Goal: Task Accomplishment & Management: Manage account settings

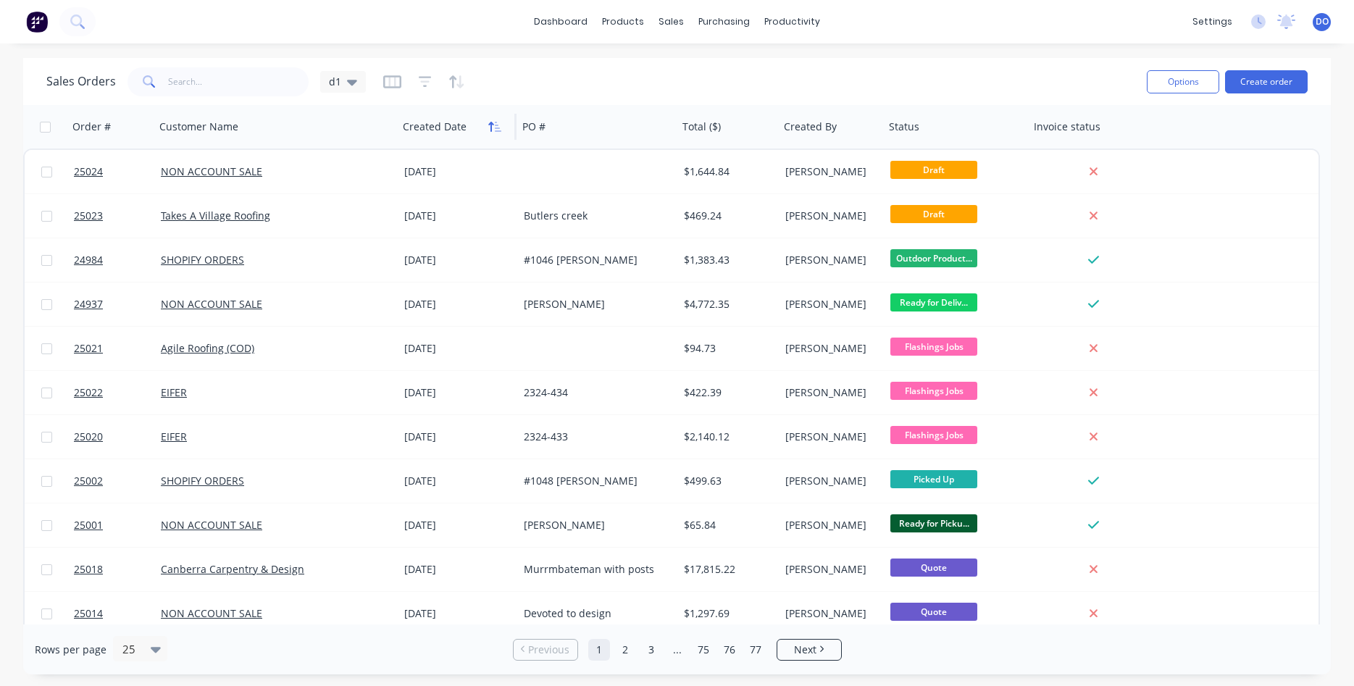
click at [494, 125] on icon "button" at bounding box center [494, 127] width 13 height 12
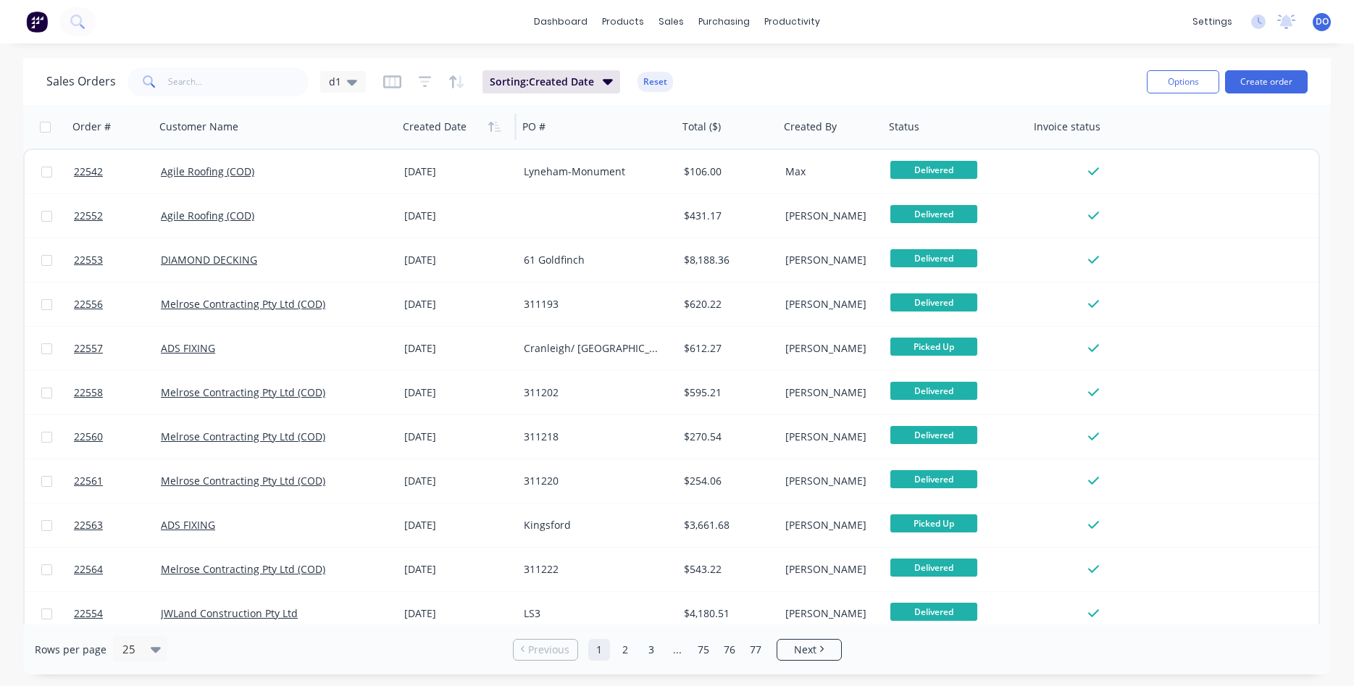
click at [494, 125] on icon "button" at bounding box center [494, 127] width 13 height 12
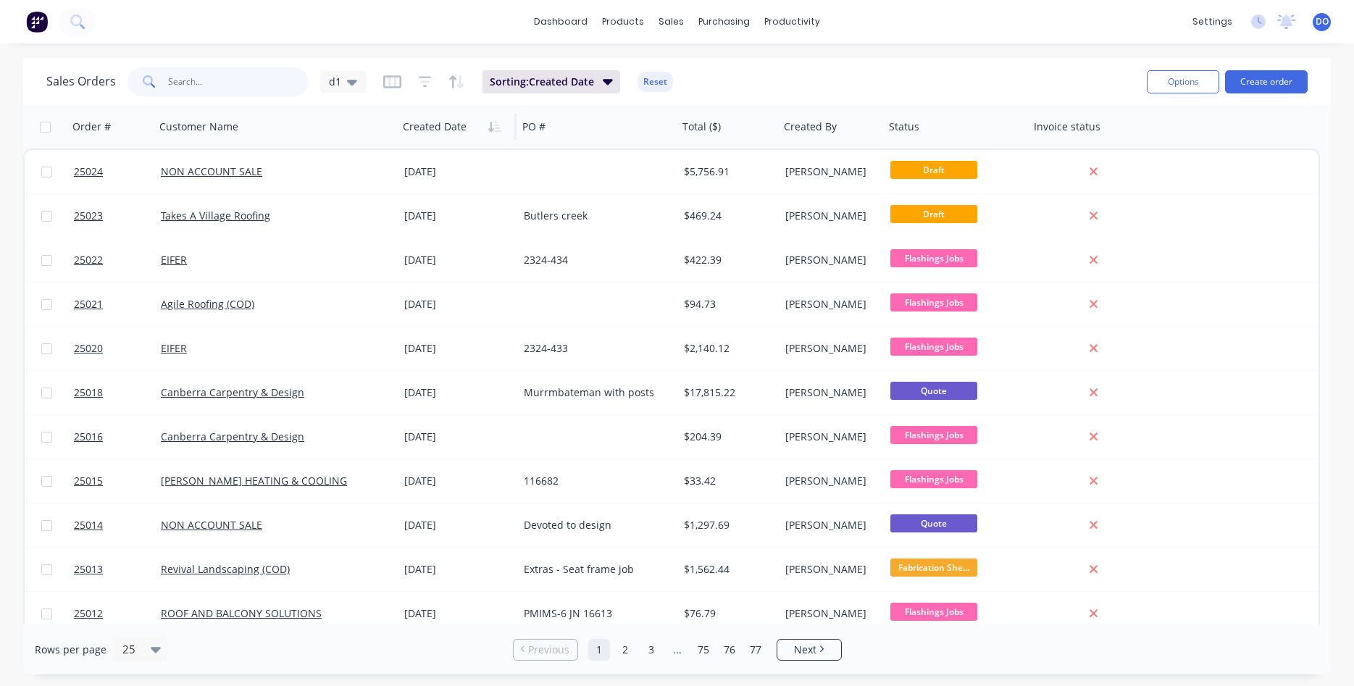
click at [215, 78] on input "text" at bounding box center [238, 81] width 141 height 29
type input "eifer"
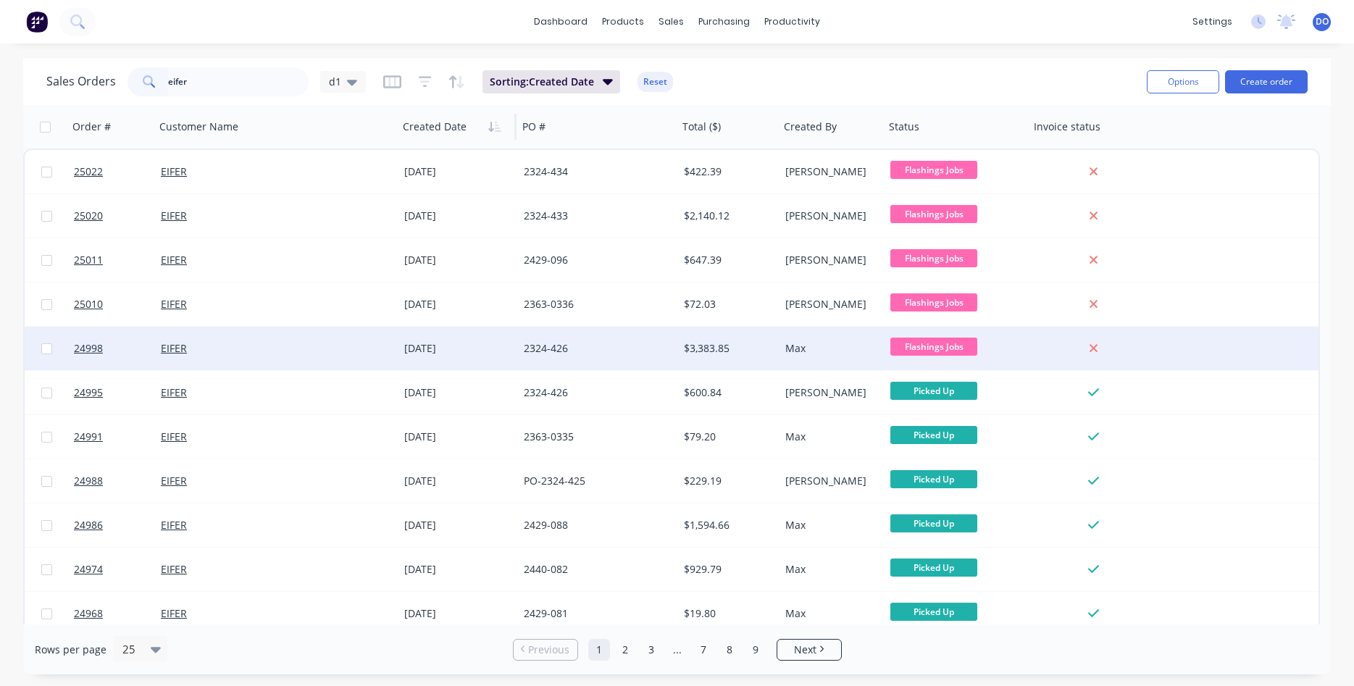
click at [753, 355] on div "$3,383.85" at bounding box center [727, 348] width 86 height 14
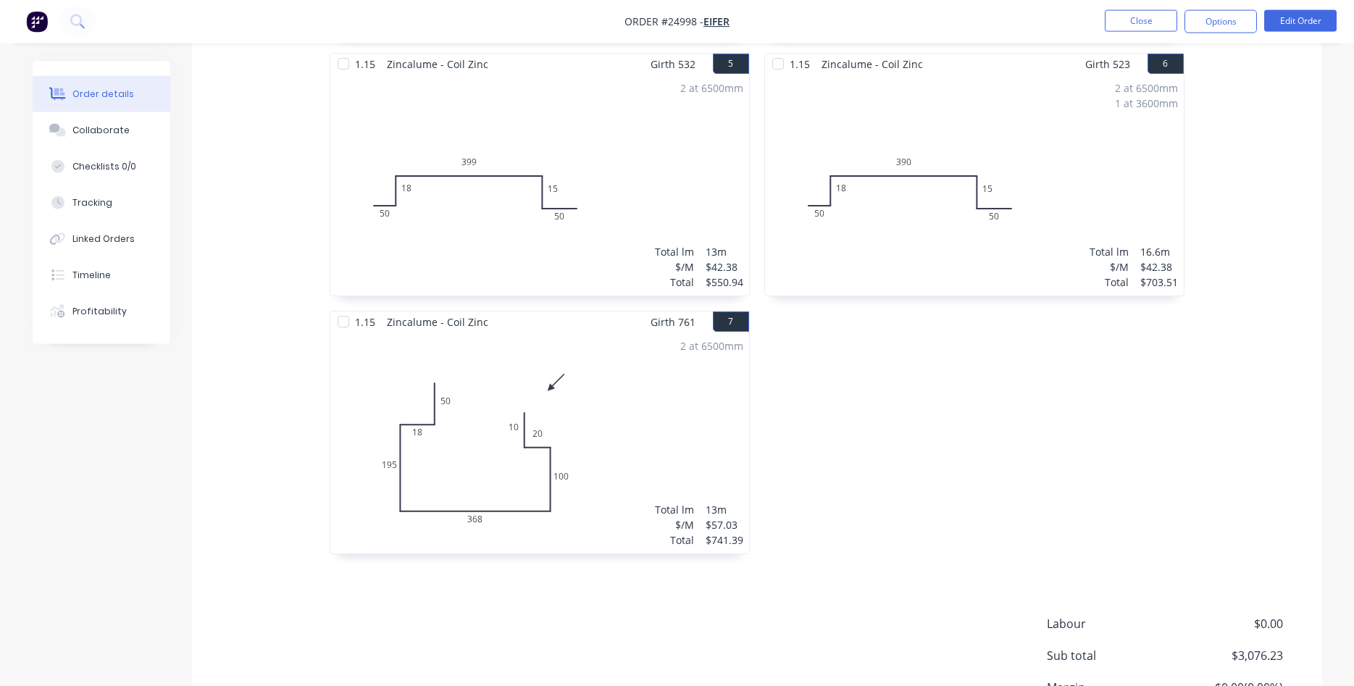
scroll to position [961, 0]
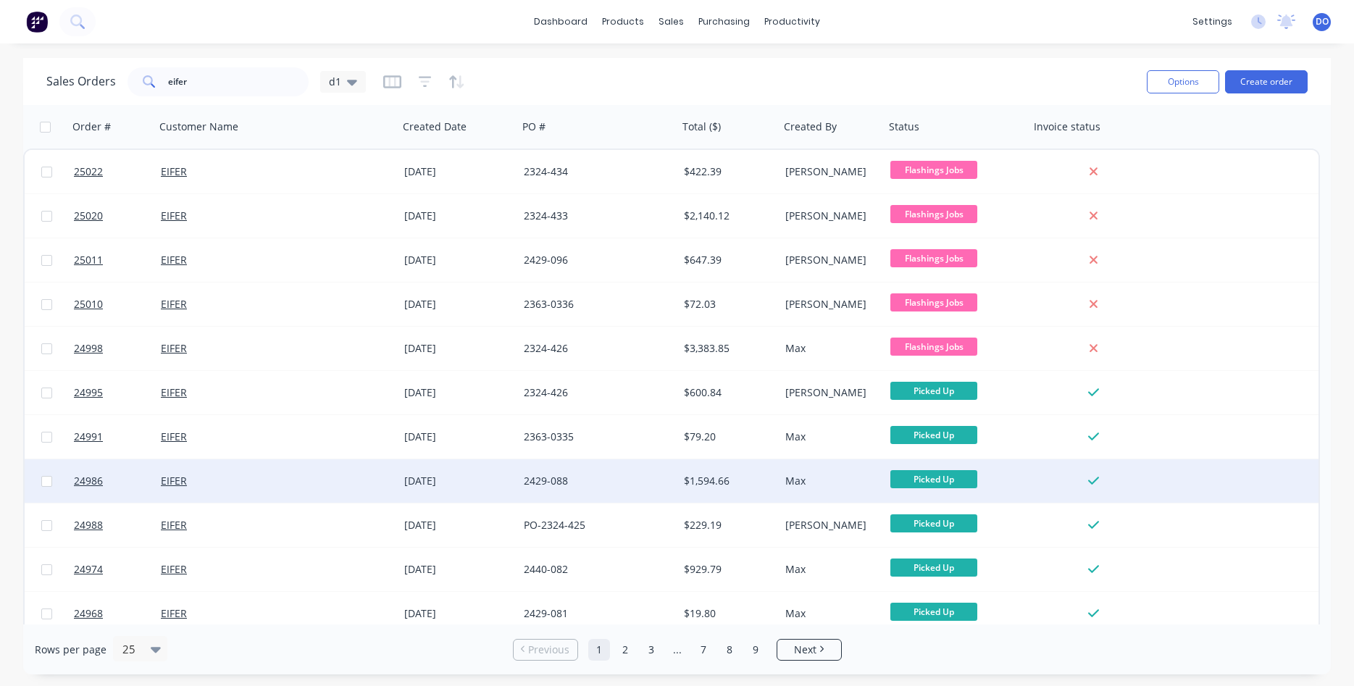
click at [712, 487] on div "$1,594.66" at bounding box center [727, 481] width 86 height 14
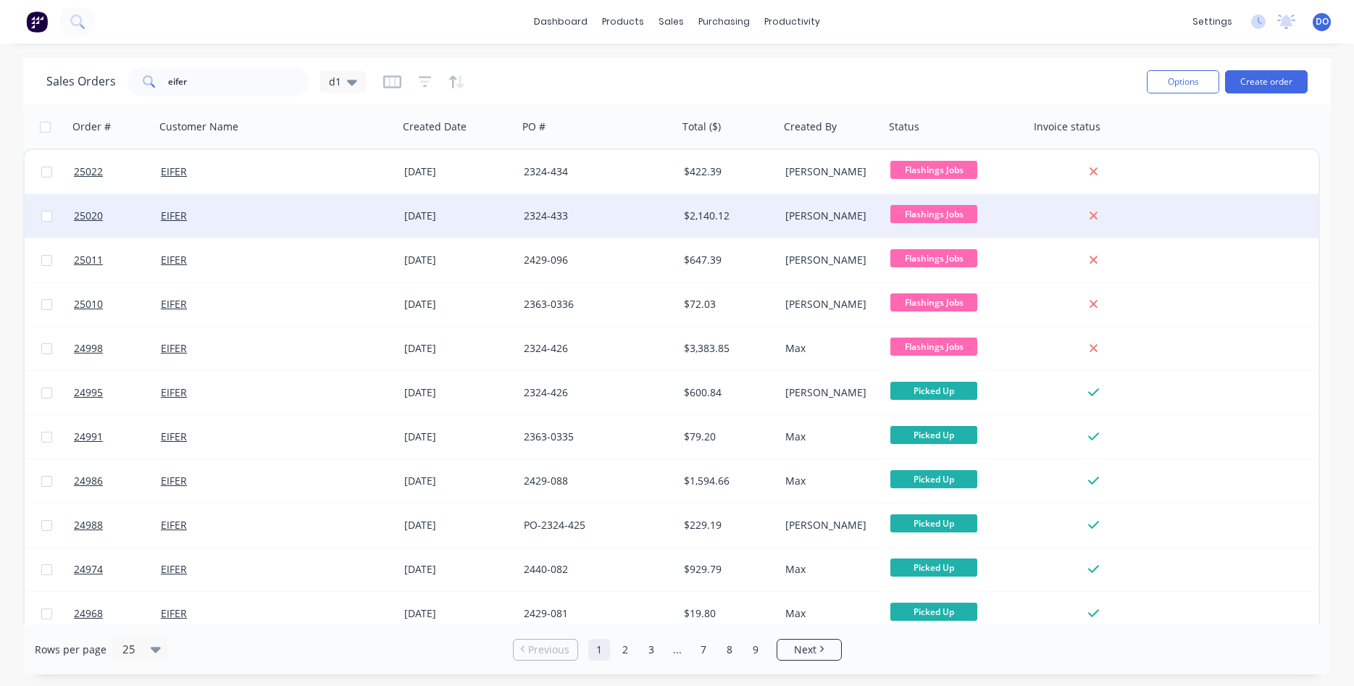
click at [697, 217] on div "$2,140.12" at bounding box center [727, 216] width 86 height 14
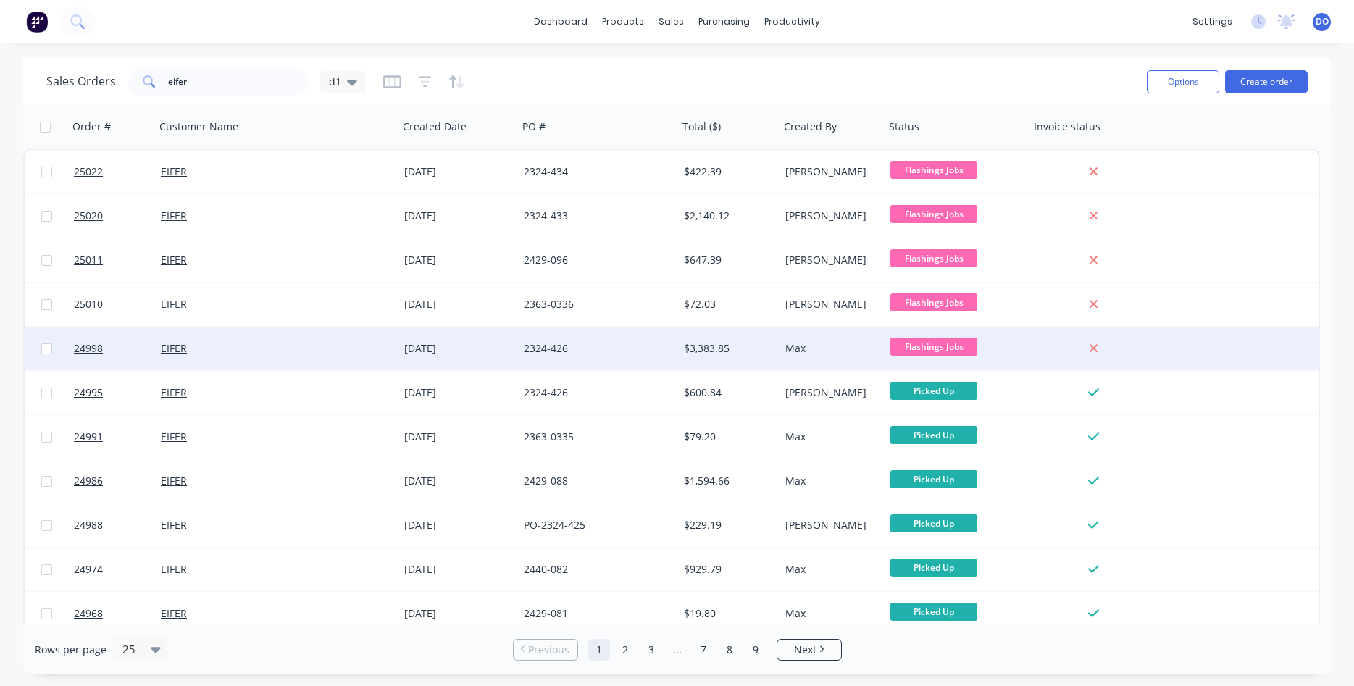
click at [694, 357] on div "$3,383.85" at bounding box center [728, 348] width 101 height 43
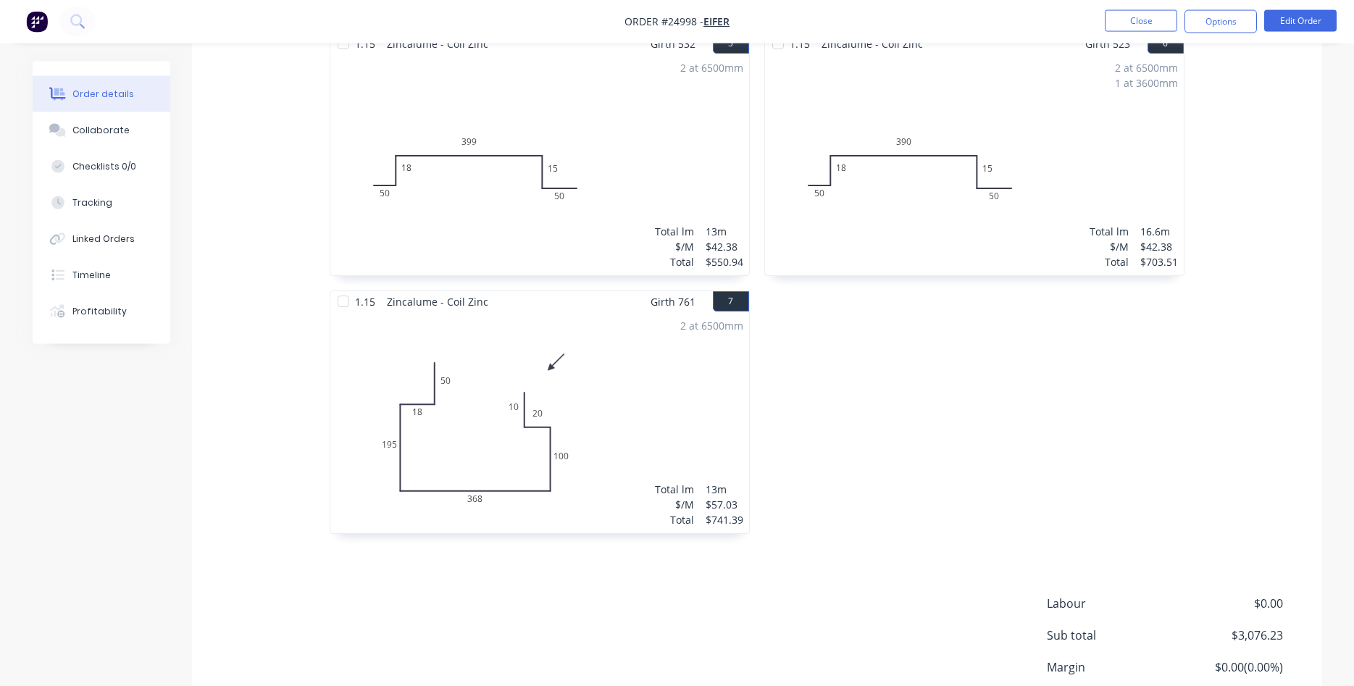
scroll to position [961, 0]
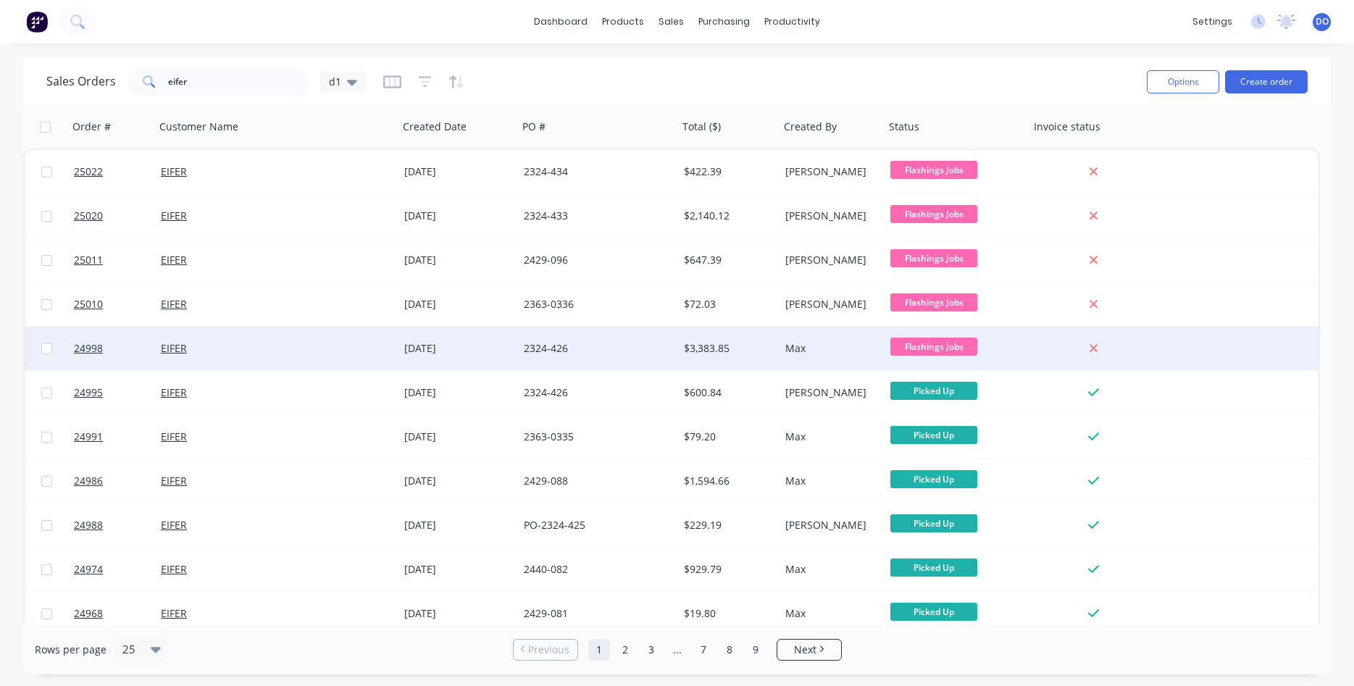
click at [651, 344] on div "2324-426" at bounding box center [594, 348] width 141 height 14
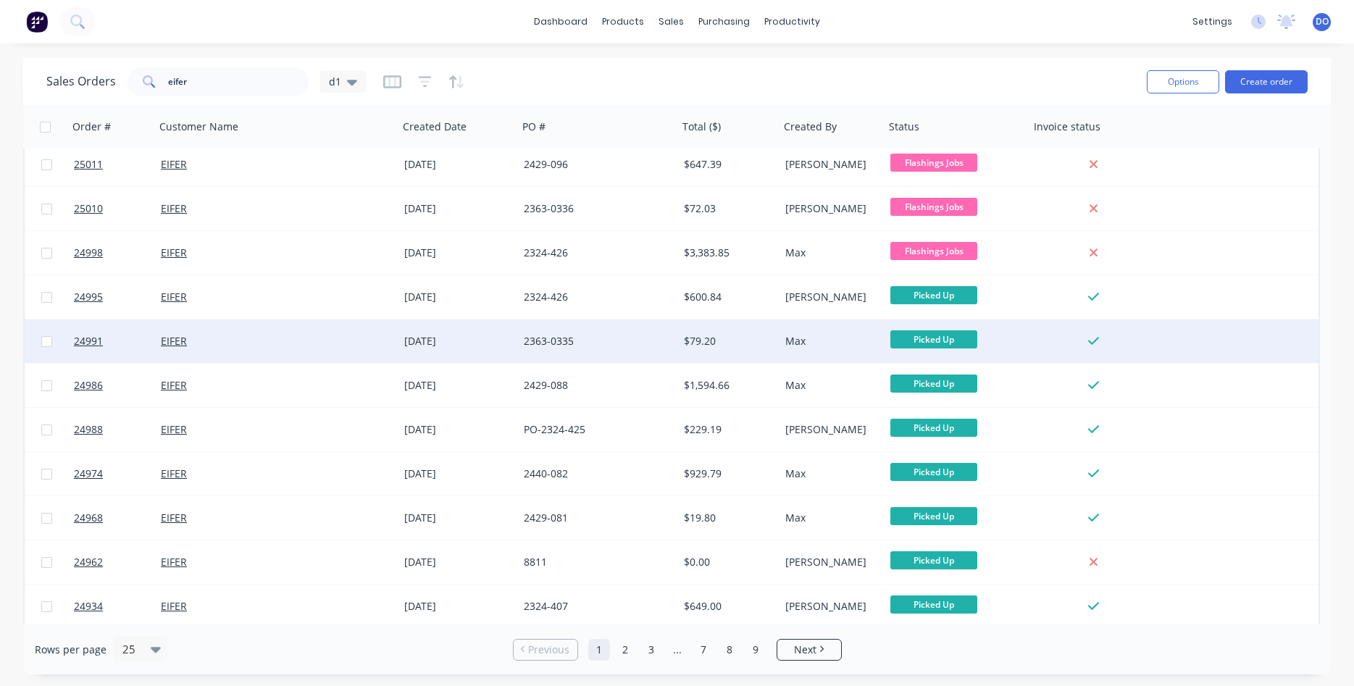
scroll to position [165, 0]
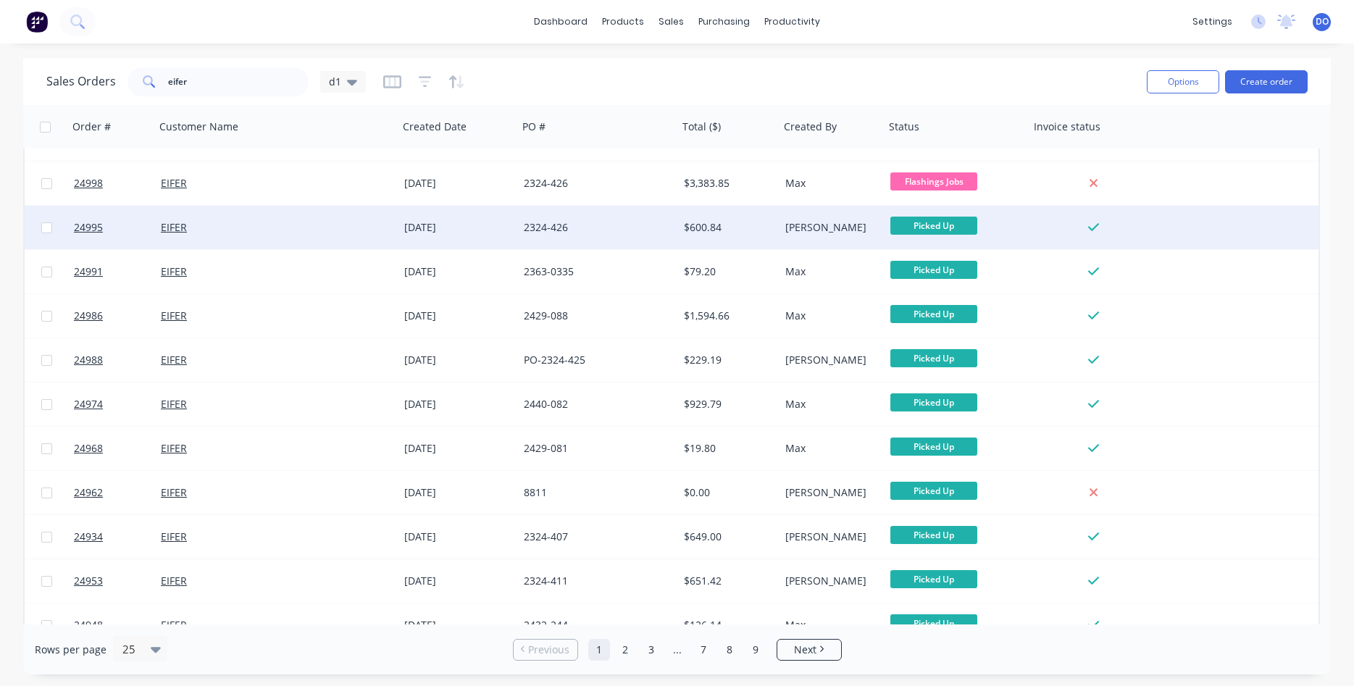
click at [570, 226] on div "2324-426" at bounding box center [594, 227] width 141 height 14
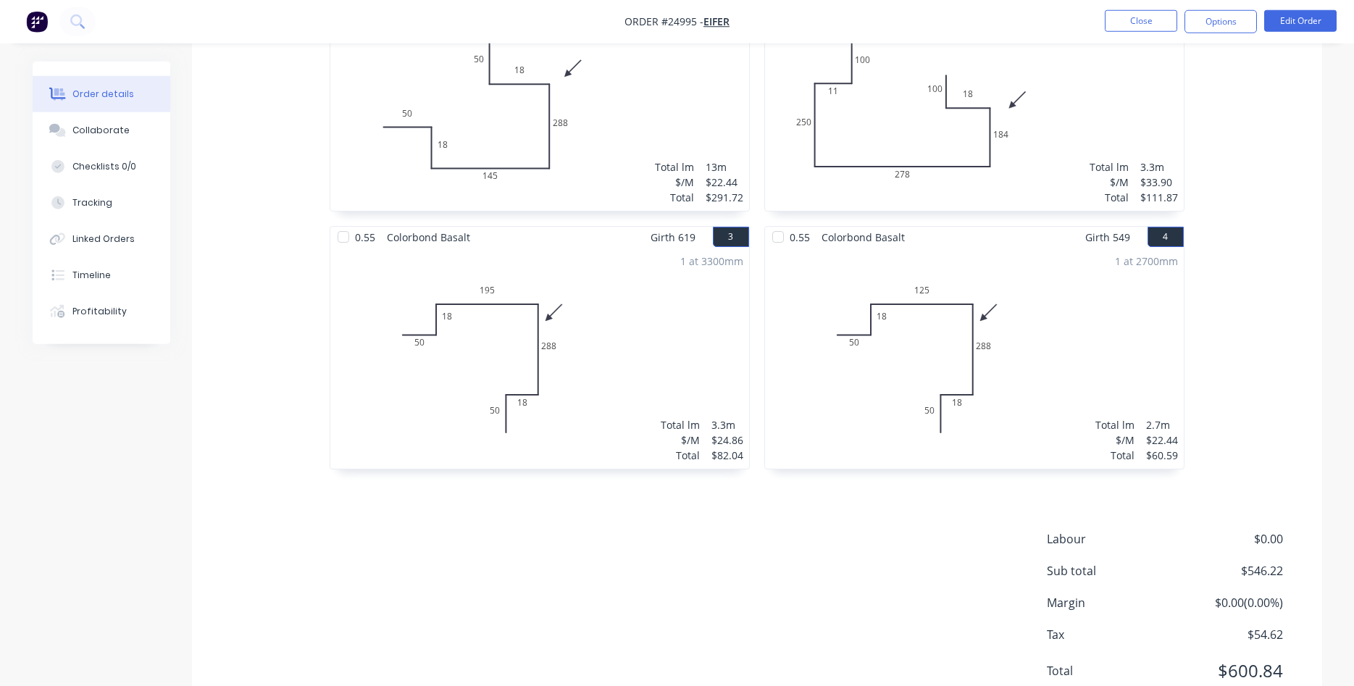
scroll to position [537, 0]
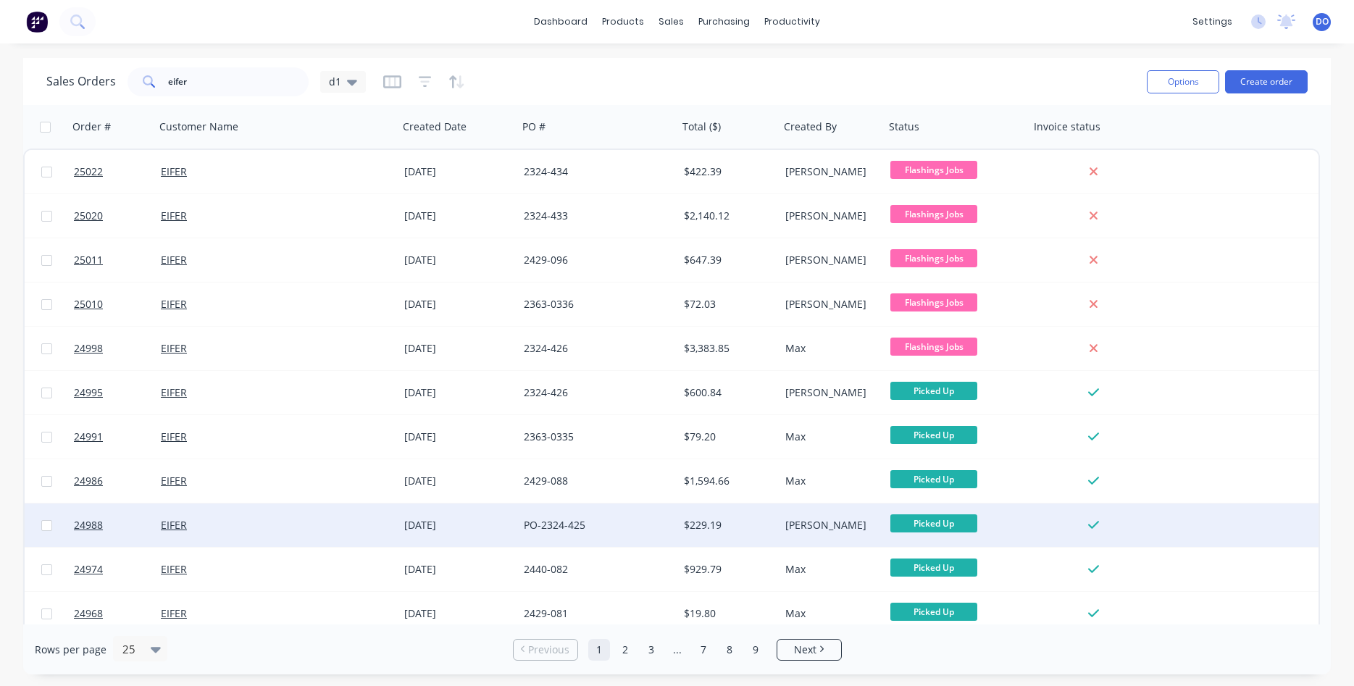
click at [626, 513] on div "PO-2324-425" at bounding box center [598, 525] width 160 height 43
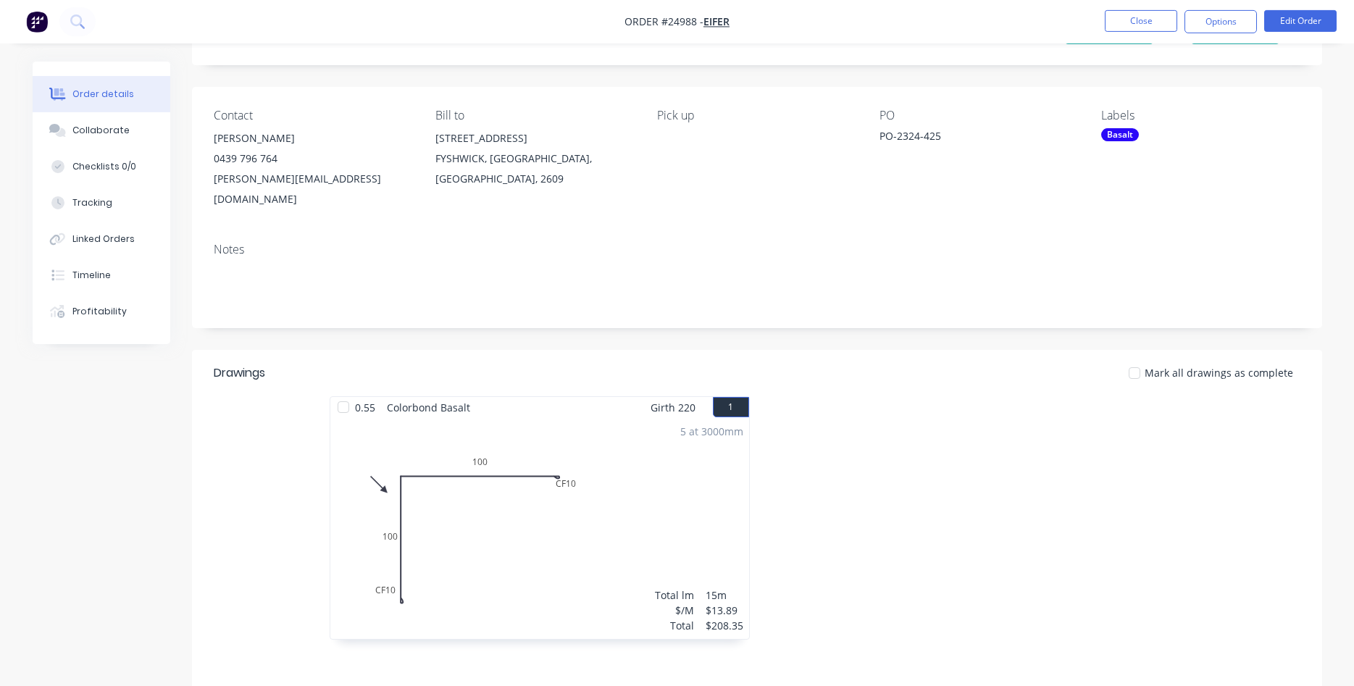
scroll to position [74, 0]
click at [1143, 16] on button "Close" at bounding box center [1141, 21] width 72 height 22
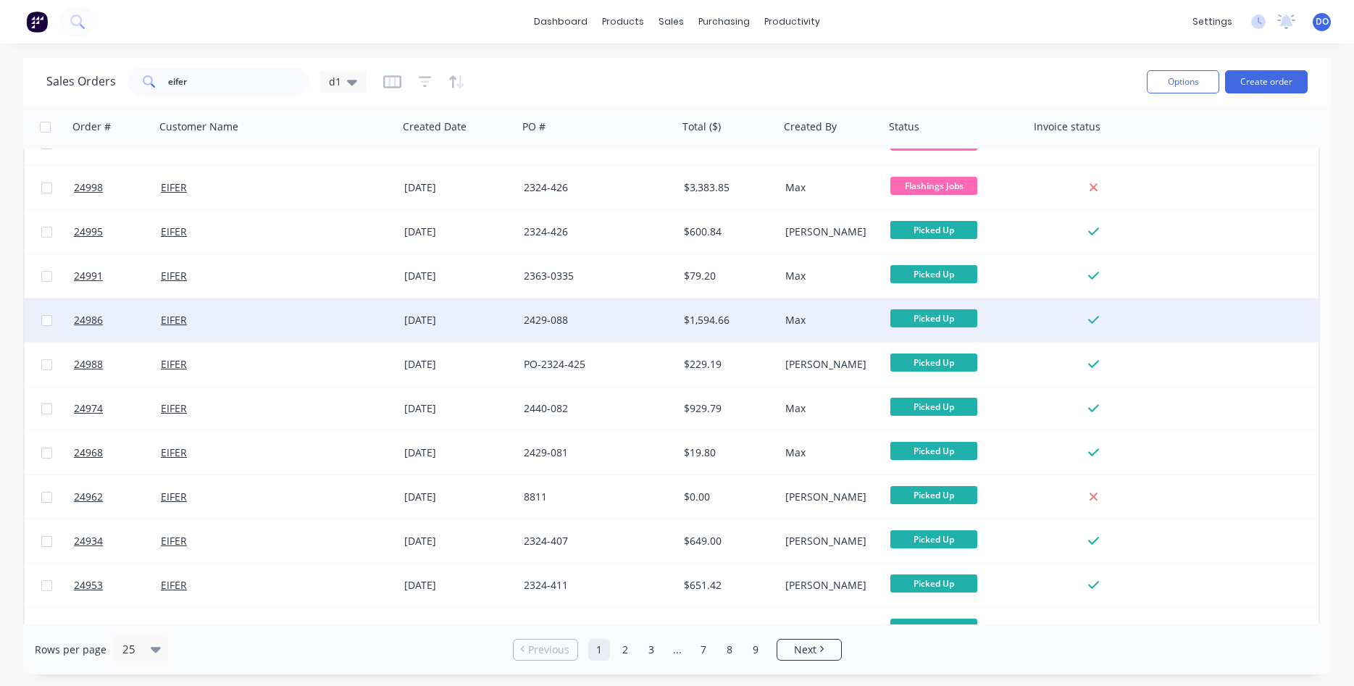
scroll to position [165, 0]
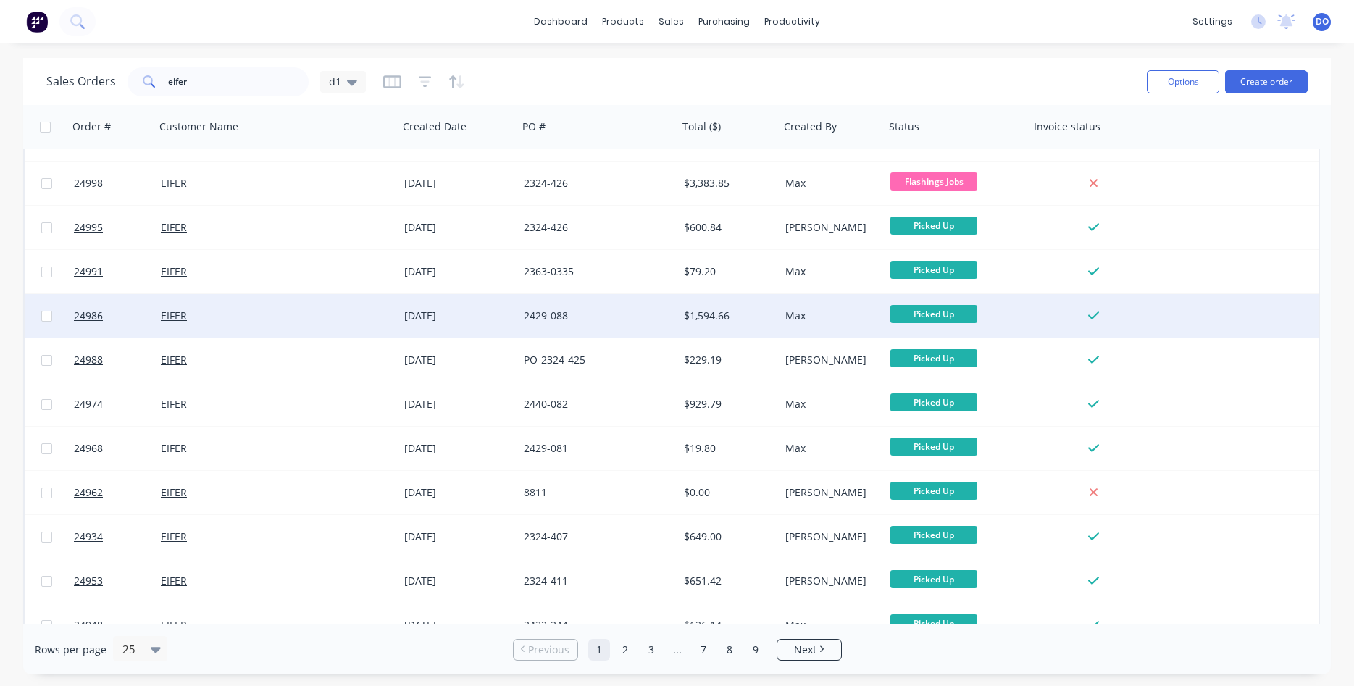
click at [646, 319] on div "2429-088" at bounding box center [594, 316] width 141 height 14
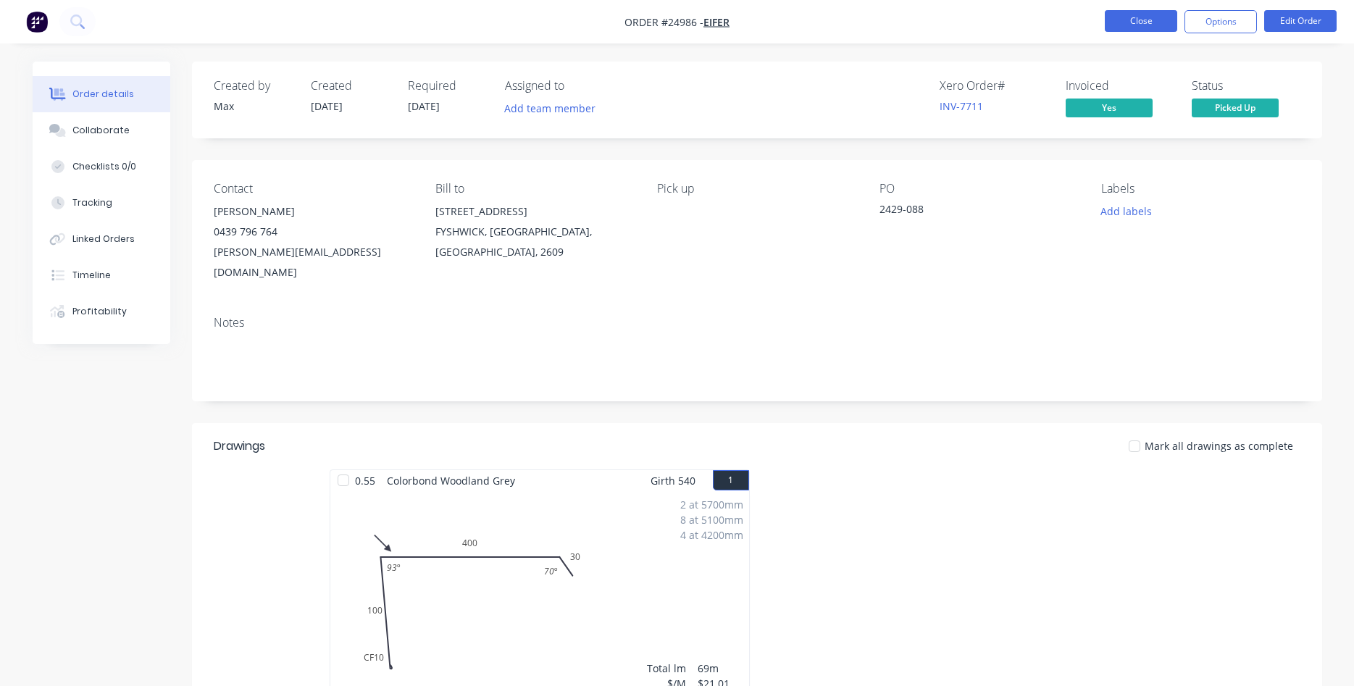
click at [1138, 19] on button "Close" at bounding box center [1141, 21] width 72 height 22
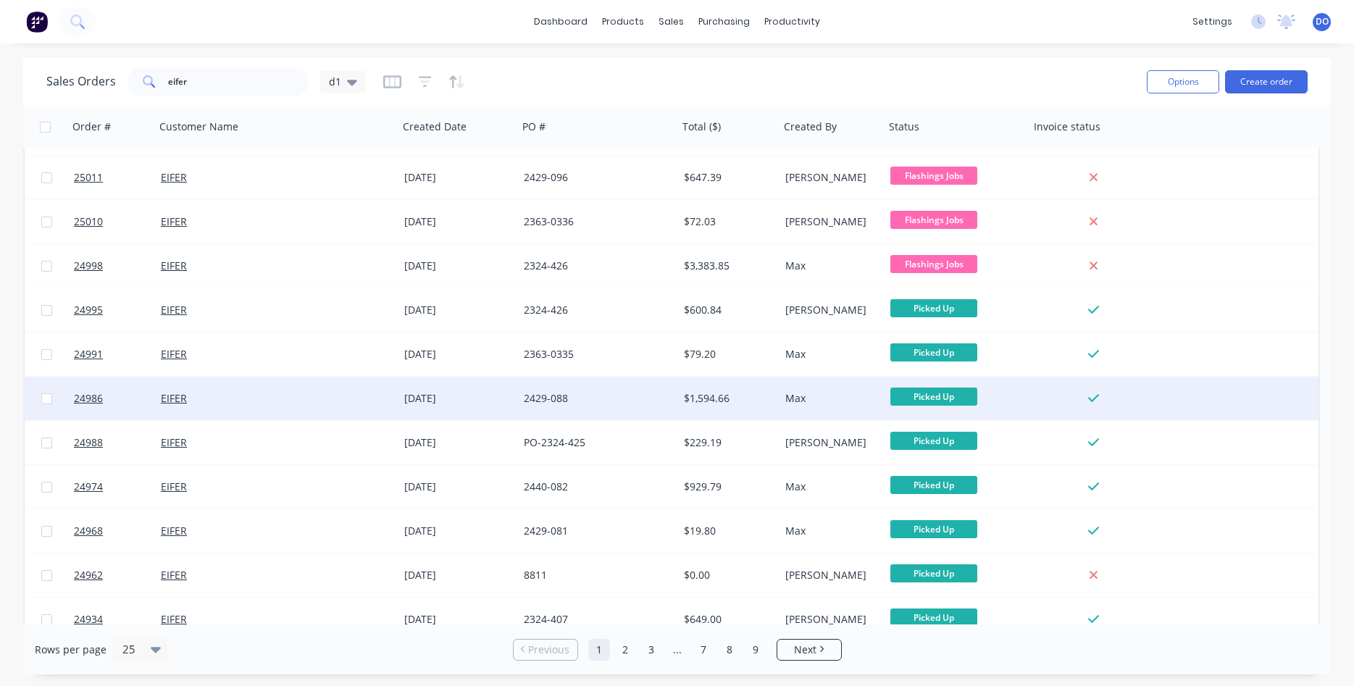
scroll to position [165, 0]
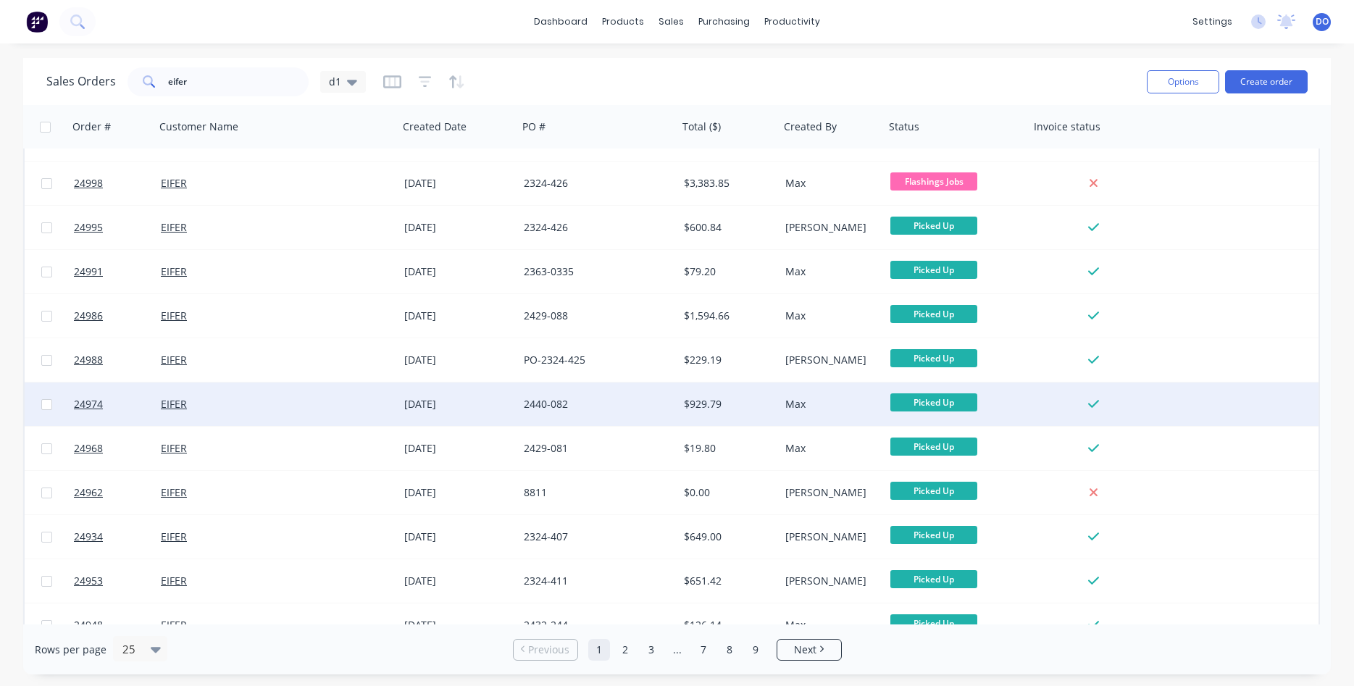
click at [568, 394] on div "2440-082" at bounding box center [598, 404] width 160 height 43
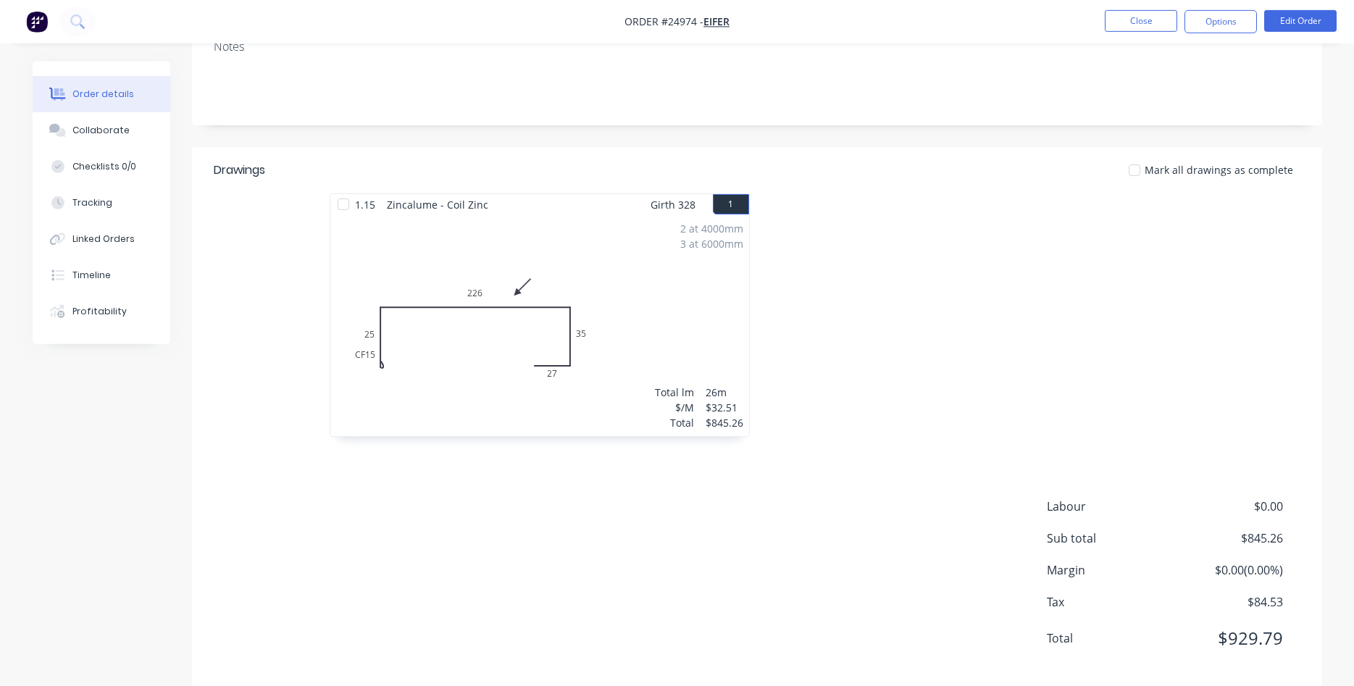
scroll to position [279, 0]
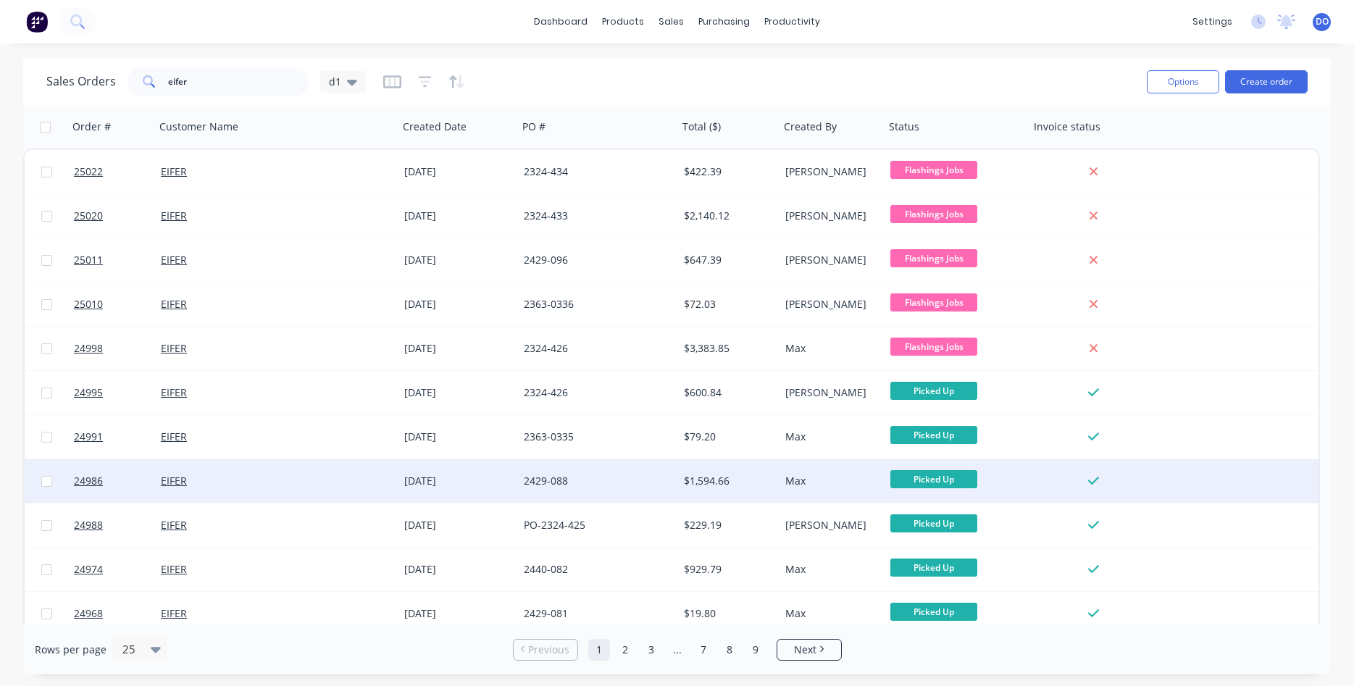
click at [685, 484] on div "$1,594.66" at bounding box center [727, 481] width 86 height 14
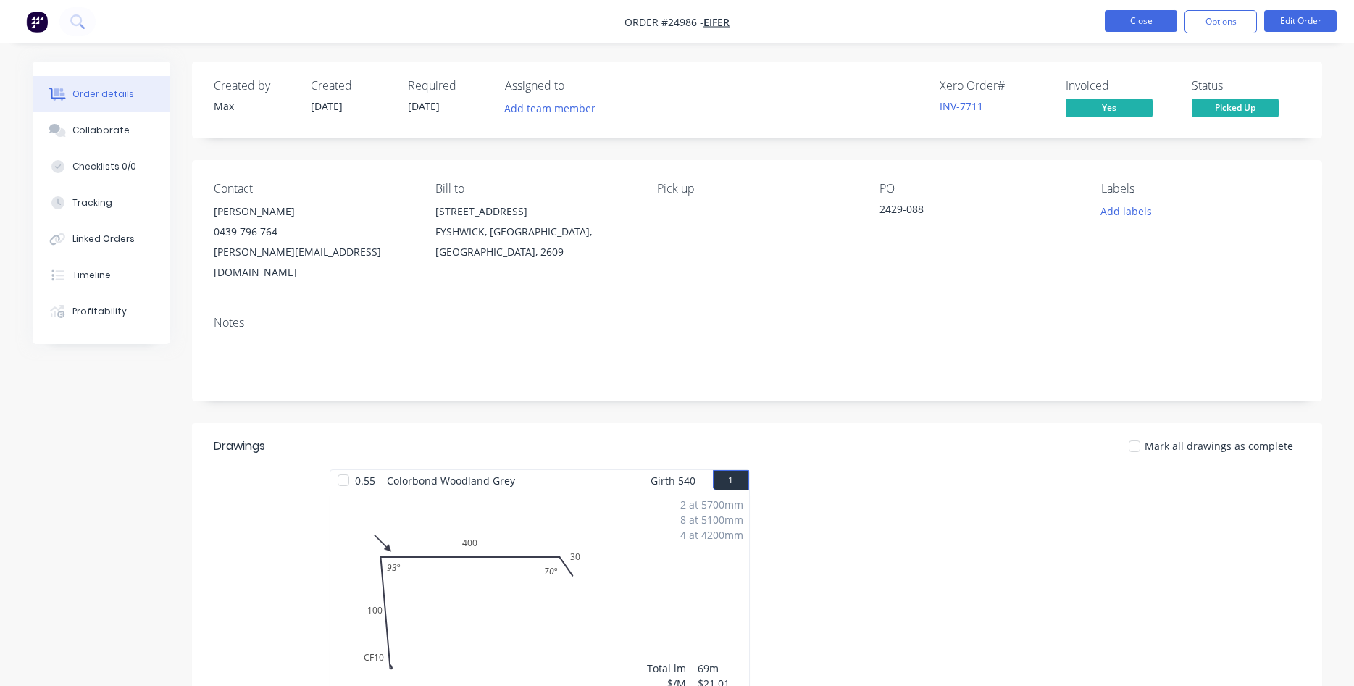
click at [1126, 14] on button "Close" at bounding box center [1141, 21] width 72 height 22
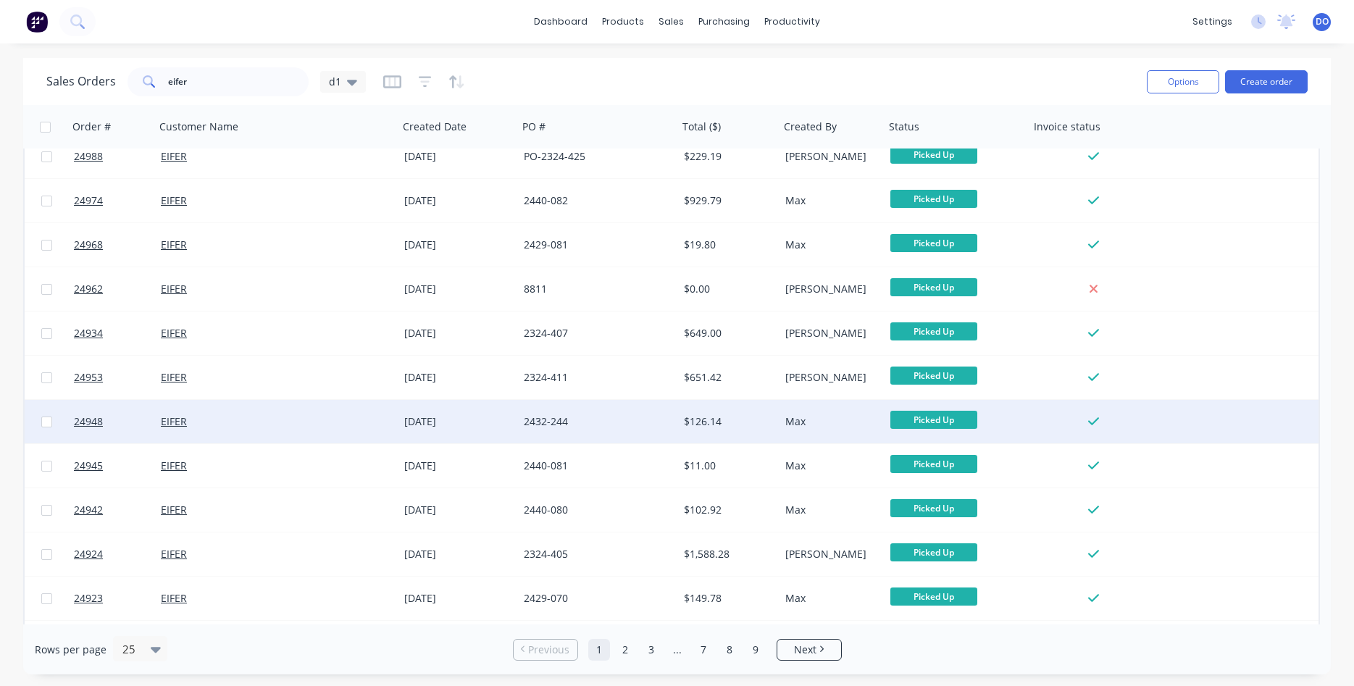
scroll to position [413, 0]
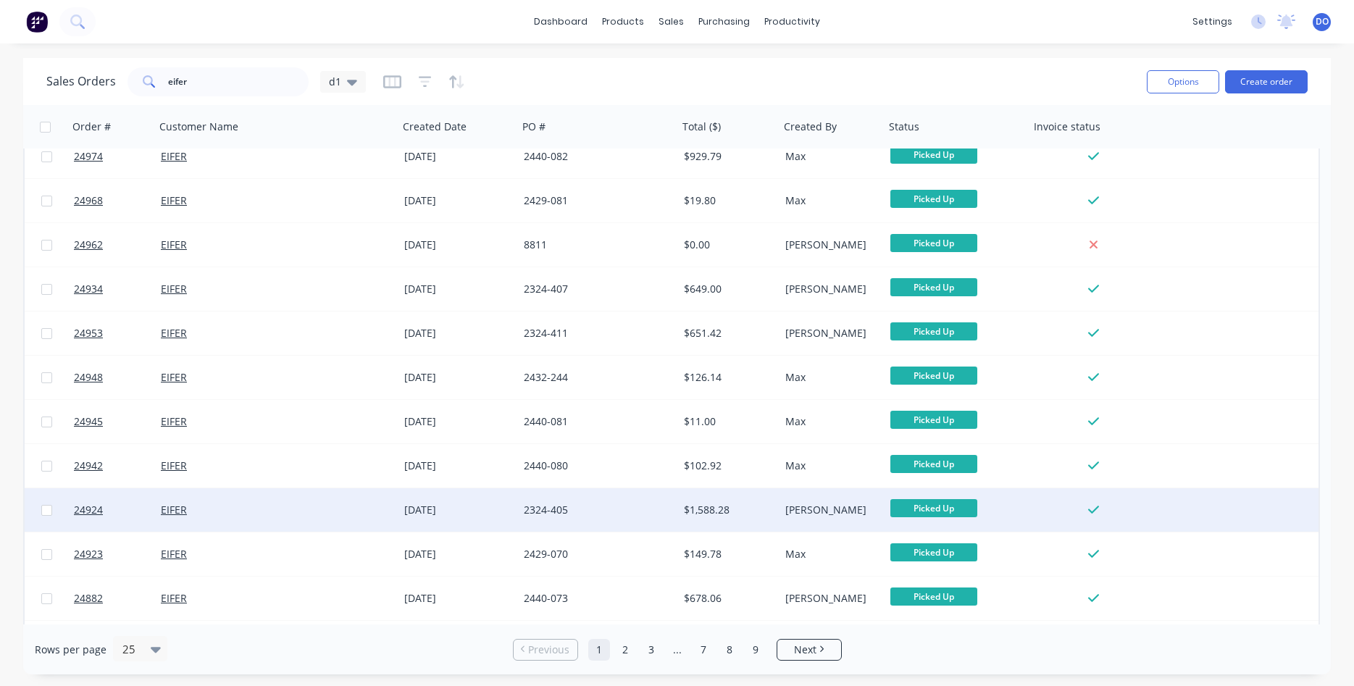
click at [588, 503] on div "2324-405" at bounding box center [594, 510] width 141 height 14
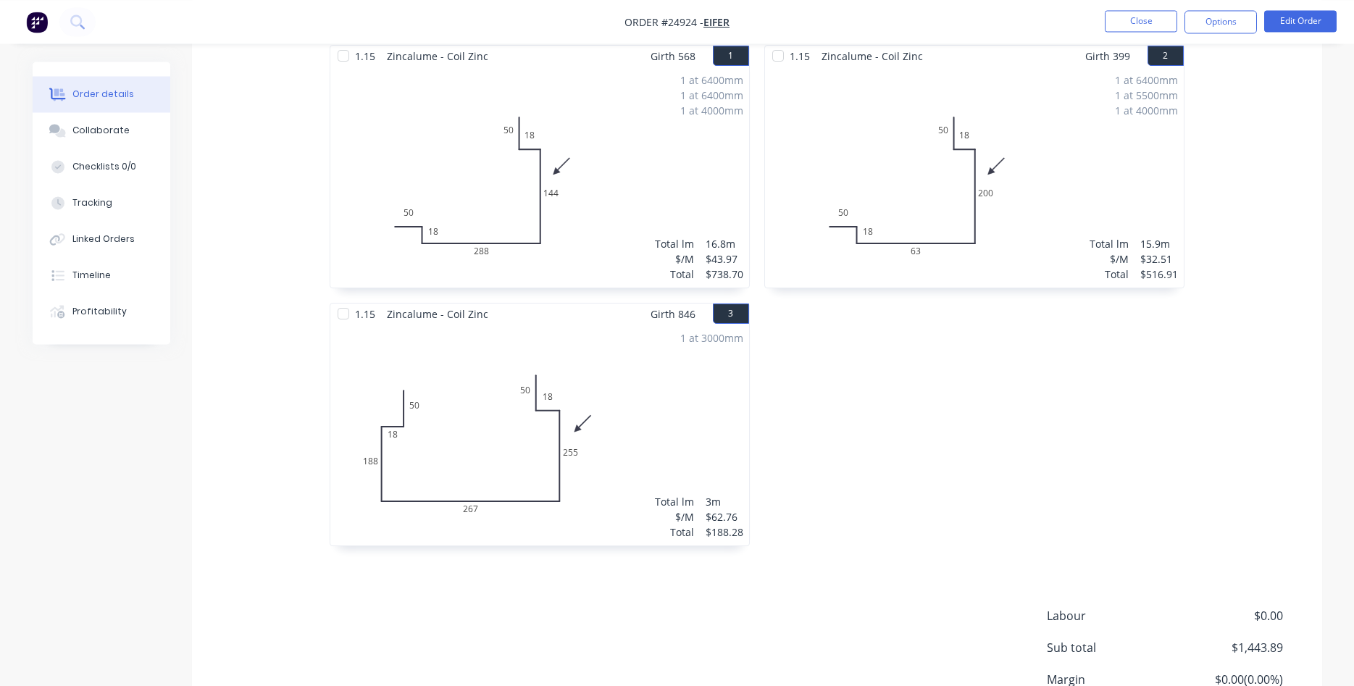
scroll to position [517, 0]
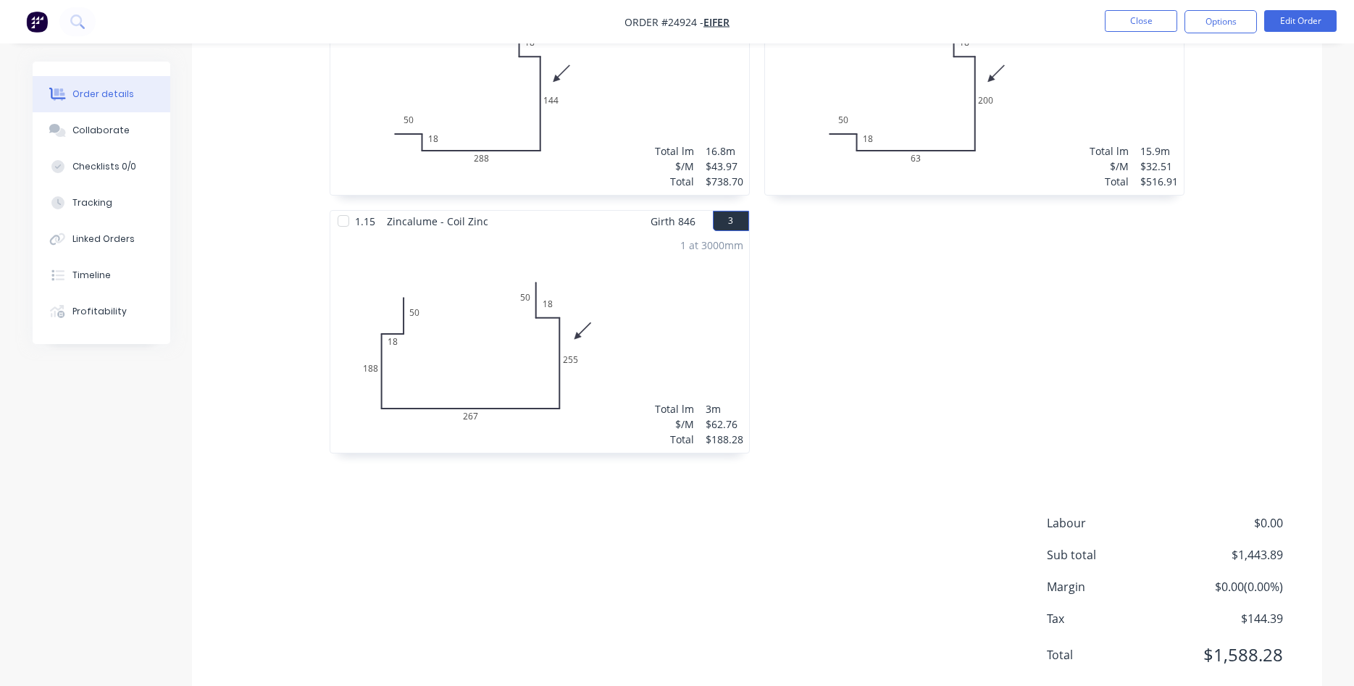
click at [1138, 7] on nav "Order #24924 - EIFER Close Options Edit Order" at bounding box center [677, 21] width 1354 height 43
click at [1126, 19] on button "Close" at bounding box center [1141, 21] width 72 height 22
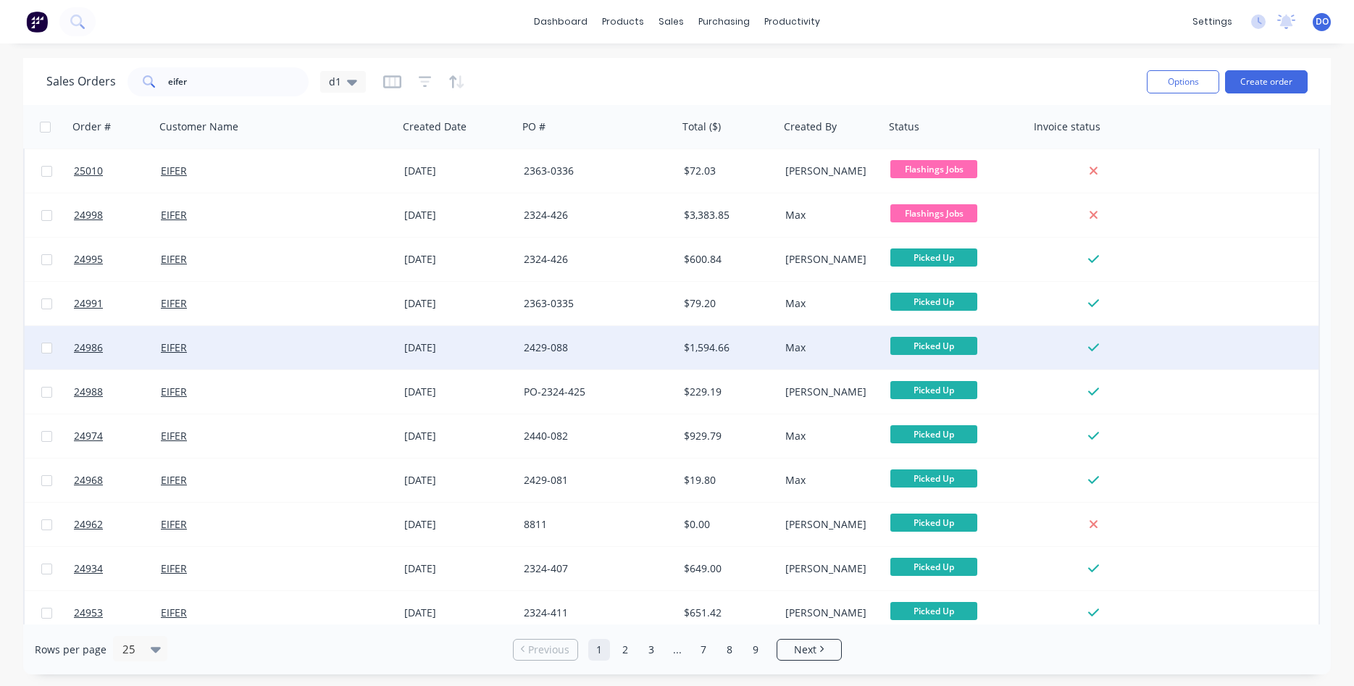
scroll to position [165, 0]
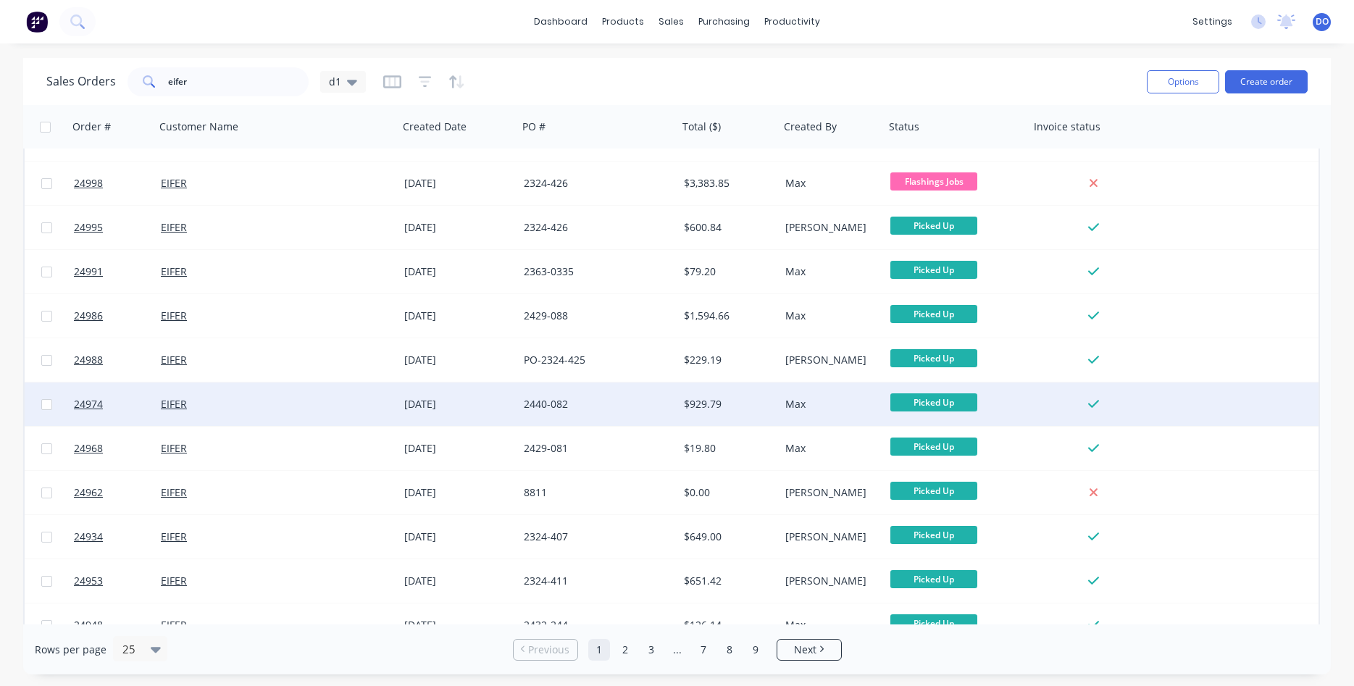
click at [654, 403] on div "2440-082" at bounding box center [594, 404] width 141 height 14
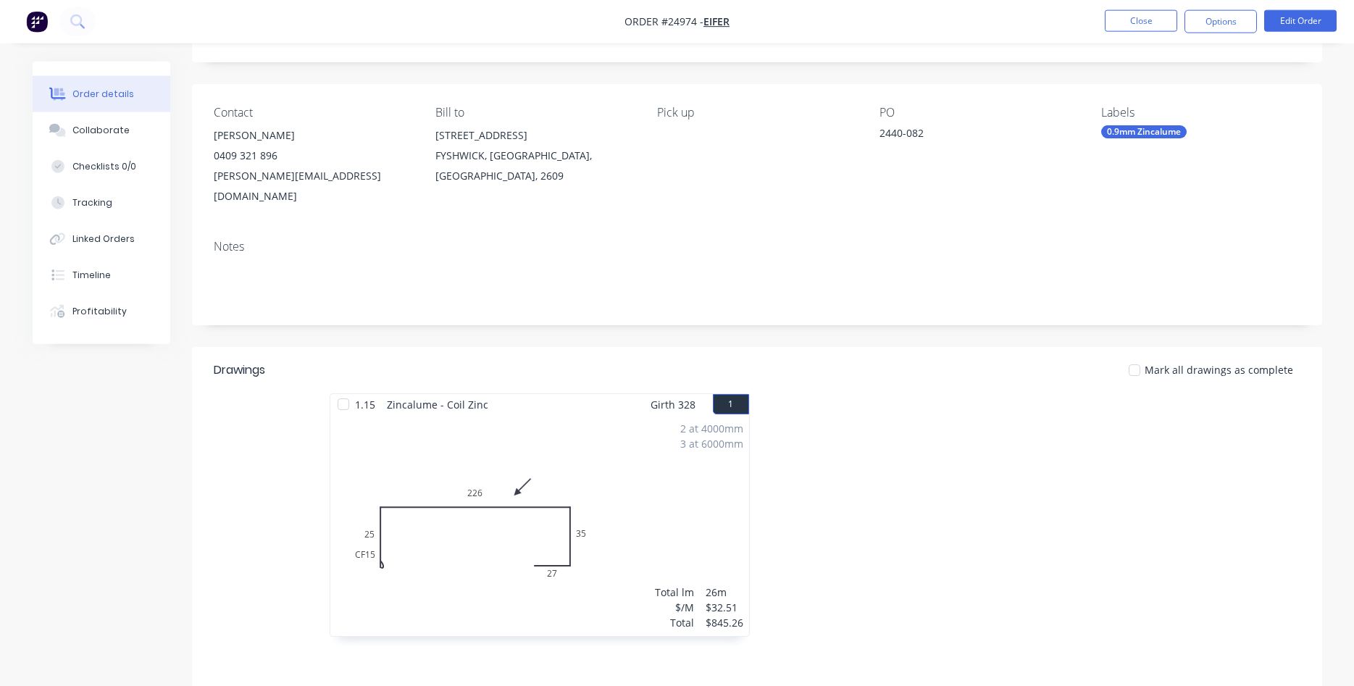
scroll to position [222, 0]
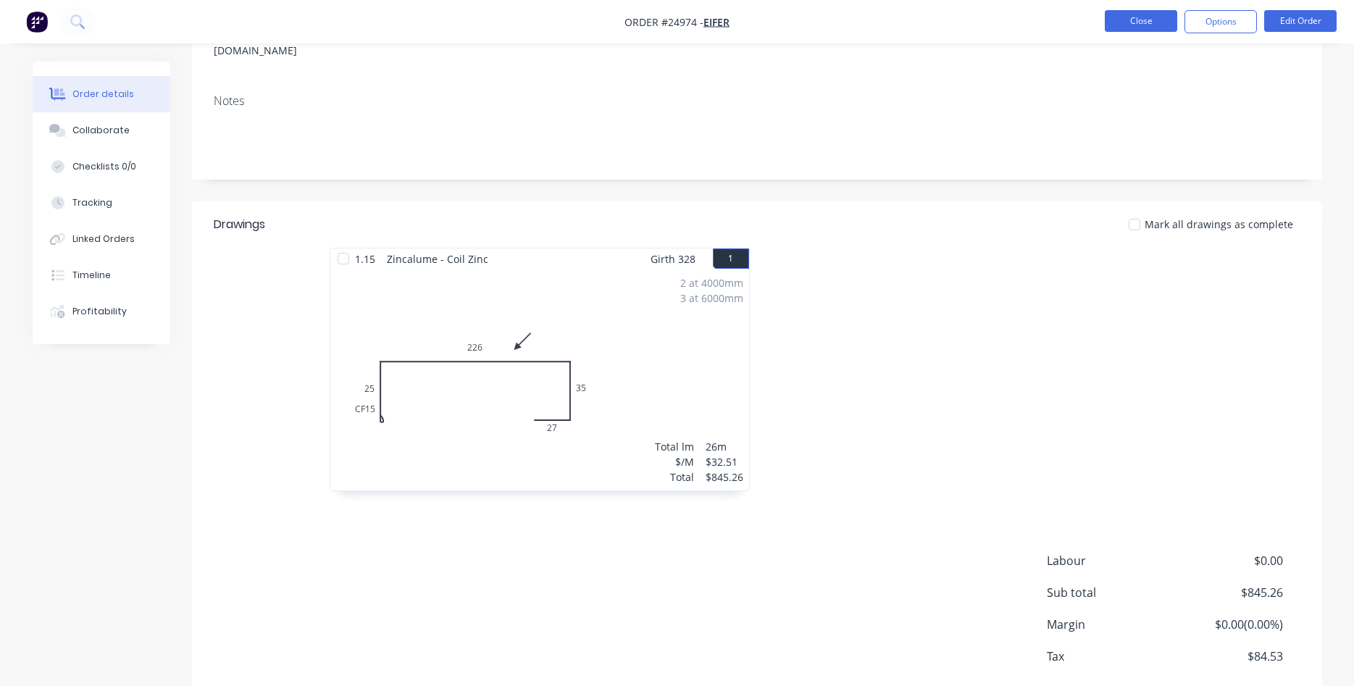
click at [1119, 30] on button "Close" at bounding box center [1141, 21] width 72 height 22
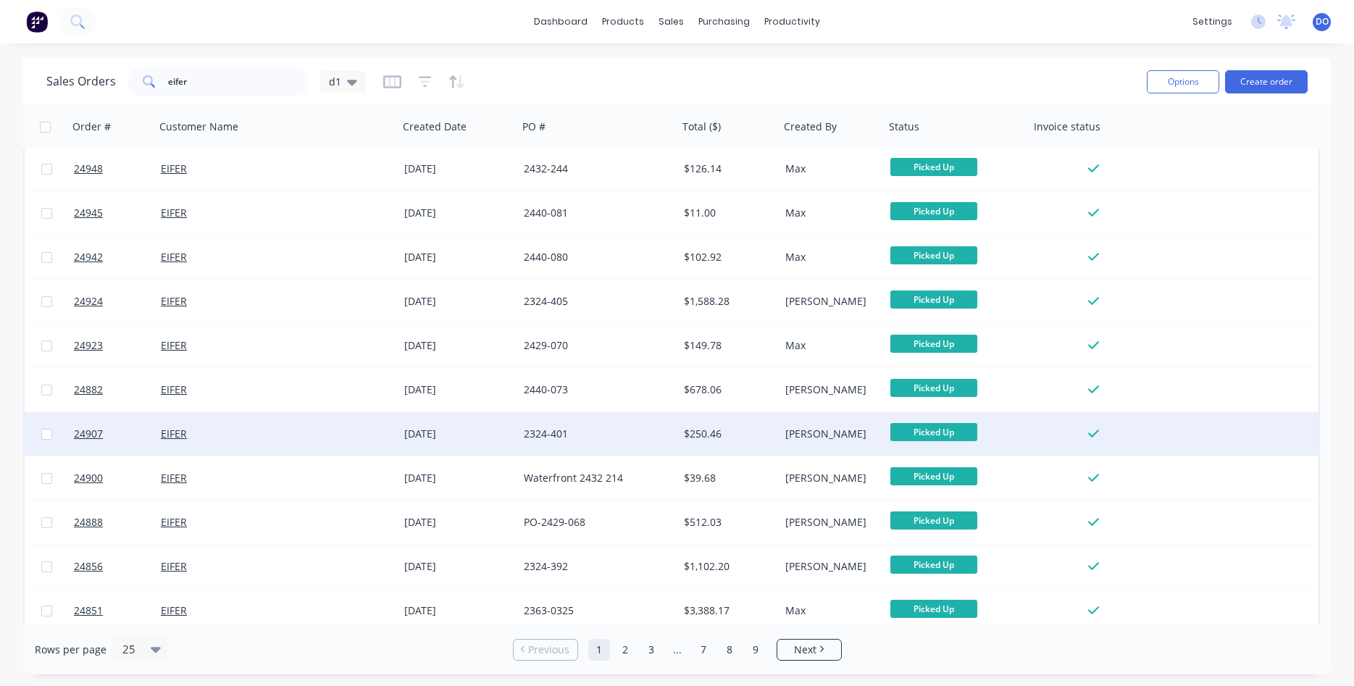
scroll to position [629, 0]
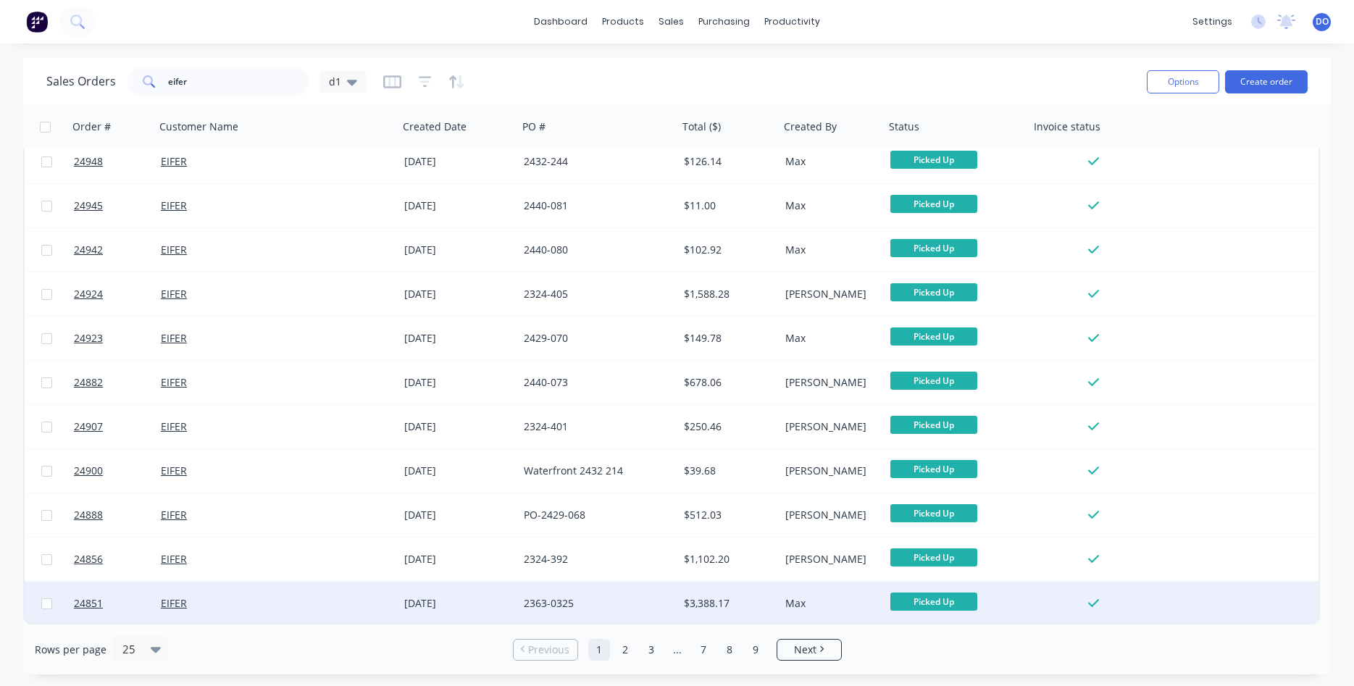
click at [646, 603] on div "2363-0325" at bounding box center [594, 603] width 141 height 14
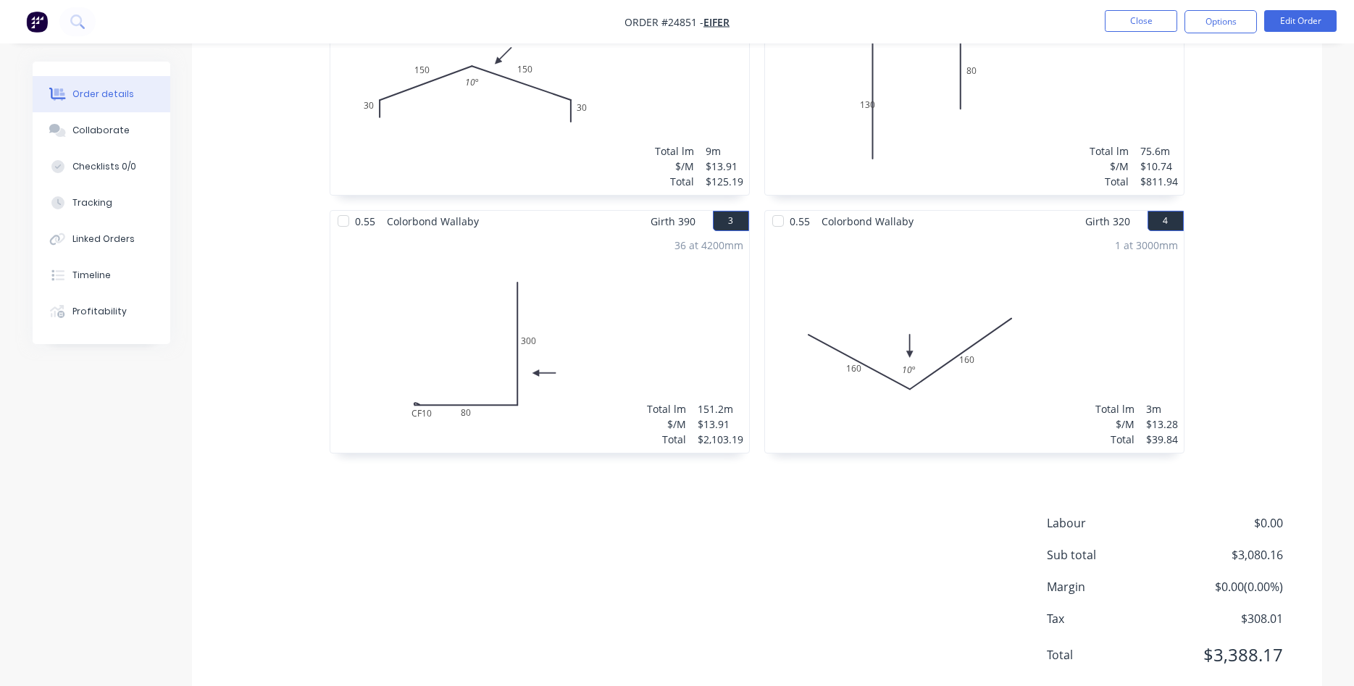
scroll to position [537, 0]
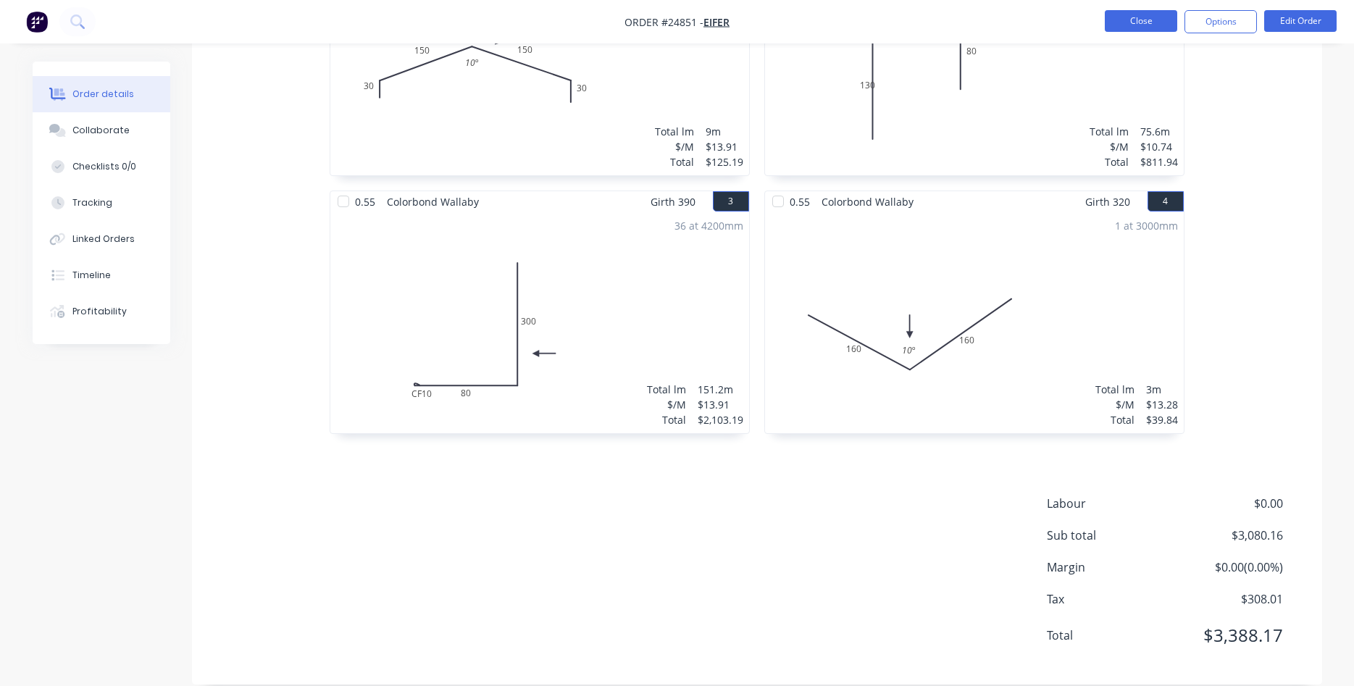
click at [1120, 19] on button "Close" at bounding box center [1141, 21] width 72 height 22
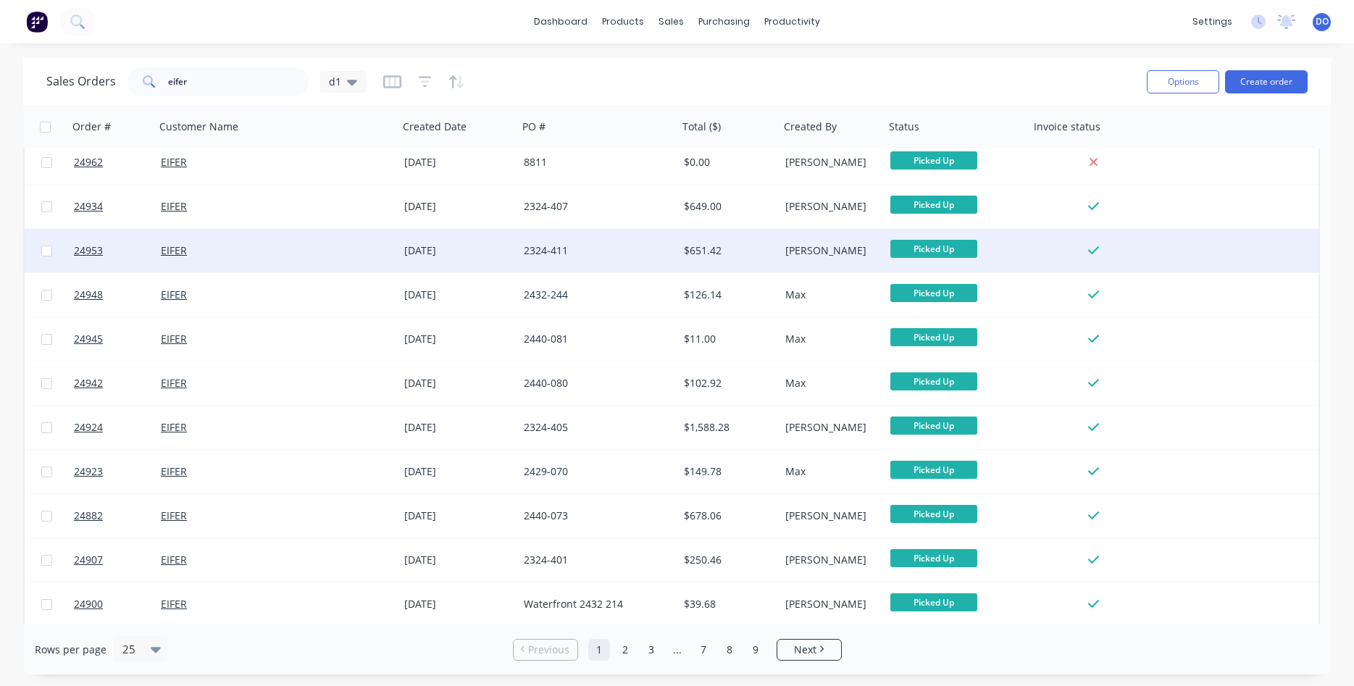
scroll to position [629, 0]
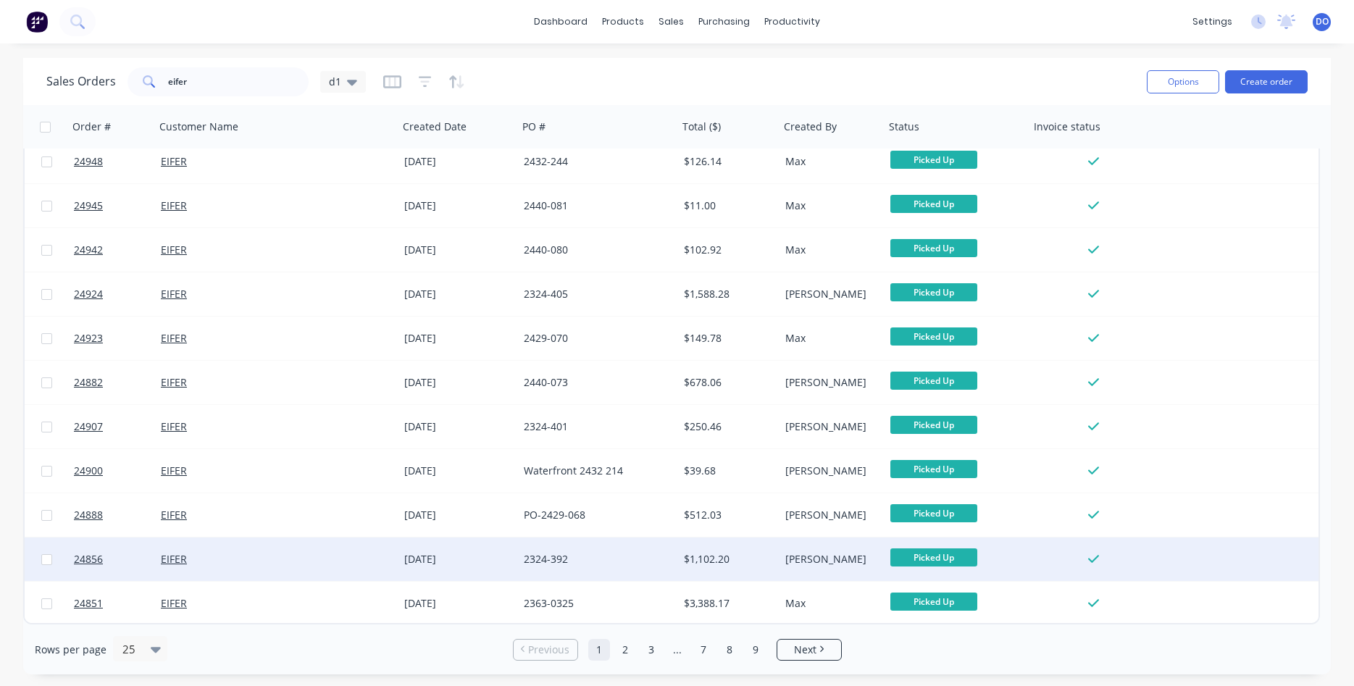
click at [717, 551] on div "$1,102.20" at bounding box center [728, 559] width 101 height 43
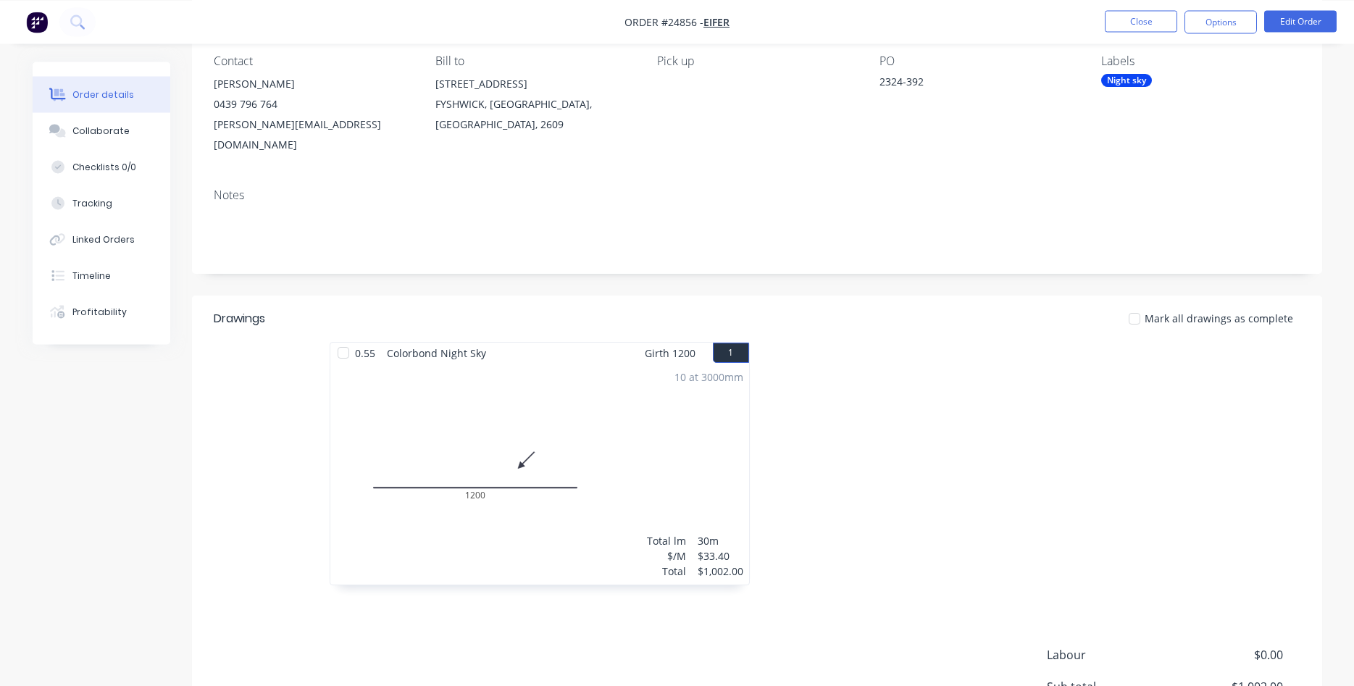
scroll to position [148, 0]
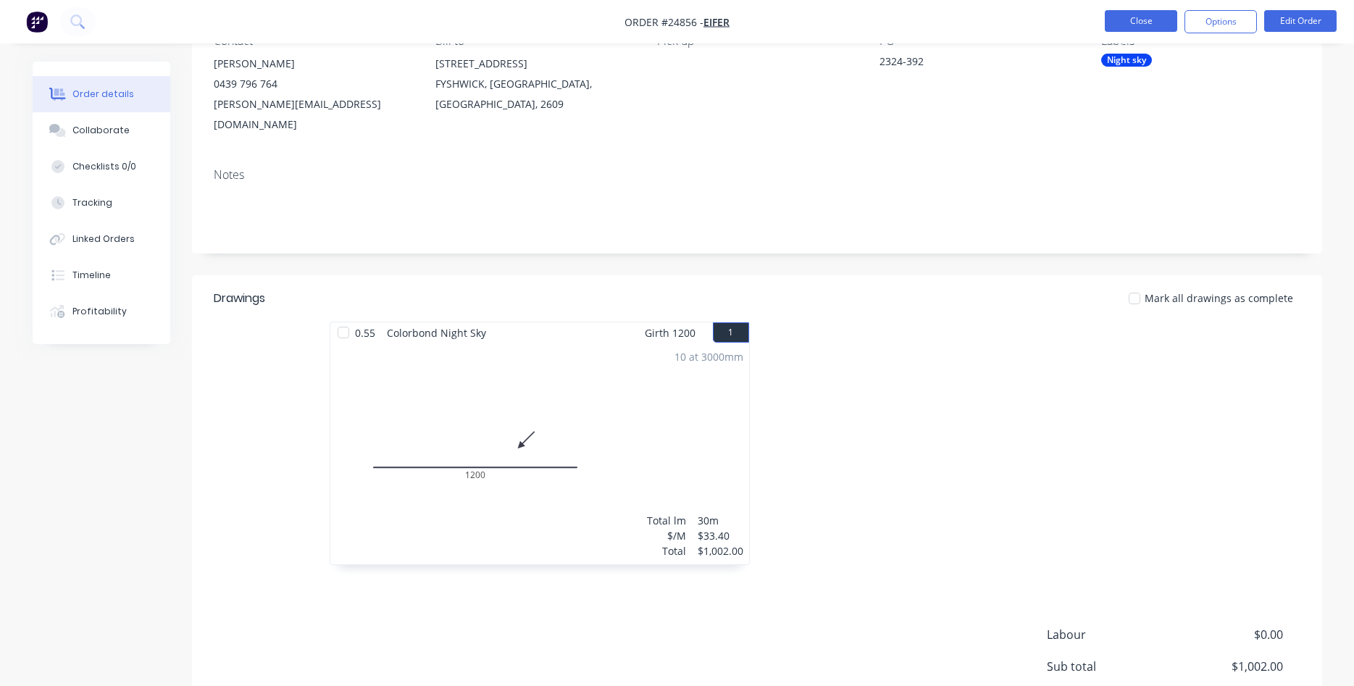
click at [1115, 22] on button "Close" at bounding box center [1141, 21] width 72 height 22
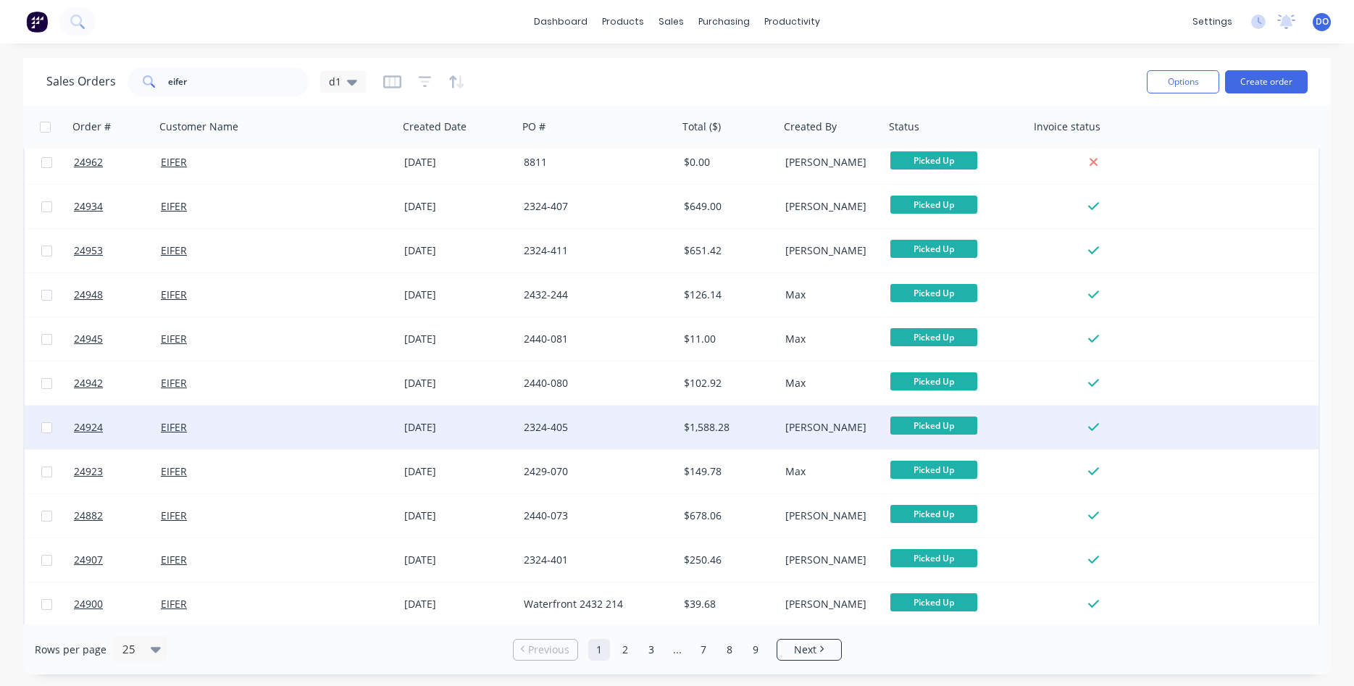
scroll to position [629, 0]
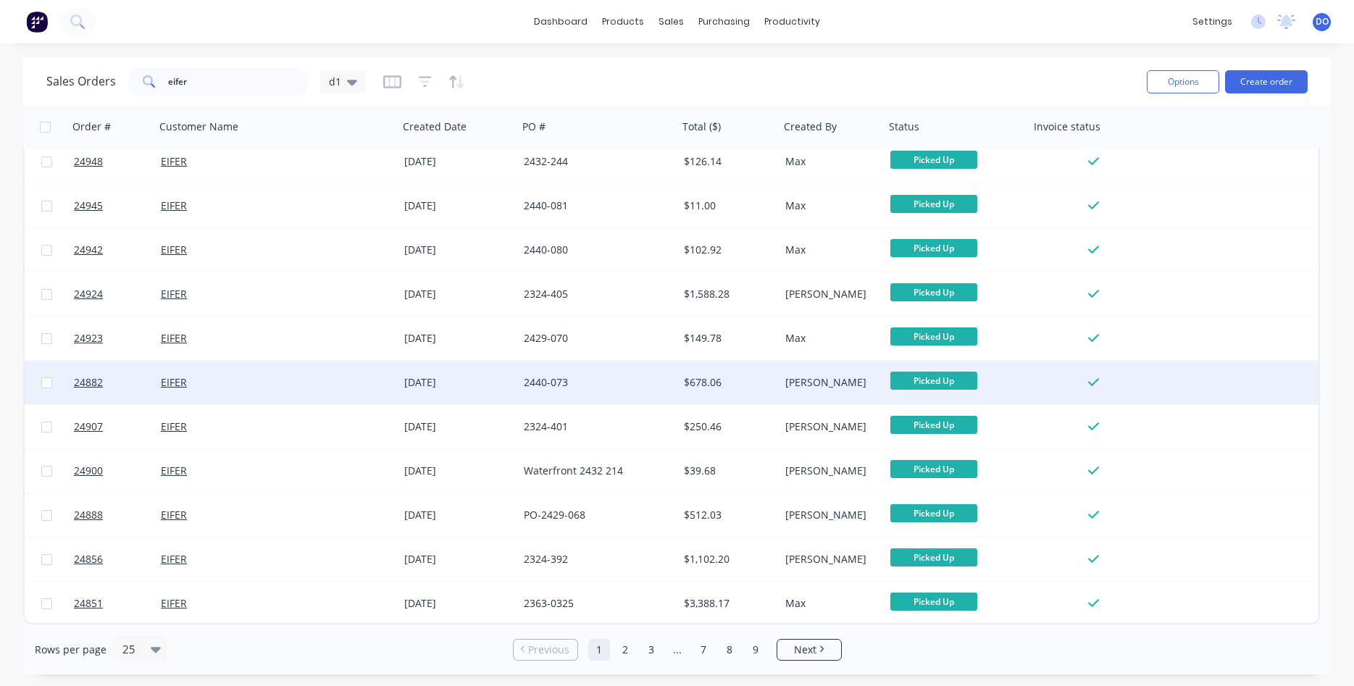
click at [591, 390] on div "2440-073" at bounding box center [598, 382] width 160 height 43
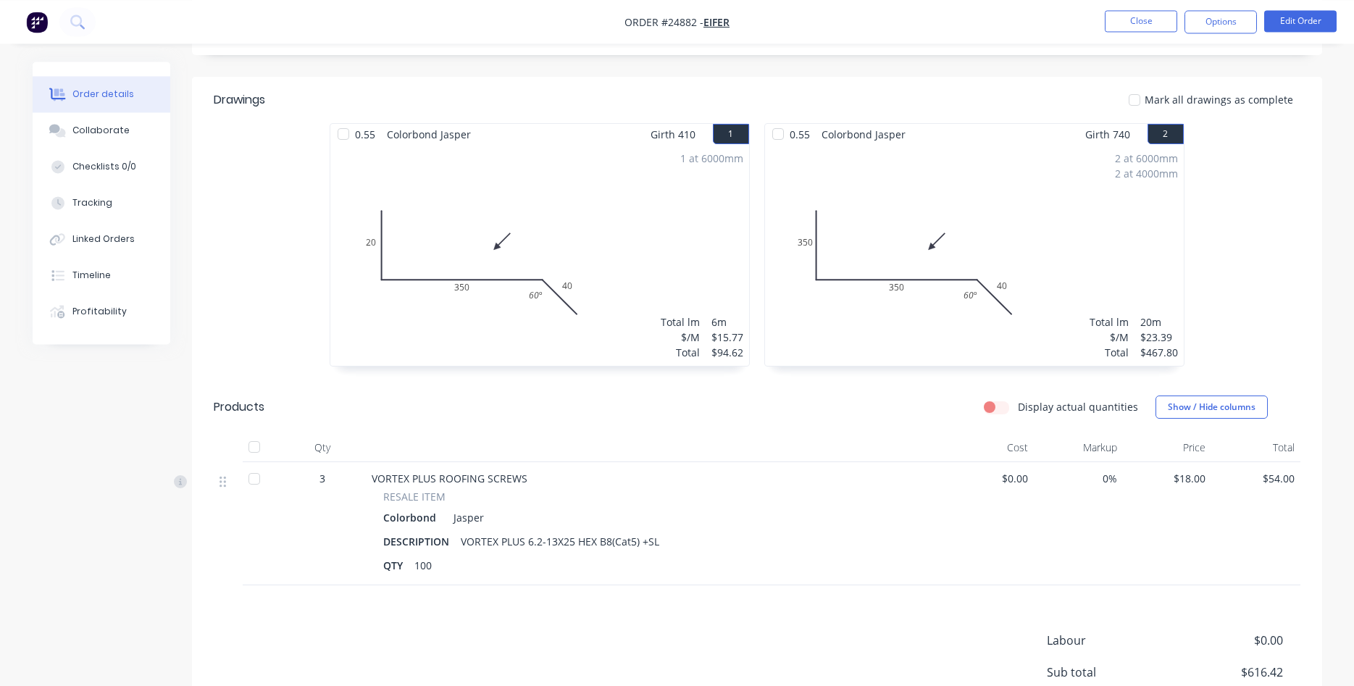
scroll to position [443, 0]
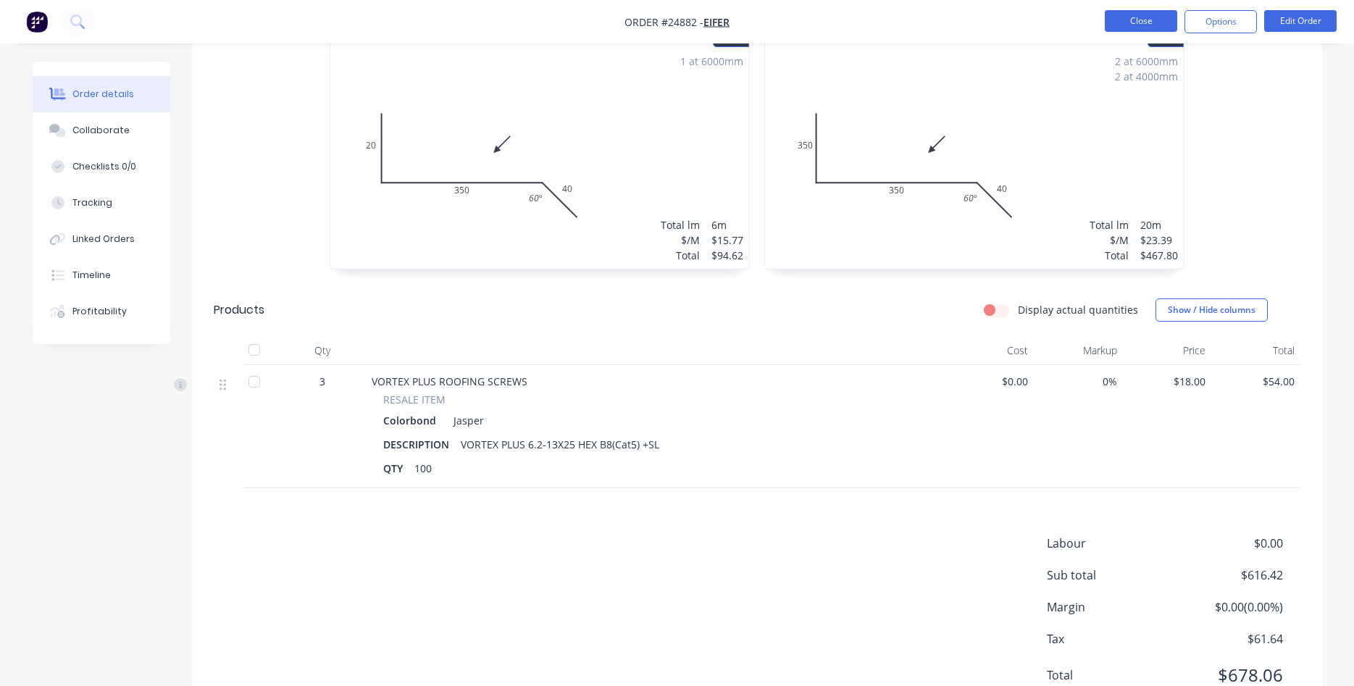
click at [1138, 30] on button "Close" at bounding box center [1141, 21] width 72 height 22
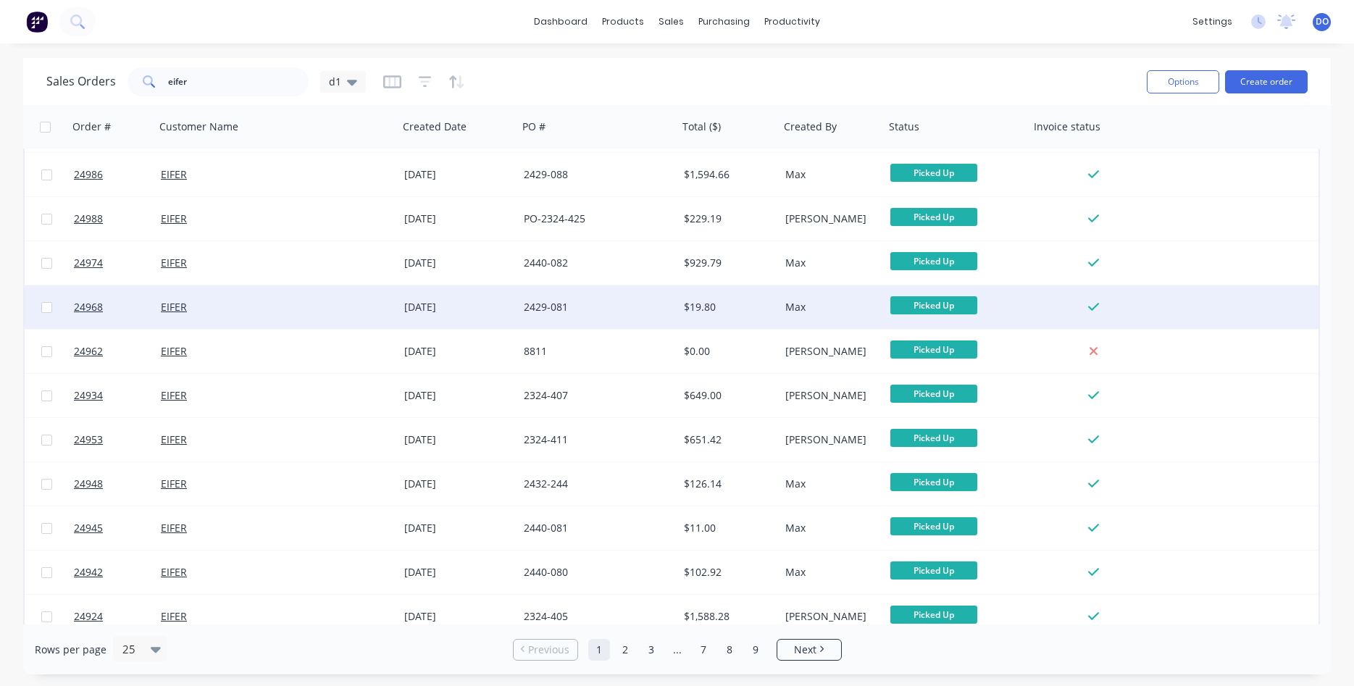
scroll to position [496, 0]
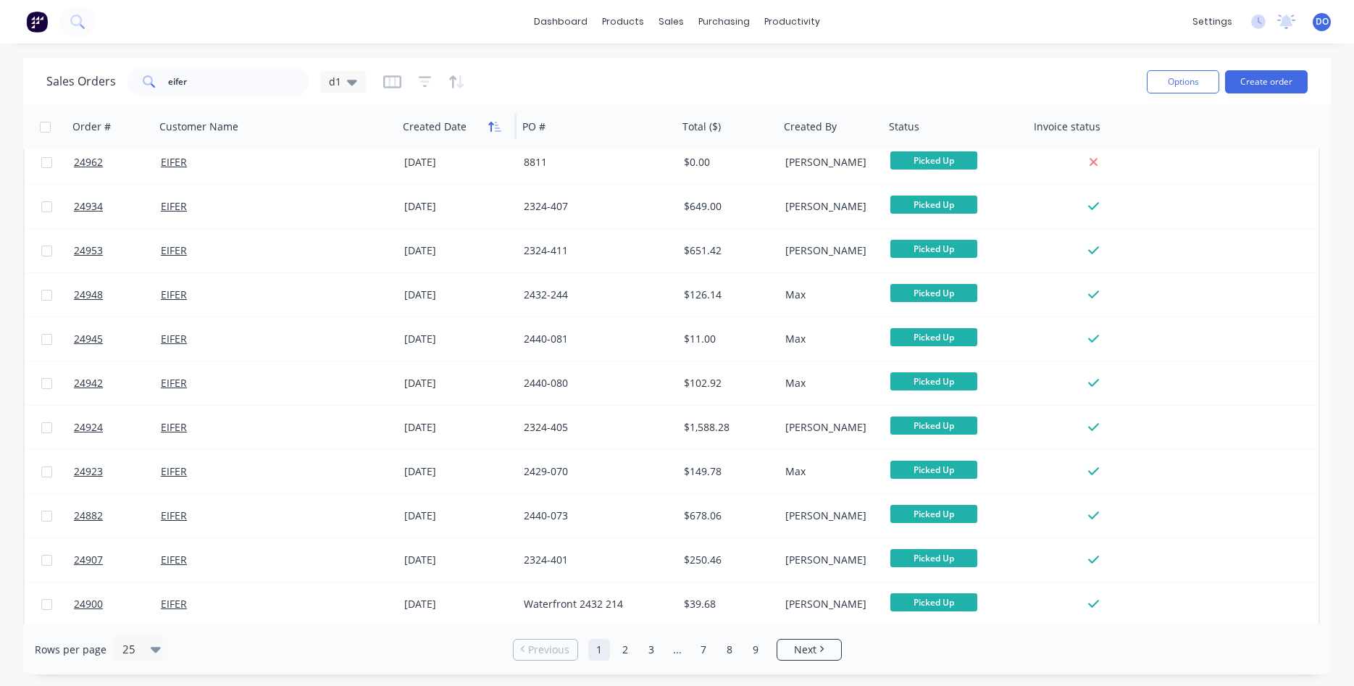
click at [493, 126] on icon "button" at bounding box center [494, 127] width 13 height 12
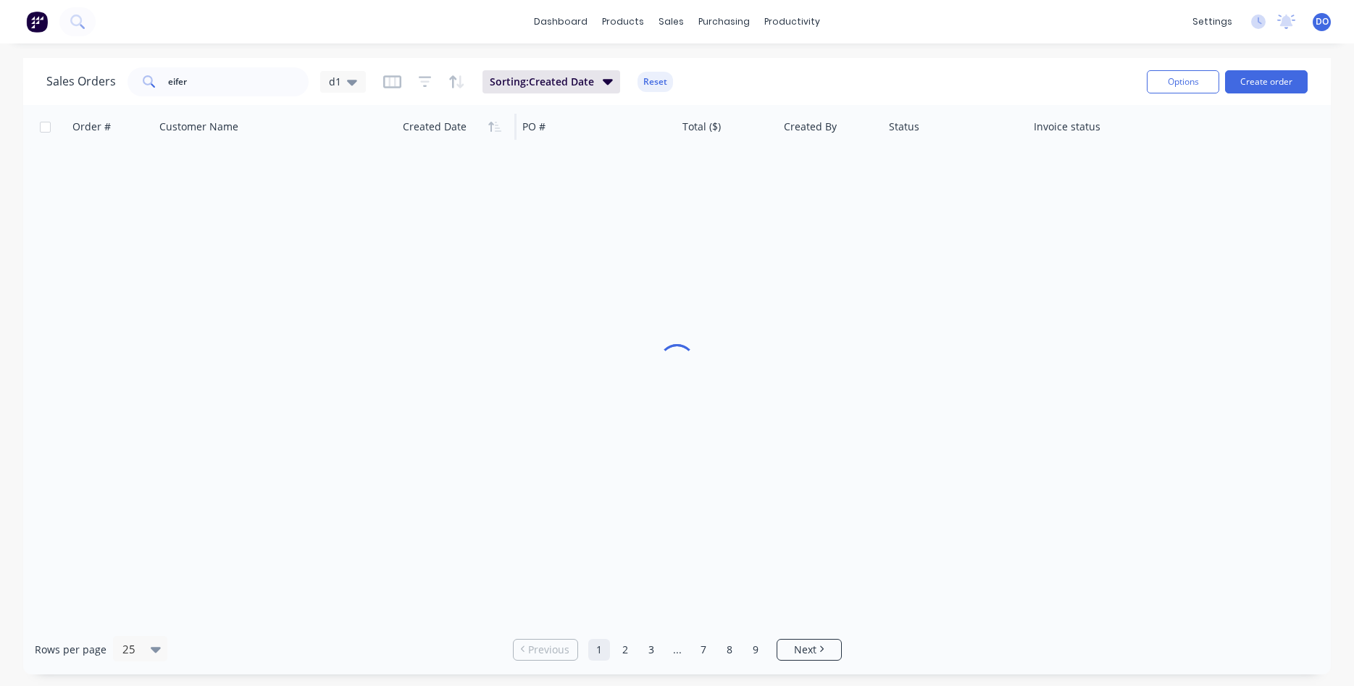
scroll to position [0, 0]
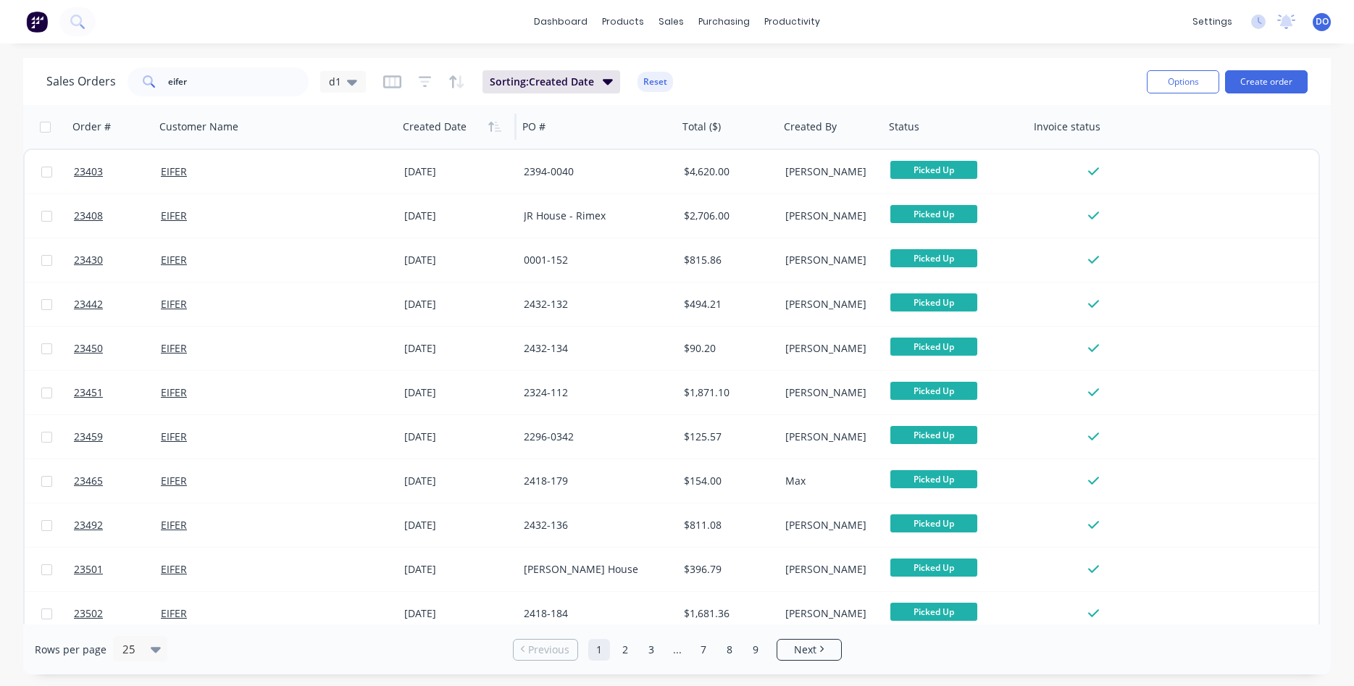
click at [493, 126] on icon "button" at bounding box center [494, 127] width 13 height 12
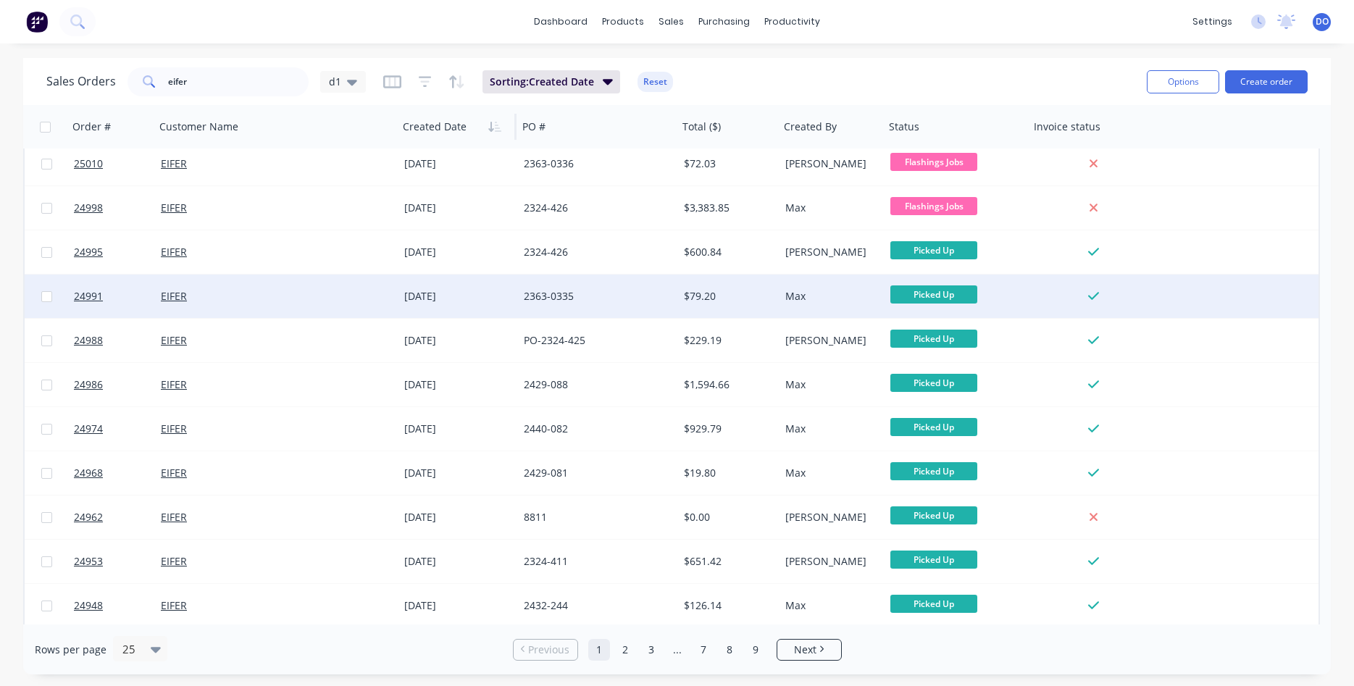
scroll to position [165, 0]
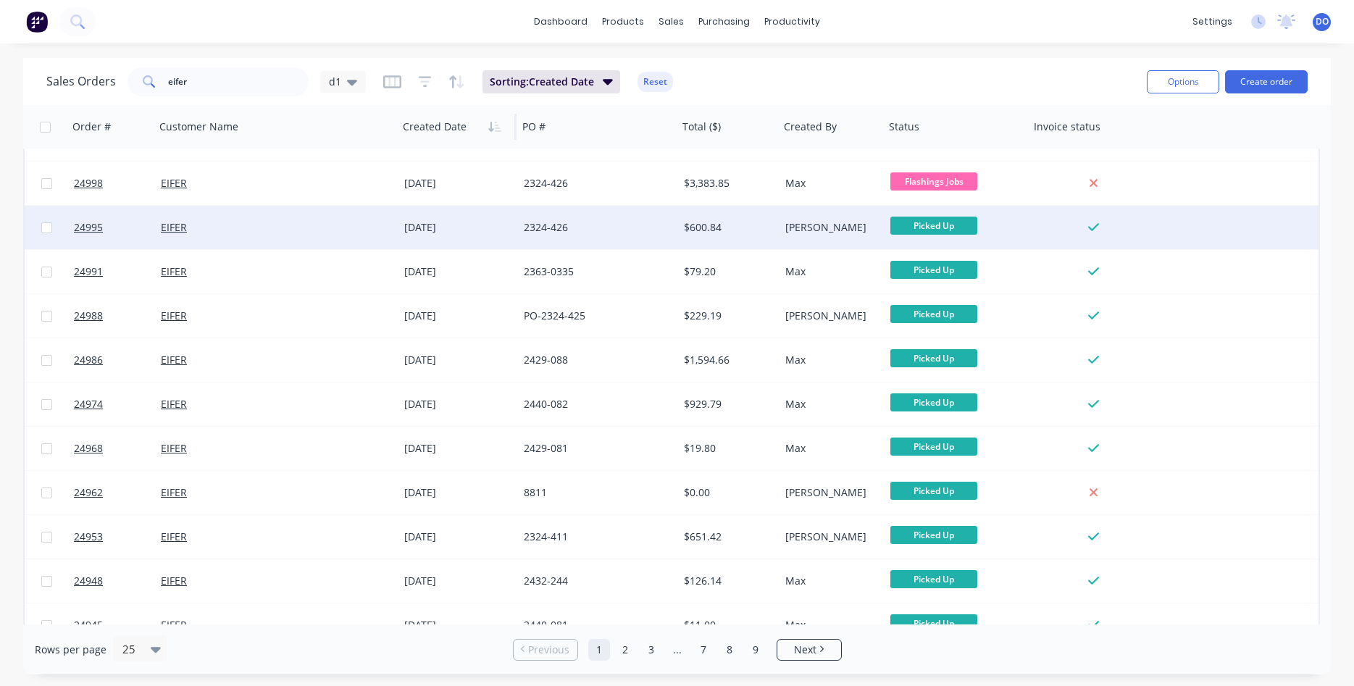
click at [638, 234] on div "2324-426" at bounding box center [594, 227] width 141 height 14
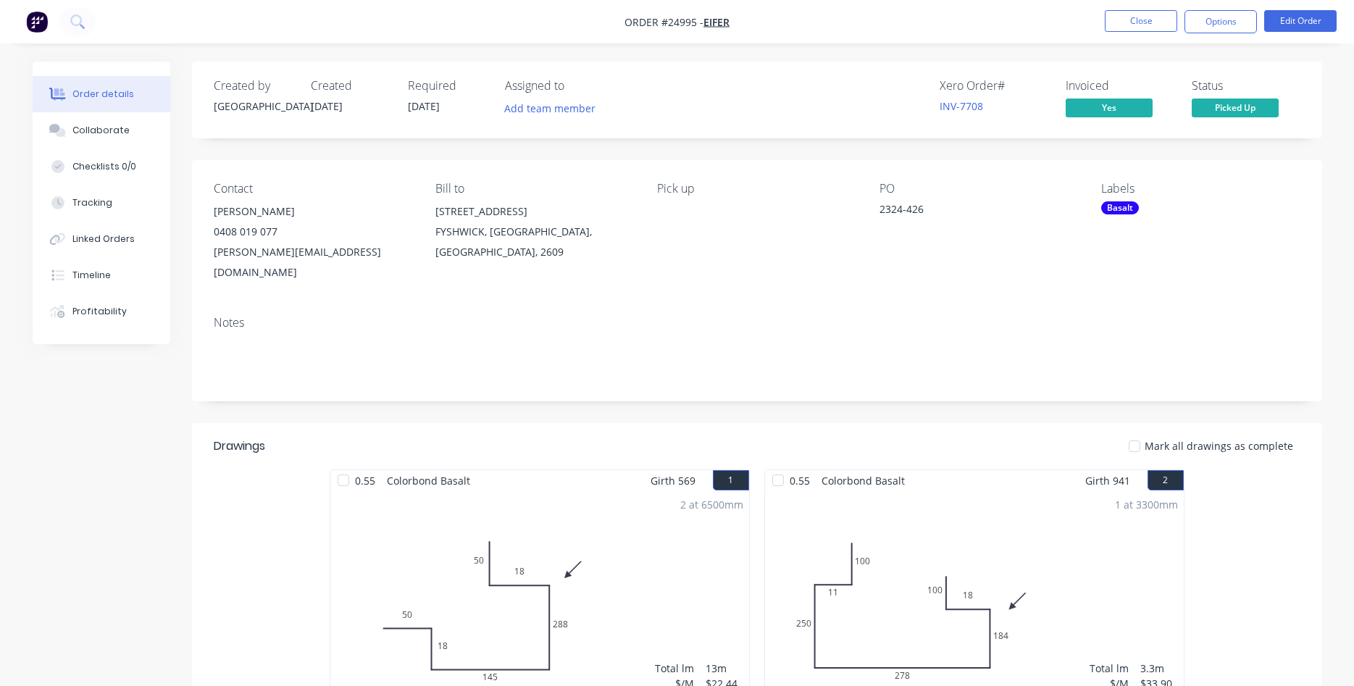
scroll to position [296, 0]
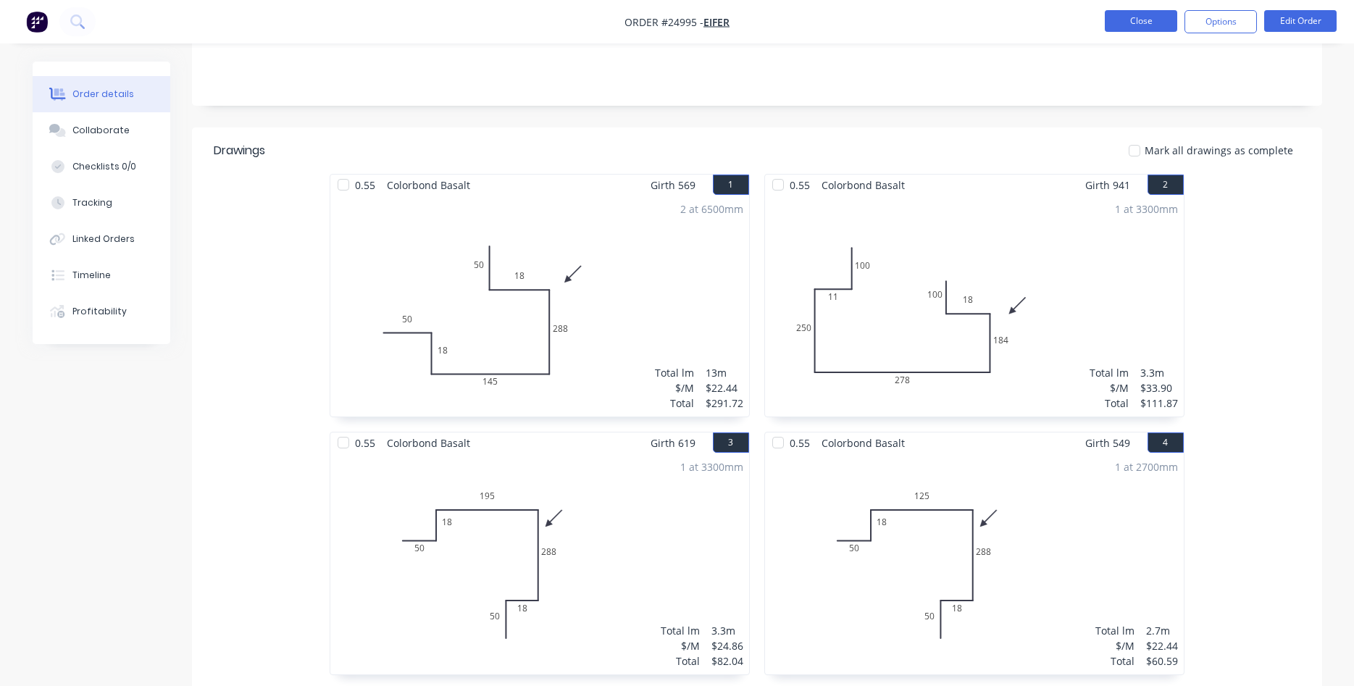
click at [1144, 14] on button "Close" at bounding box center [1141, 21] width 72 height 22
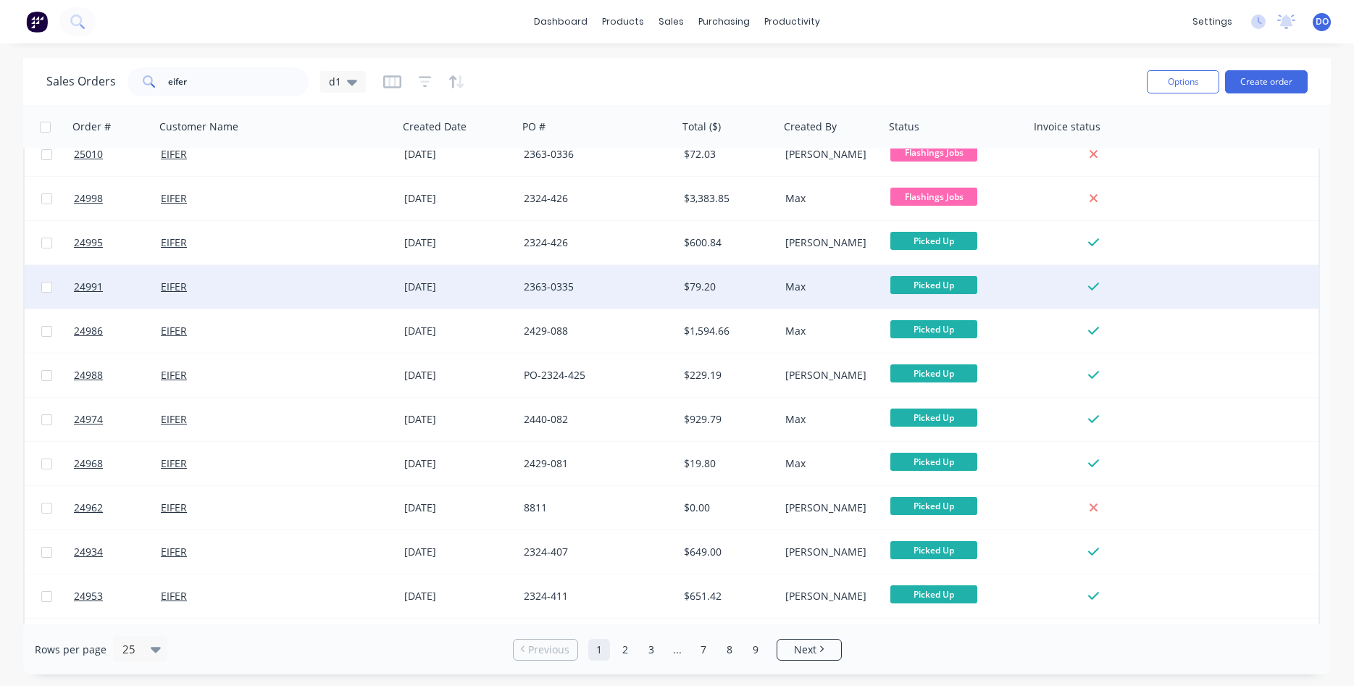
scroll to position [165, 0]
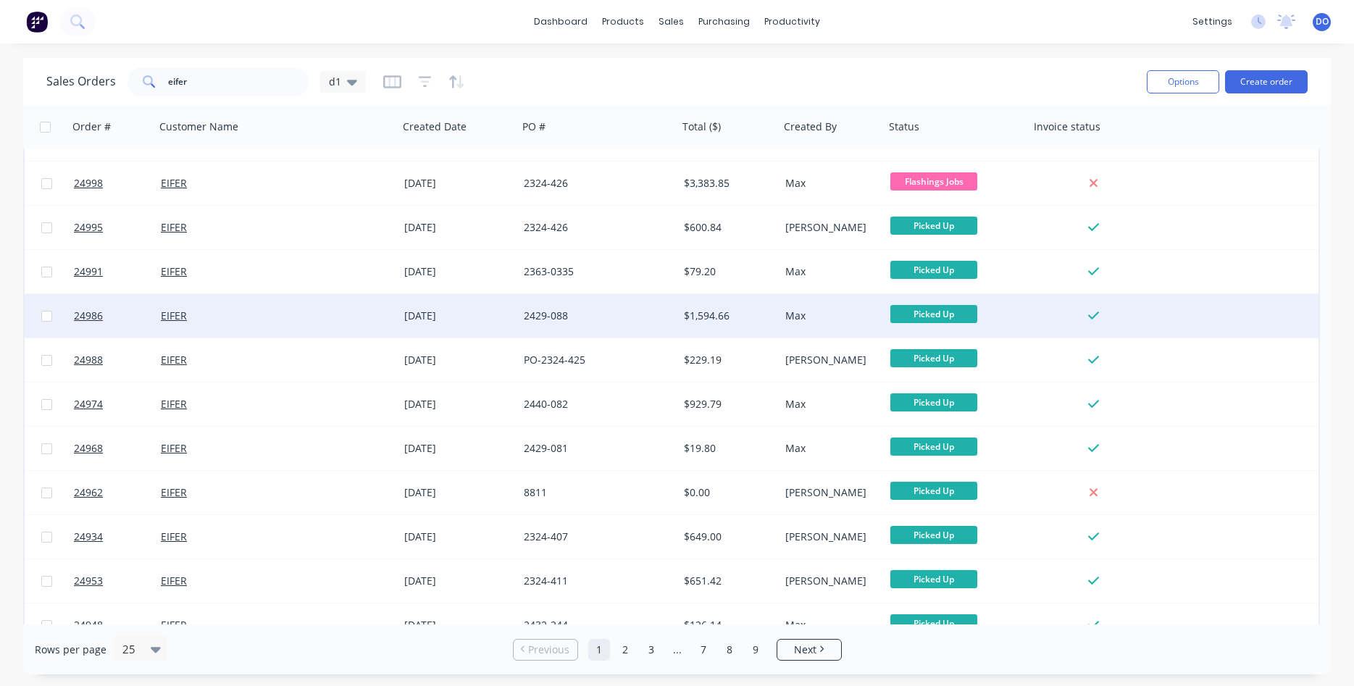
click at [651, 313] on div "2429-088" at bounding box center [594, 316] width 141 height 14
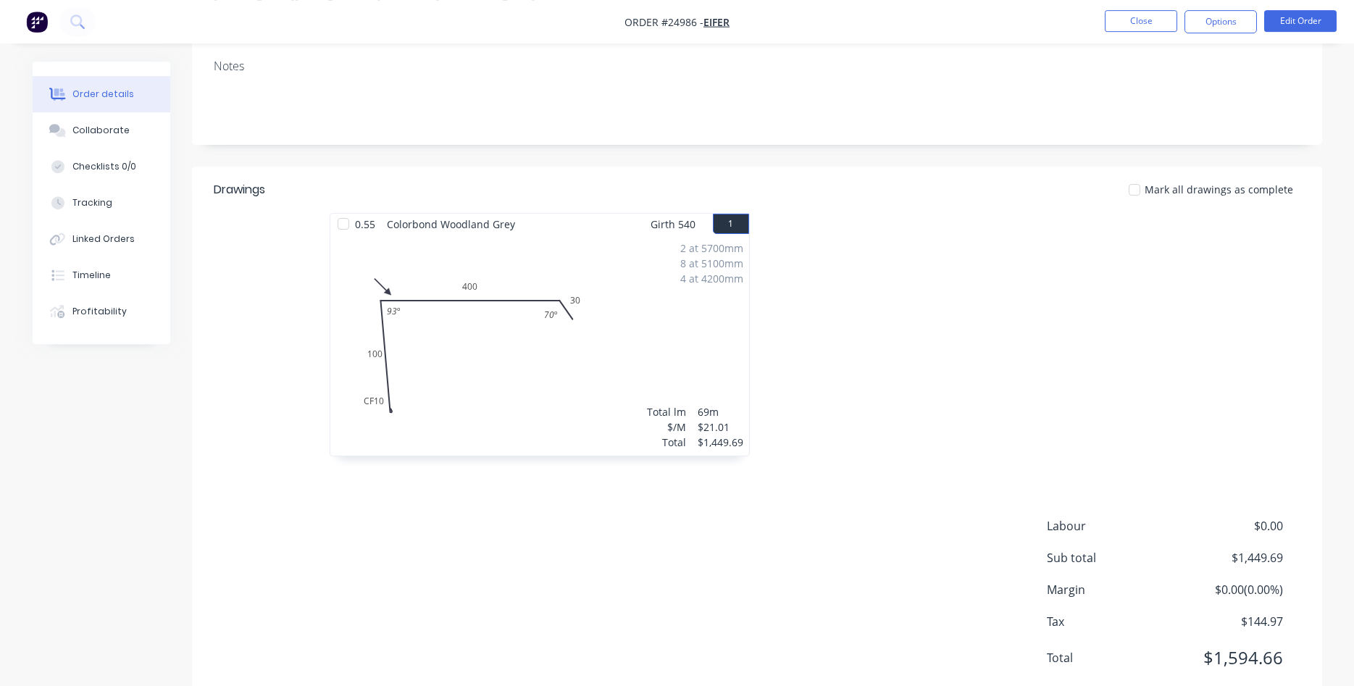
scroll to position [279, 0]
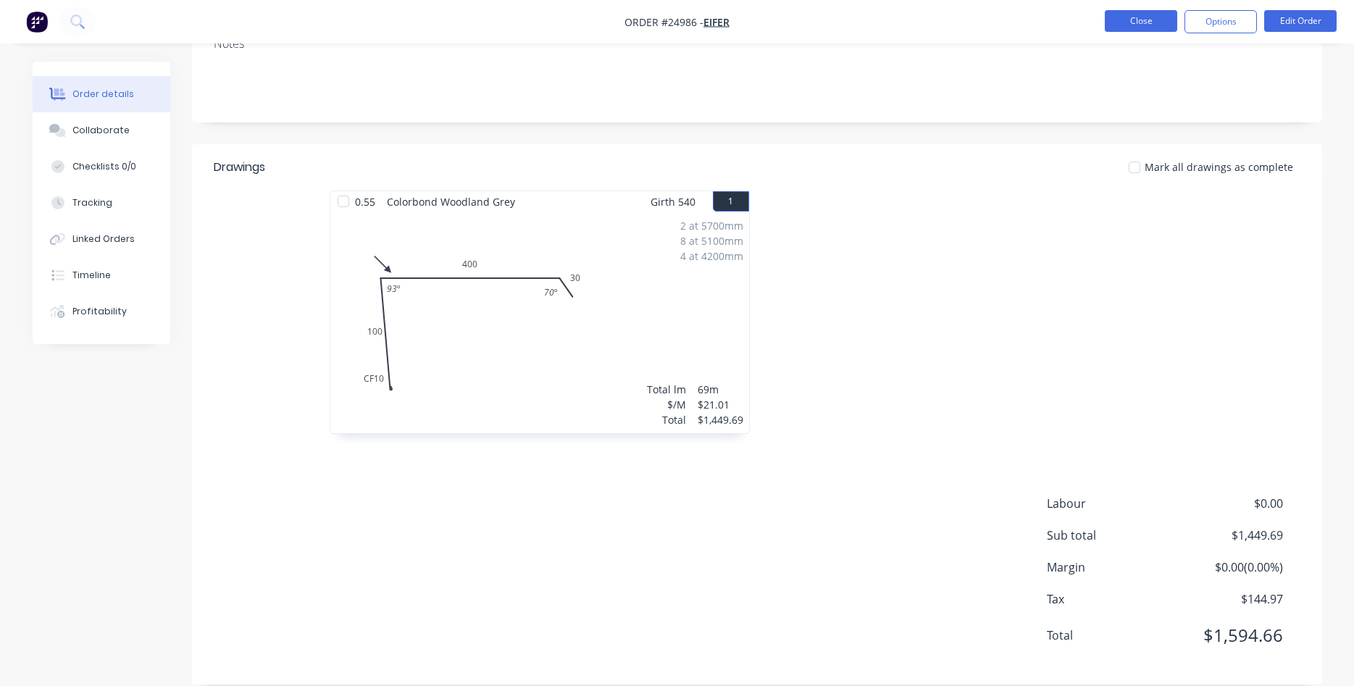
click at [1129, 22] on button "Close" at bounding box center [1141, 21] width 72 height 22
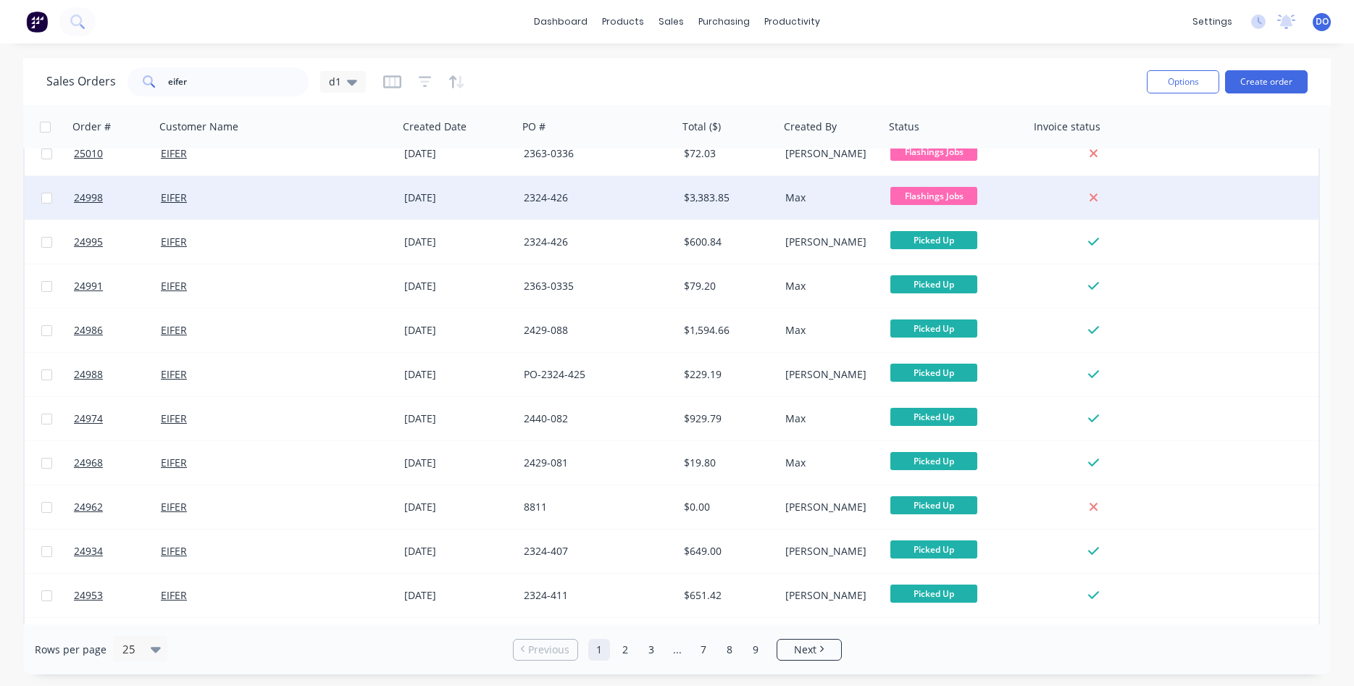
scroll to position [165, 0]
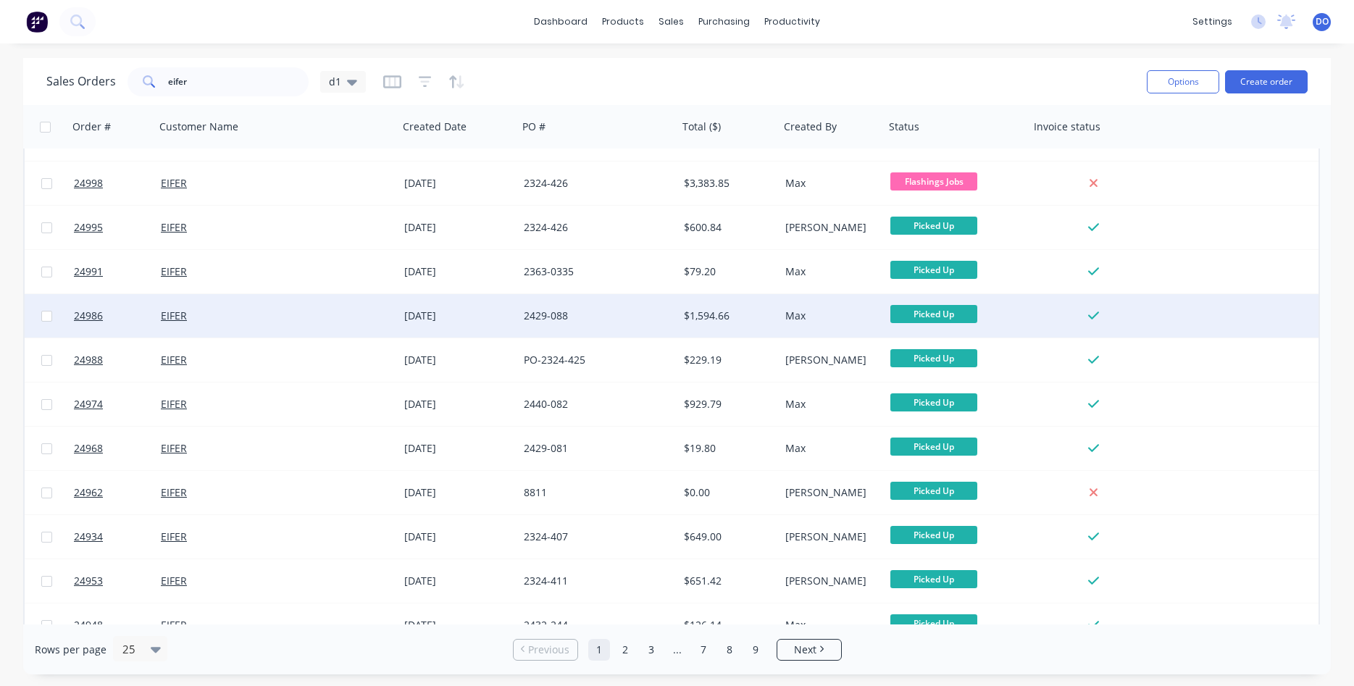
click at [690, 317] on div "$1,594.66" at bounding box center [727, 316] width 86 height 14
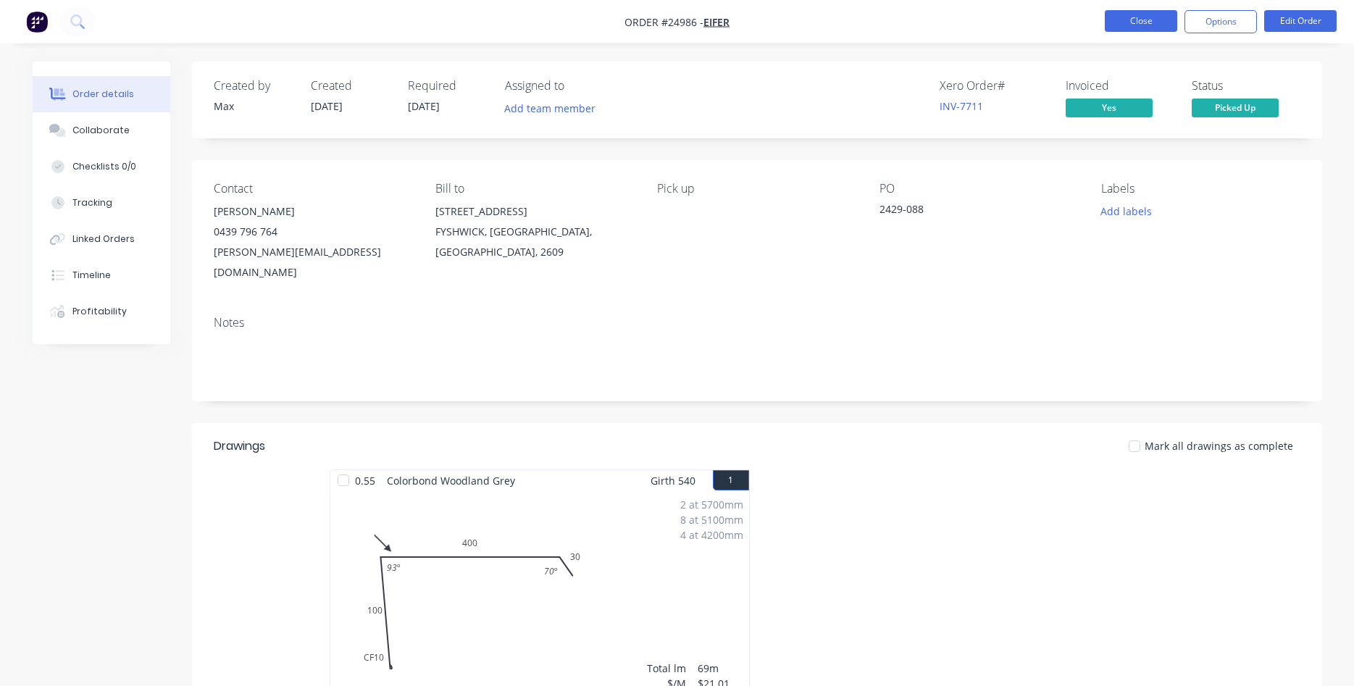
click at [1131, 22] on button "Close" at bounding box center [1141, 21] width 72 height 22
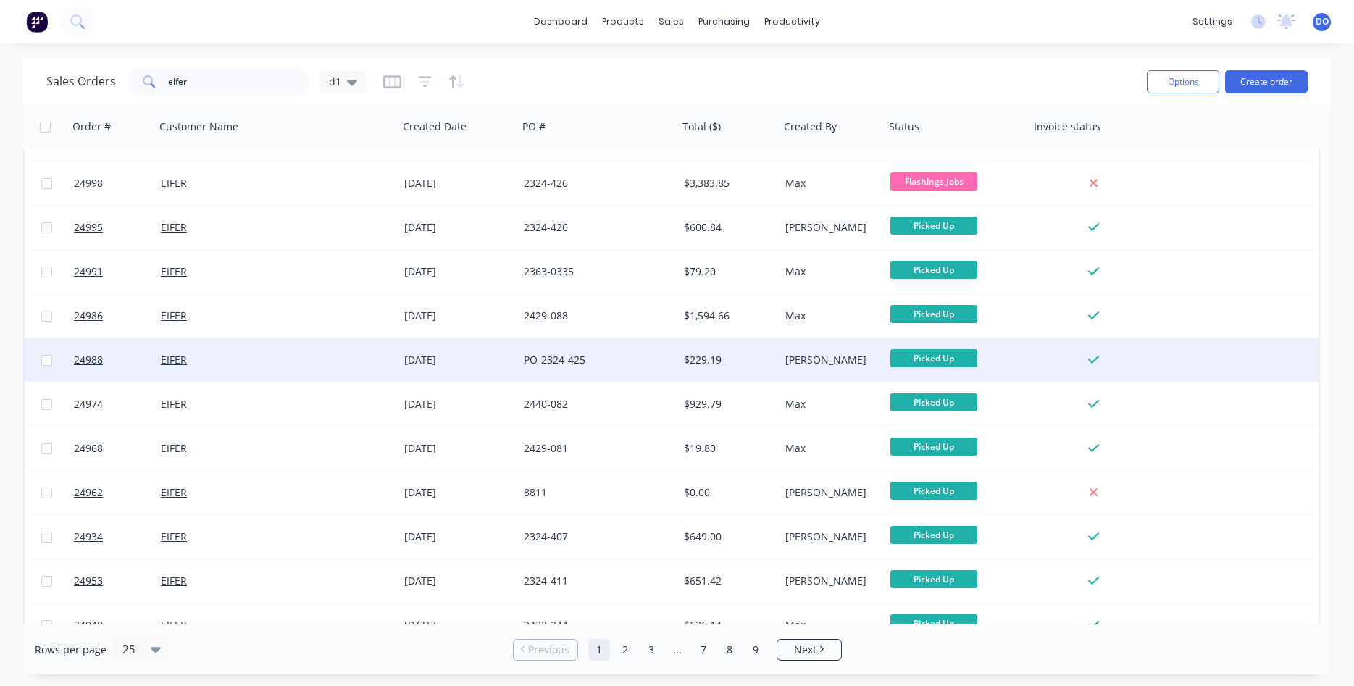
scroll to position [248, 0]
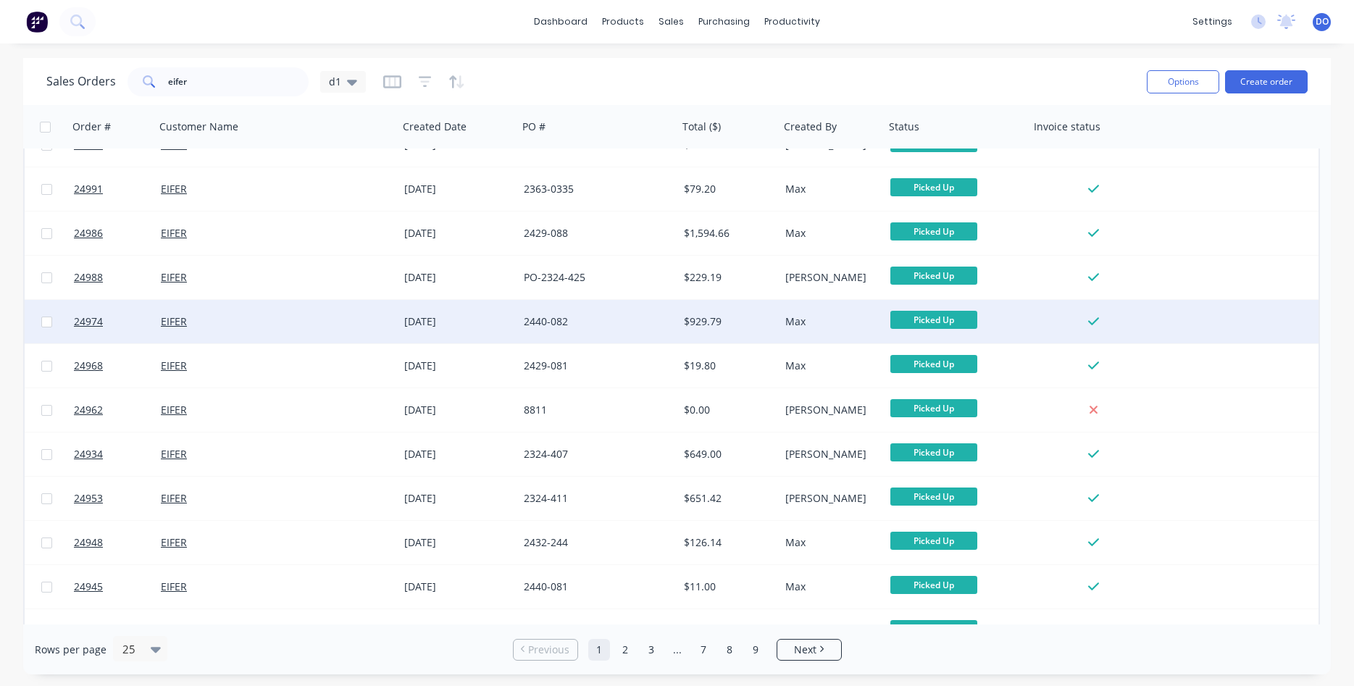
click at [709, 315] on div "$929.79" at bounding box center [727, 322] width 86 height 14
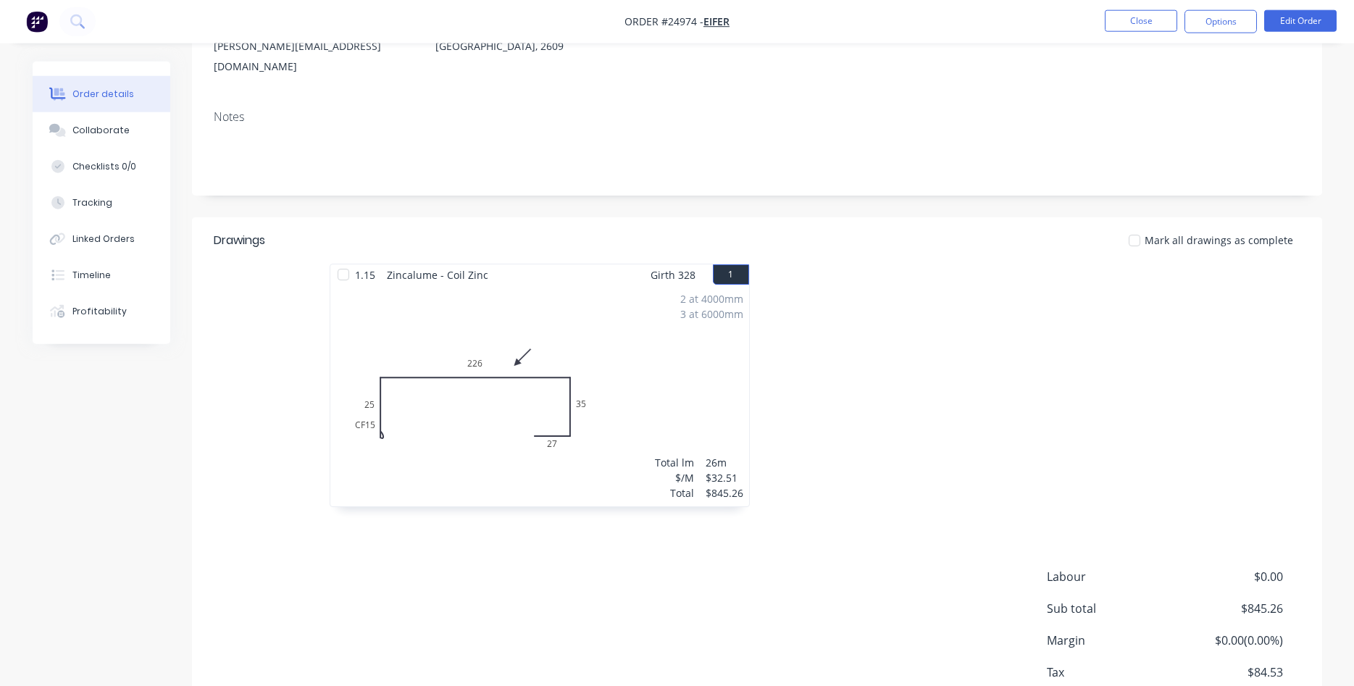
scroll to position [279, 0]
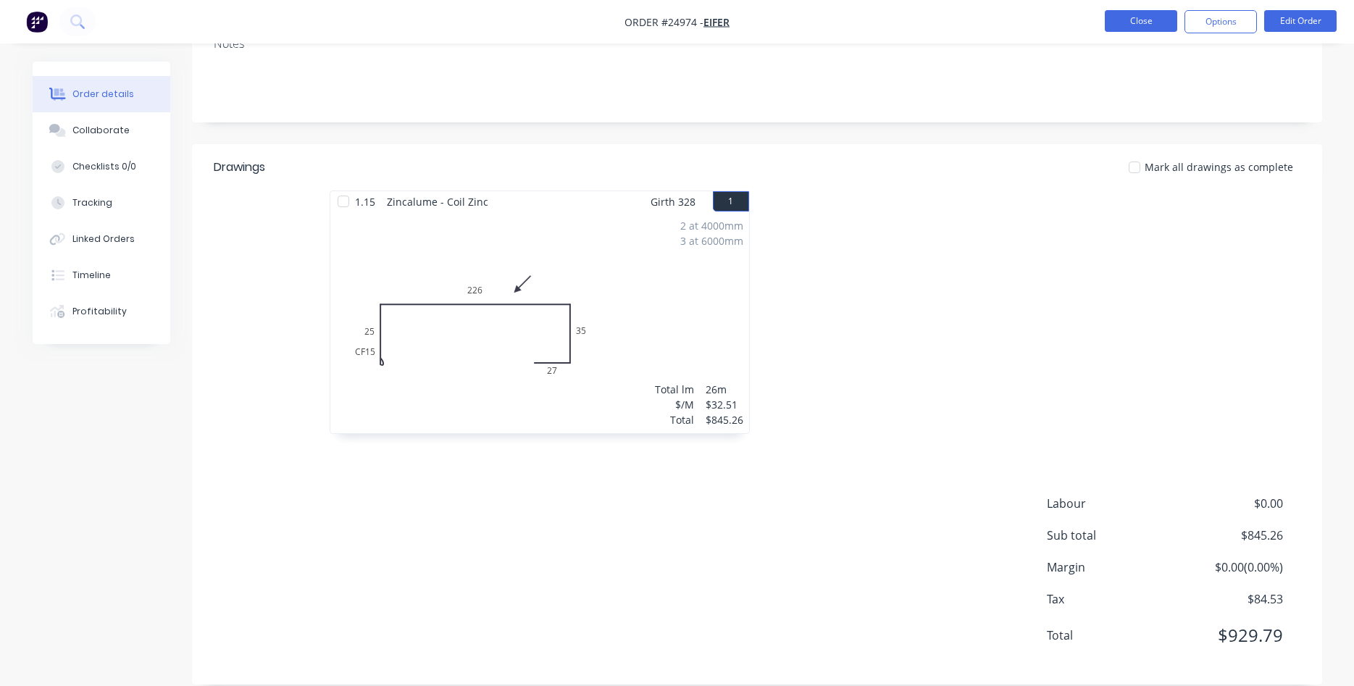
click at [1130, 27] on button "Close" at bounding box center [1141, 21] width 72 height 22
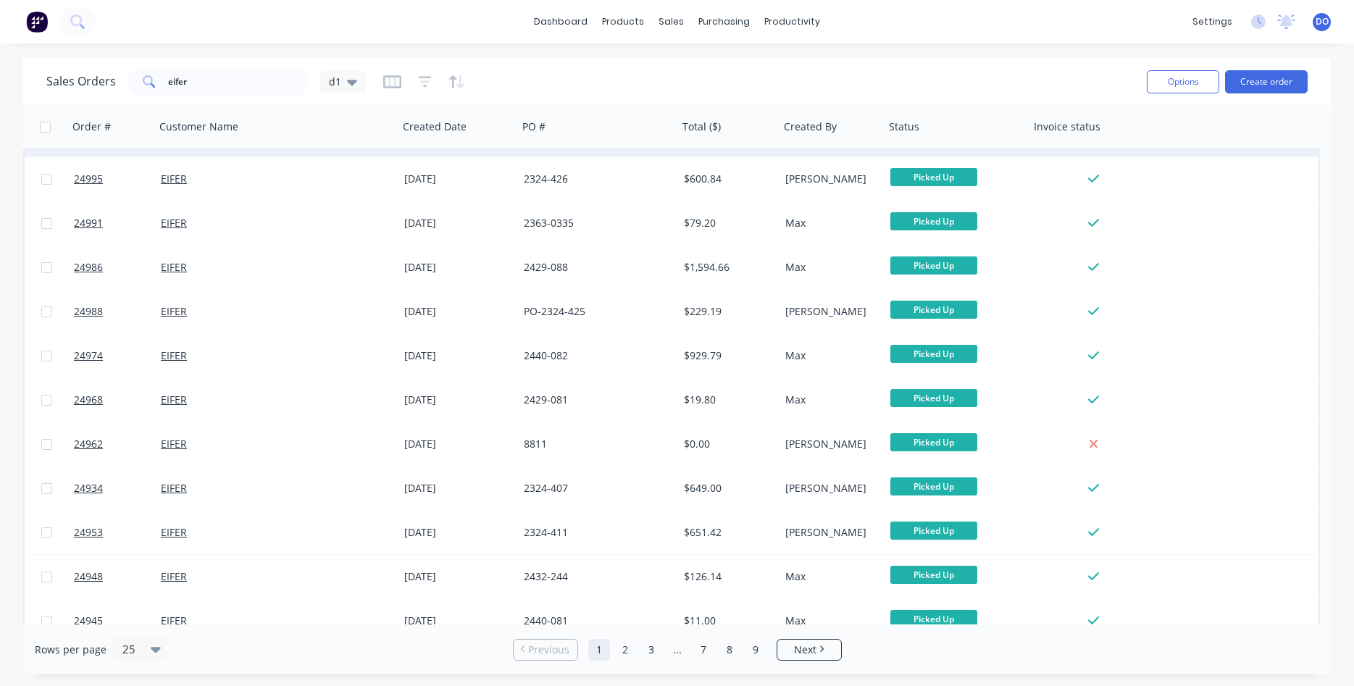
scroll to position [248, 0]
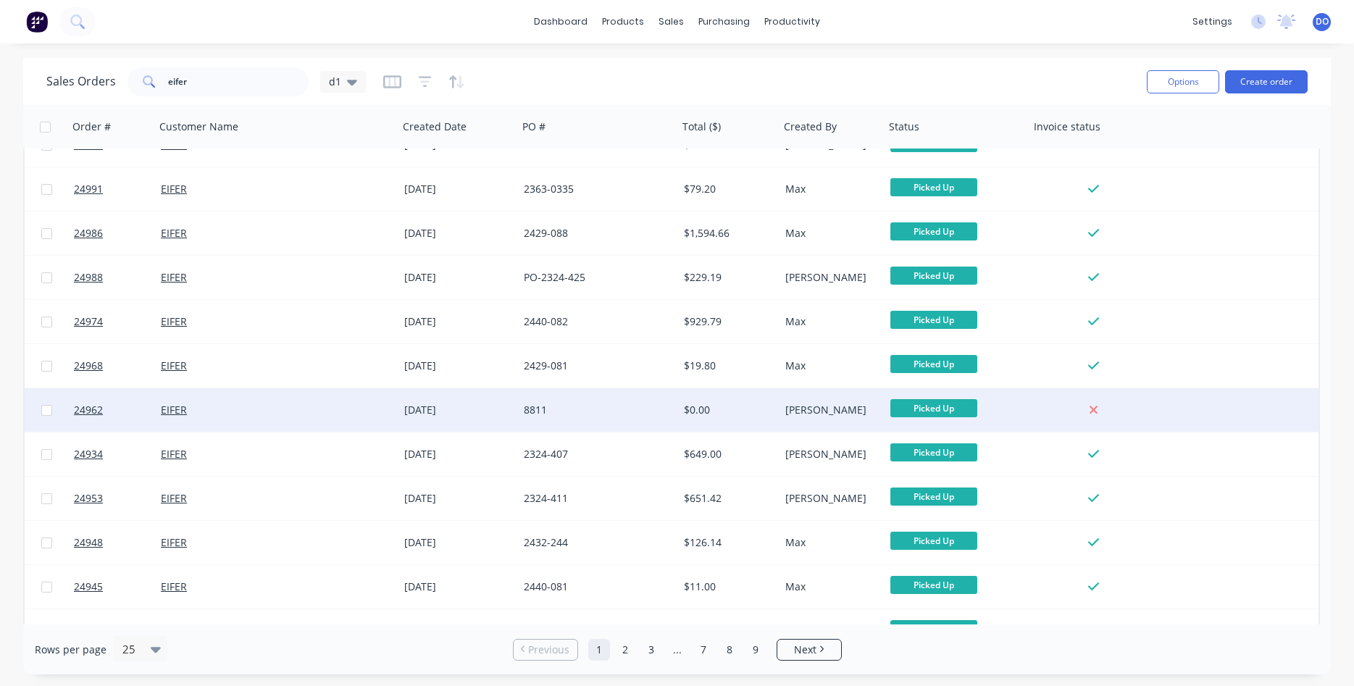
click at [720, 409] on div "$0.00" at bounding box center [727, 410] width 86 height 14
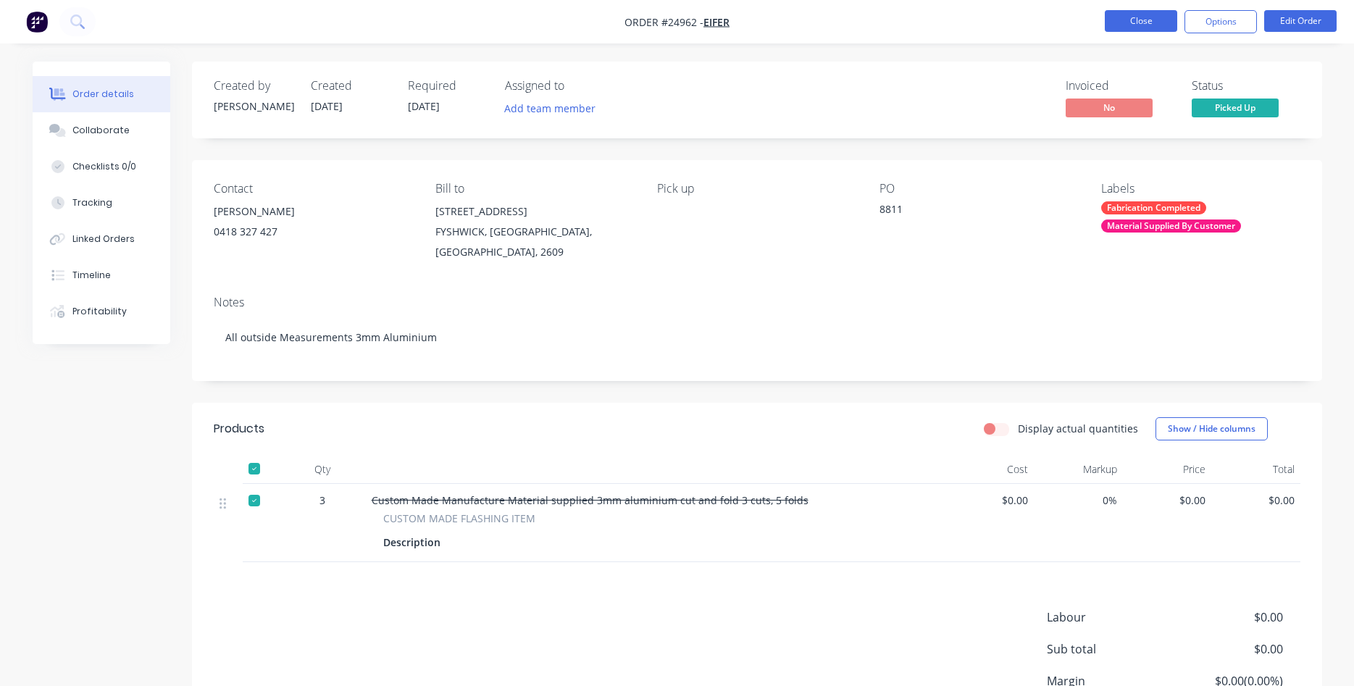
click at [1138, 16] on button "Close" at bounding box center [1141, 21] width 72 height 22
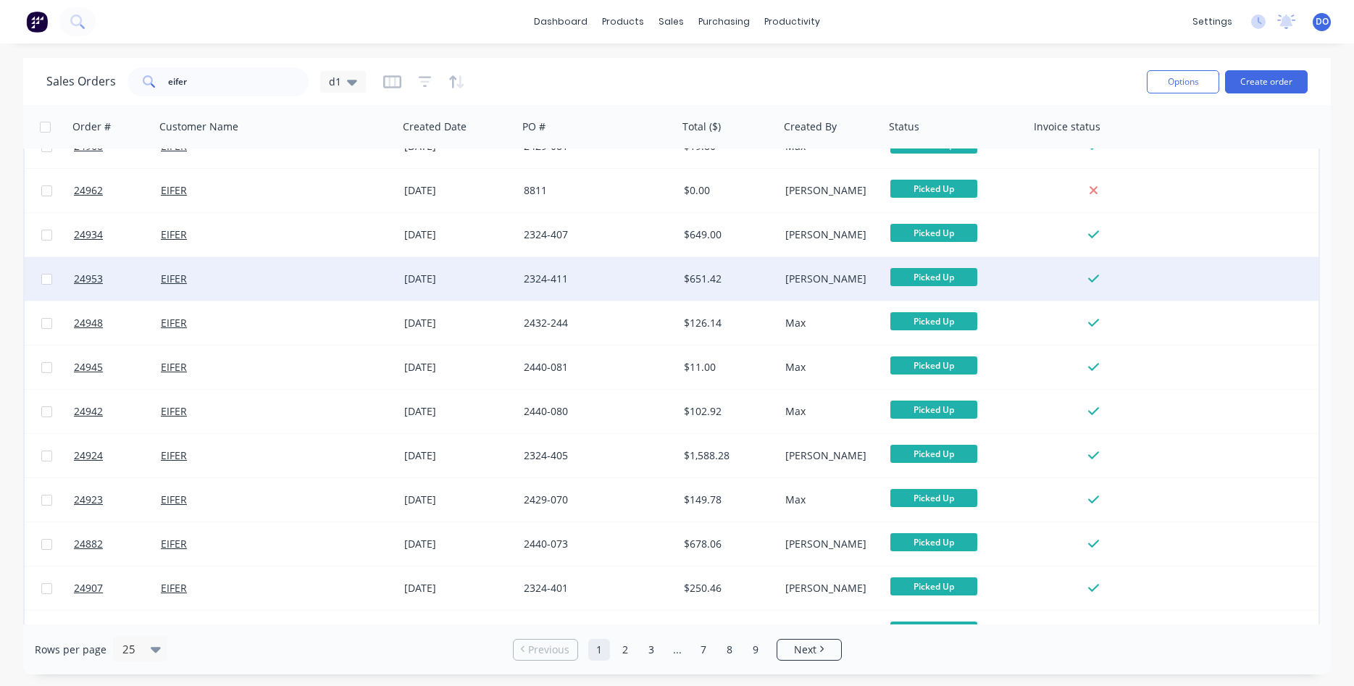
scroll to position [496, 0]
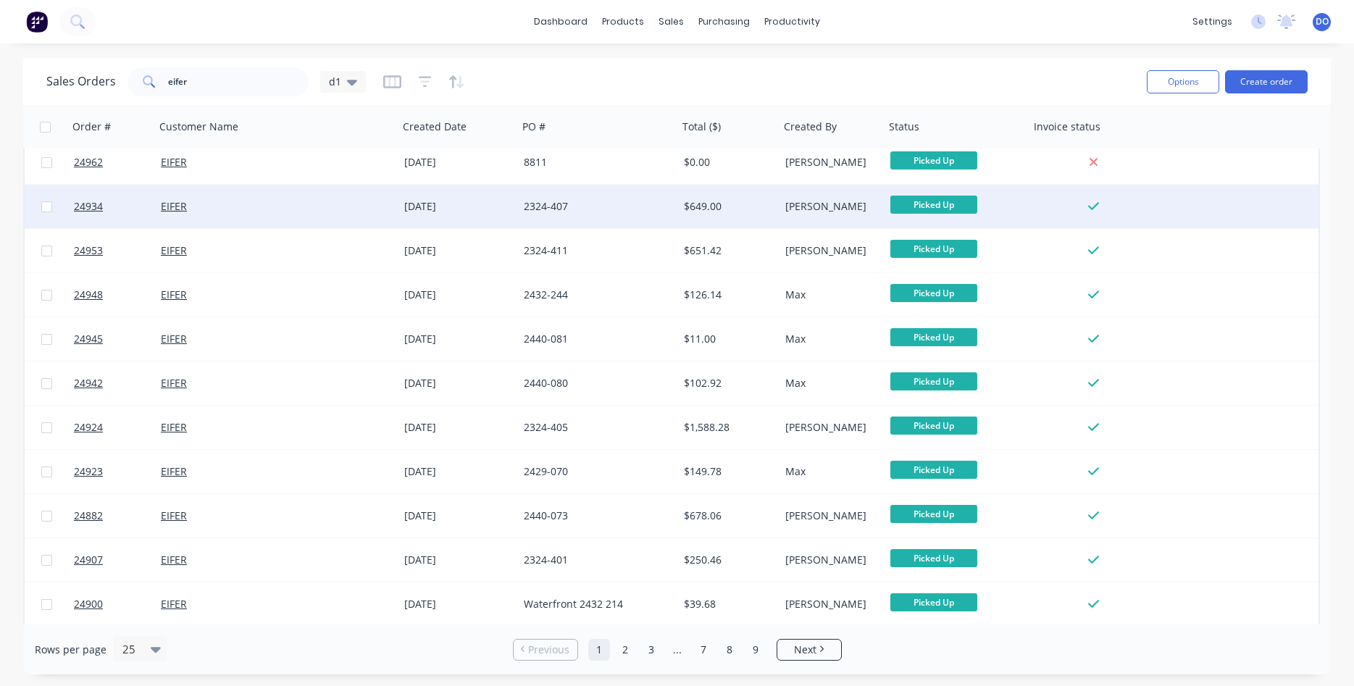
click at [738, 206] on div "$649.00" at bounding box center [727, 206] width 86 height 14
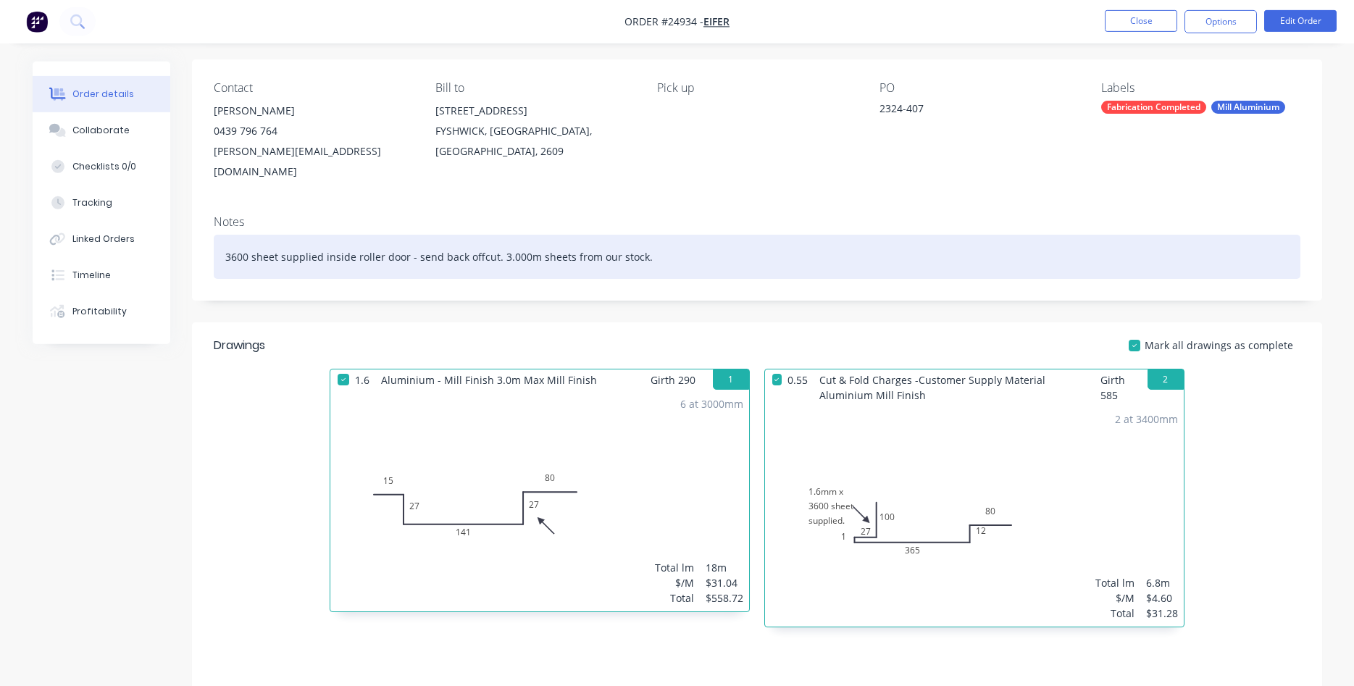
scroll to position [74, 0]
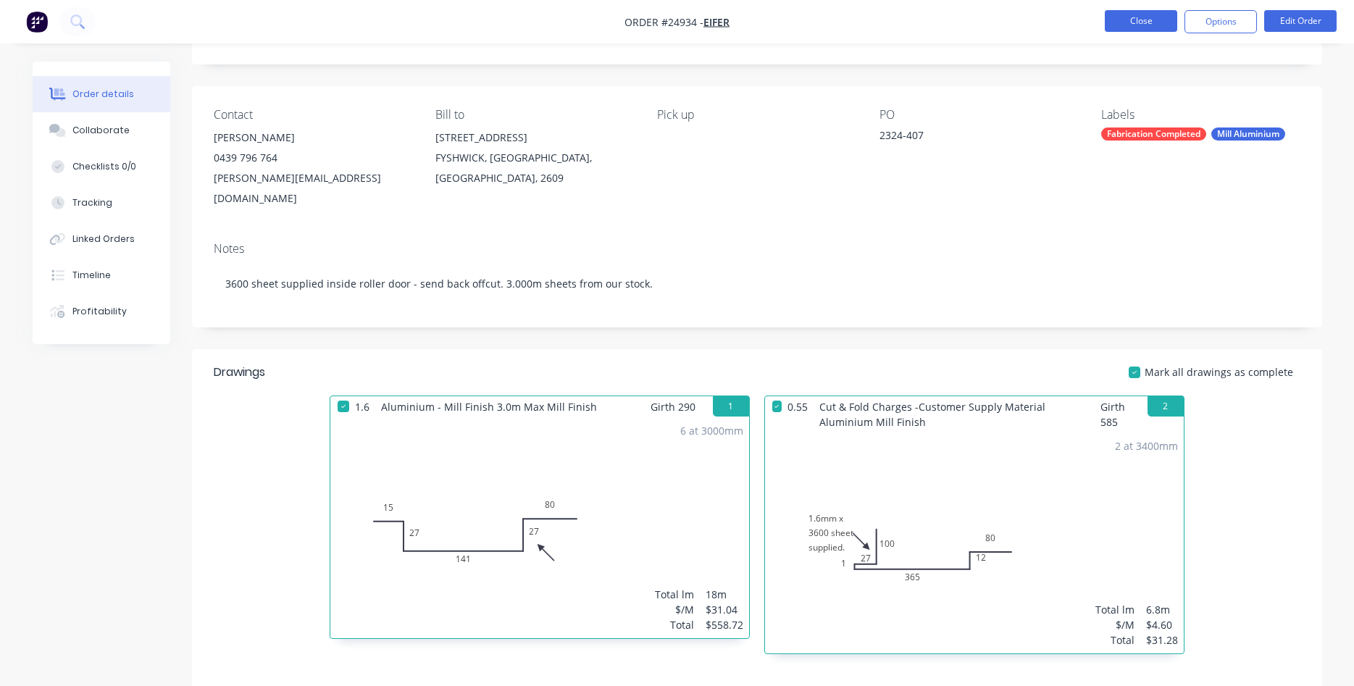
click at [1148, 27] on button "Close" at bounding box center [1141, 21] width 72 height 22
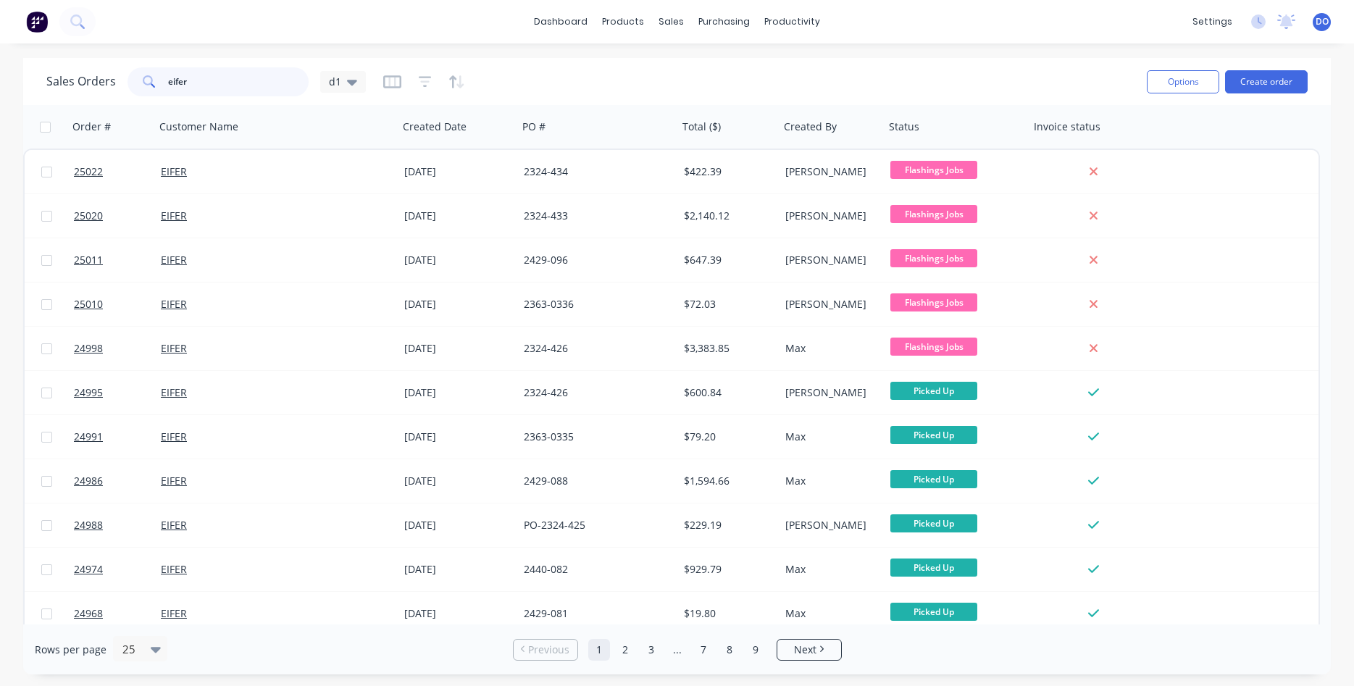
drag, startPoint x: 219, startPoint y: 84, endPoint x: 127, endPoint y: 78, distance: 92.3
click at [168, 78] on input "eifer" at bounding box center [238, 81] width 141 height 29
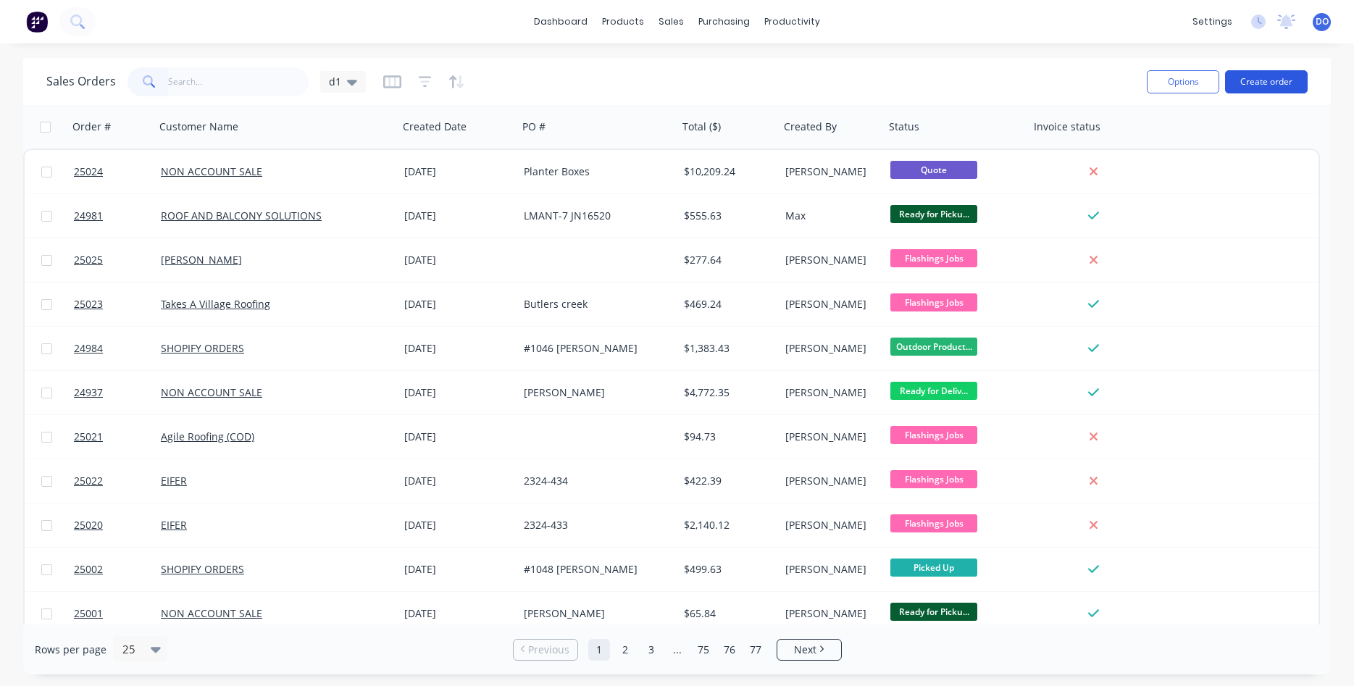
click at [1273, 81] on button "Create order" at bounding box center [1266, 81] width 83 height 23
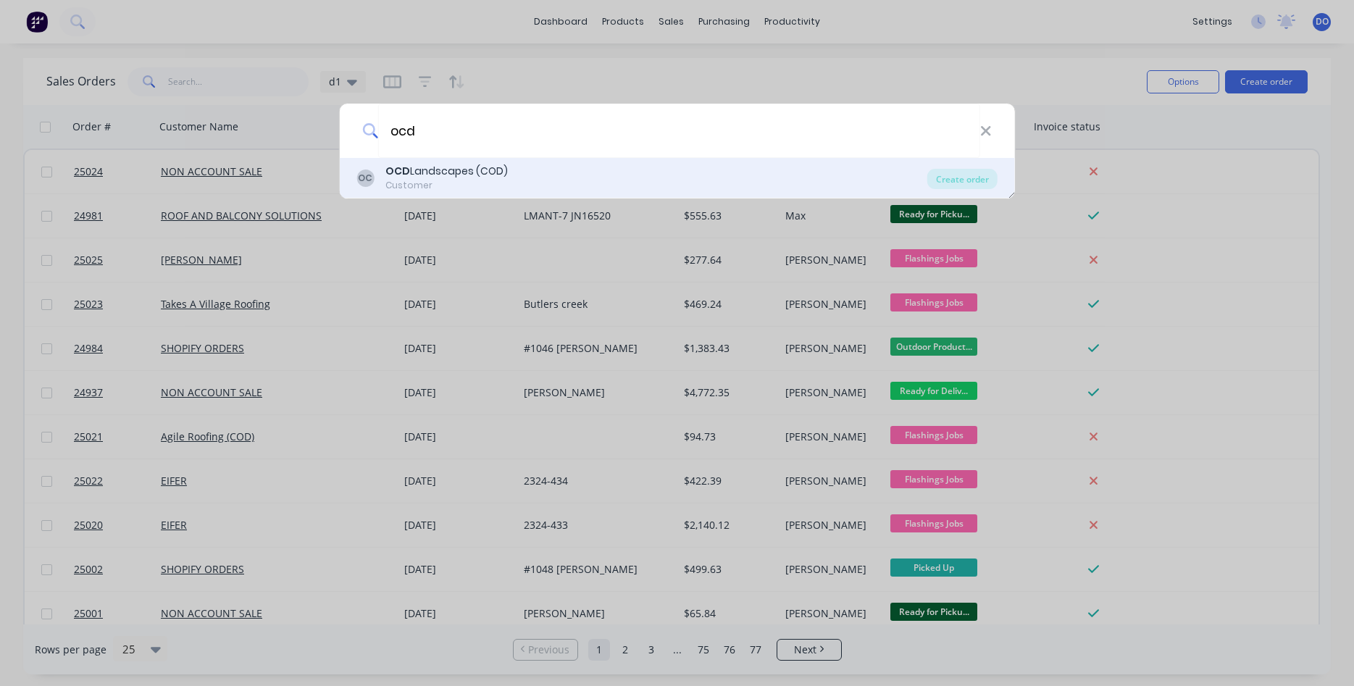
type input "ocd"
click at [499, 167] on div "OCD Landscapes (COD)" at bounding box center [447, 171] width 122 height 15
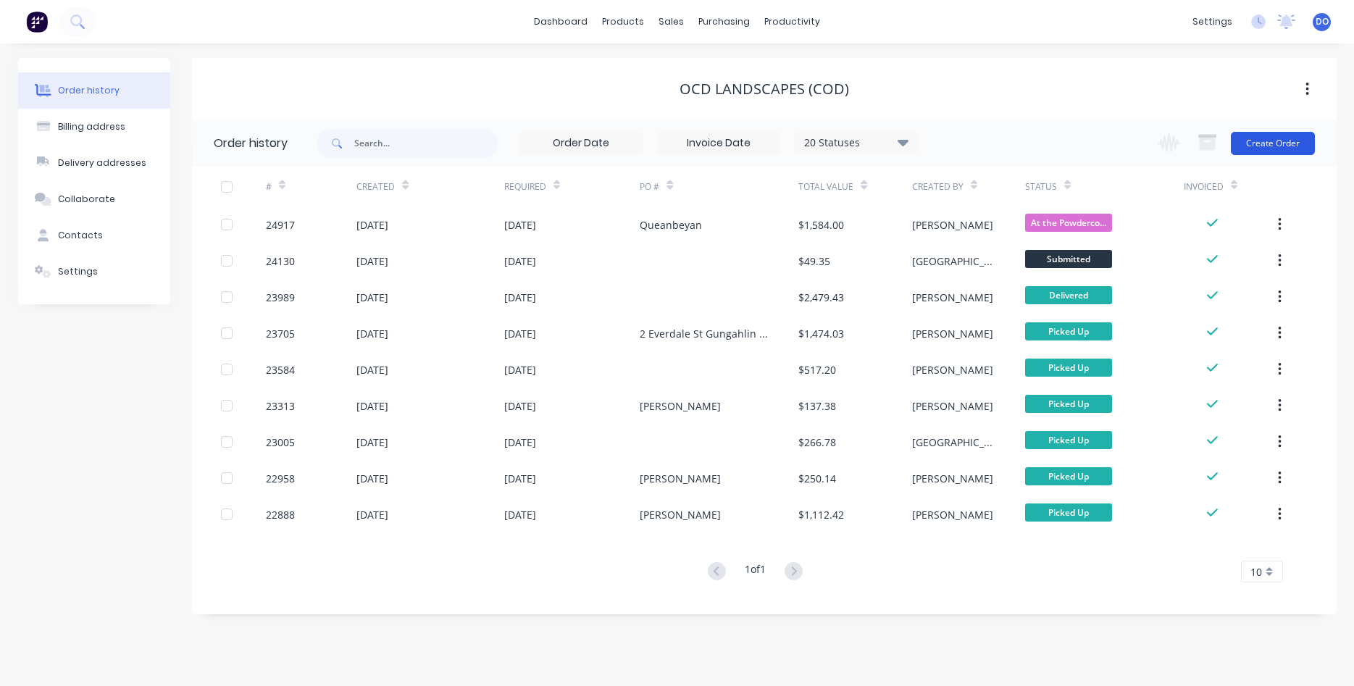
click at [1283, 139] on button "Create Order" at bounding box center [1273, 143] width 84 height 23
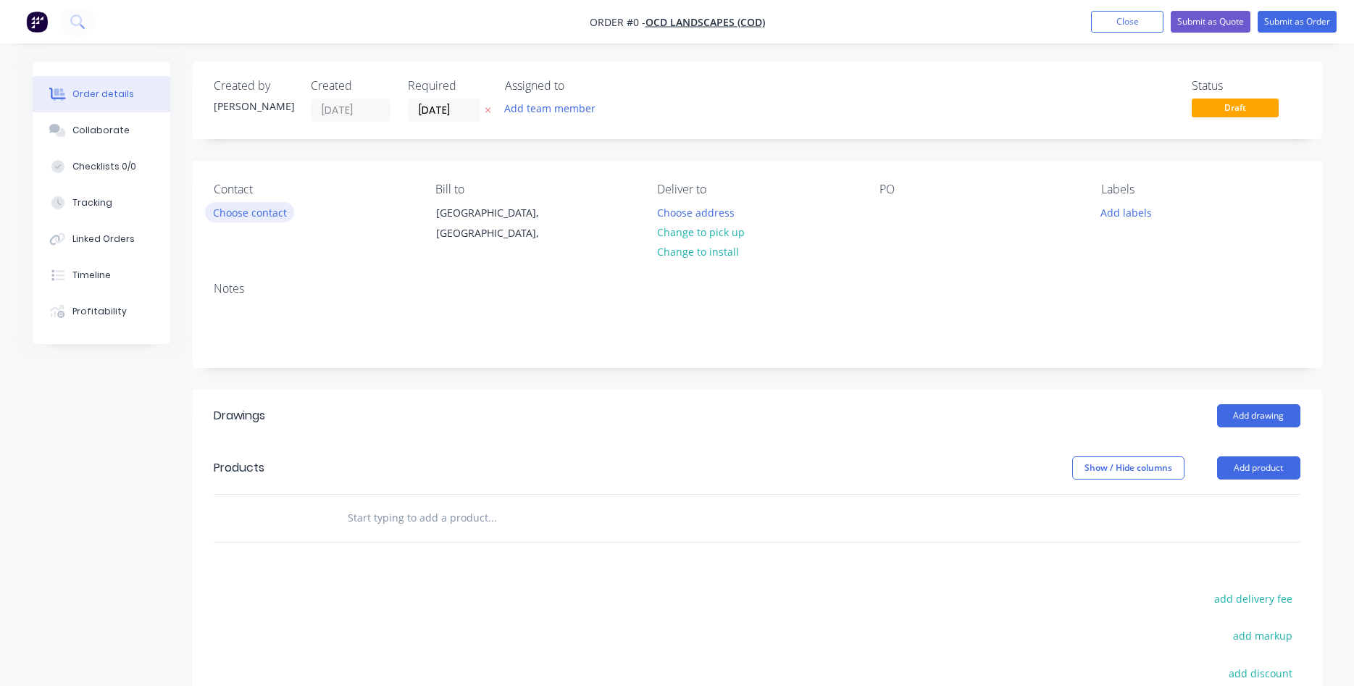
click at [233, 215] on button "Choose contact" at bounding box center [249, 212] width 89 height 20
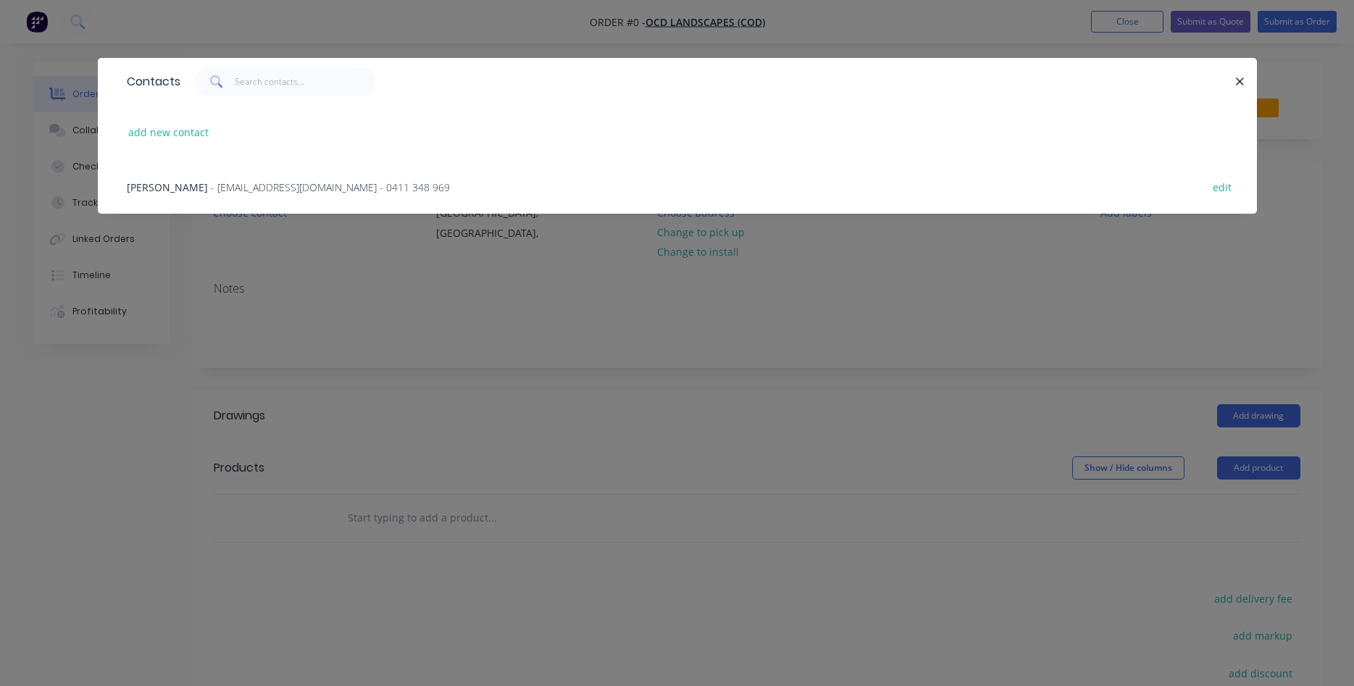
click at [248, 193] on div "[PERSON_NAME] - [EMAIL_ADDRESS][DOMAIN_NAME] - 0411 348 969" at bounding box center [288, 187] width 323 height 15
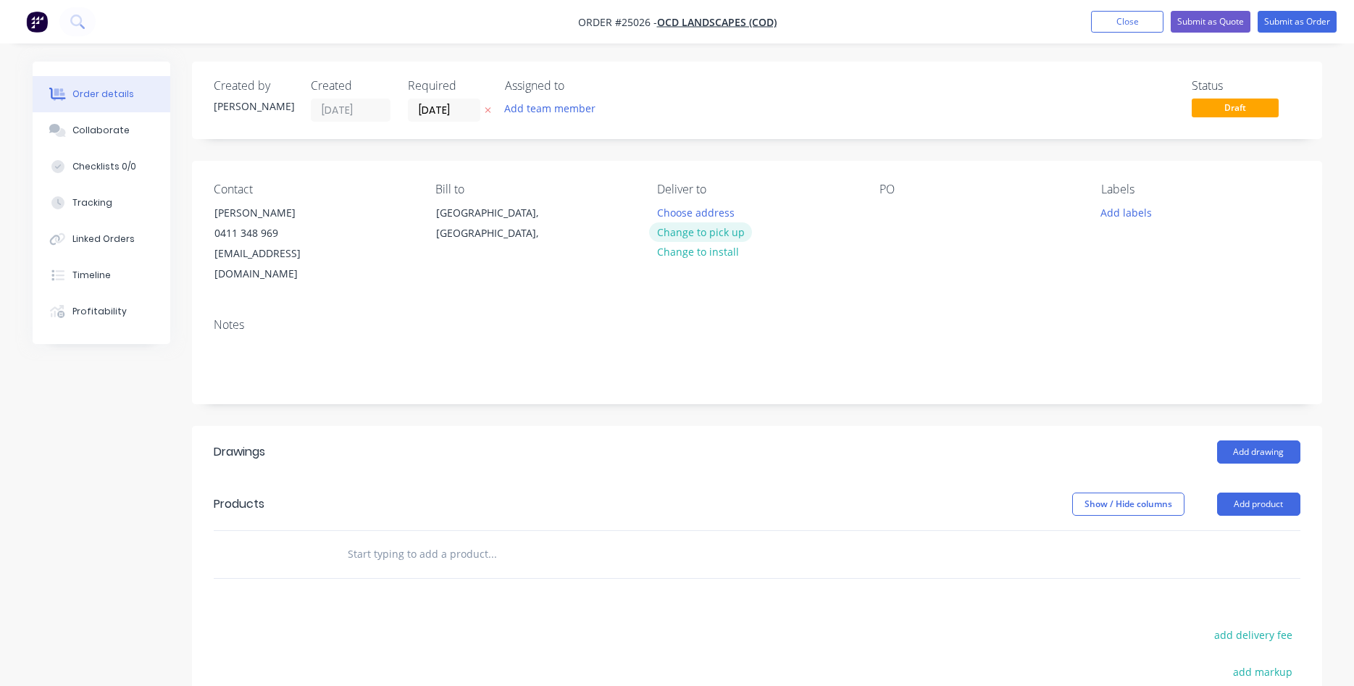
click at [701, 238] on button "Change to pick up" at bounding box center [700, 232] width 103 height 20
click at [887, 218] on div at bounding box center [891, 212] width 23 height 21
click at [1264, 493] on button "Add product" at bounding box center [1258, 504] width 83 height 23
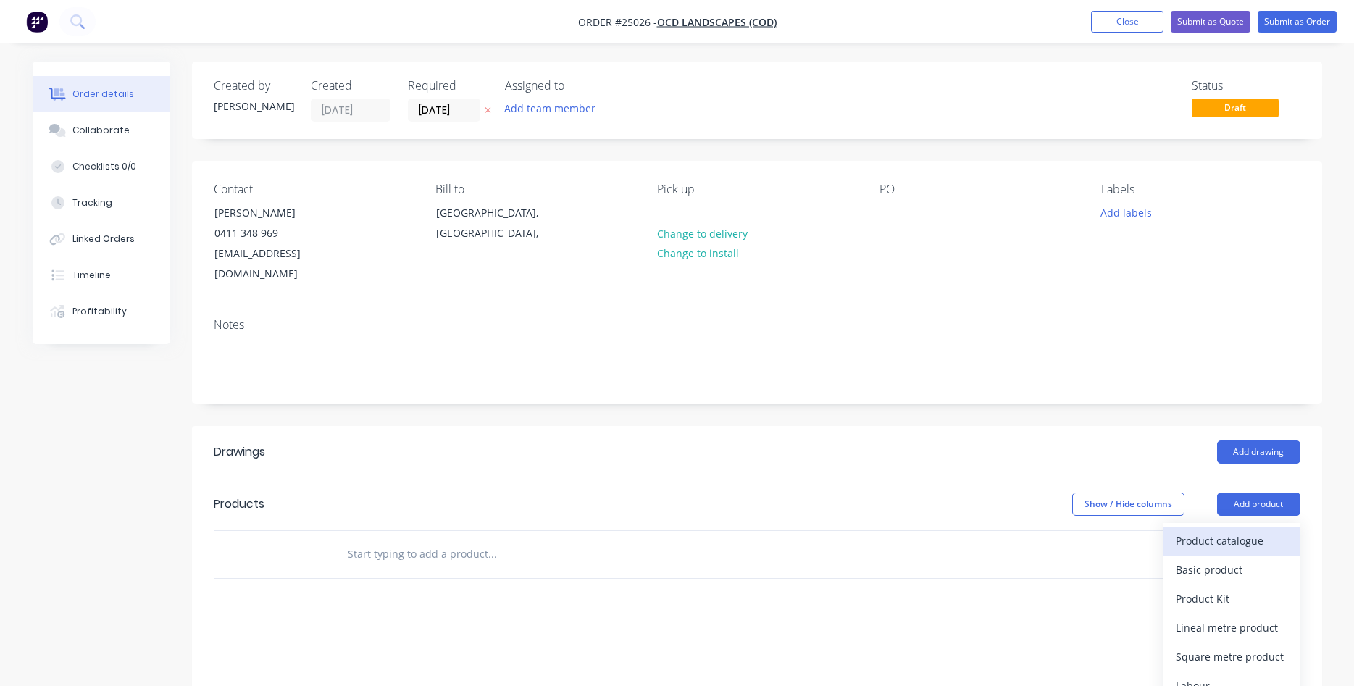
click at [1233, 530] on div "Product catalogue" at bounding box center [1232, 540] width 112 height 21
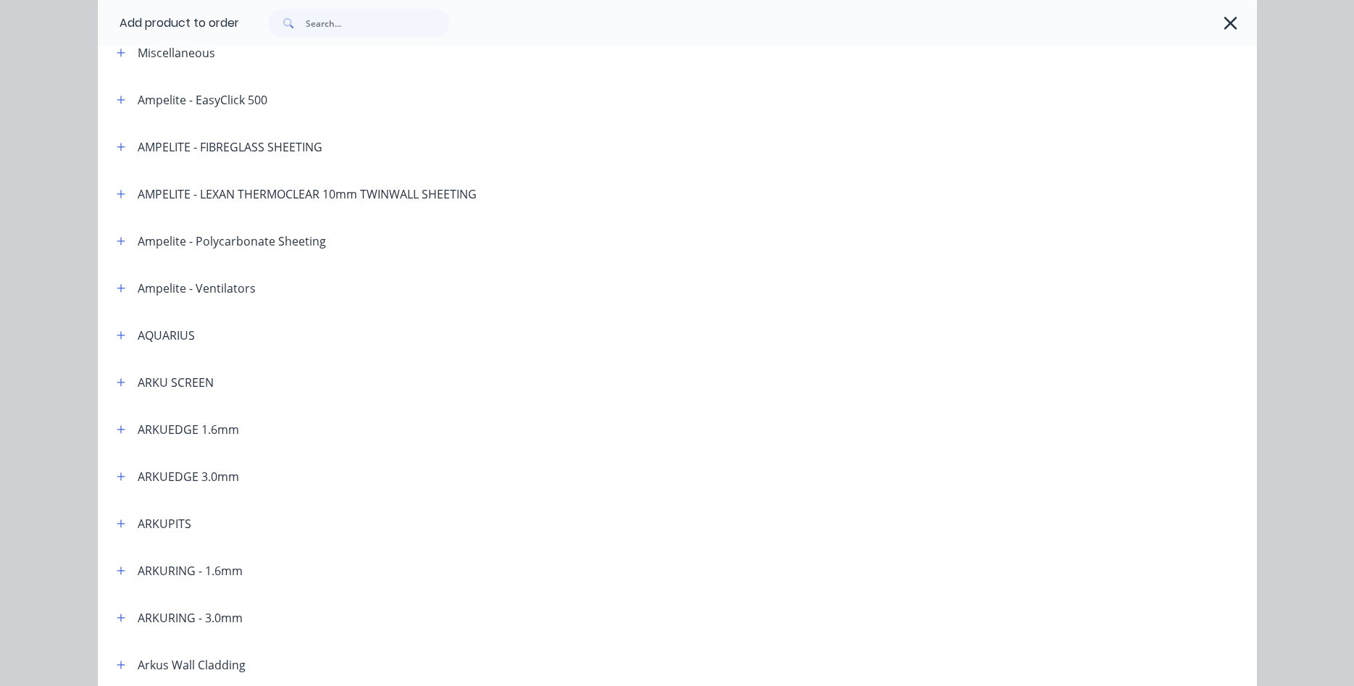
scroll to position [165, 0]
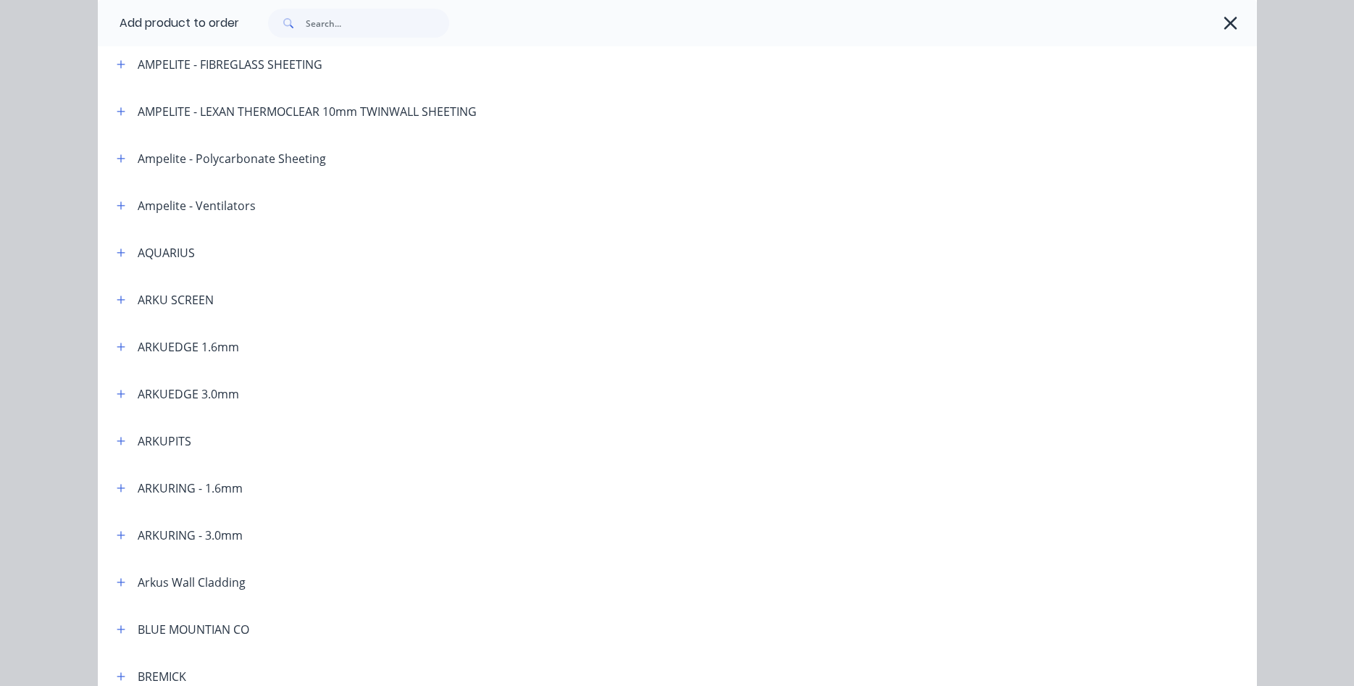
click at [188, 399] on div "ARKUEDGE 3.0mm" at bounding box center [188, 394] width 101 height 17
click at [120, 396] on icon "button" at bounding box center [121, 394] width 9 height 10
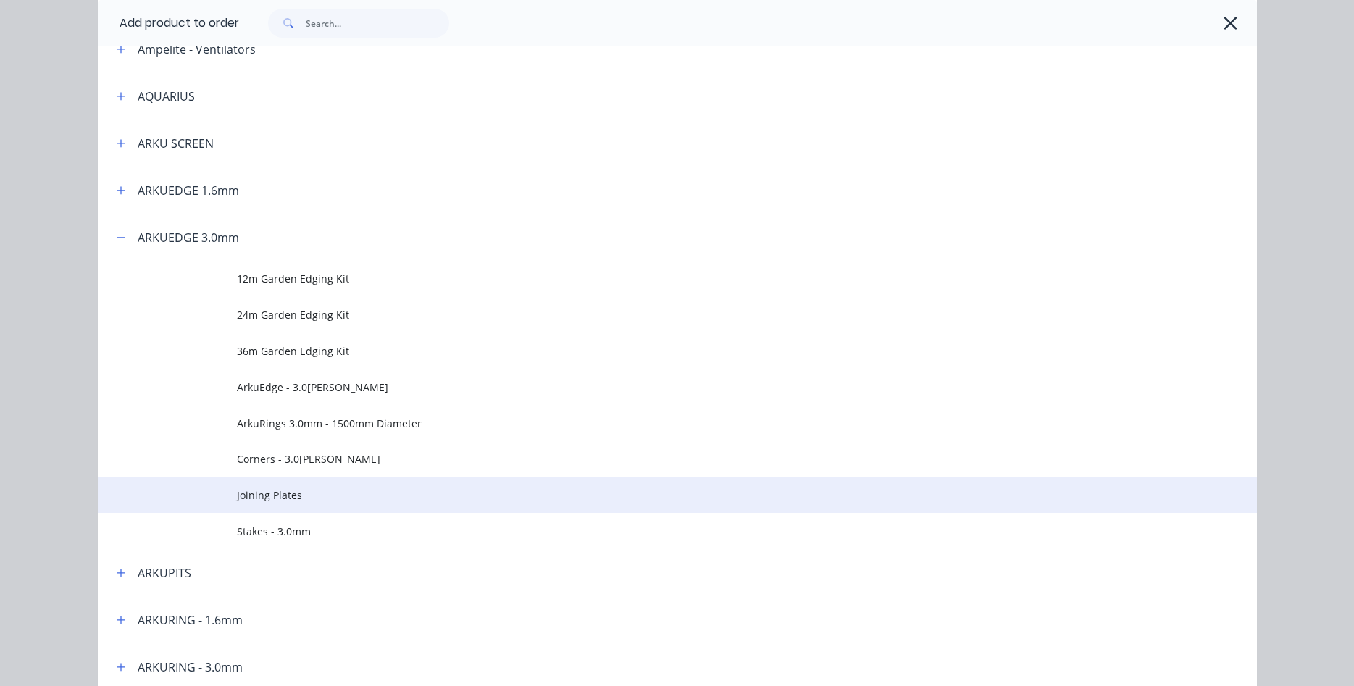
scroll to position [330, 0]
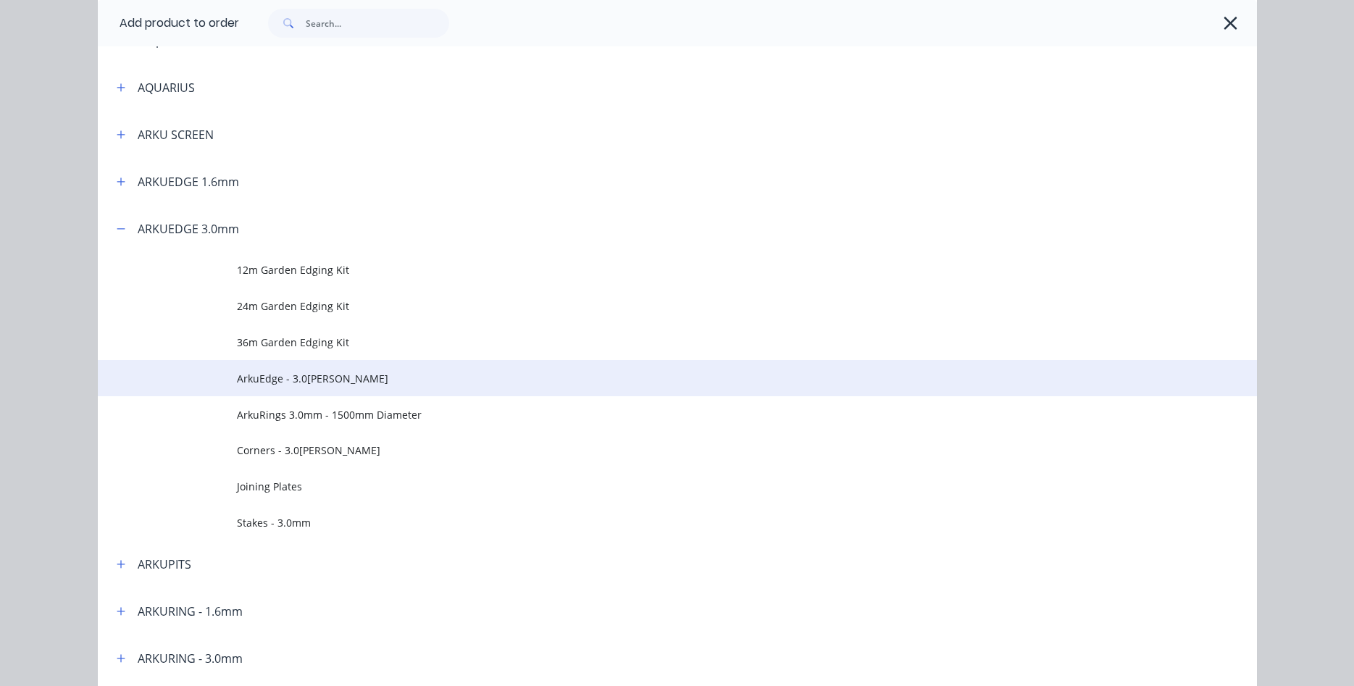
click at [307, 384] on span "ArkuEdge - 3.0[PERSON_NAME]" at bounding box center [645, 378] width 816 height 15
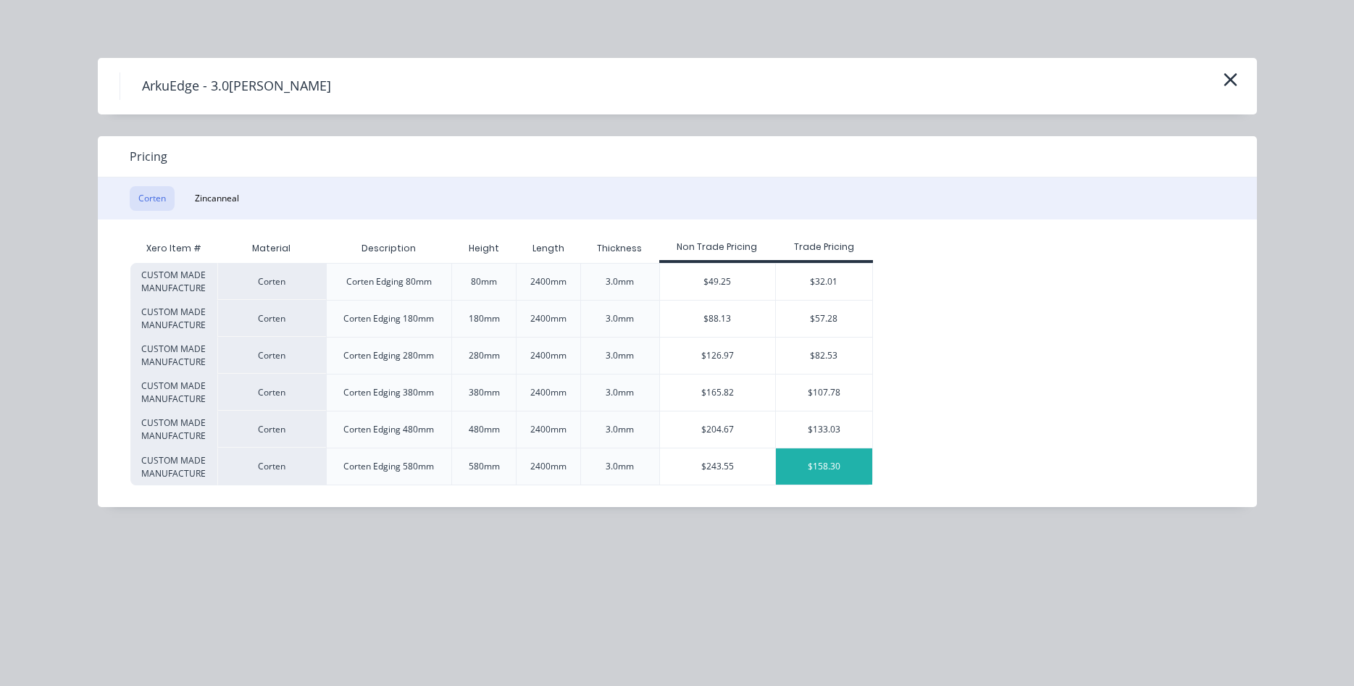
click at [817, 473] on div "$158.30" at bounding box center [824, 467] width 96 height 36
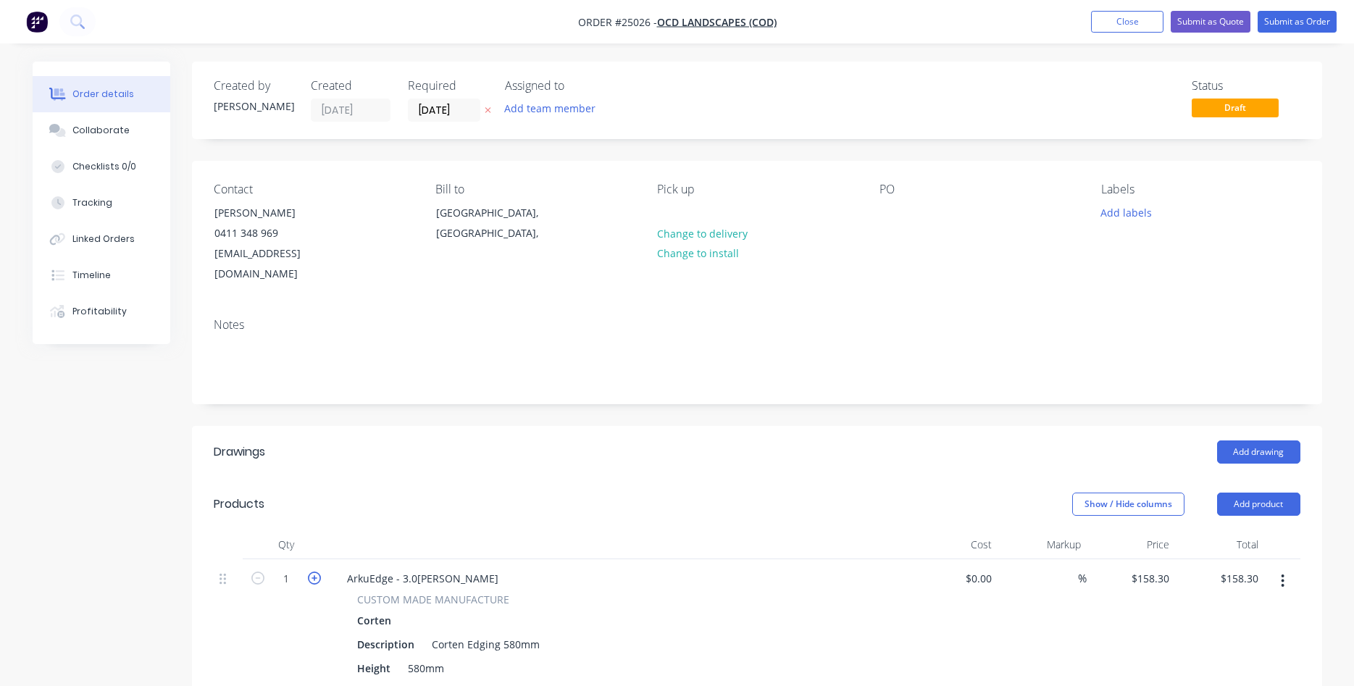
click at [309, 572] on icon "button" at bounding box center [314, 578] width 13 height 13
type input "2"
type input "$316.60"
click at [315, 572] on icon "button" at bounding box center [314, 578] width 13 height 13
type input "3"
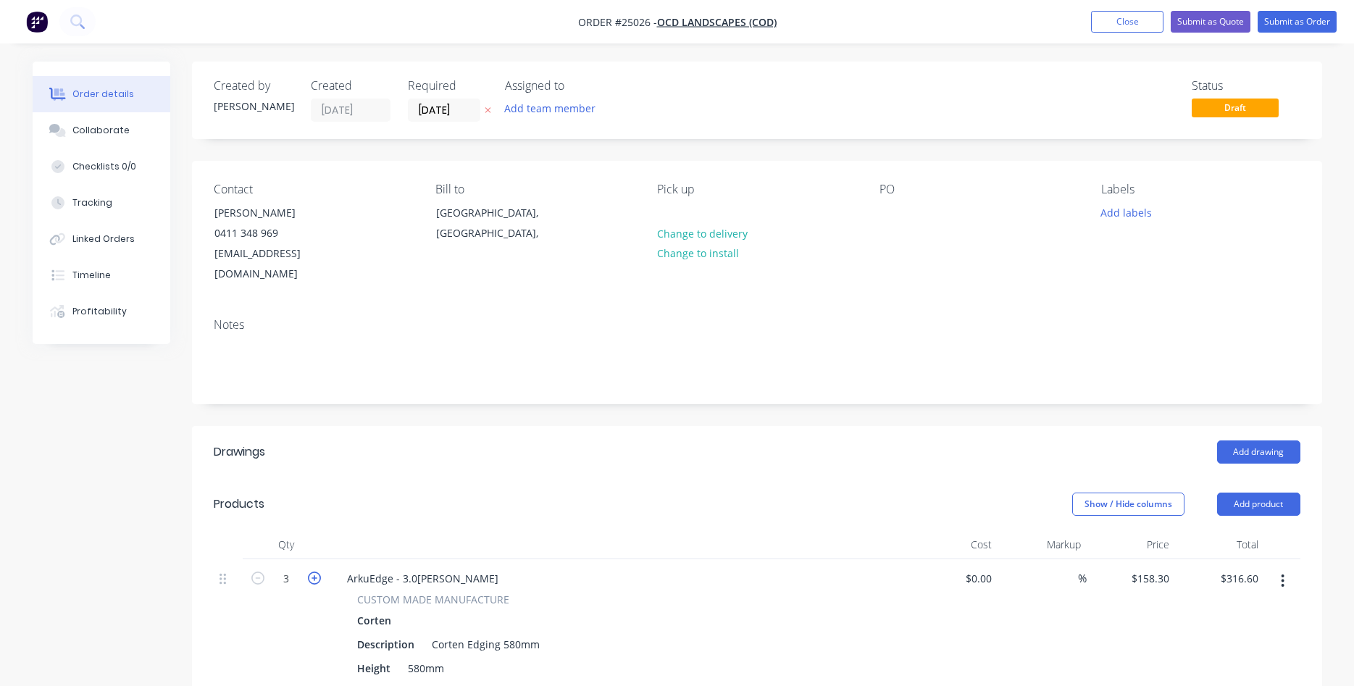
type input "$474.90"
click at [315, 572] on icon "button" at bounding box center [314, 578] width 13 height 13
type input "4"
type input "$633.20"
click at [315, 572] on icon "button" at bounding box center [314, 578] width 13 height 13
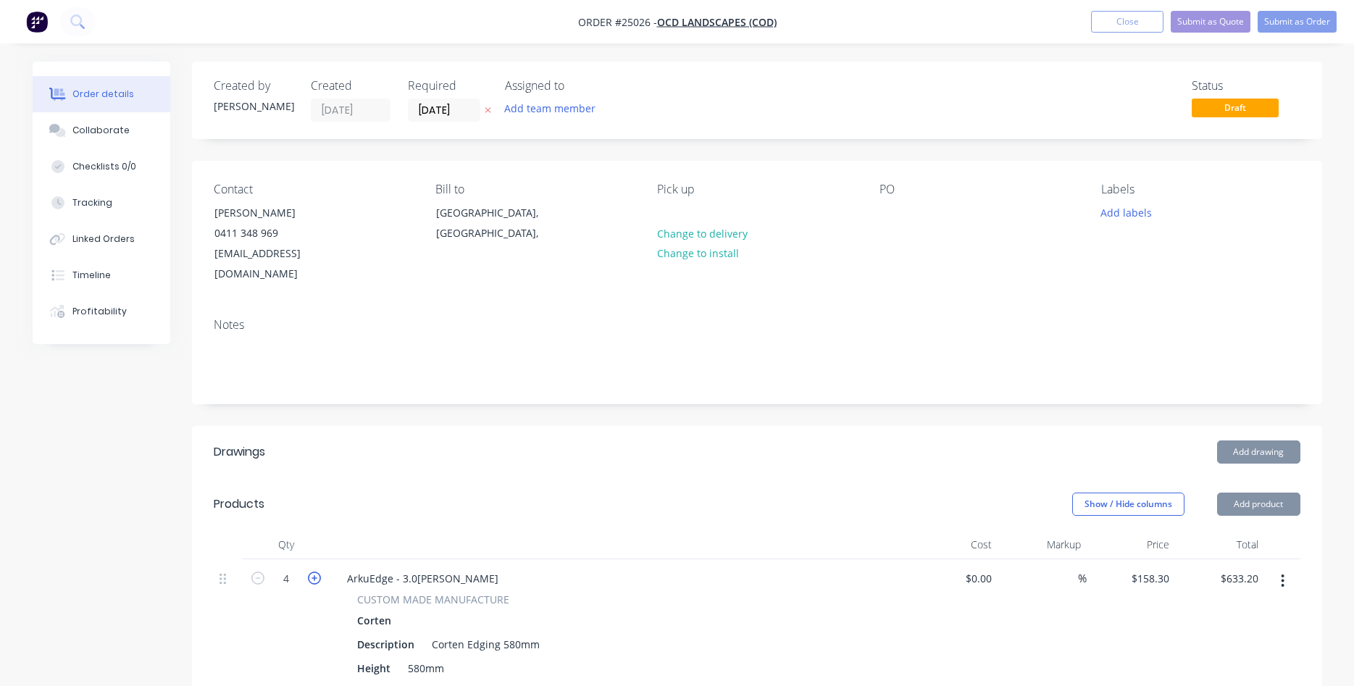
type input "5"
type input "$791.50"
click at [315, 572] on icon "button" at bounding box center [314, 578] width 13 height 13
type input "6"
type input "$949.80"
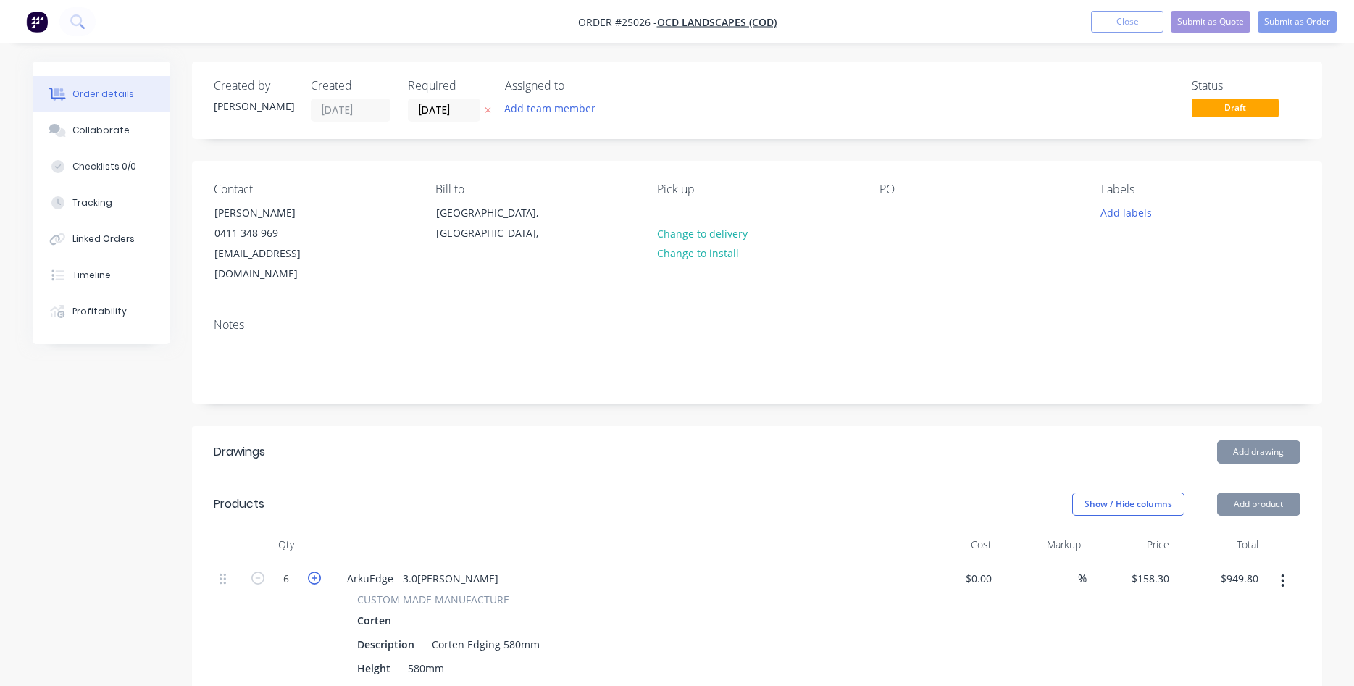
click at [315, 572] on icon "button" at bounding box center [314, 578] width 13 height 13
type input "7"
type input "$1,108.10"
click at [315, 572] on icon "button" at bounding box center [314, 578] width 13 height 13
type input "8"
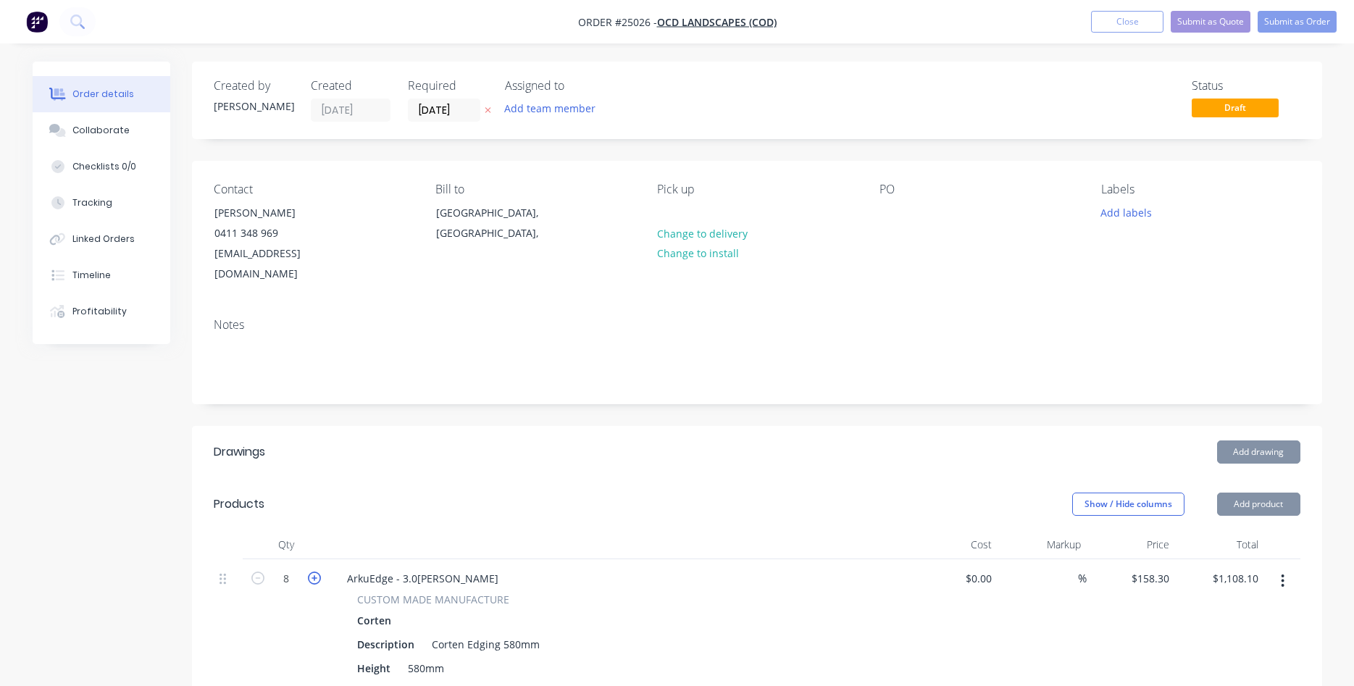
type input "$1,266.40"
click at [315, 572] on icon "button" at bounding box center [314, 578] width 13 height 13
type input "9"
type input "$1,424.70"
click at [315, 572] on icon "button" at bounding box center [314, 578] width 13 height 13
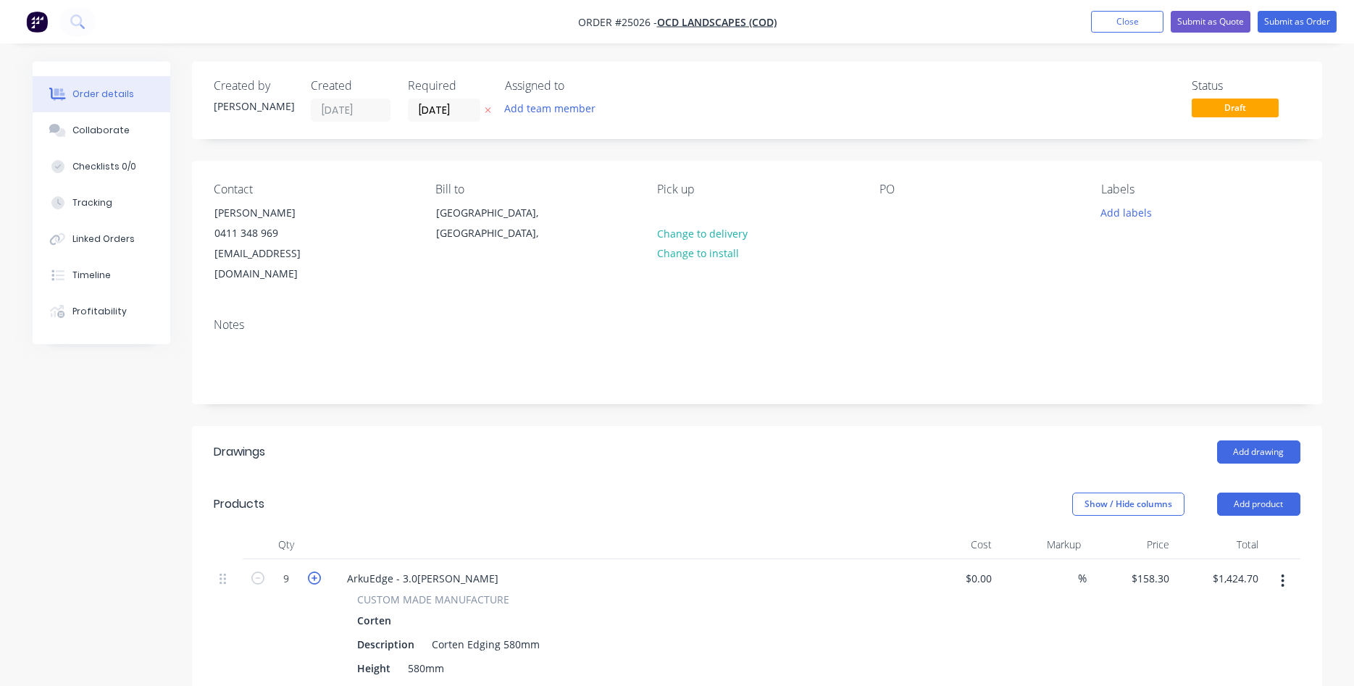
type input "10"
type input "$1,583.00"
click at [315, 572] on icon "button" at bounding box center [314, 578] width 13 height 13
type input "11"
type input "$1,741.30"
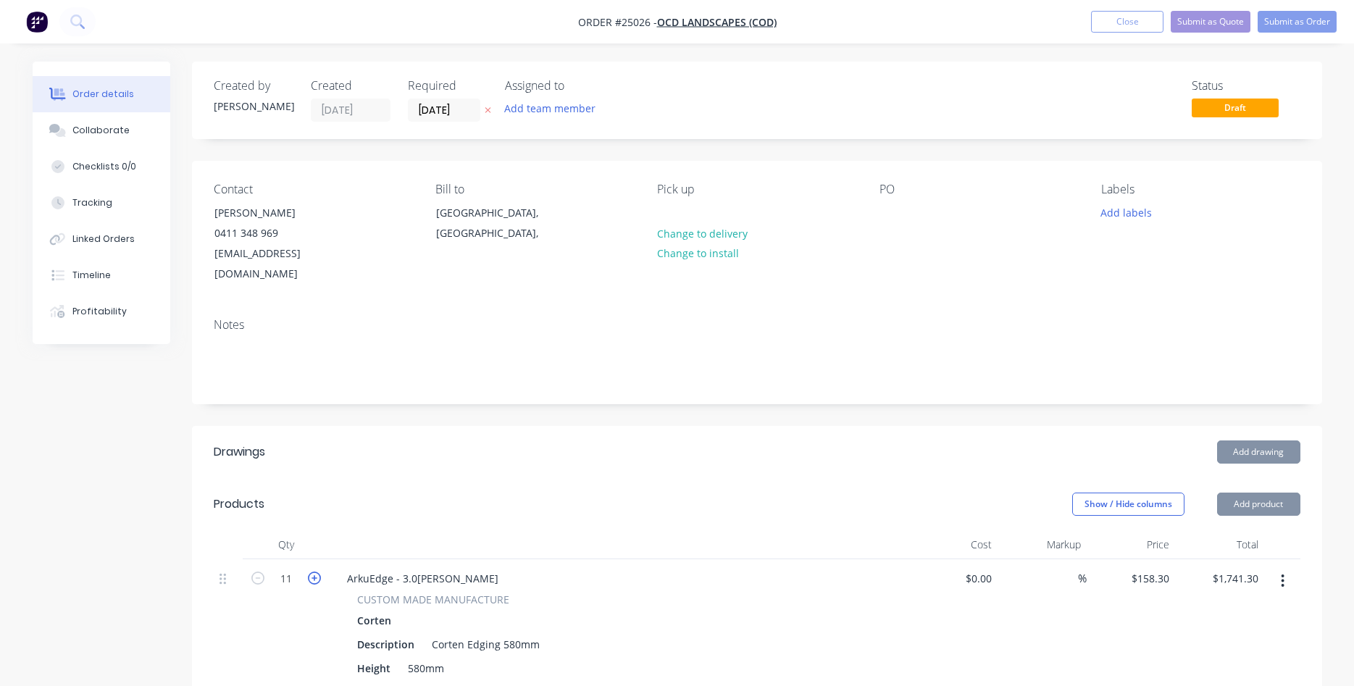
click at [315, 572] on icon "button" at bounding box center [314, 578] width 13 height 13
type input "12"
type input "$1,899.60"
click at [315, 572] on icon "button" at bounding box center [314, 578] width 13 height 13
type input "13"
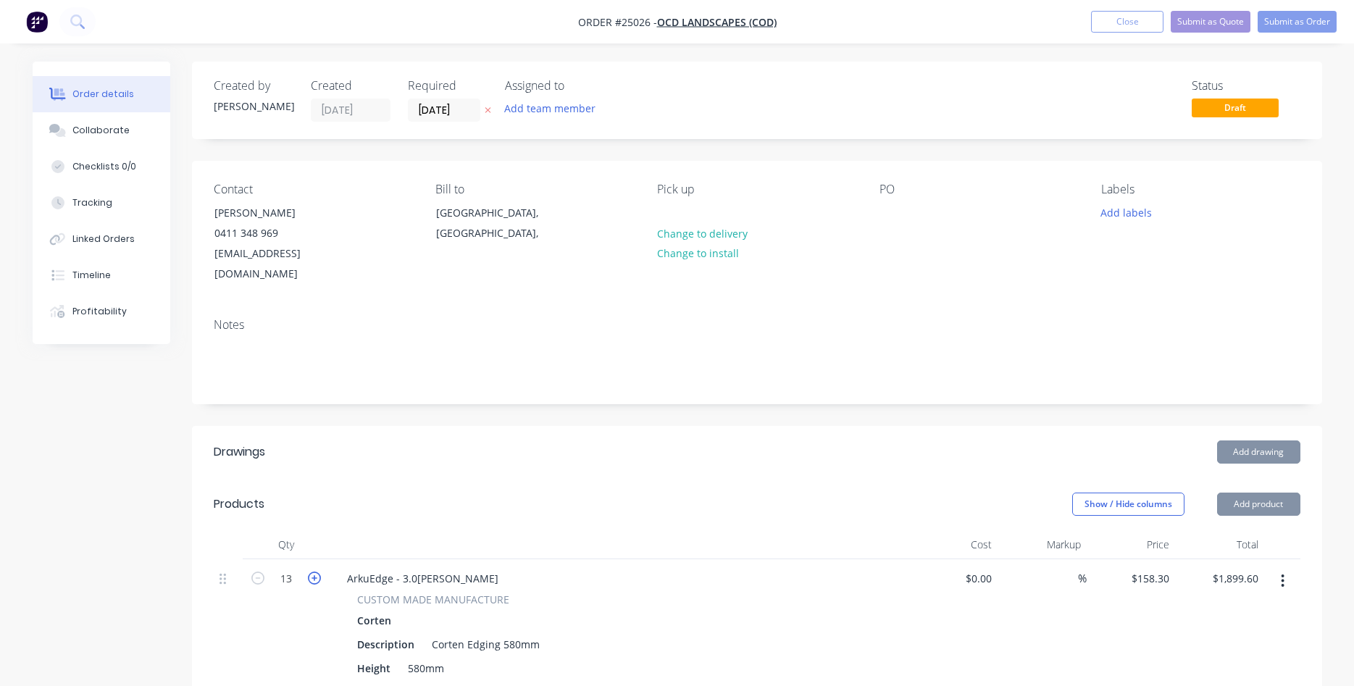
type input "$2,057.90"
click at [315, 572] on icon "button" at bounding box center [314, 578] width 13 height 13
type input "14"
type input "$2,216.20"
click at [315, 572] on icon "button" at bounding box center [314, 578] width 13 height 13
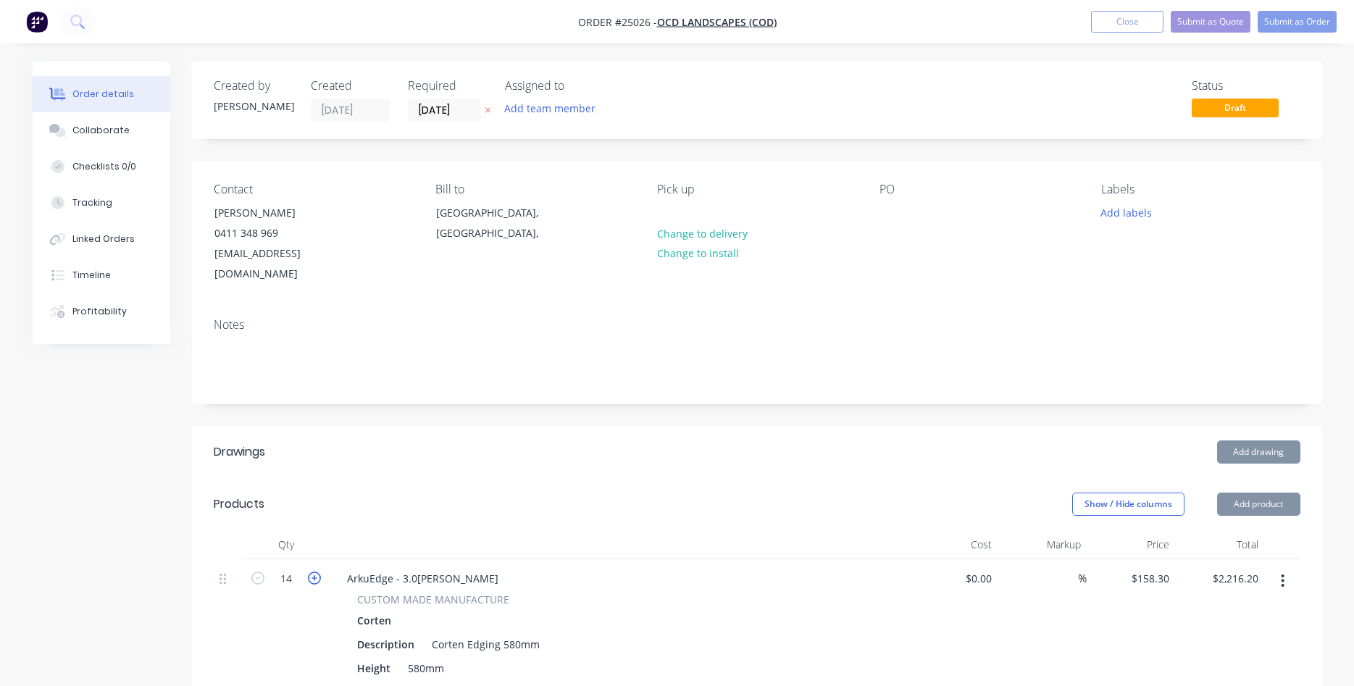
type input "15"
type input "$2,374.50"
click at [315, 572] on icon "button" at bounding box center [314, 578] width 13 height 13
type input "16"
type input "$2,532.80"
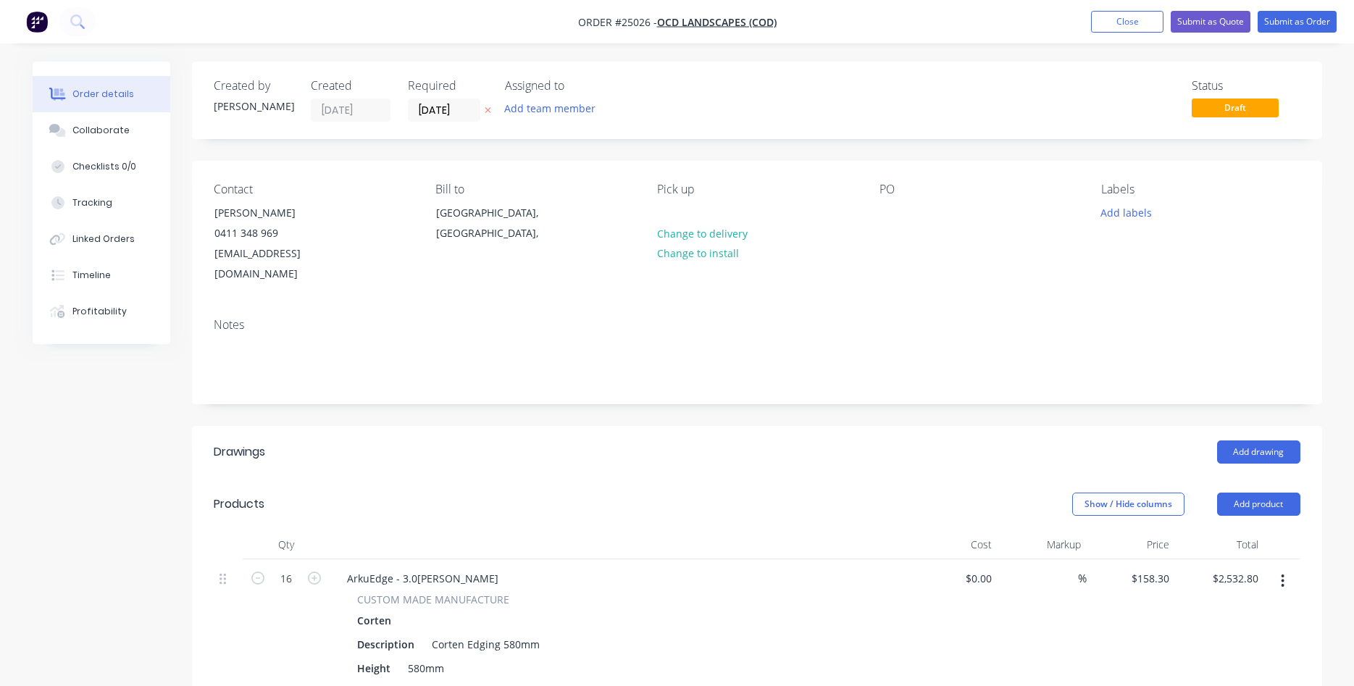
click at [318, 570] on button "button" at bounding box center [314, 577] width 19 height 15
type input "17"
type input "$2,691.10"
click at [1275, 493] on button "Add product" at bounding box center [1258, 504] width 83 height 23
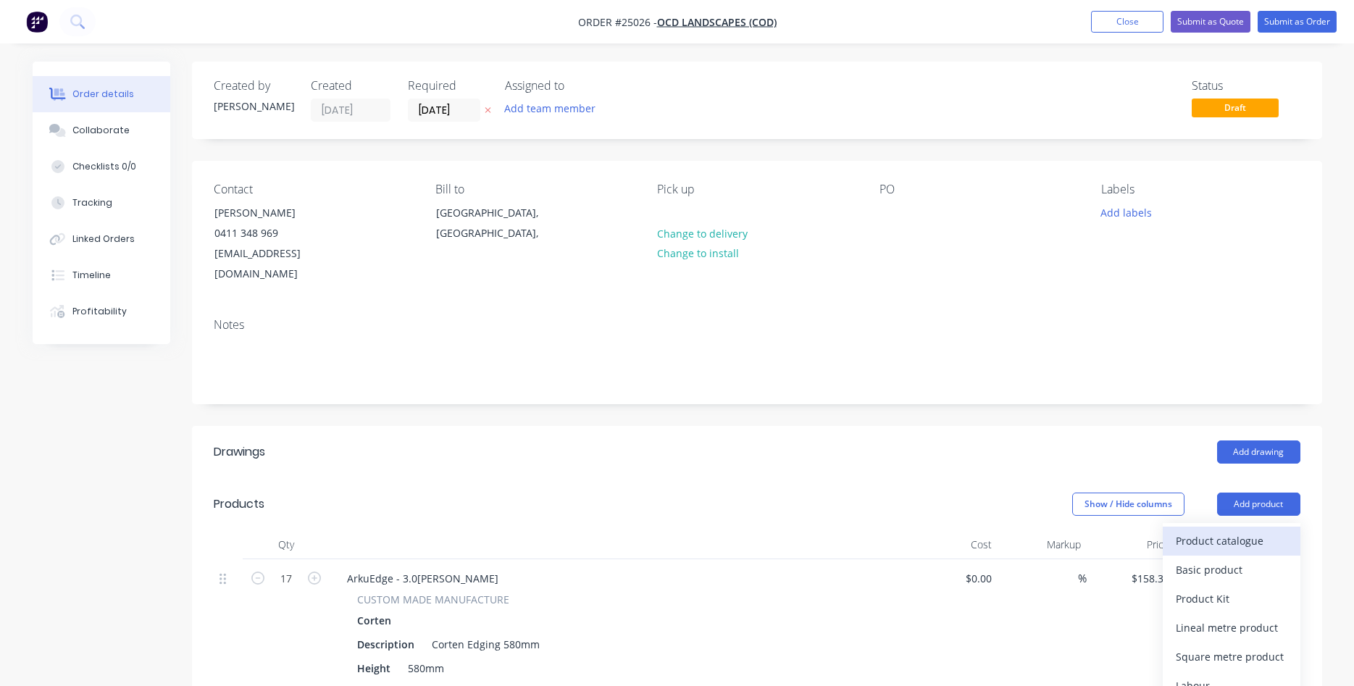
click at [1233, 530] on div "Product catalogue" at bounding box center [1232, 540] width 112 height 21
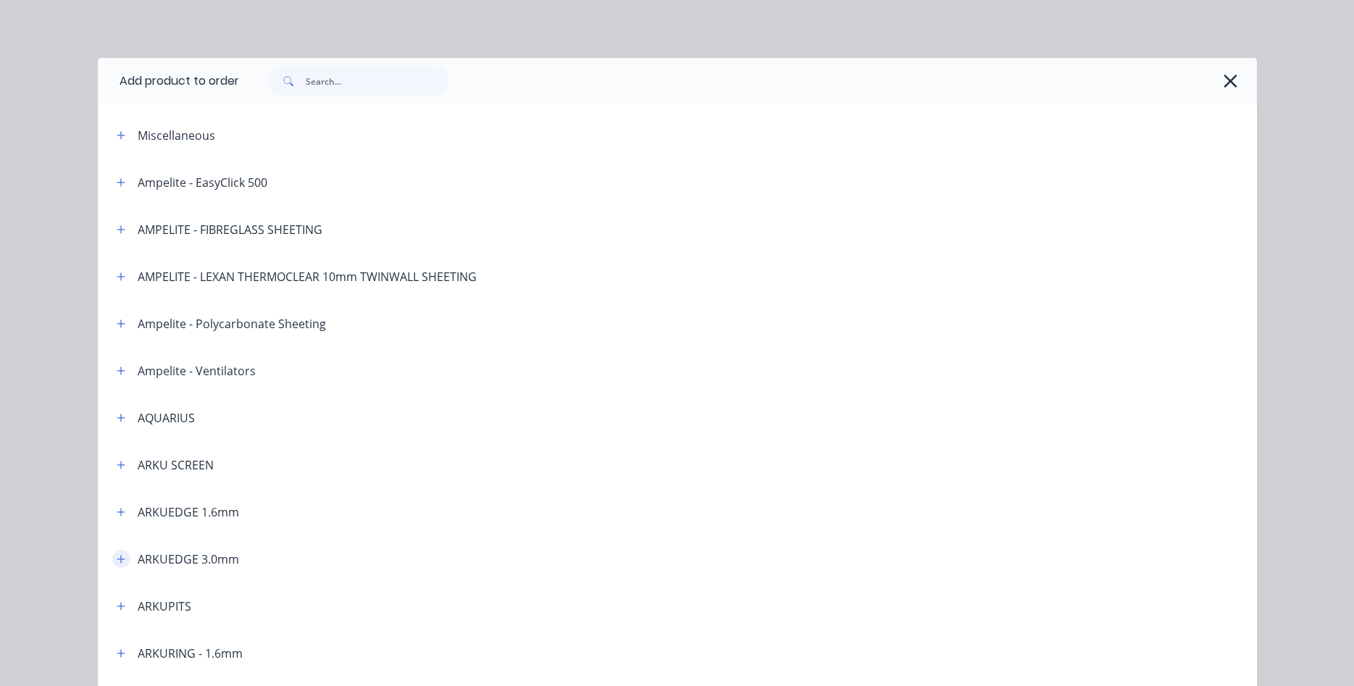
click at [117, 559] on icon "button" at bounding box center [121, 559] width 9 height 10
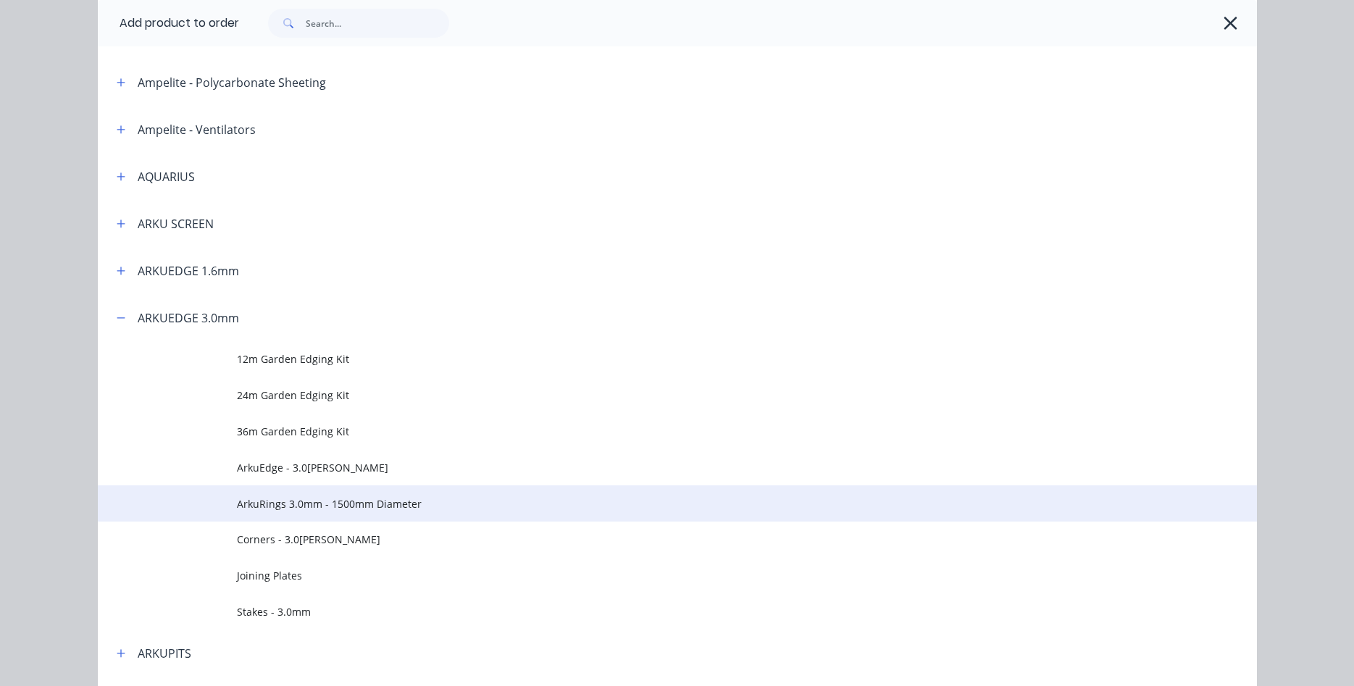
scroll to position [248, 0]
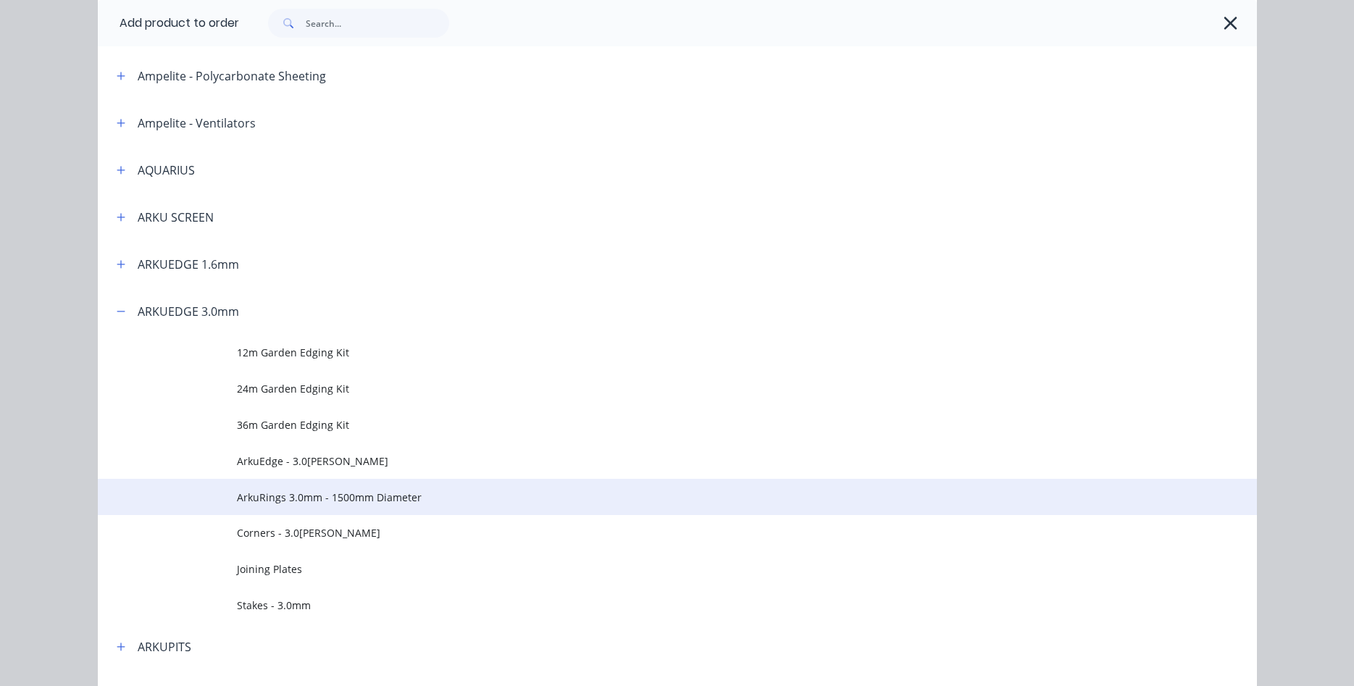
click at [317, 504] on span "ArkuRings 3.0mm - 1500mm Diameter" at bounding box center [645, 497] width 816 height 15
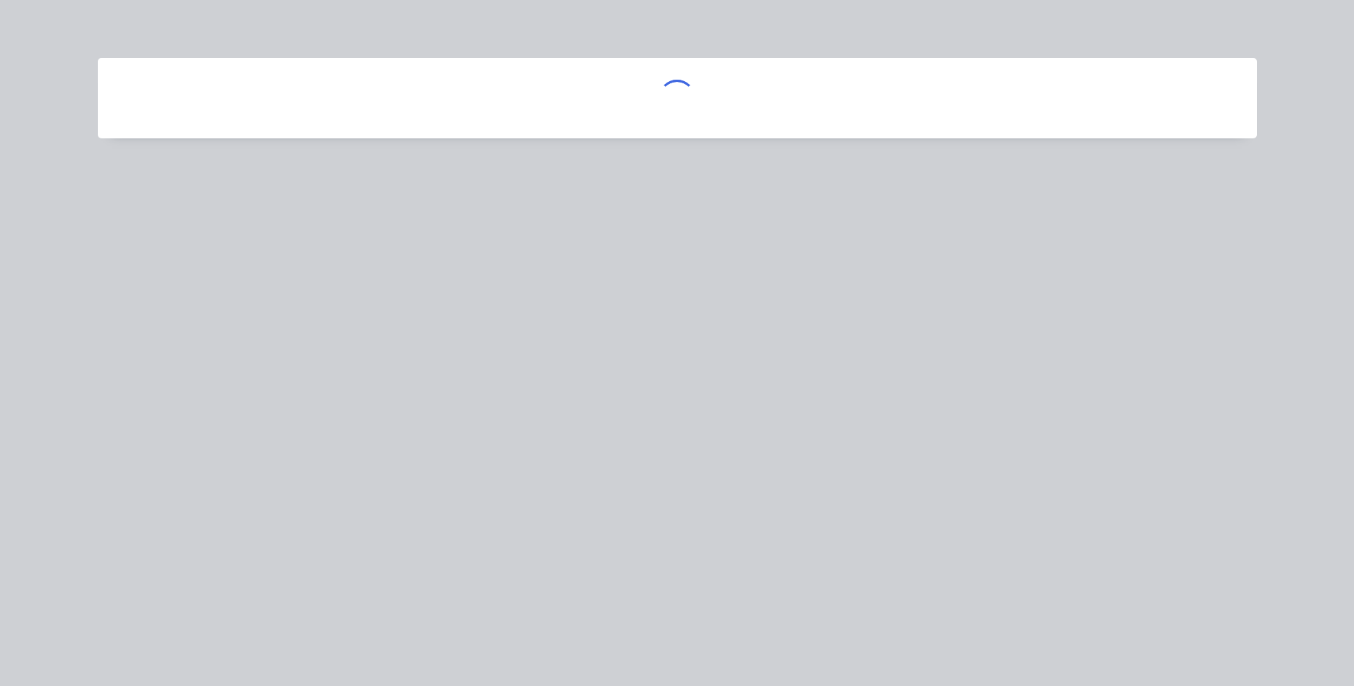
scroll to position [0, 0]
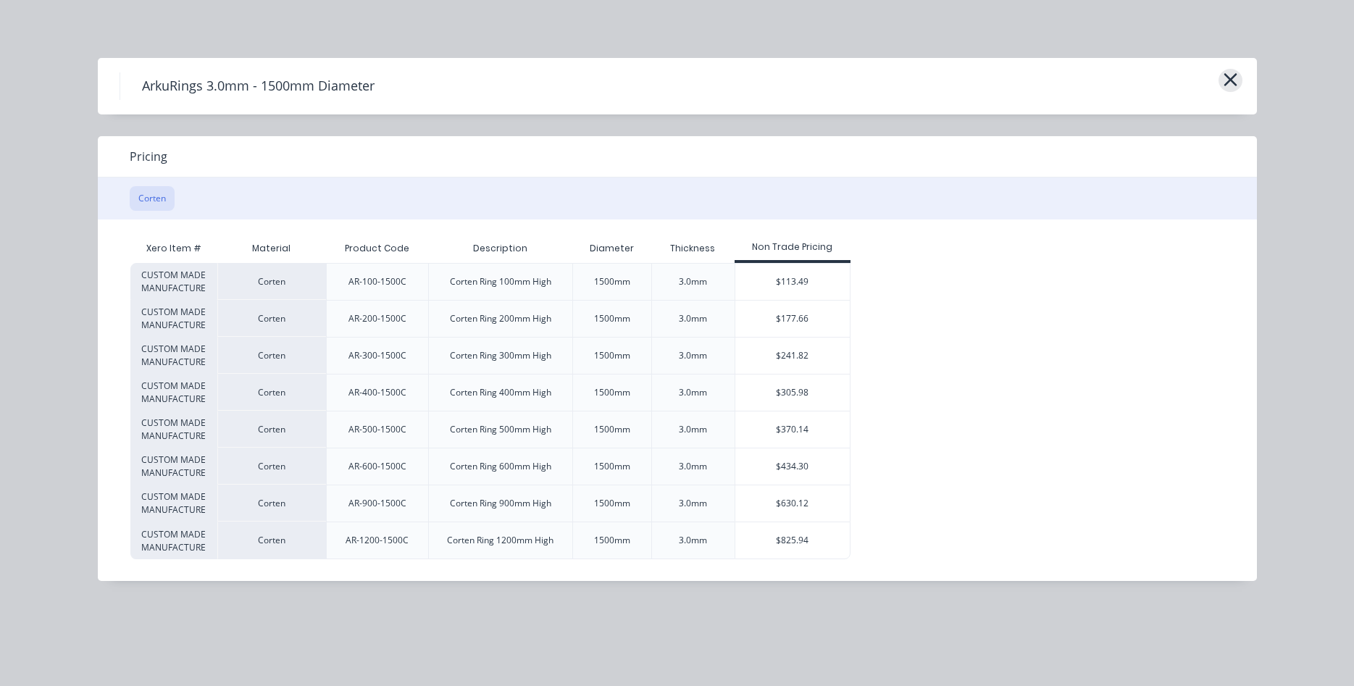
click at [1238, 80] on icon "button" at bounding box center [1230, 80] width 15 height 20
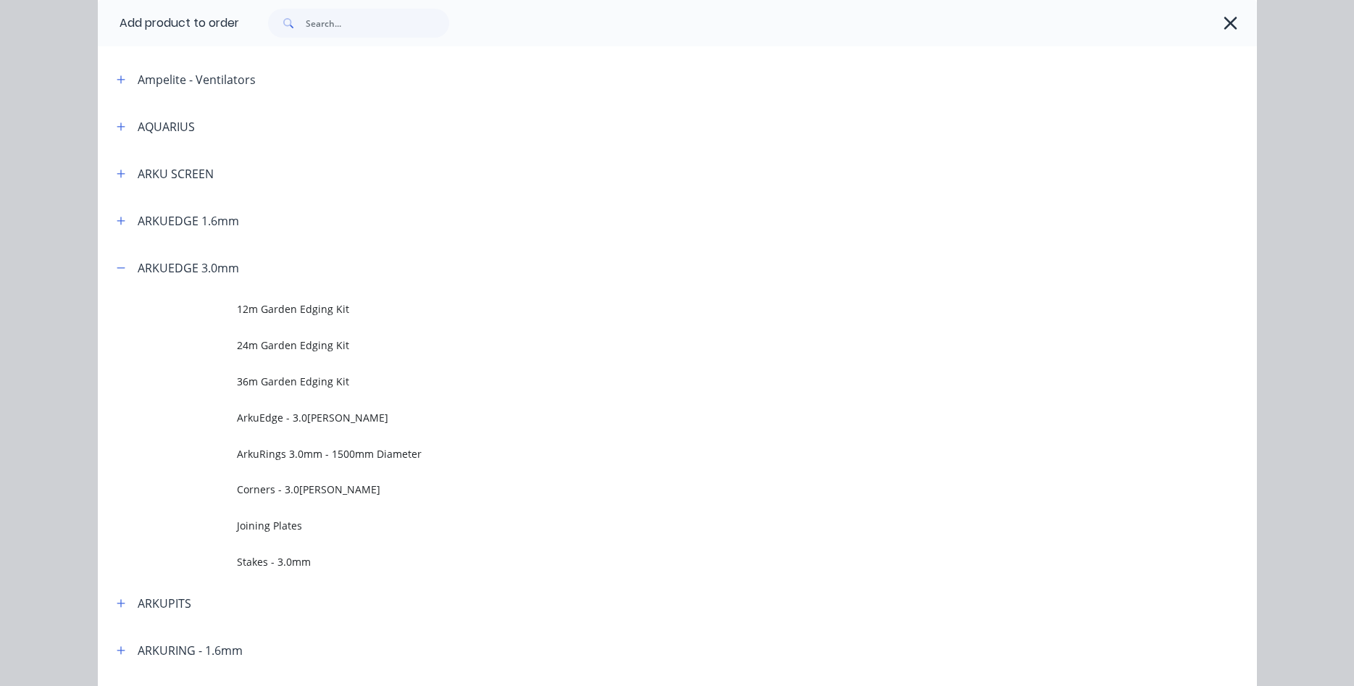
scroll to position [288, 0]
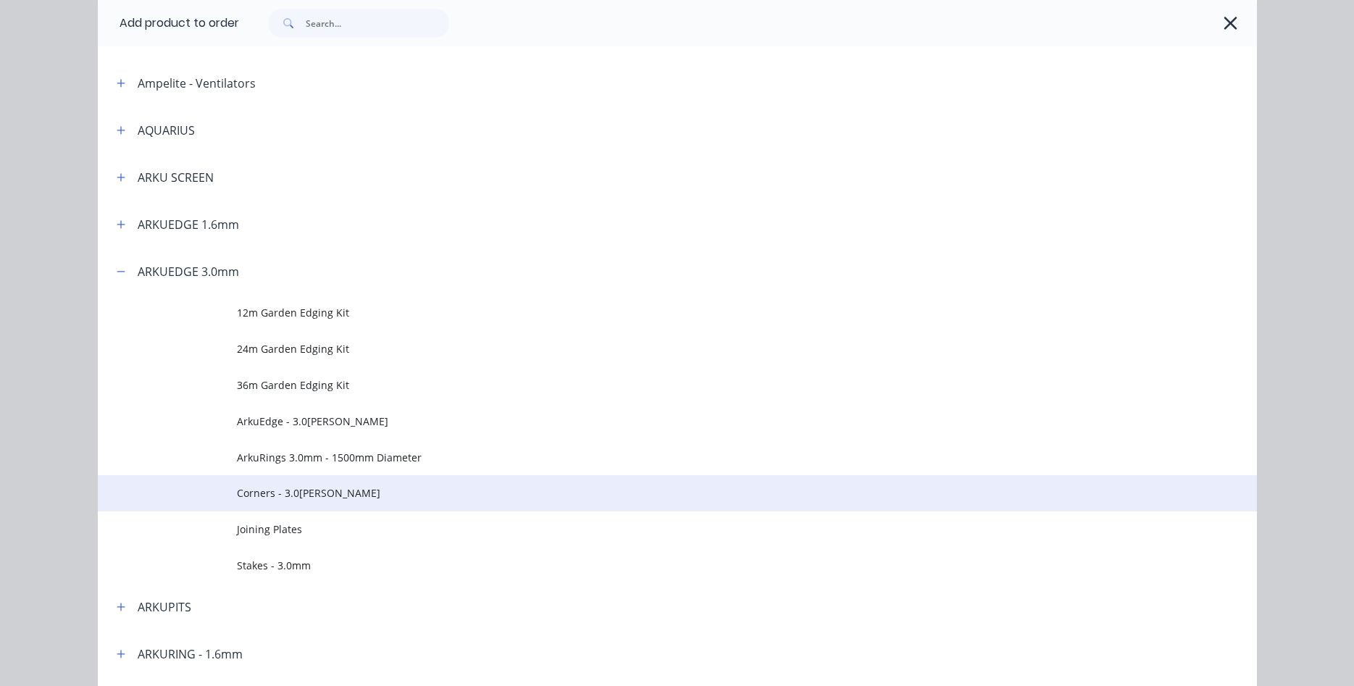
click at [280, 489] on span "Corners - 3.0[PERSON_NAME]" at bounding box center [645, 493] width 816 height 15
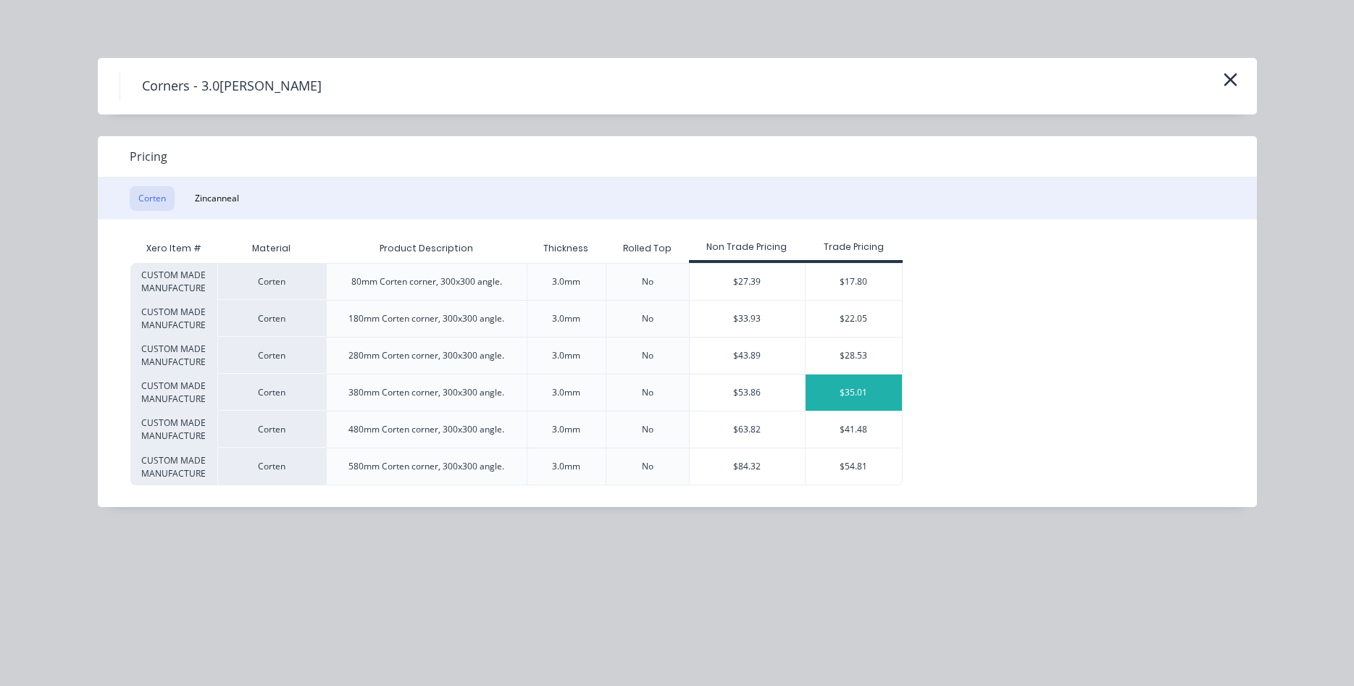
click at [830, 389] on div "$35.01" at bounding box center [854, 393] width 96 height 36
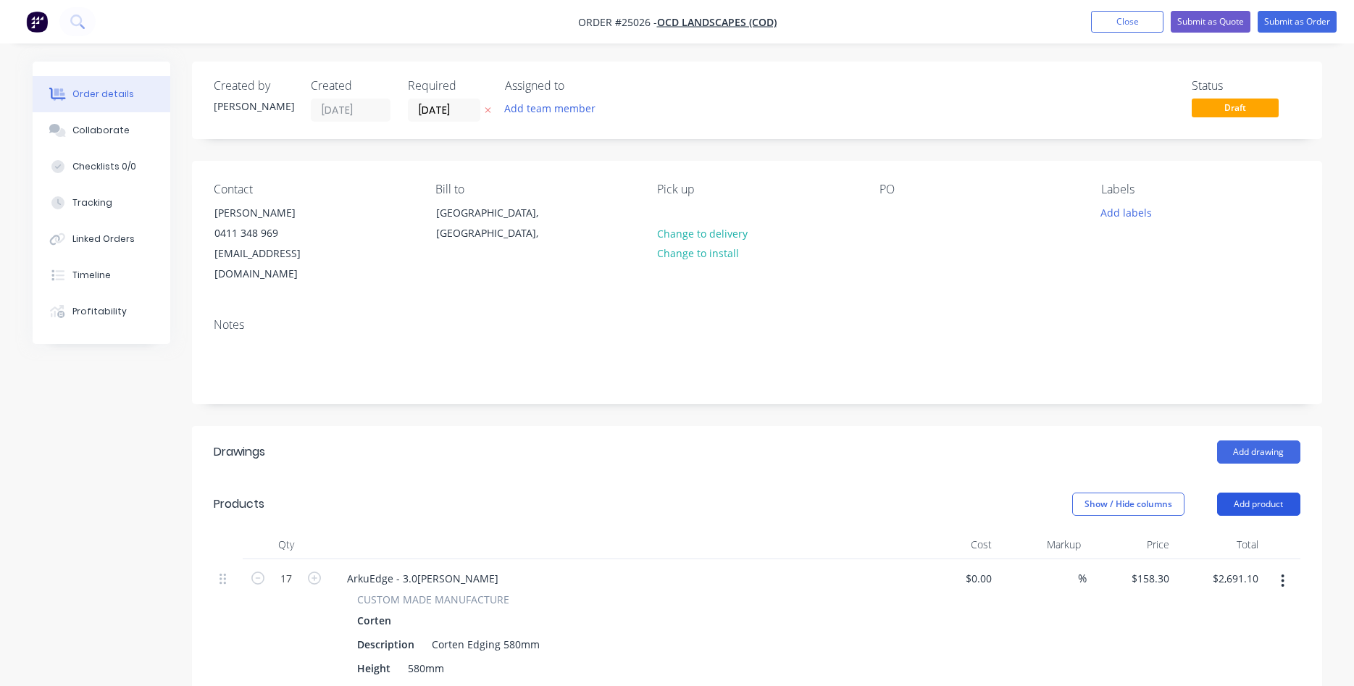
click at [1240, 493] on button "Add product" at bounding box center [1258, 504] width 83 height 23
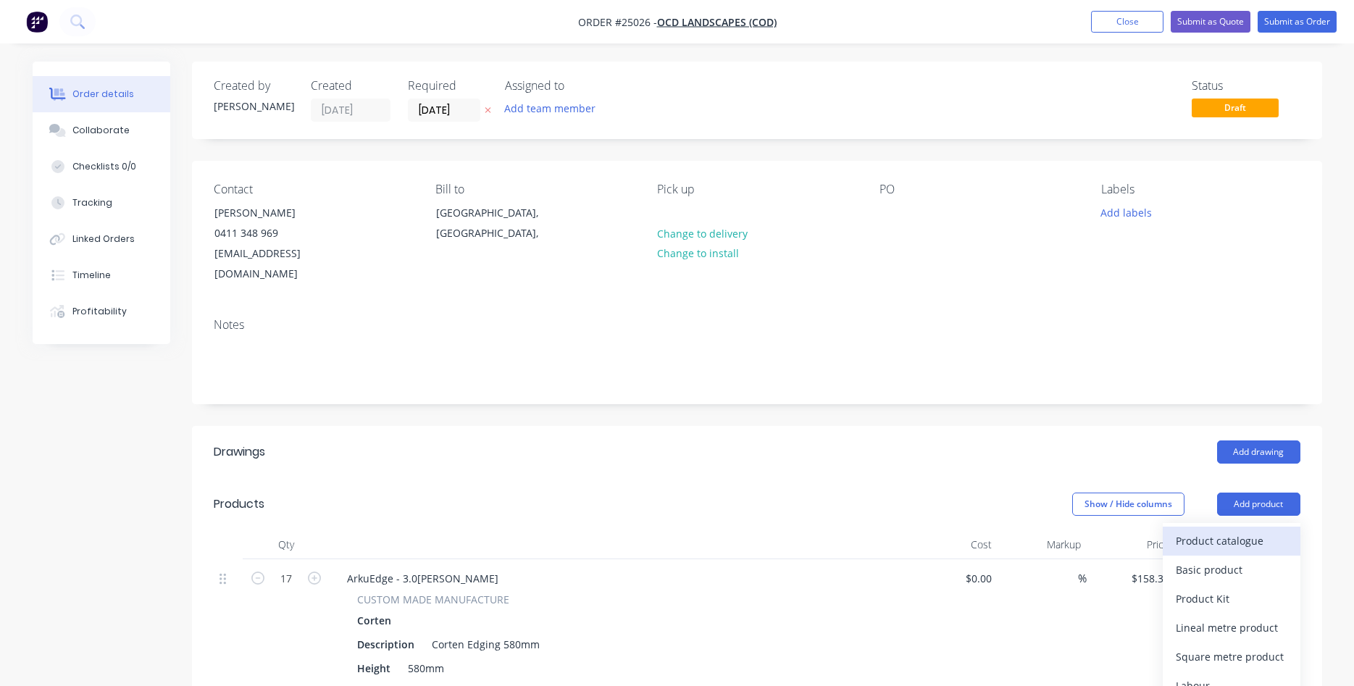
click at [1177, 530] on div "Product catalogue" at bounding box center [1232, 540] width 112 height 21
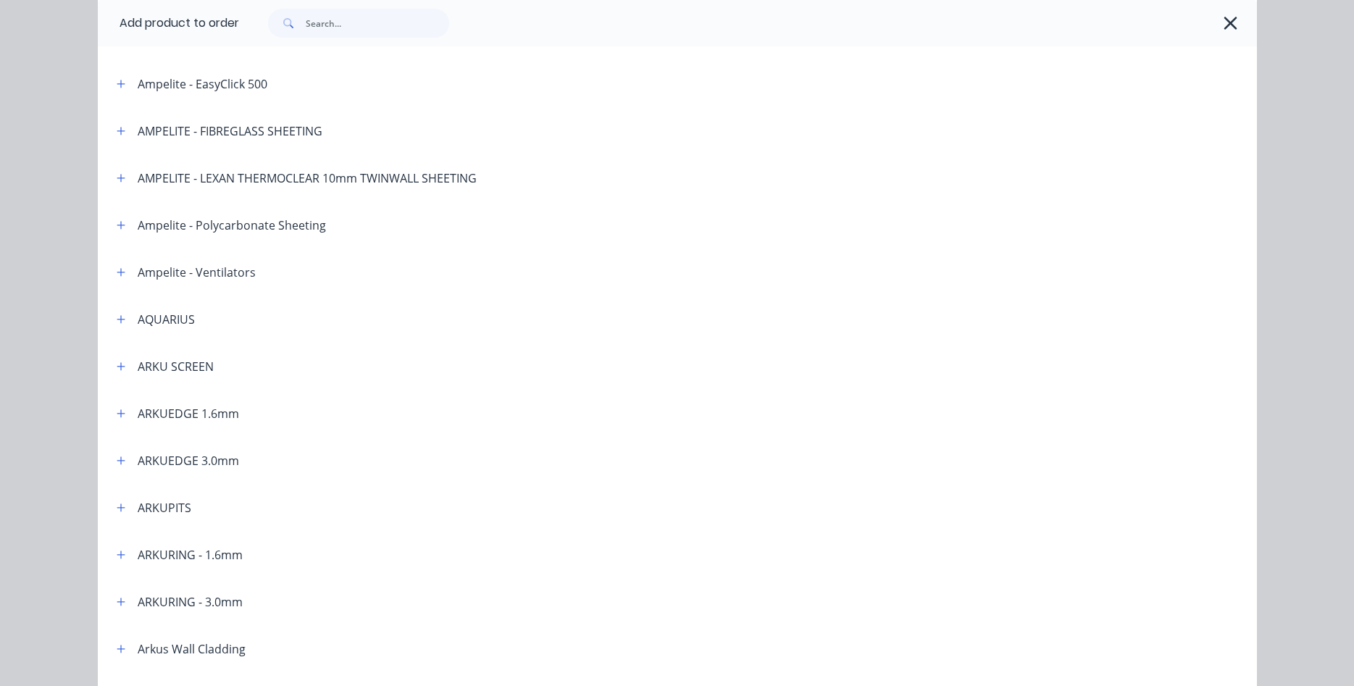
scroll to position [165, 0]
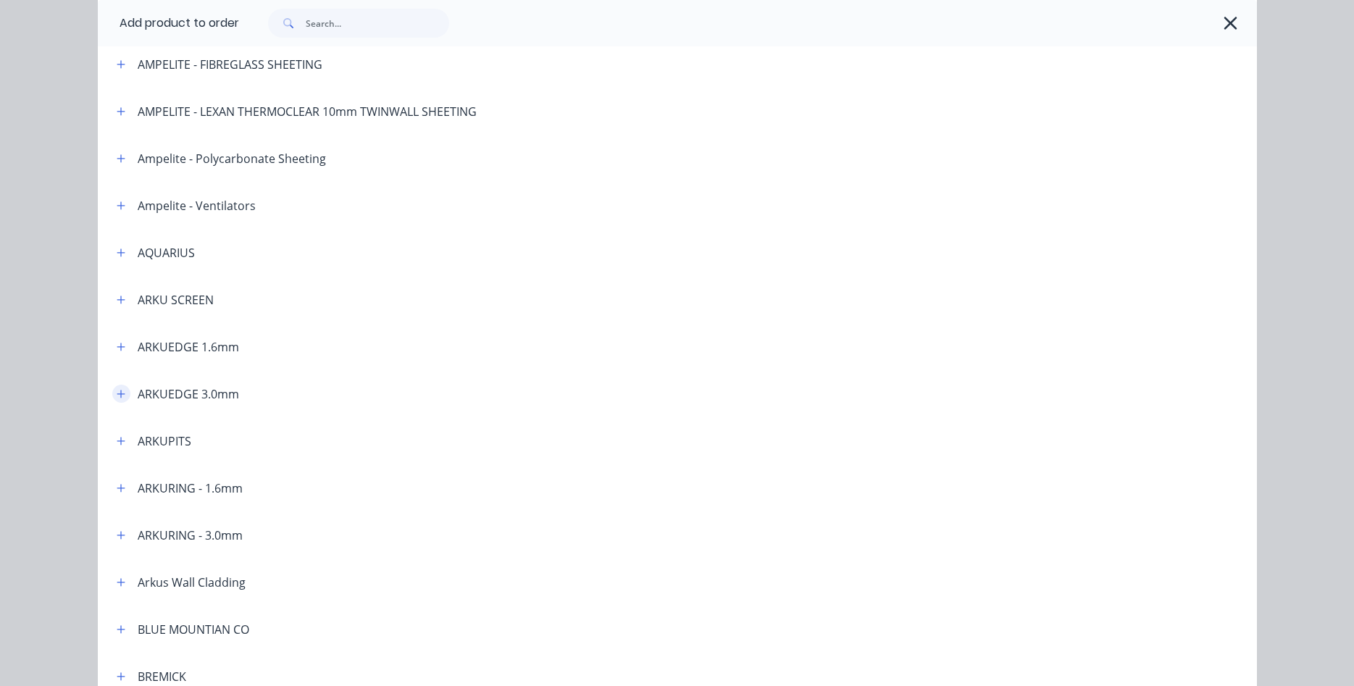
click at [119, 397] on icon "button" at bounding box center [121, 394] width 9 height 10
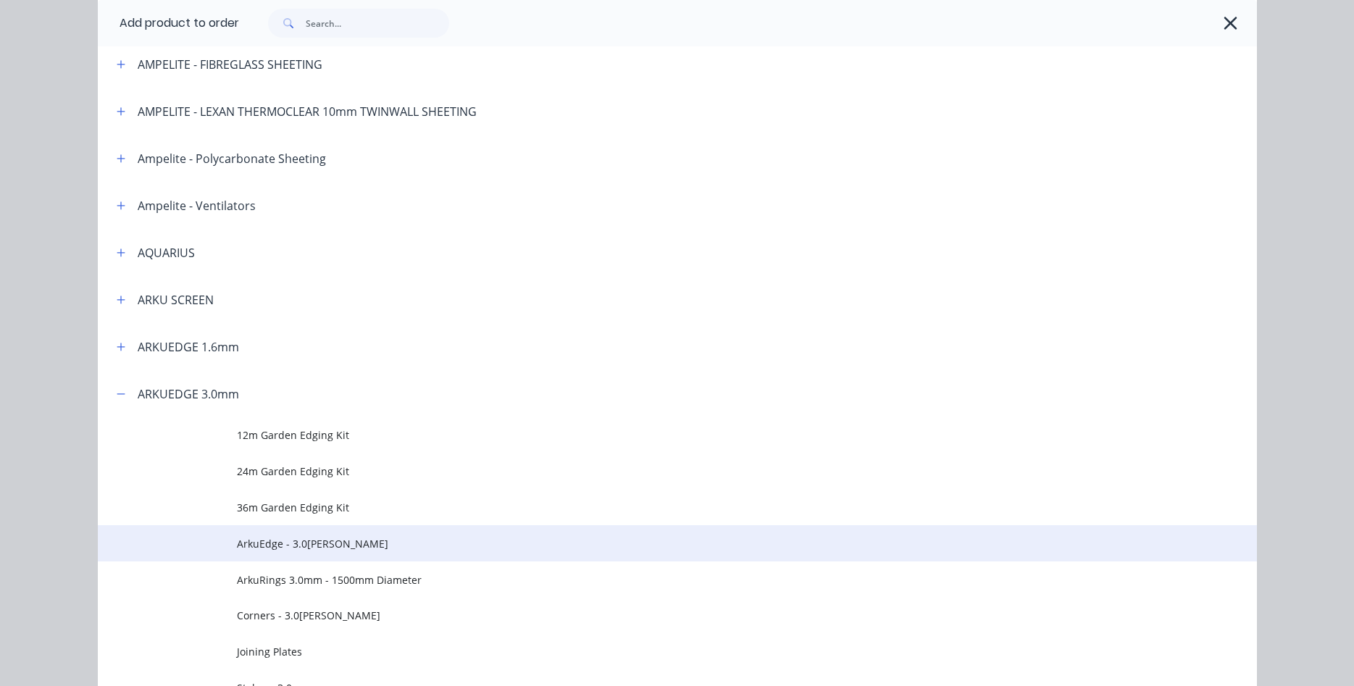
click at [307, 545] on span "ArkuEdge - 3.0[PERSON_NAME]" at bounding box center [645, 543] width 816 height 15
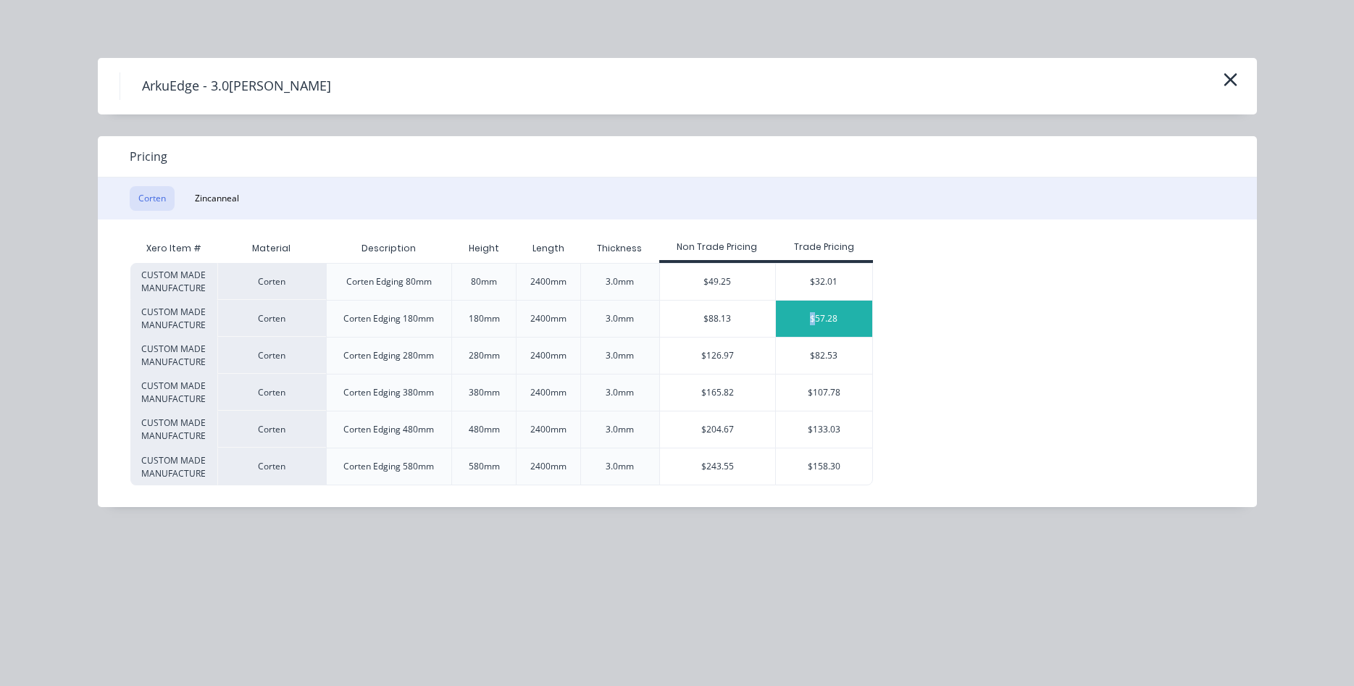
click at [813, 313] on div "$57.28" at bounding box center [824, 319] width 96 height 36
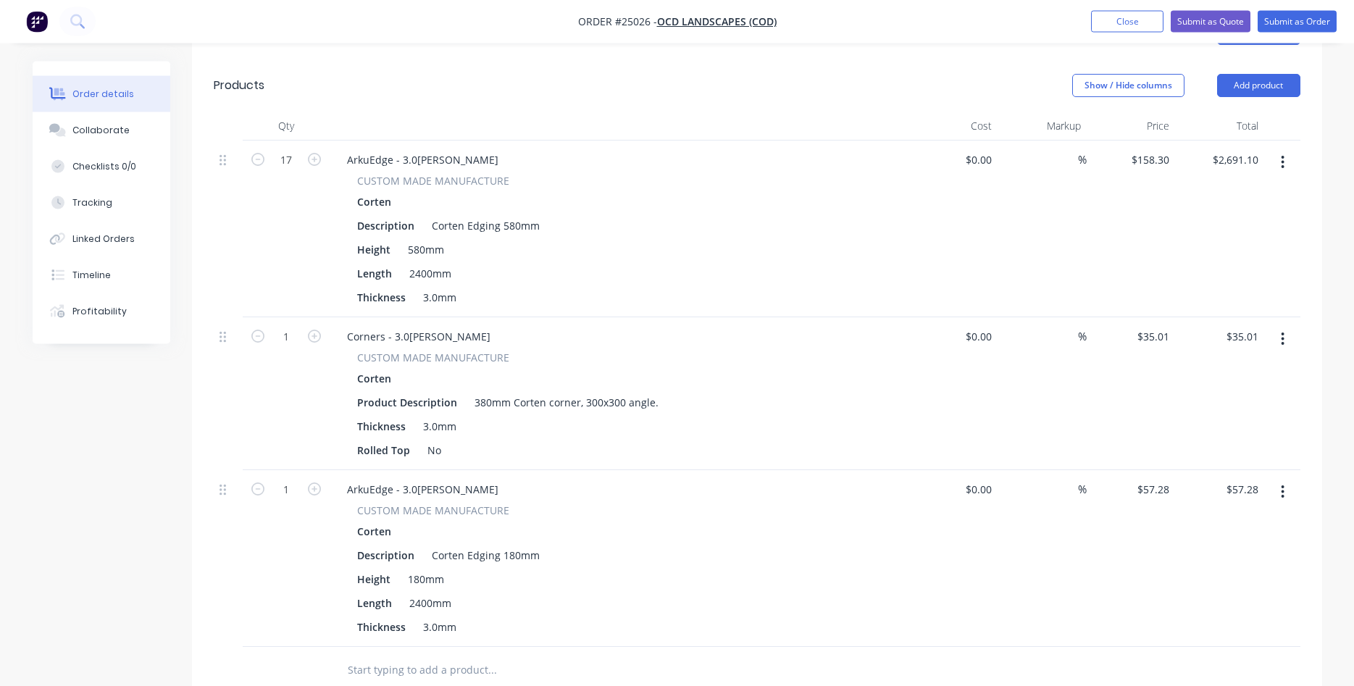
scroll to position [517, 0]
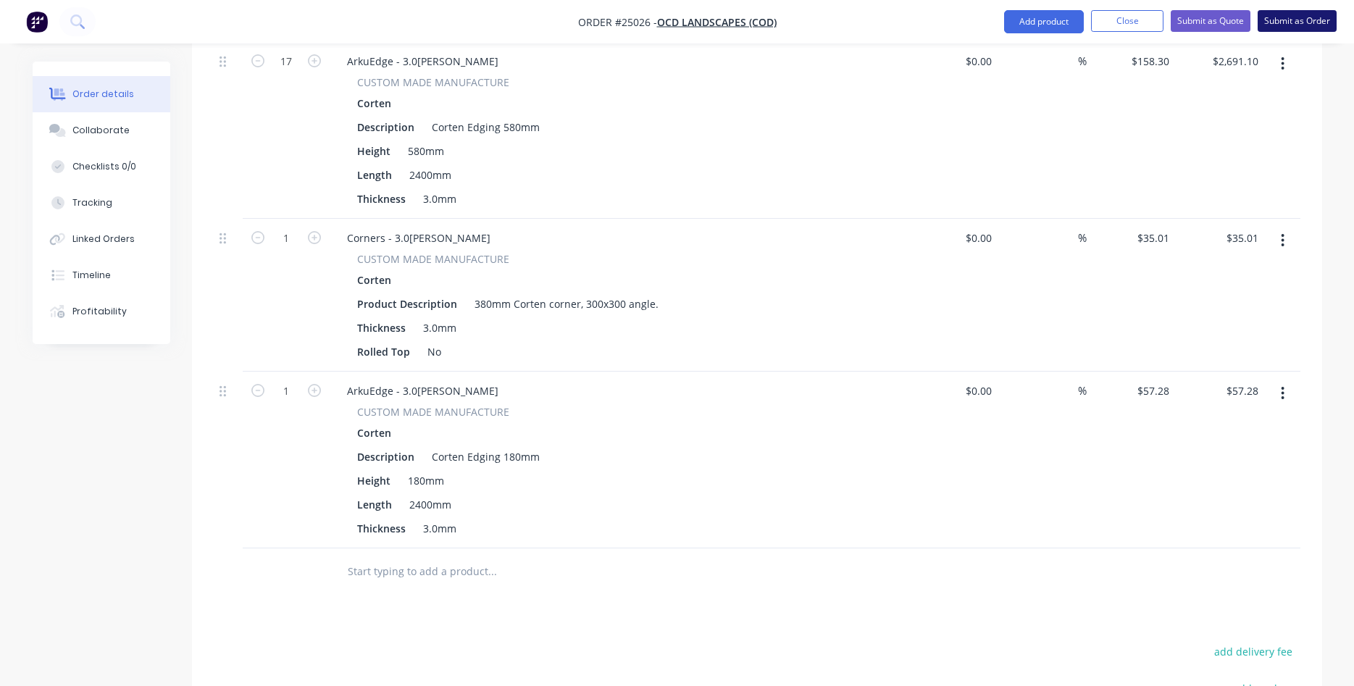
click at [1307, 20] on button "Submit as Order" at bounding box center [1297, 21] width 79 height 22
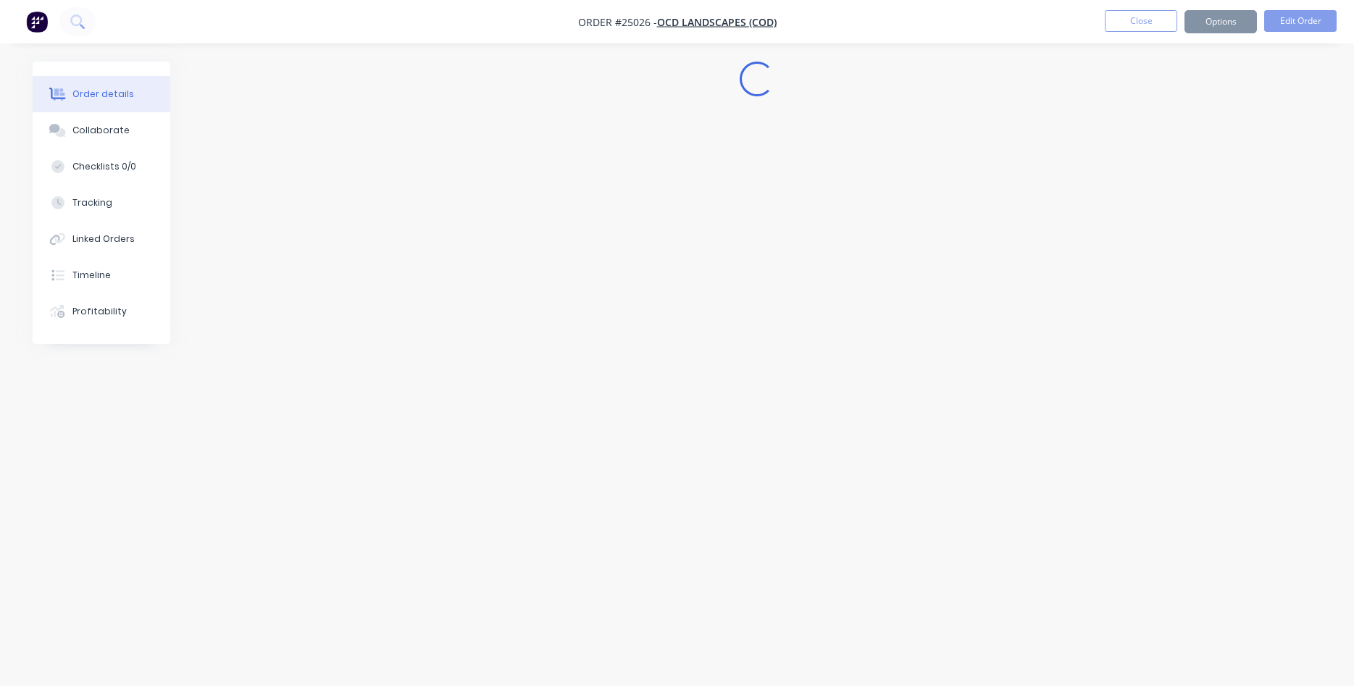
scroll to position [0, 0]
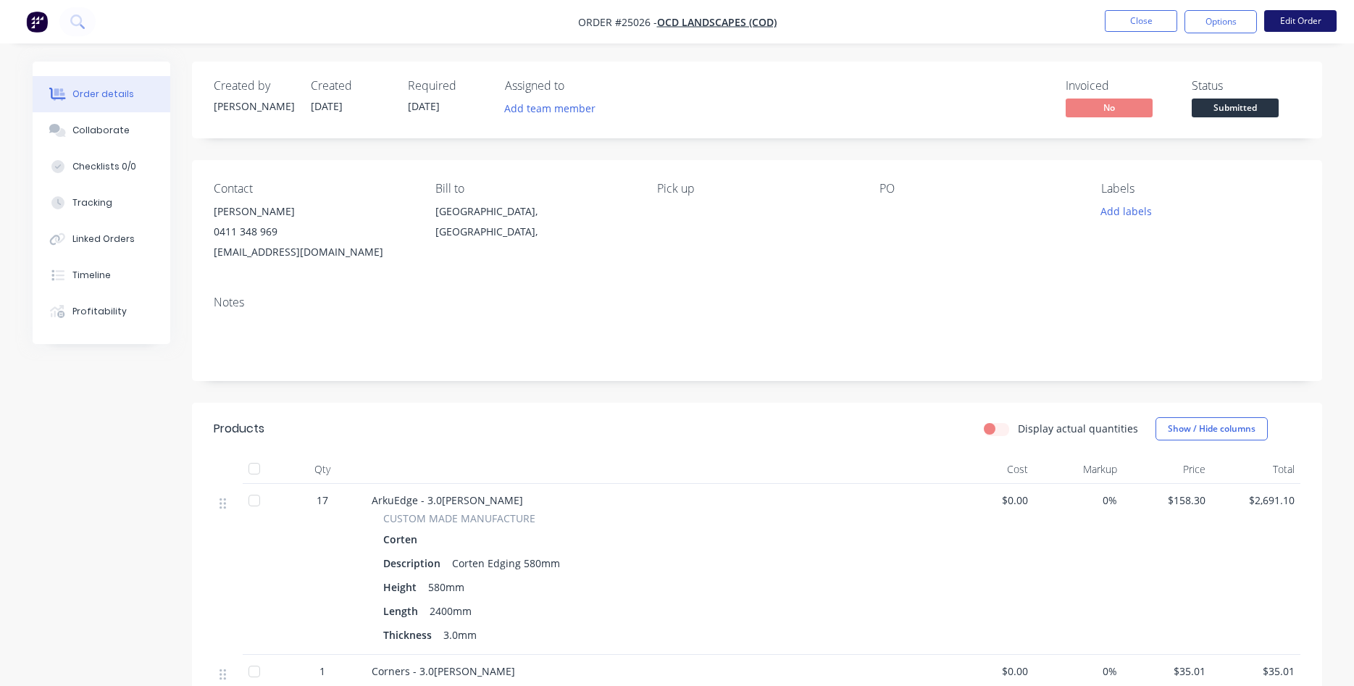
click at [1296, 21] on button "Edit Order" at bounding box center [1301, 21] width 72 height 22
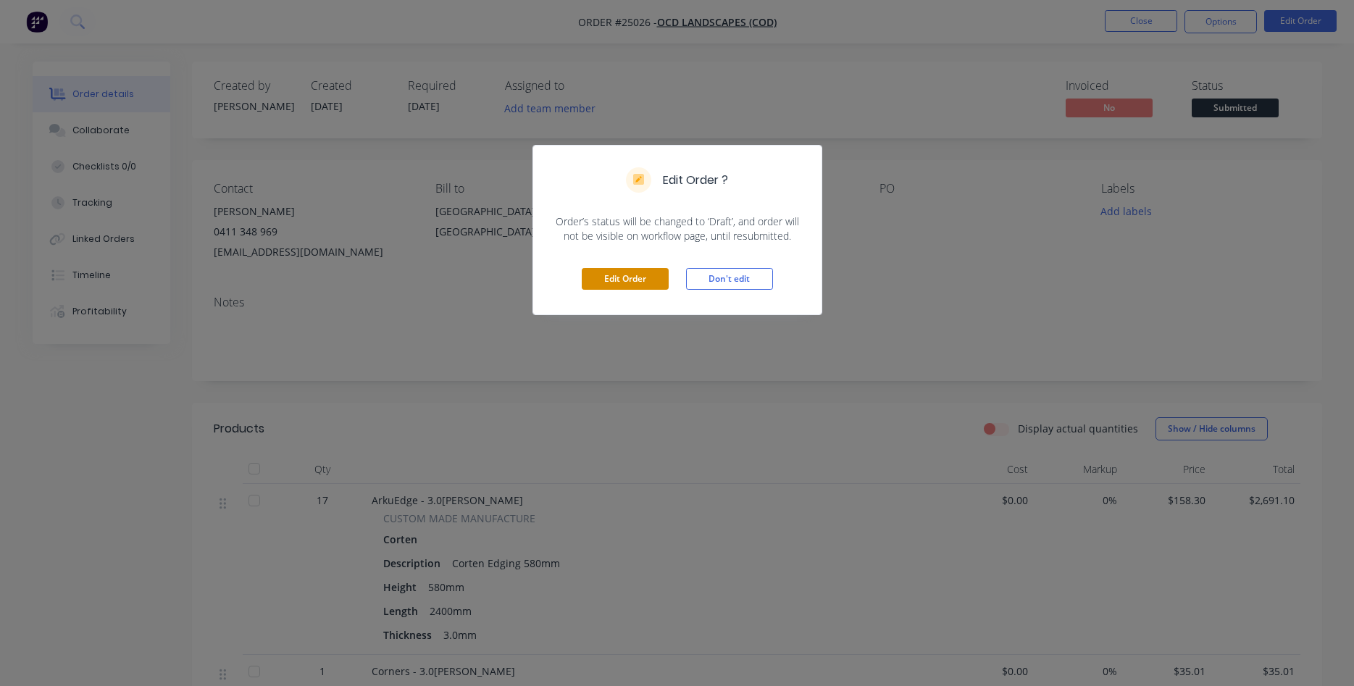
click at [645, 273] on button "Edit Order" at bounding box center [625, 279] width 87 height 22
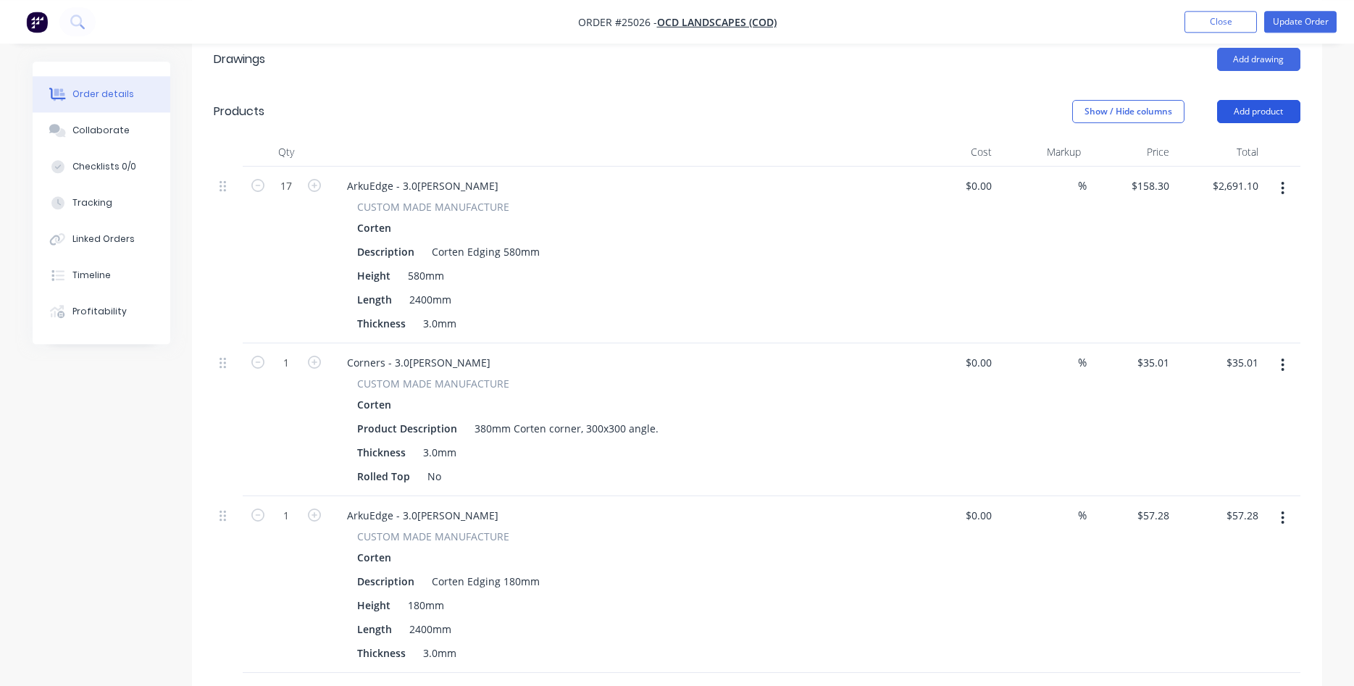
scroll to position [296, 0]
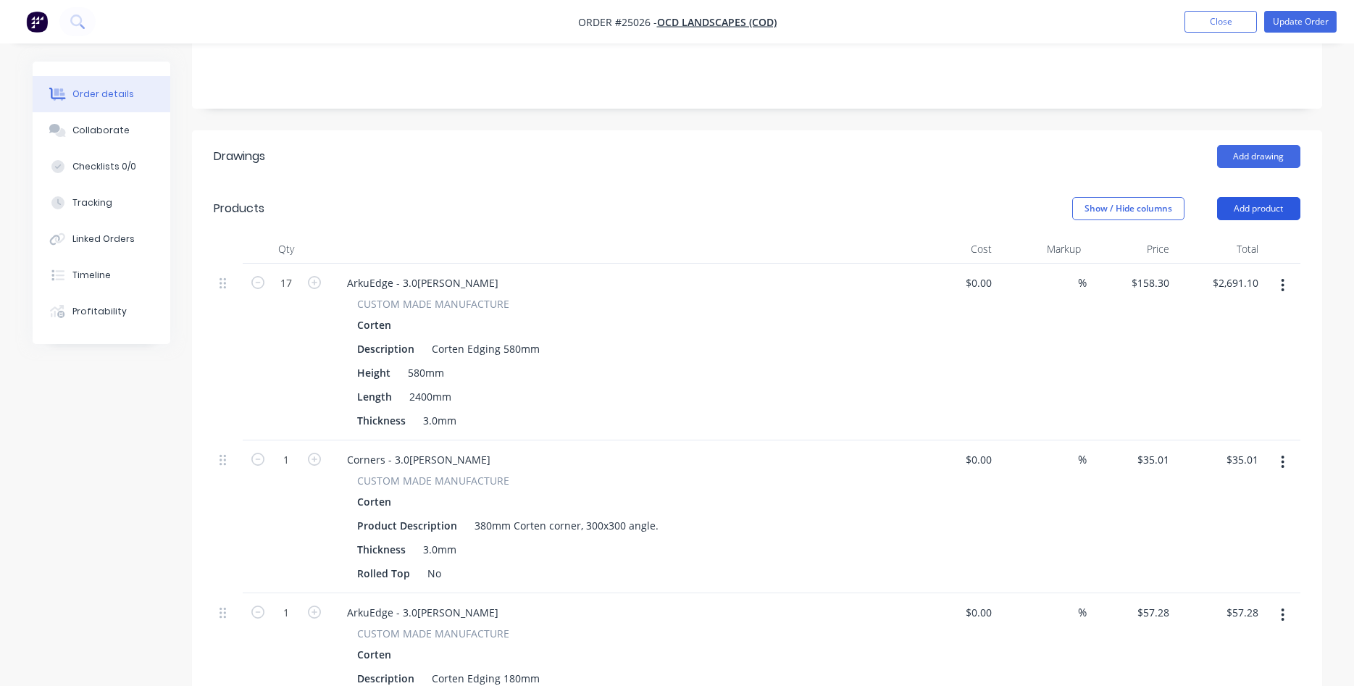
click at [1256, 197] on button "Add product" at bounding box center [1258, 208] width 83 height 23
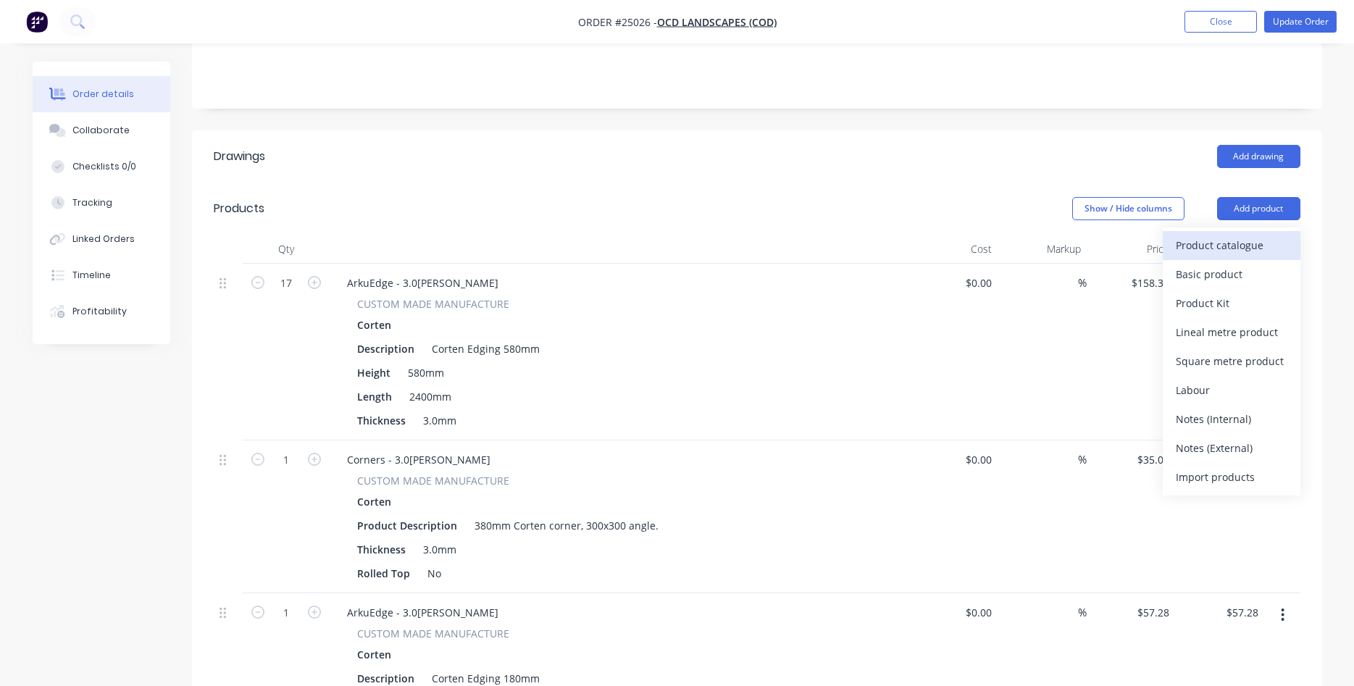
click at [1209, 235] on div "Product catalogue" at bounding box center [1232, 245] width 112 height 21
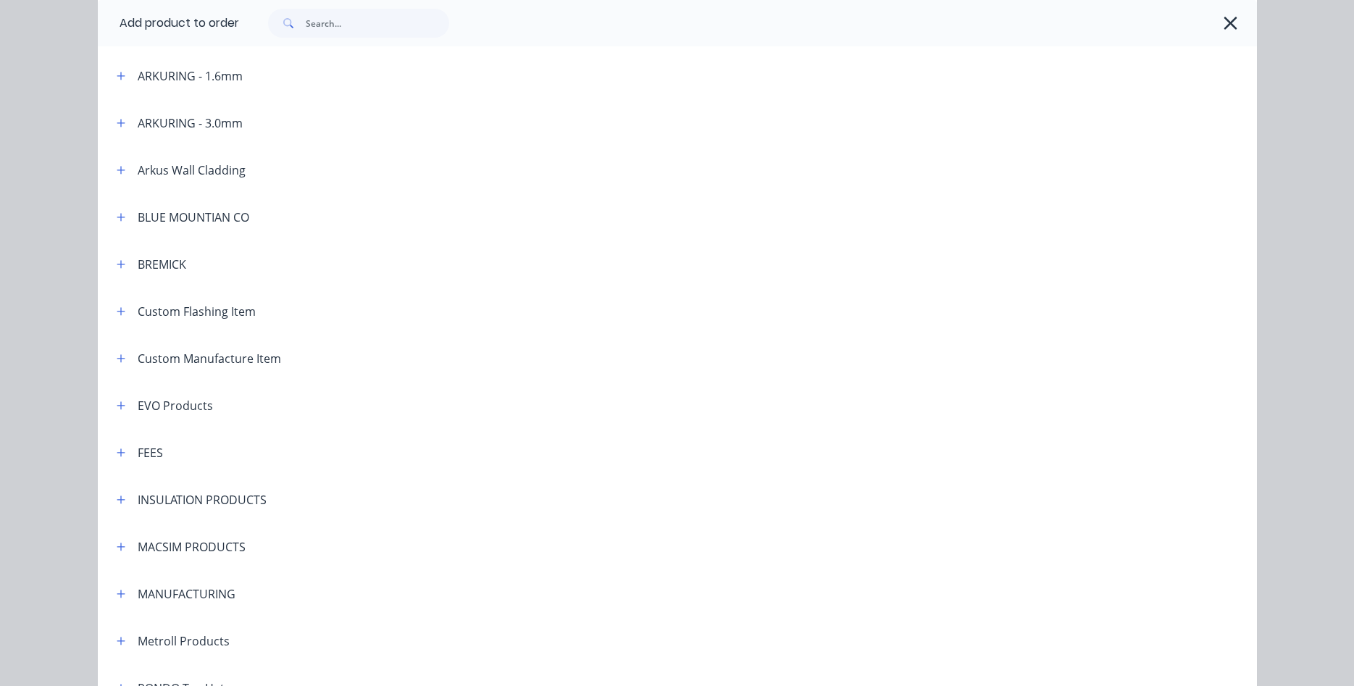
scroll to position [578, 0]
click at [119, 363] on button "button" at bounding box center [121, 358] width 18 height 18
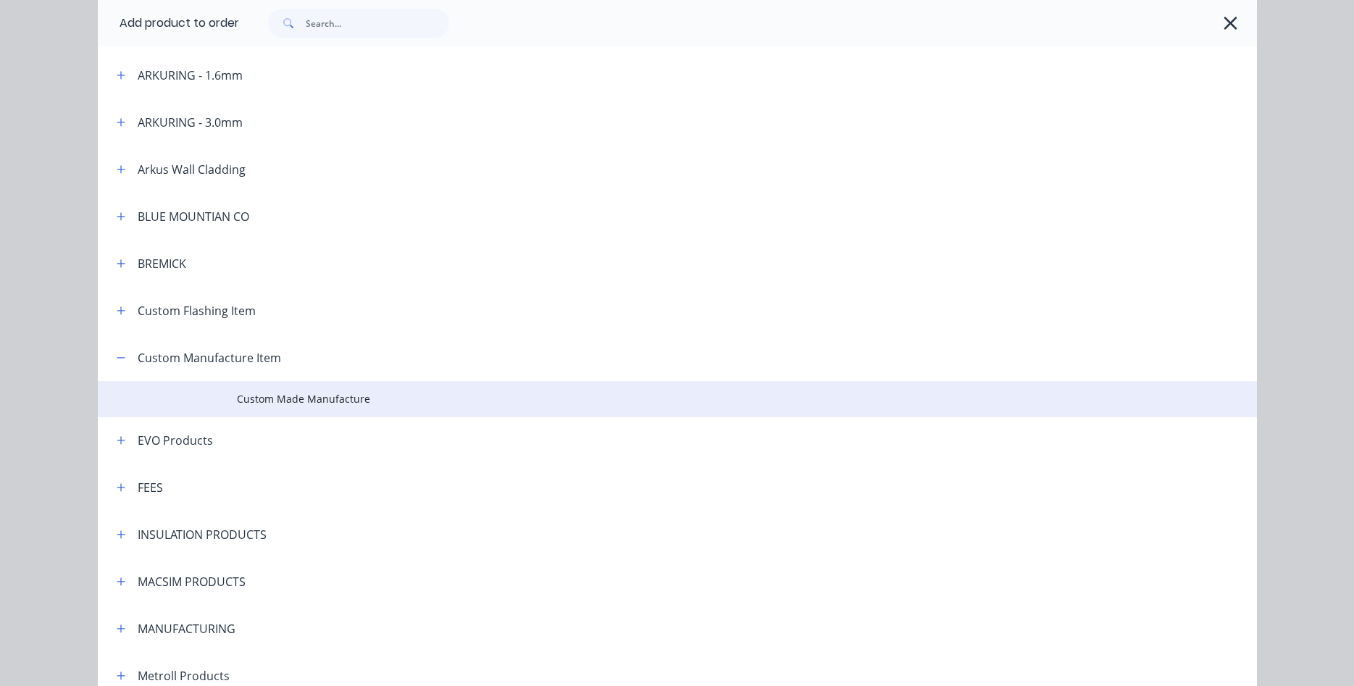
click at [299, 409] on td "Custom Made Manufacture" at bounding box center [747, 399] width 1020 height 36
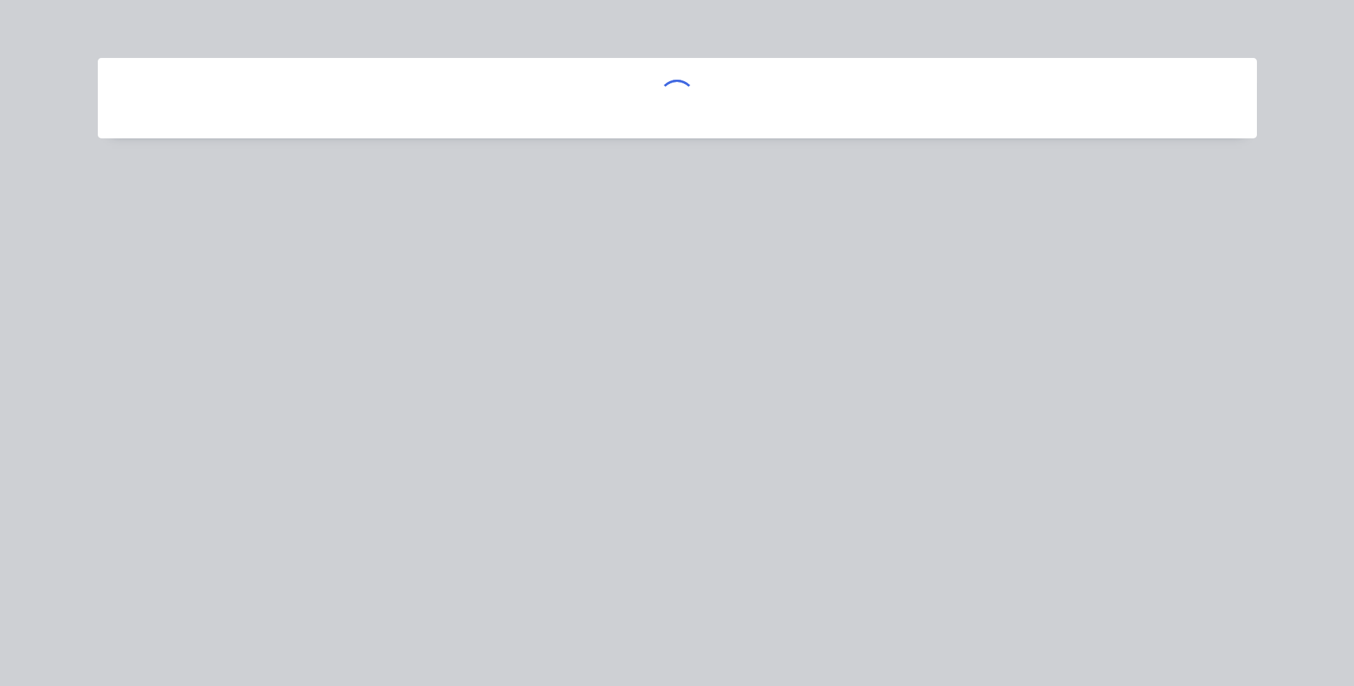
scroll to position [0, 0]
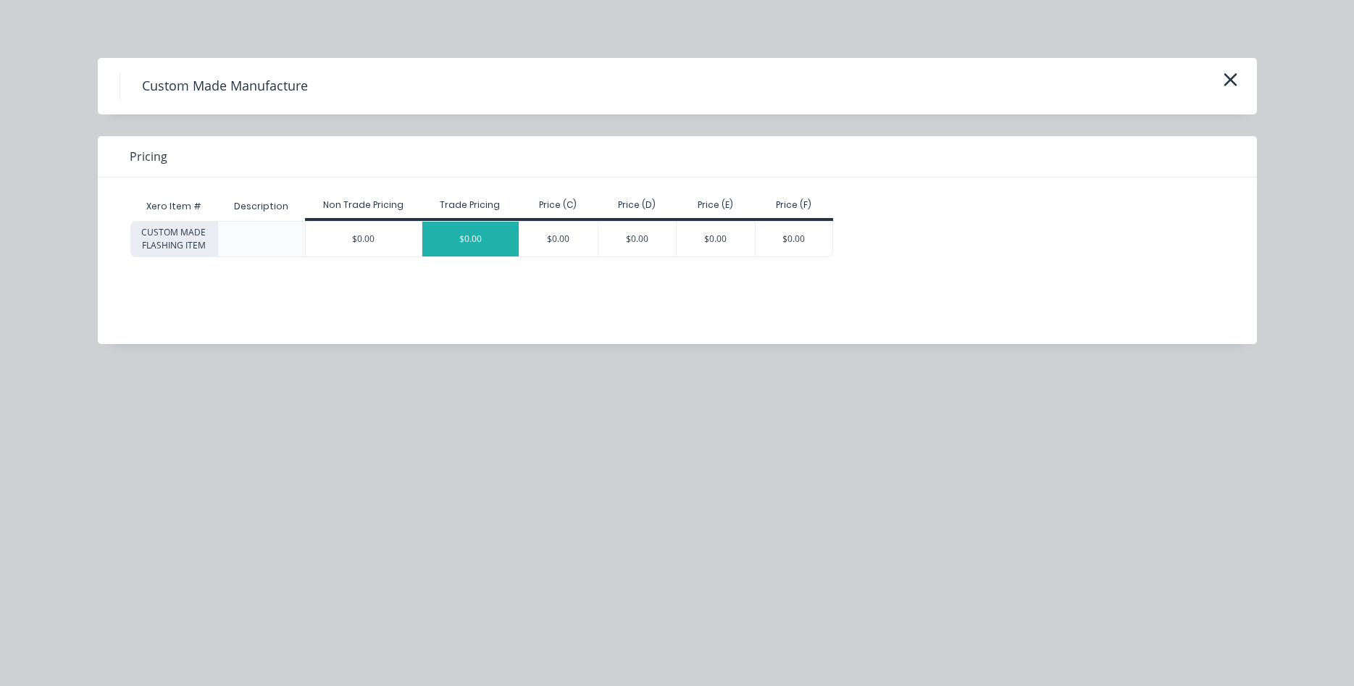
click at [486, 243] on div "$0.00" at bounding box center [470, 239] width 97 height 35
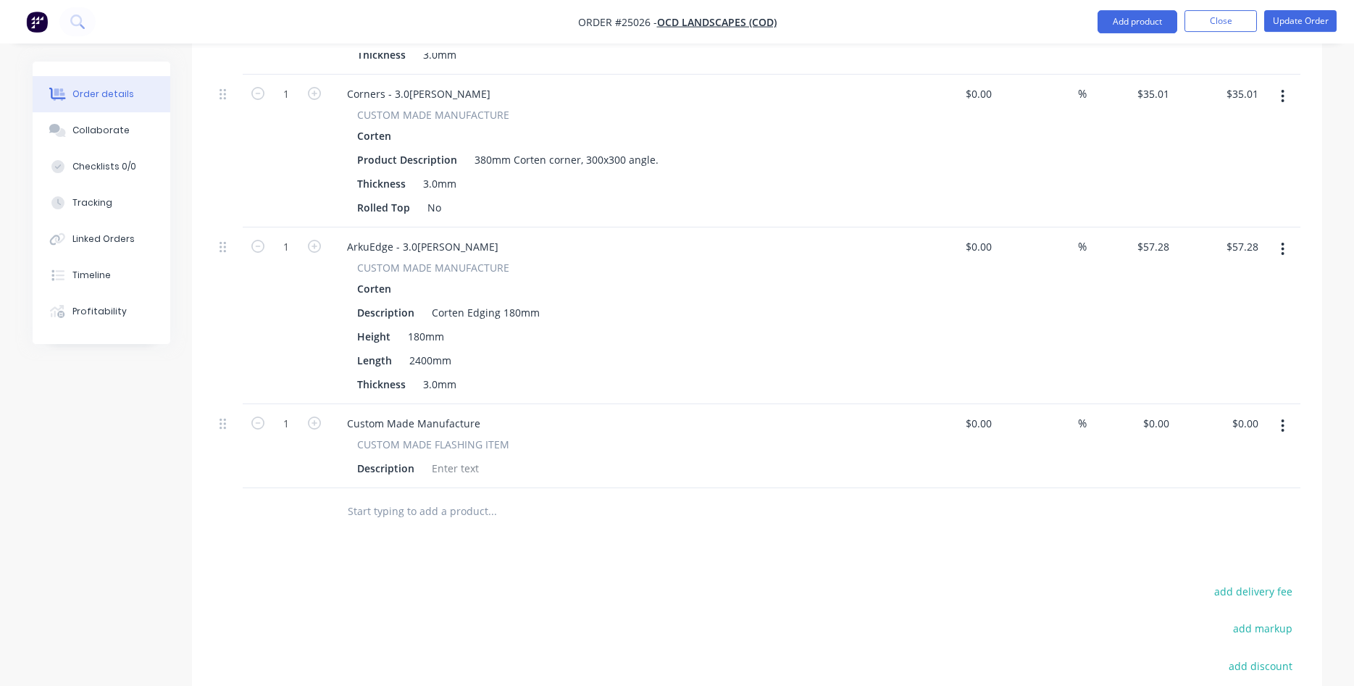
scroll to position [665, 0]
click at [1286, 409] on button "button" at bounding box center [1283, 422] width 34 height 26
click at [1195, 479] on div "Duplicate" at bounding box center [1232, 489] width 112 height 21
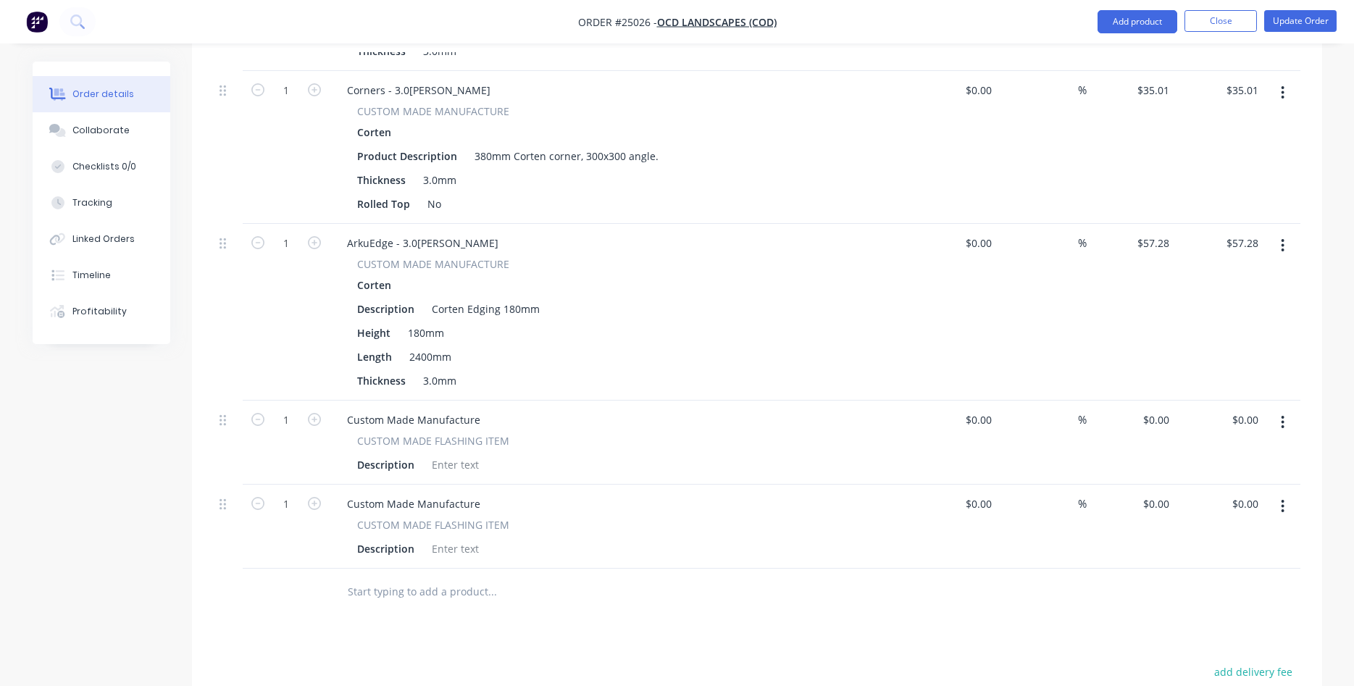
click at [1285, 415] on icon "button" at bounding box center [1283, 423] width 4 height 16
click at [1215, 479] on div "Duplicate" at bounding box center [1232, 489] width 112 height 21
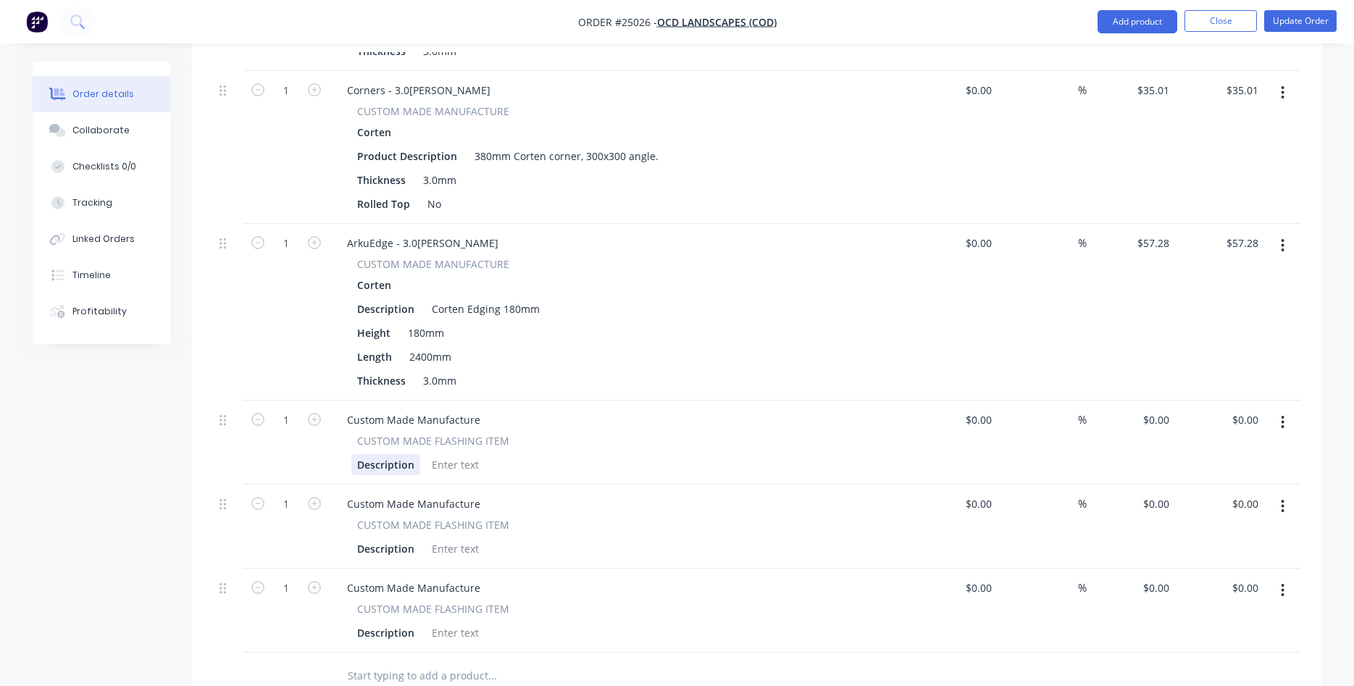
click at [396, 454] on div "Description" at bounding box center [385, 464] width 69 height 21
drag, startPoint x: 412, startPoint y: 440, endPoint x: 279, endPoint y: 443, distance: 132.7
click at [351, 454] on div "Description" at bounding box center [385, 464] width 69 height 21
drag, startPoint x: 475, startPoint y: 403, endPoint x: 296, endPoint y: 413, distance: 178.6
click at [336, 413] on div "Custom Made Manufacture" at bounding box center [414, 419] width 157 height 21
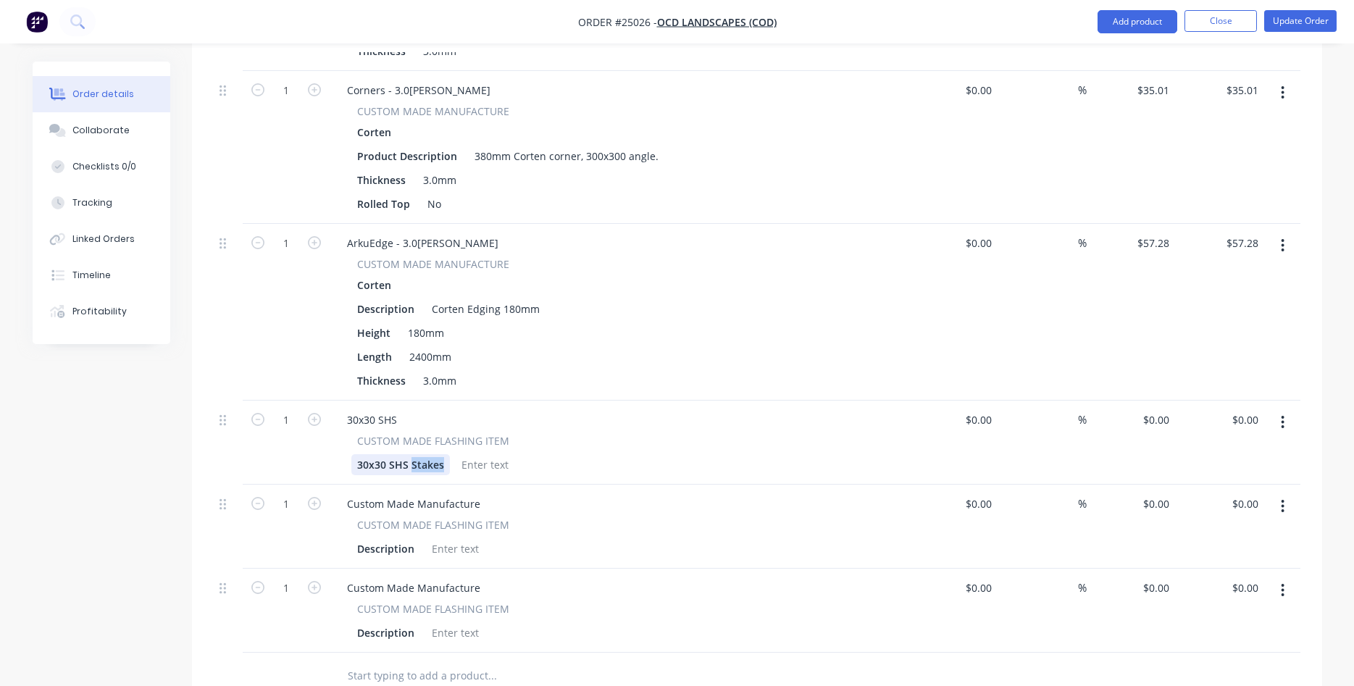
click at [412, 454] on div "30x30 SHS Stakes" at bounding box center [400, 464] width 99 height 21
click at [438, 454] on div "30x30 SHS Stakes" at bounding box center [400, 464] width 99 height 21
click at [425, 409] on div "30x30 SHS" at bounding box center [620, 419] width 568 height 21
drag, startPoint x: 403, startPoint y: 398, endPoint x: 415, endPoint y: 397, distance: 12.3
click at [409, 409] on div "30x30 SHS" at bounding box center [372, 419] width 73 height 21
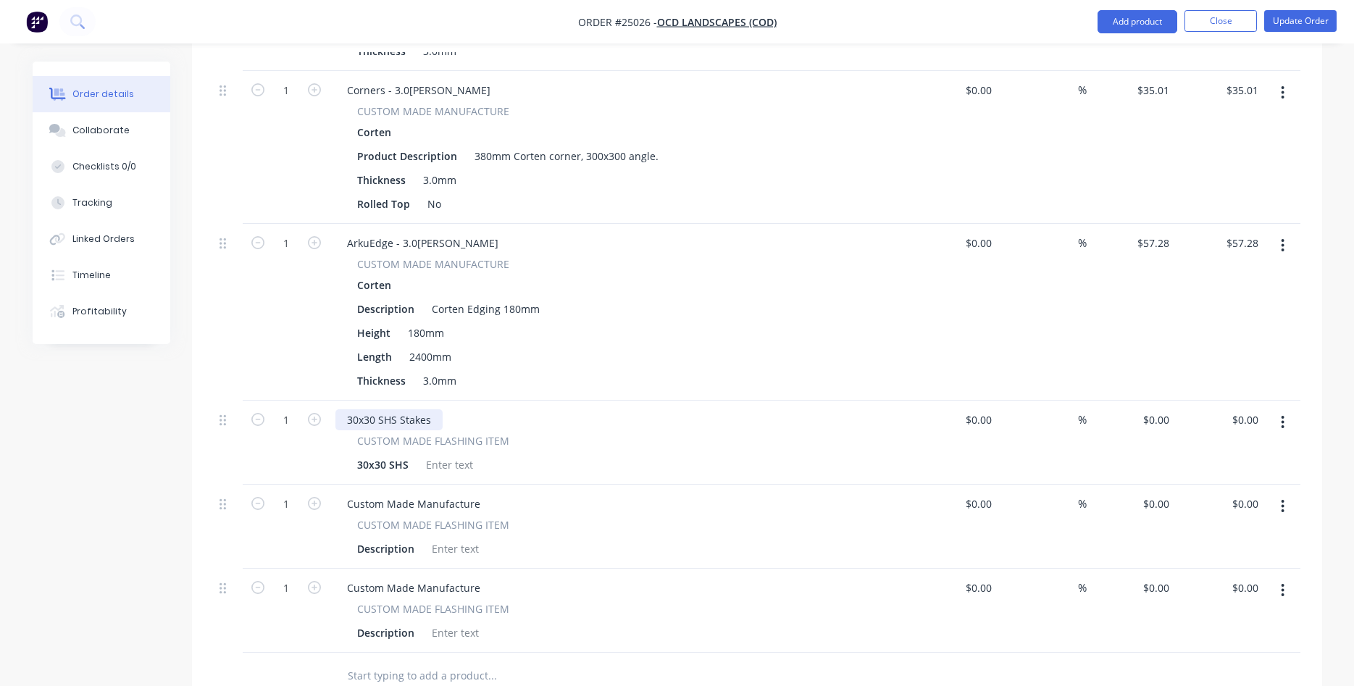
click at [439, 409] on div "30x30 SHS Stakes" at bounding box center [389, 419] width 107 height 21
click at [317, 413] on icon "button" at bounding box center [314, 419] width 13 height 13
type input "3"
click at [316, 497] on icon "button" at bounding box center [314, 503] width 13 height 13
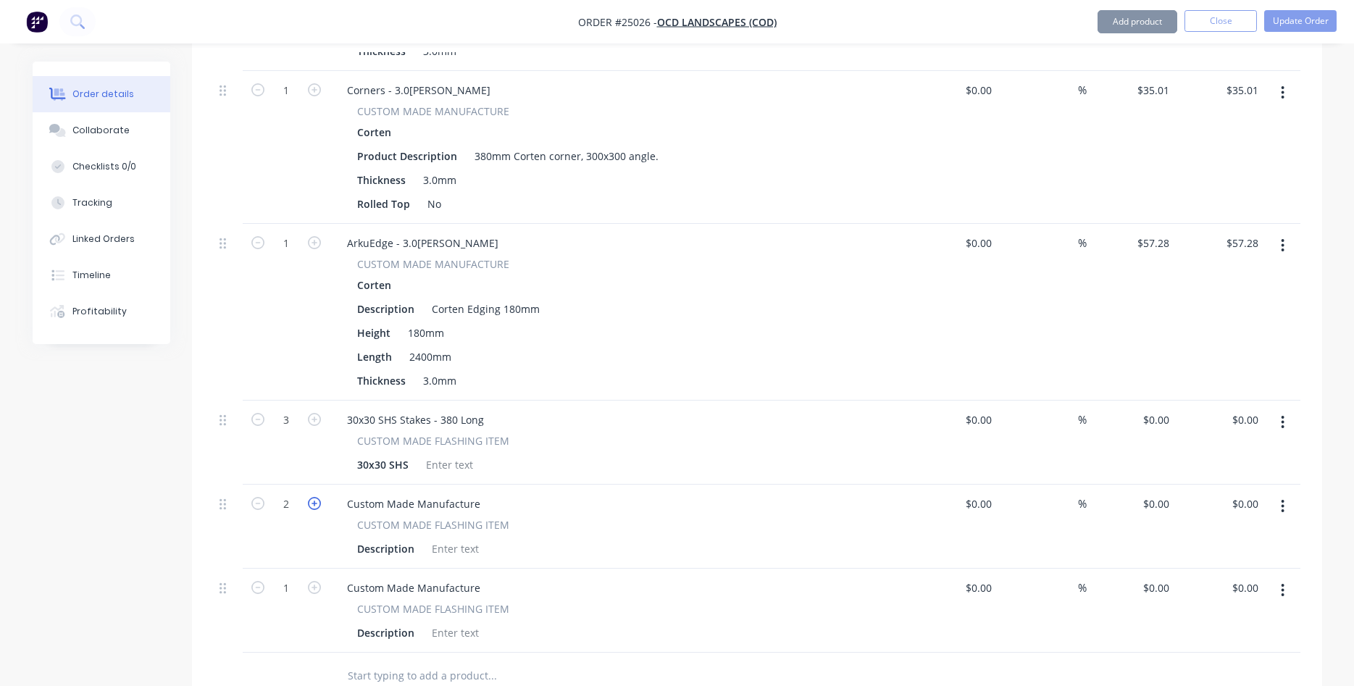
click at [316, 497] on icon "button" at bounding box center [314, 503] width 13 height 13
type input "3"
drag, startPoint x: 483, startPoint y: 402, endPoint x: 326, endPoint y: 393, distance: 156.8
click at [336, 409] on div "30x30 SHS Stakes - 380 Long" at bounding box center [416, 419] width 160 height 21
copy div "30x30 SHS Stakes - 380 Long"
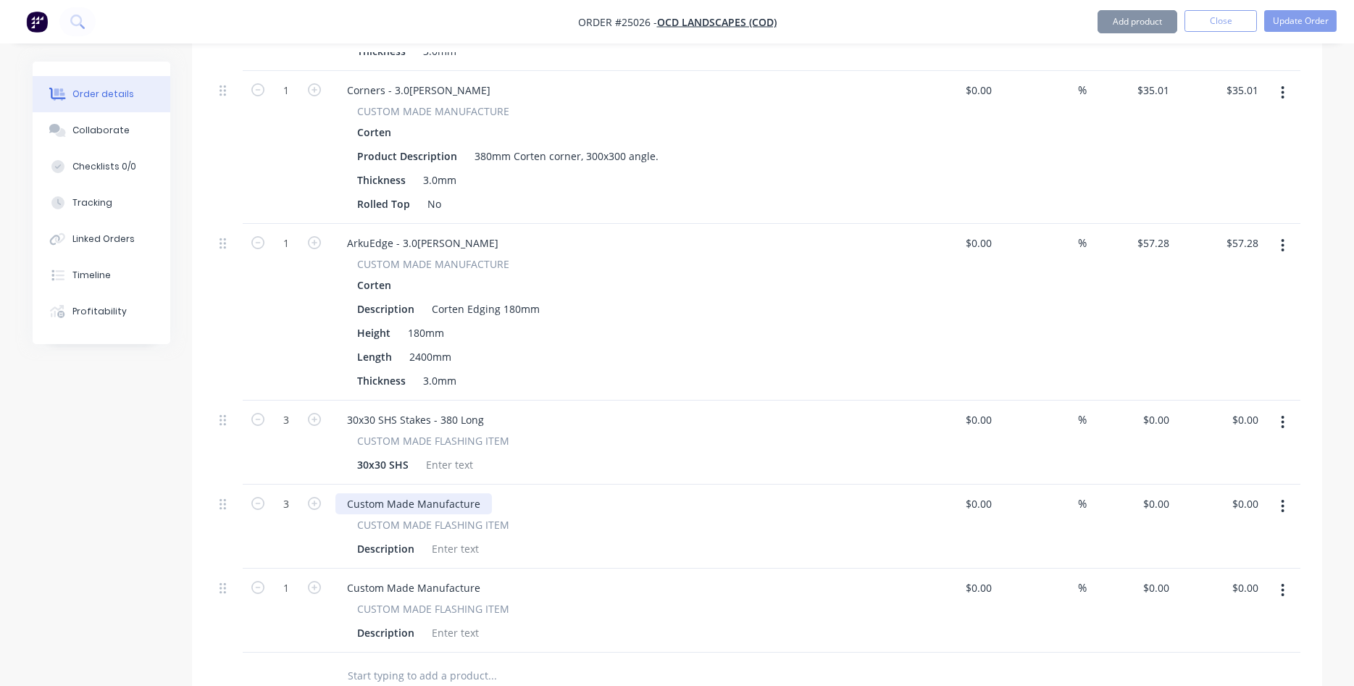
click at [475, 493] on div "Custom Made Manufacture" at bounding box center [414, 503] width 157 height 21
drag, startPoint x: 475, startPoint y: 480, endPoint x: 326, endPoint y: 478, distance: 148.6
click at [336, 493] on div "Custom Made Manufacture" at bounding box center [414, 503] width 157 height 21
paste div
click at [441, 493] on div "30x30 SHS Stakes - 380 Long" at bounding box center [416, 503] width 160 height 21
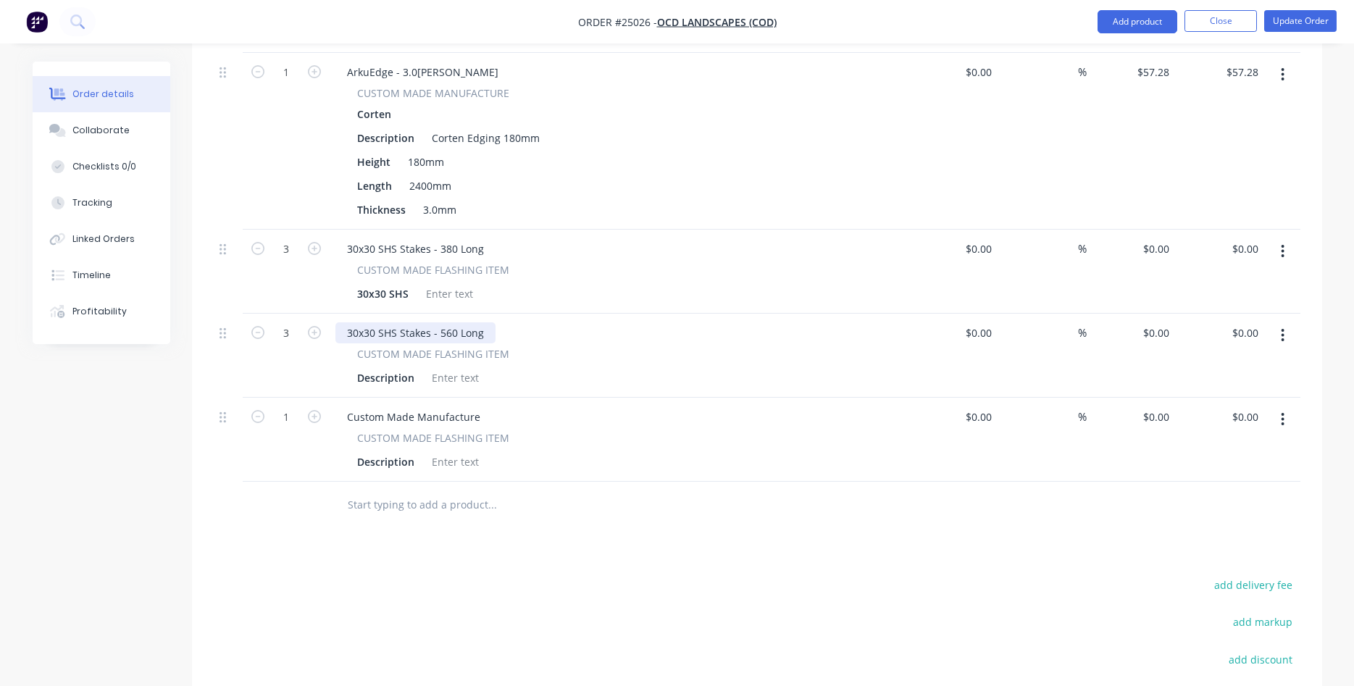
scroll to position [961, 0]
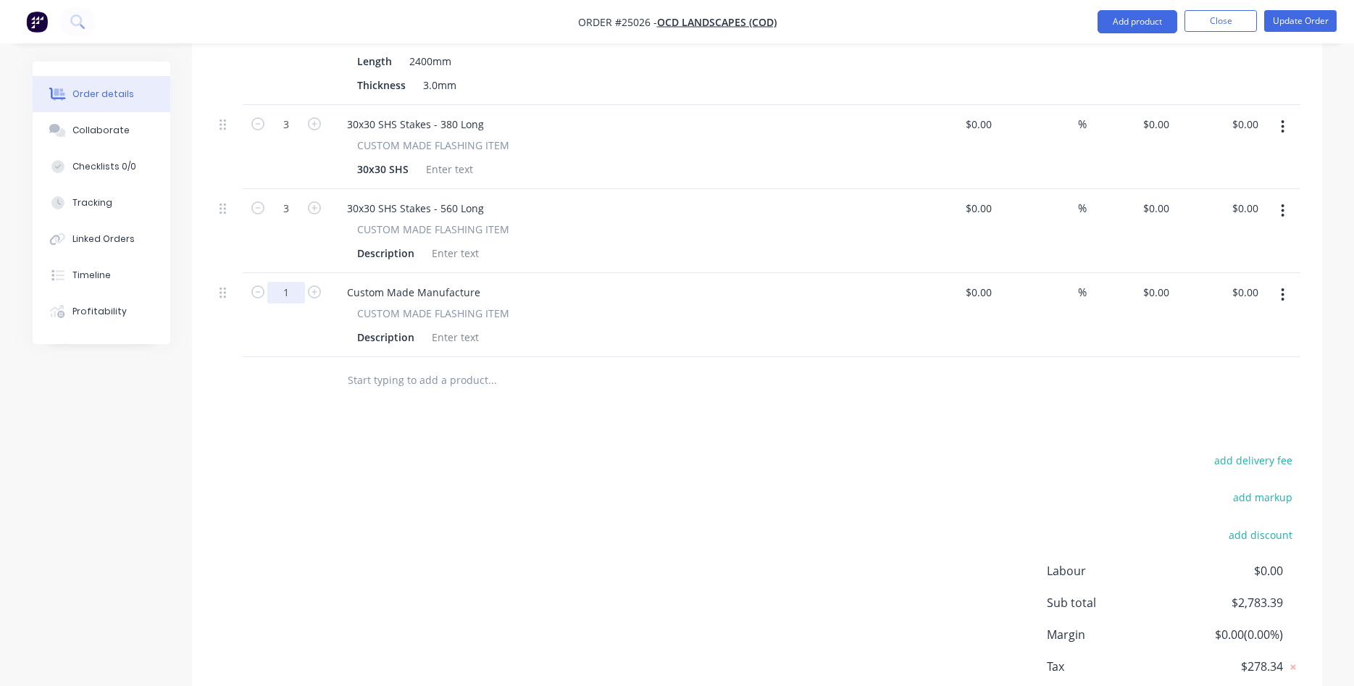
click at [282, 282] on input "1" at bounding box center [286, 293] width 38 height 22
type input "51"
drag, startPoint x: 478, startPoint y: 272, endPoint x: 316, endPoint y: 272, distance: 162.3
click at [336, 282] on div "Custom Made Manufacture" at bounding box center [414, 292] width 157 height 21
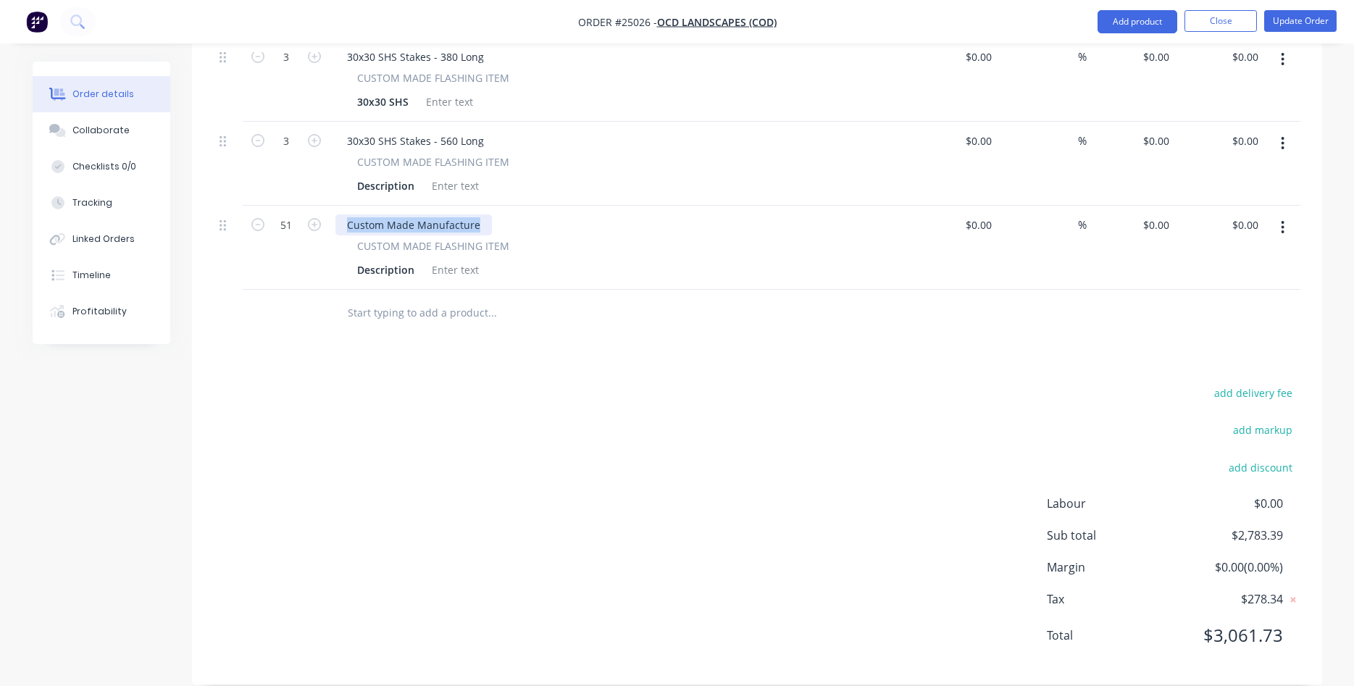
click at [435, 215] on div "Custom Made Manufacture" at bounding box center [414, 225] width 157 height 21
drag, startPoint x: 481, startPoint y: 206, endPoint x: 291, endPoint y: 205, distance: 189.9
click at [336, 215] on div "Custom Made Manufacture" at bounding box center [414, 225] width 157 height 21
paste div
click at [452, 215] on div "30x30 SHS Stakes - 380 Long" at bounding box center [416, 225] width 160 height 21
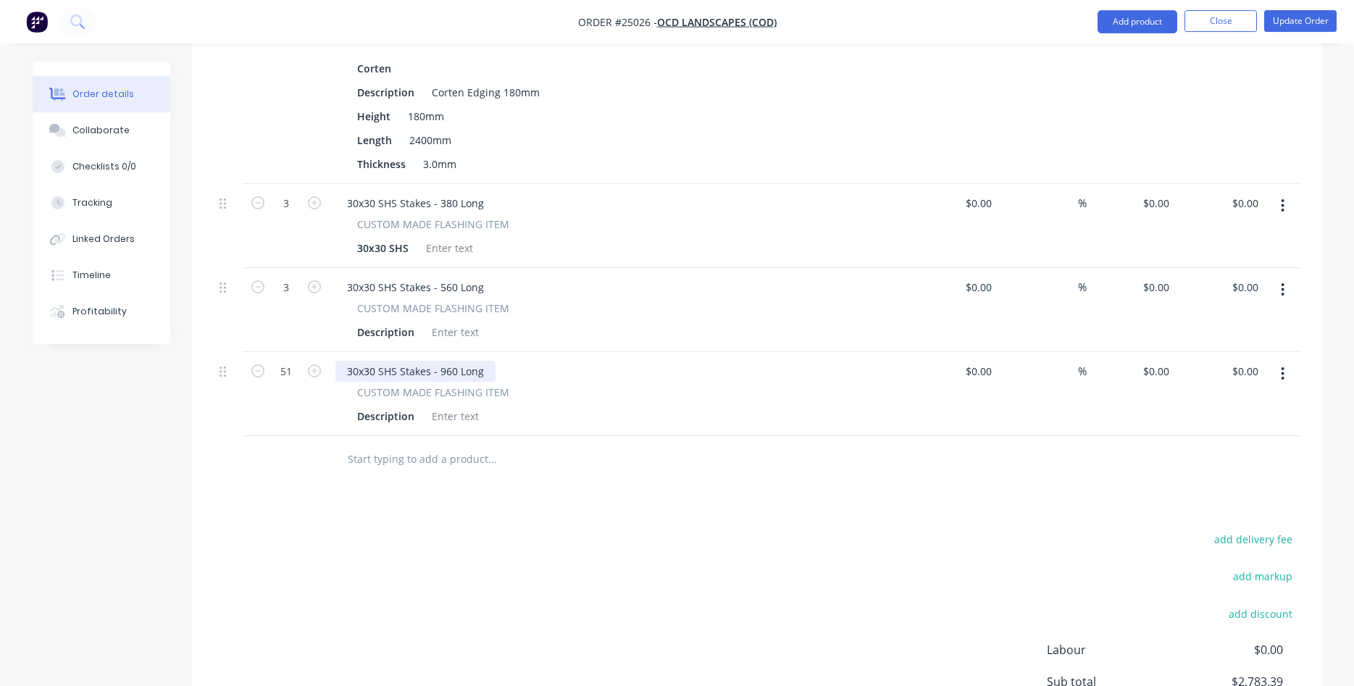
scroll to position [880, 0]
drag, startPoint x: 1169, startPoint y: 358, endPoint x: 1180, endPoint y: 353, distance: 12.0
click at [1180, 354] on div "51 30x30 SHS Stakes - 960 Long CUSTOM MADE FLASHING ITEM Description $0.00 $0.0…" at bounding box center [757, 396] width 1087 height 84
click at [1162, 362] on input "6.15" at bounding box center [1162, 372] width 28 height 21
type input "$6.35"
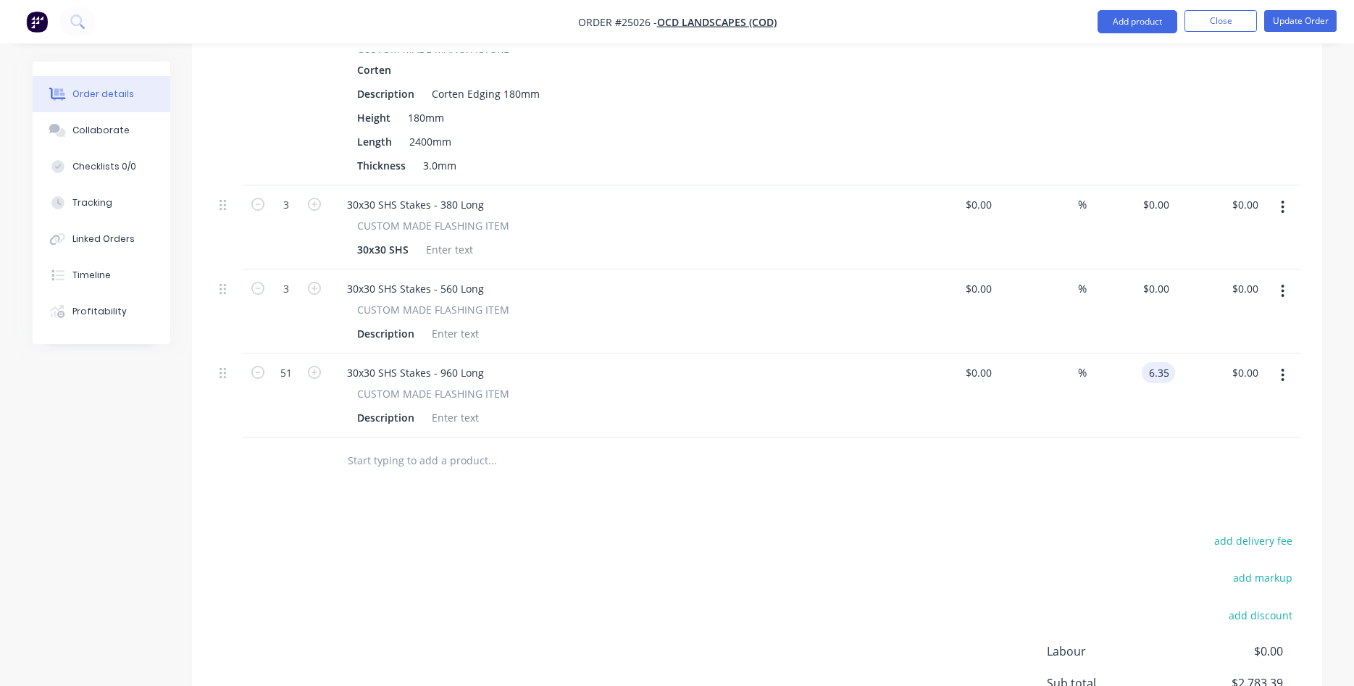
type input "$323.85"
click at [1181, 314] on div "$0.00 $0.00" at bounding box center [1219, 312] width 89 height 84
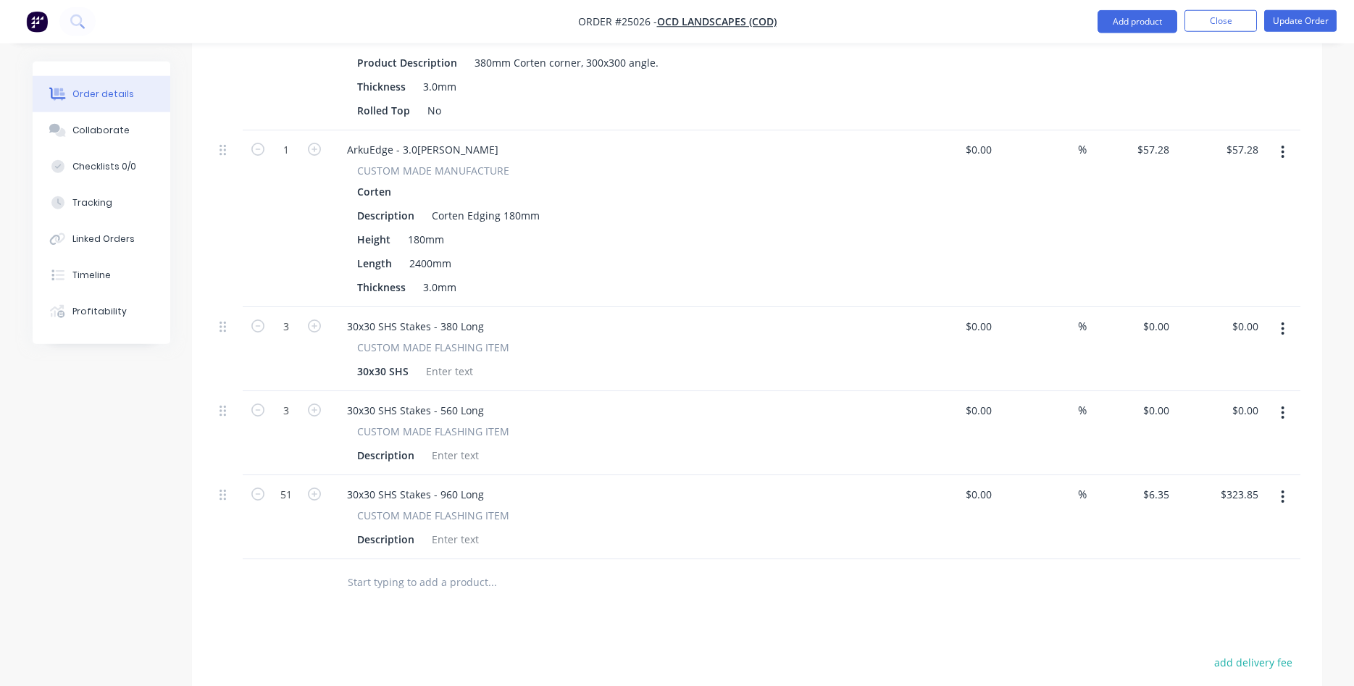
scroll to position [733, 0]
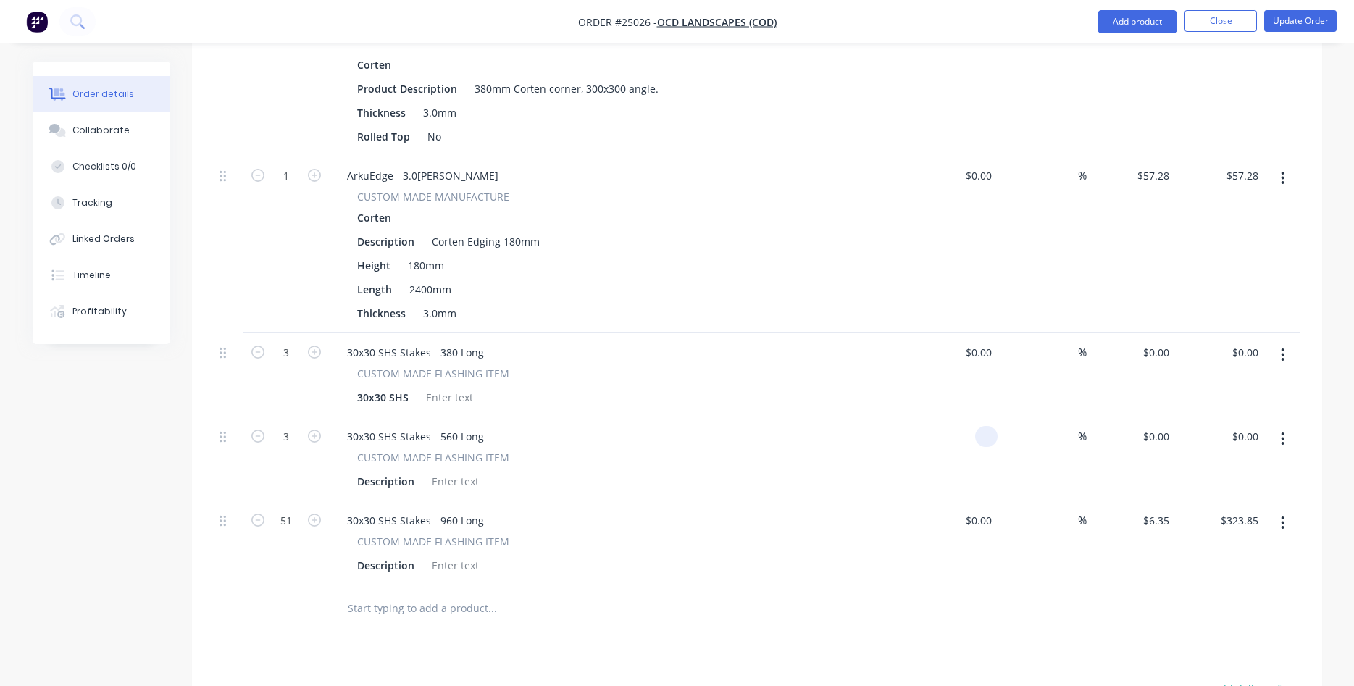
click at [988, 426] on input at bounding box center [989, 436] width 17 height 21
type input "4.65"
type input "$4.65"
type input "$13.95"
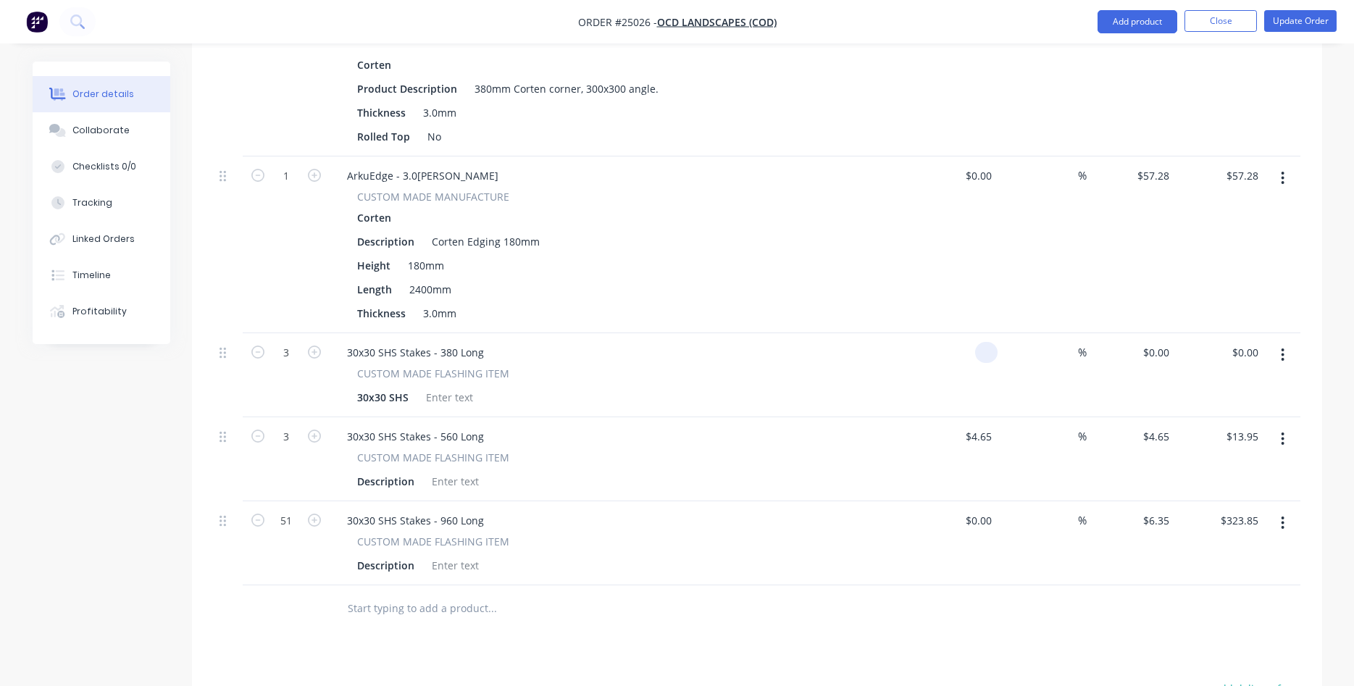
click at [990, 342] on input at bounding box center [989, 352] width 17 height 21
type input "$3.85"
type input "$11.55"
click at [968, 366] on div "$3.85 3.85" at bounding box center [953, 375] width 89 height 84
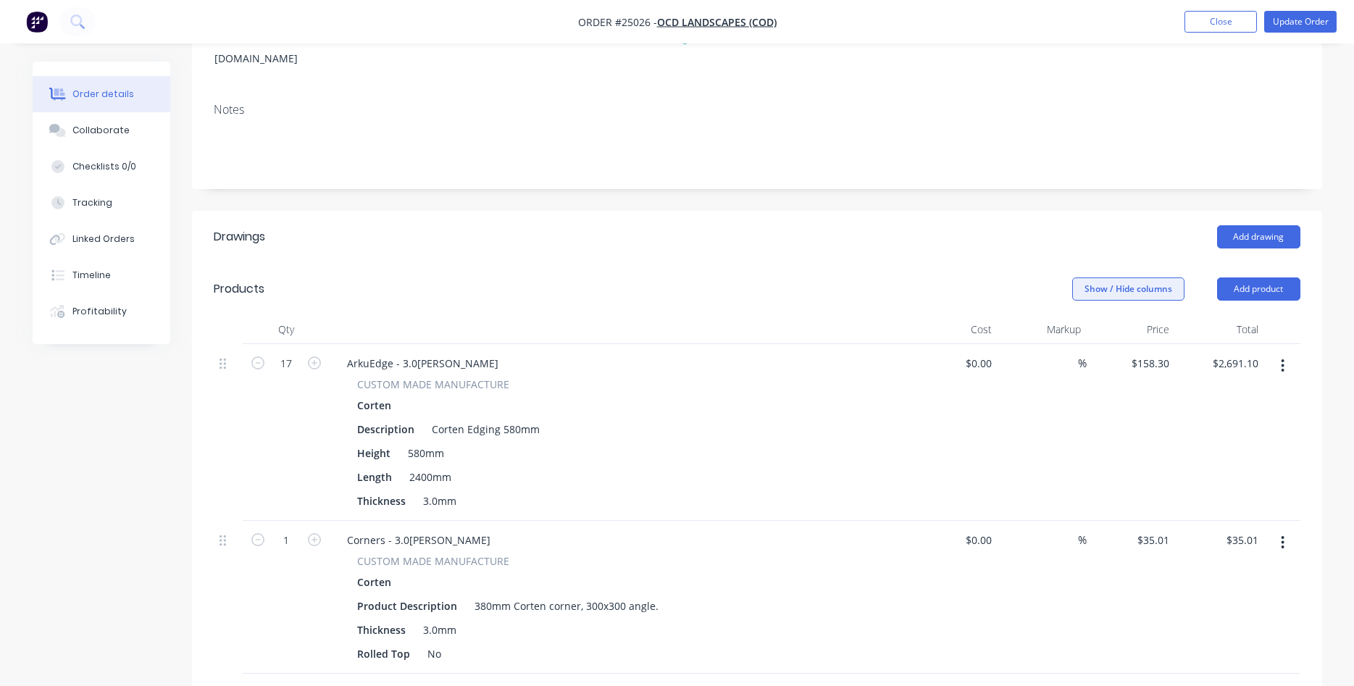
scroll to position [0, 0]
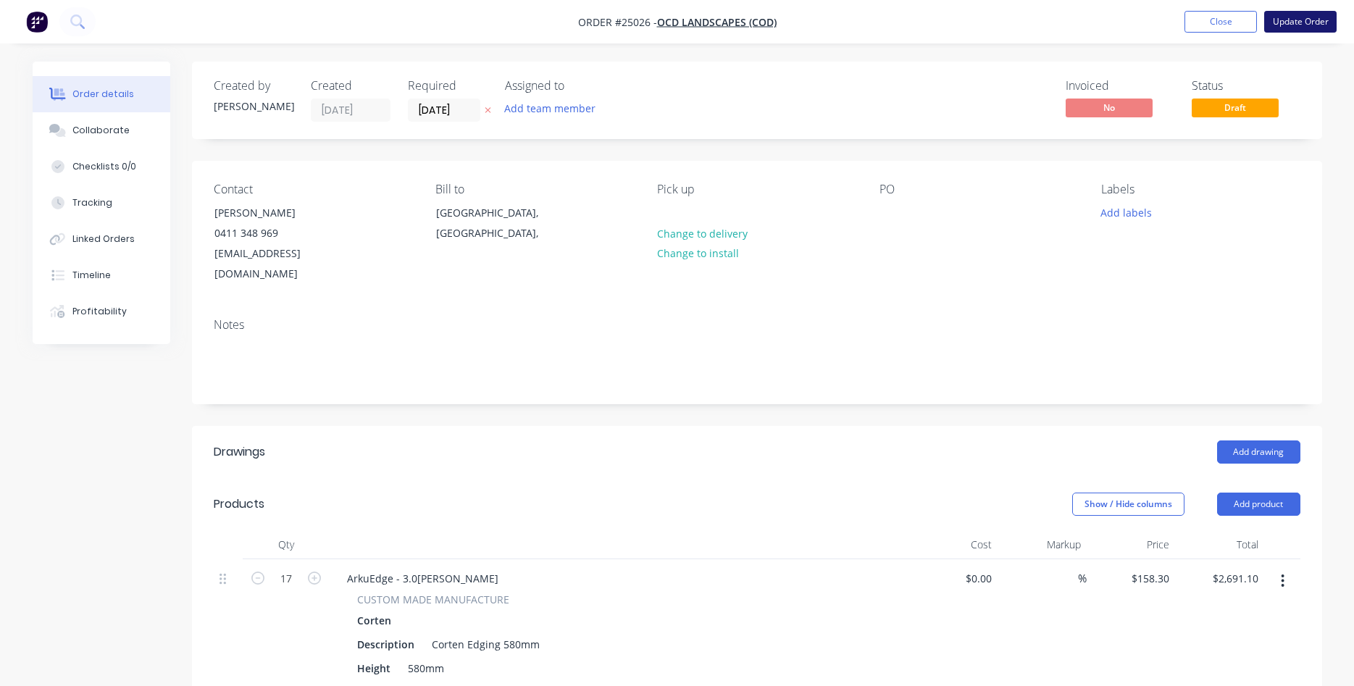
click at [1307, 14] on button "Update Order" at bounding box center [1301, 22] width 72 height 22
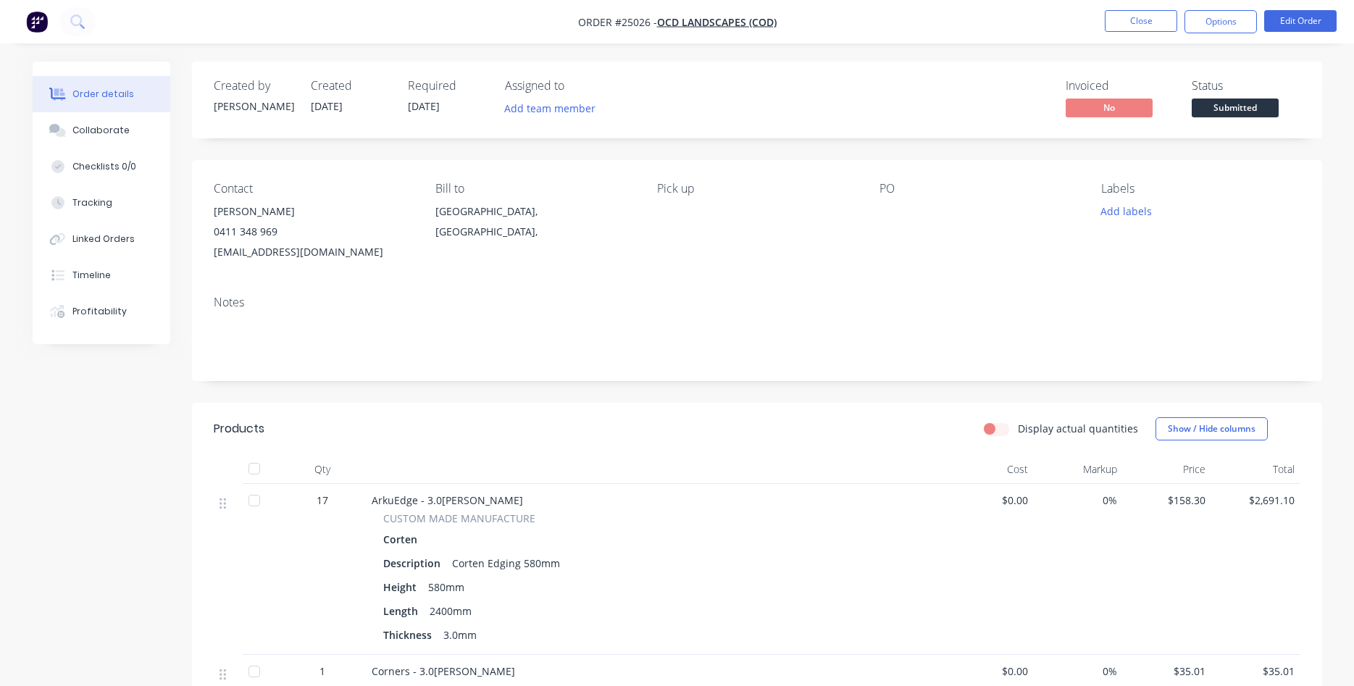
click at [888, 212] on div at bounding box center [970, 211] width 181 height 20
click at [1283, 23] on button "Edit Order" at bounding box center [1301, 21] width 72 height 22
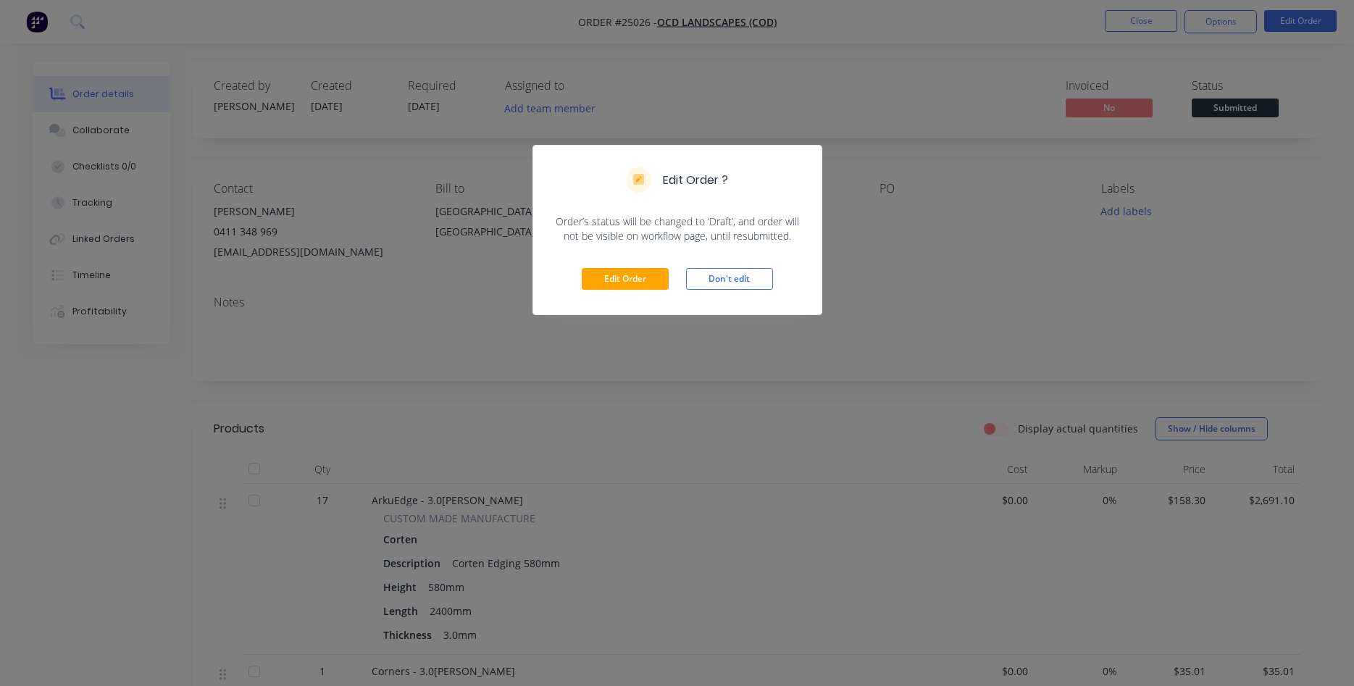
click at [601, 267] on div "Edit Order Don't edit" at bounding box center [677, 278] width 288 height 71
click at [625, 265] on div "Edit Order Don't edit" at bounding box center [677, 278] width 288 height 71
click at [639, 285] on button "Edit Order" at bounding box center [625, 279] width 87 height 22
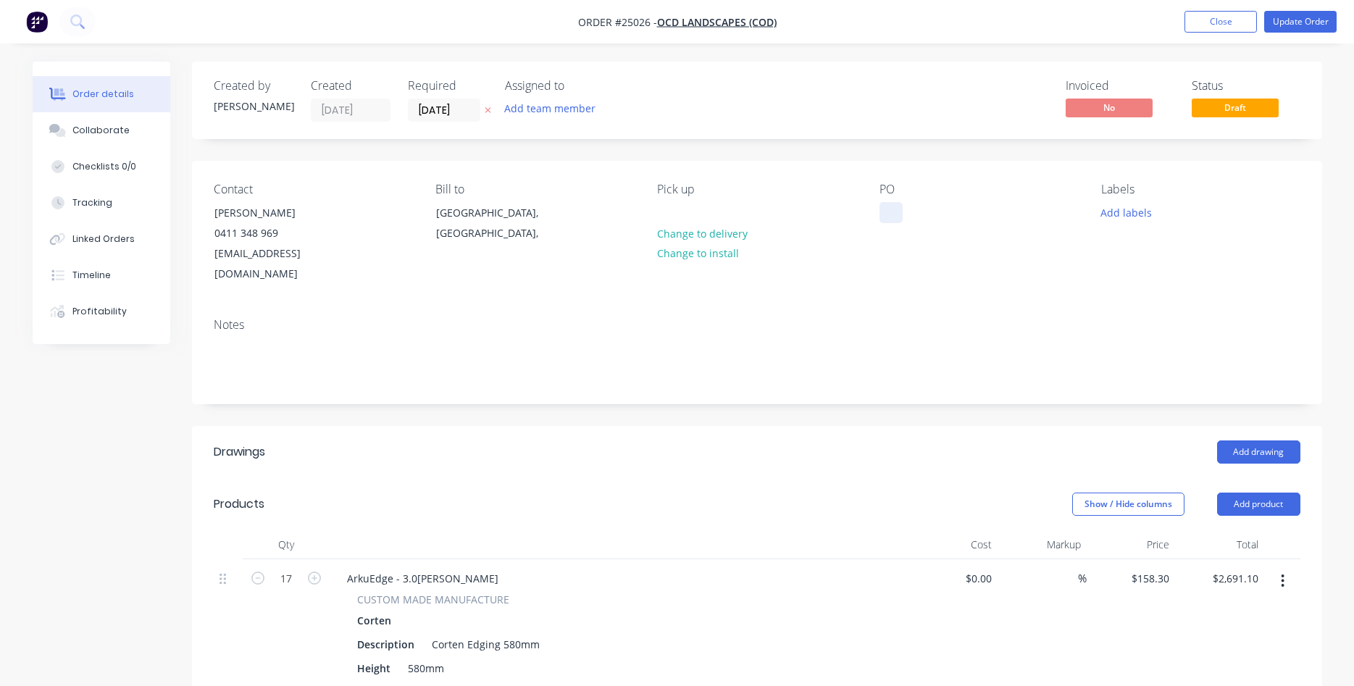
click at [896, 210] on div at bounding box center [891, 212] width 23 height 21
click at [1304, 25] on button "Update Order" at bounding box center [1301, 22] width 72 height 22
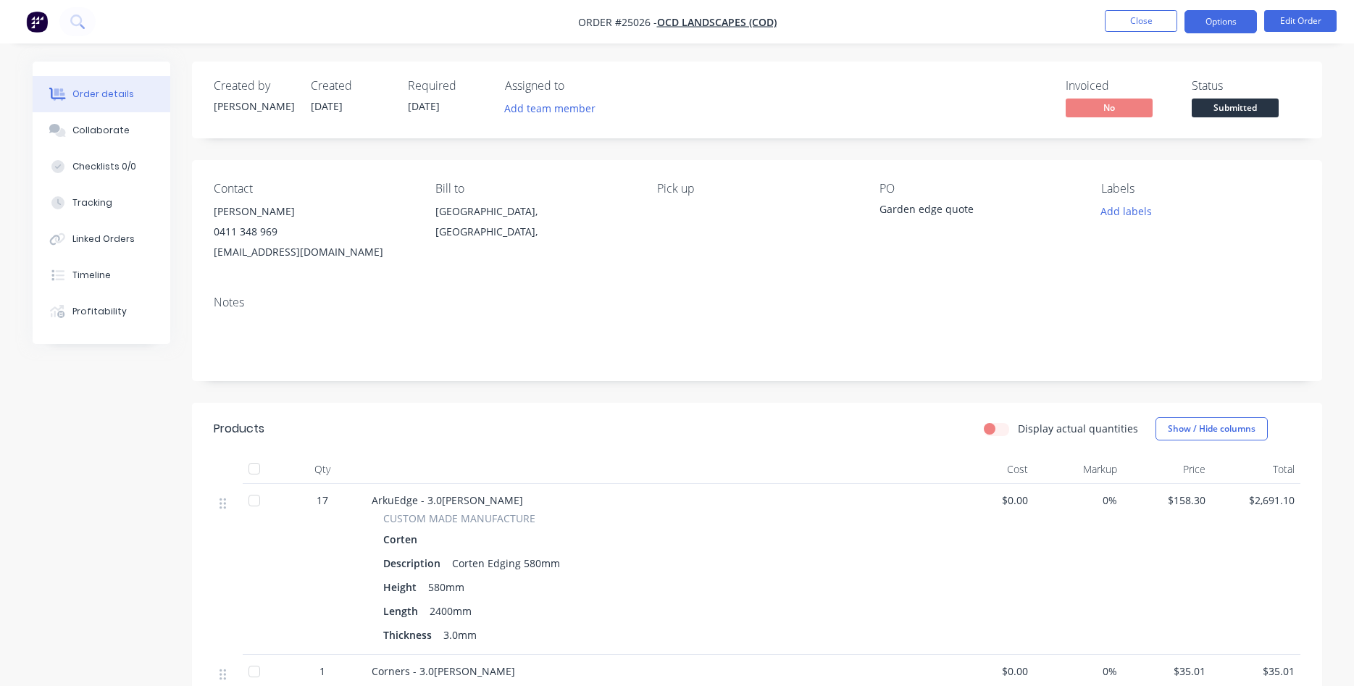
click at [1215, 17] on button "Options" at bounding box center [1221, 21] width 72 height 23
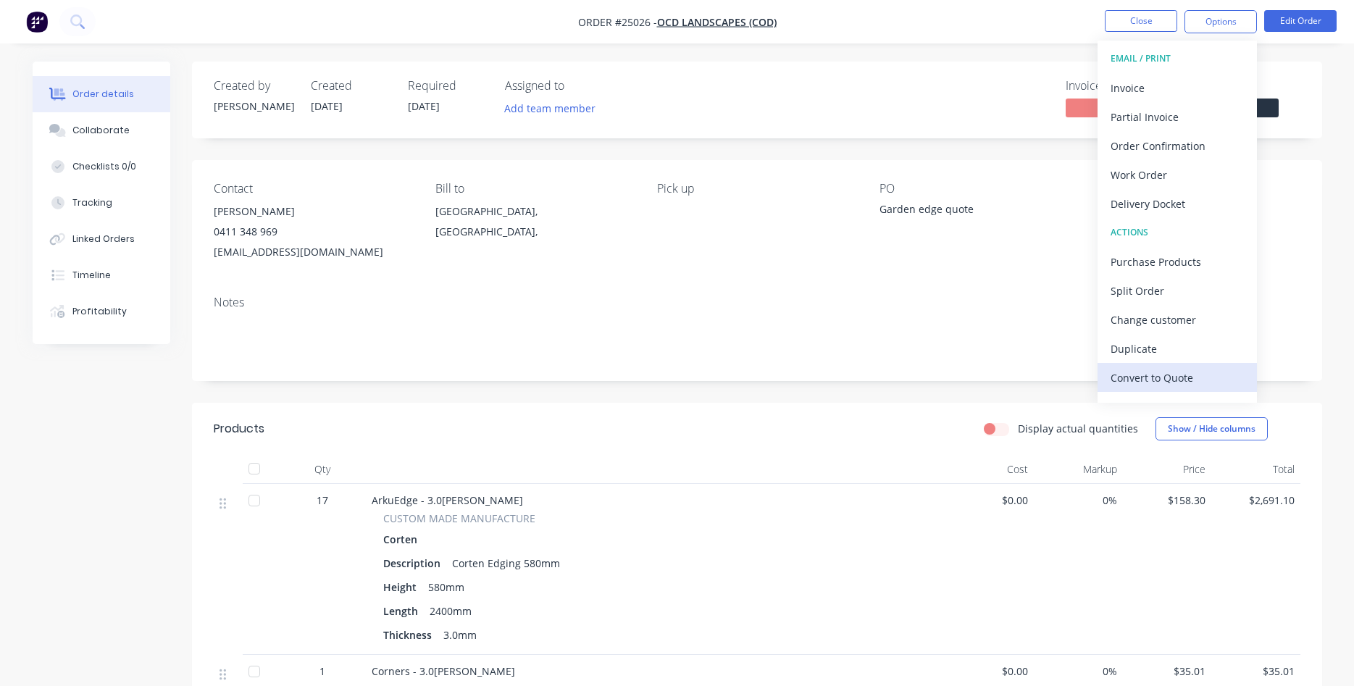
click at [1136, 375] on div "Convert to Quote" at bounding box center [1177, 377] width 133 height 21
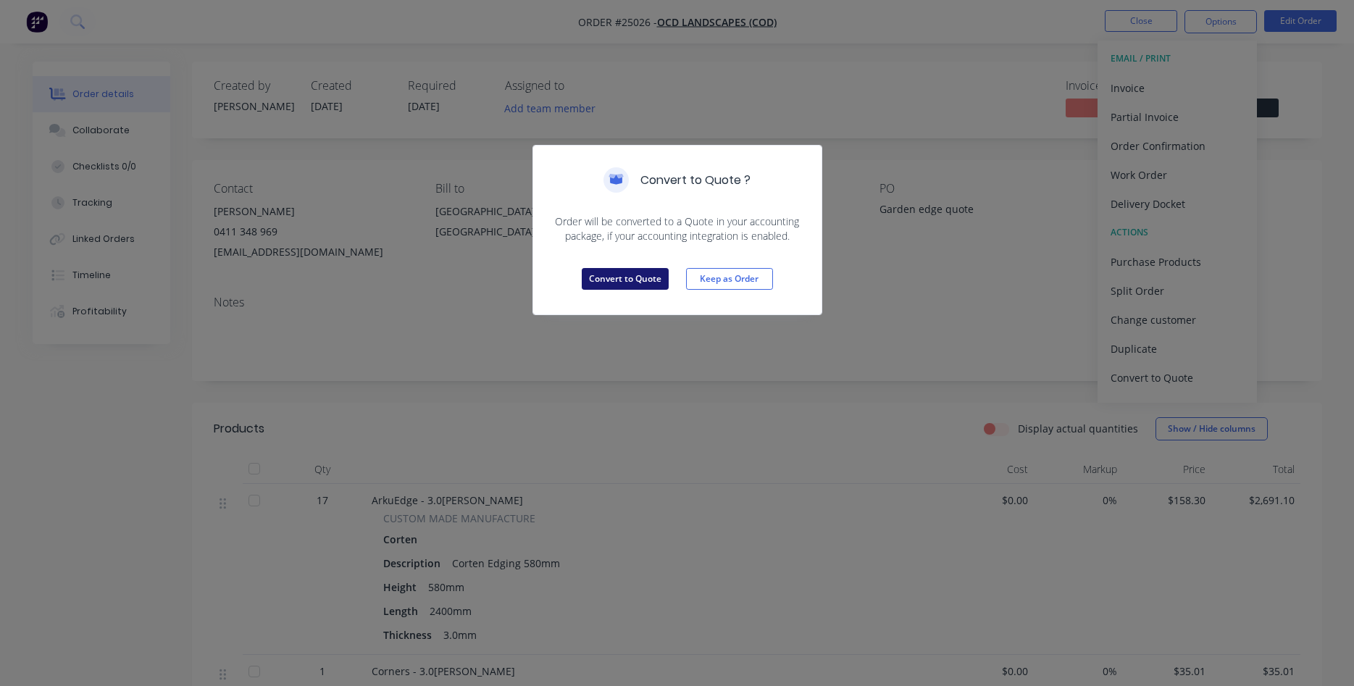
click at [644, 278] on button "Convert to Quote" at bounding box center [625, 279] width 87 height 22
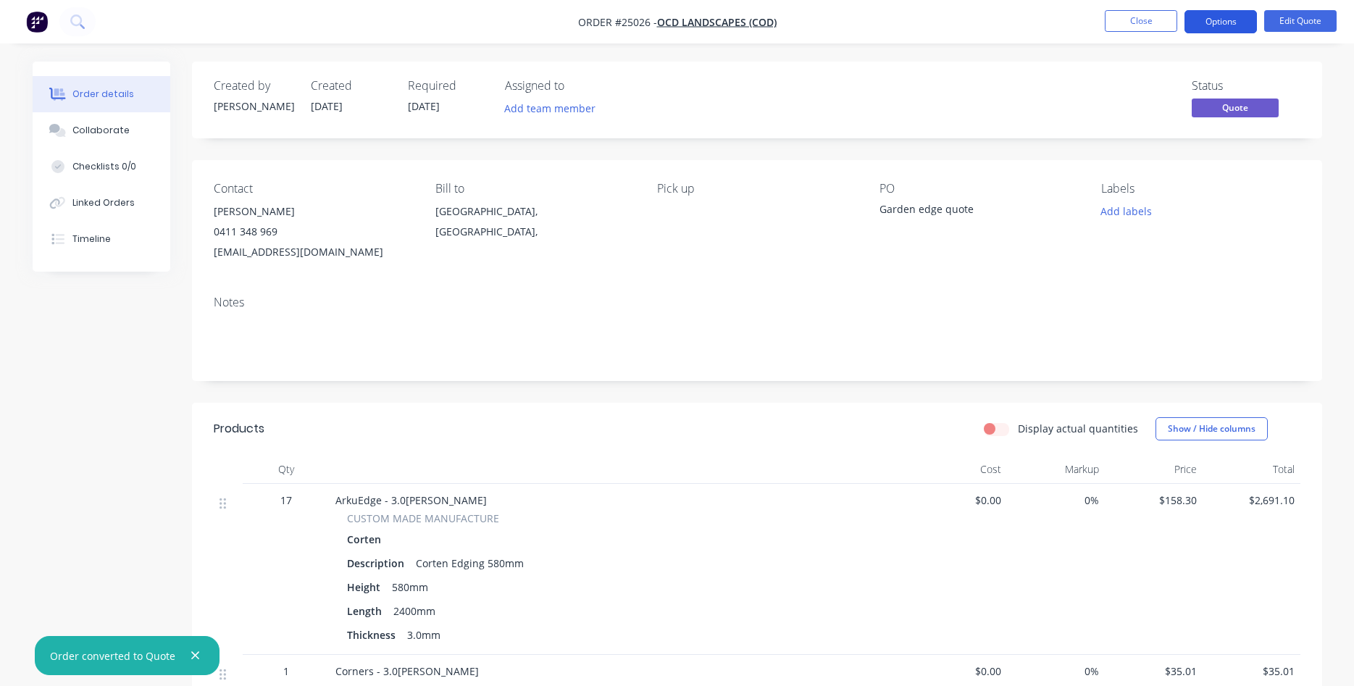
click at [1232, 18] on button "Options" at bounding box center [1221, 21] width 72 height 23
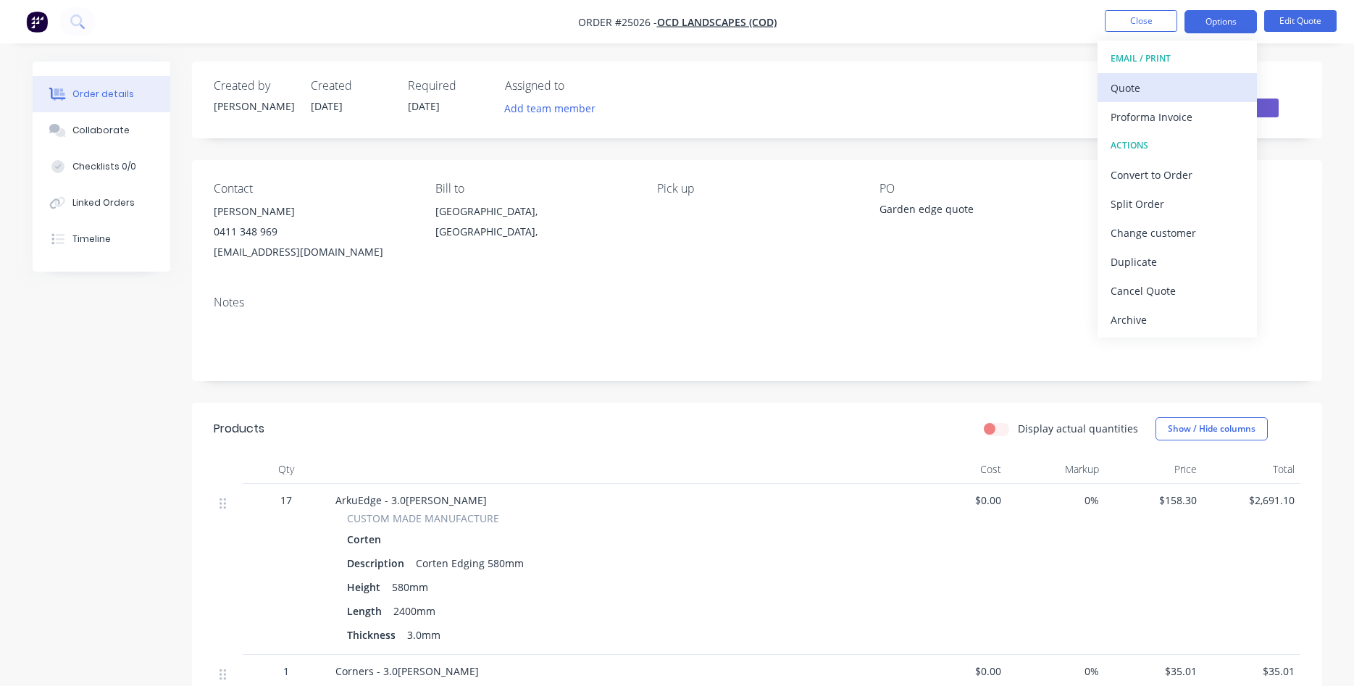
click at [1157, 85] on div "Quote" at bounding box center [1177, 88] width 133 height 21
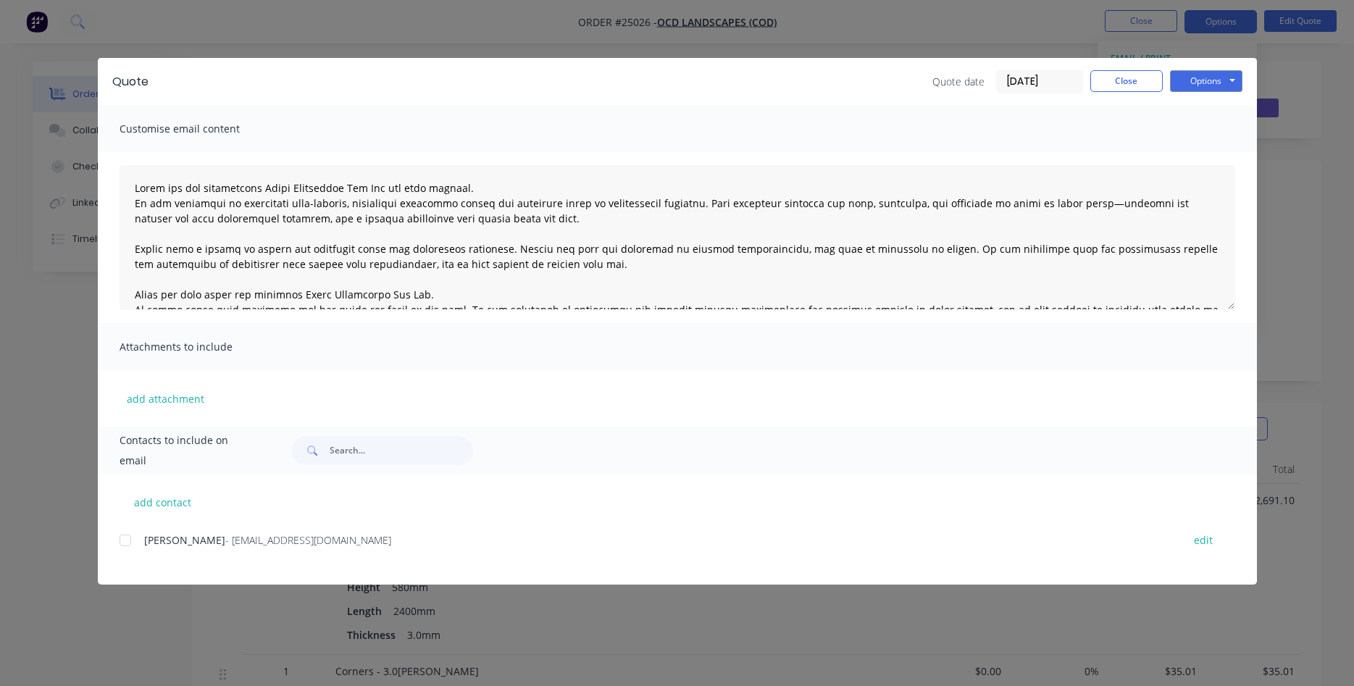
click at [129, 538] on div at bounding box center [125, 540] width 29 height 29
click at [1209, 75] on button "Options" at bounding box center [1206, 81] width 72 height 22
click at [1223, 152] on button "Email" at bounding box center [1216, 155] width 93 height 24
click at [1131, 84] on button "Close" at bounding box center [1127, 81] width 72 height 22
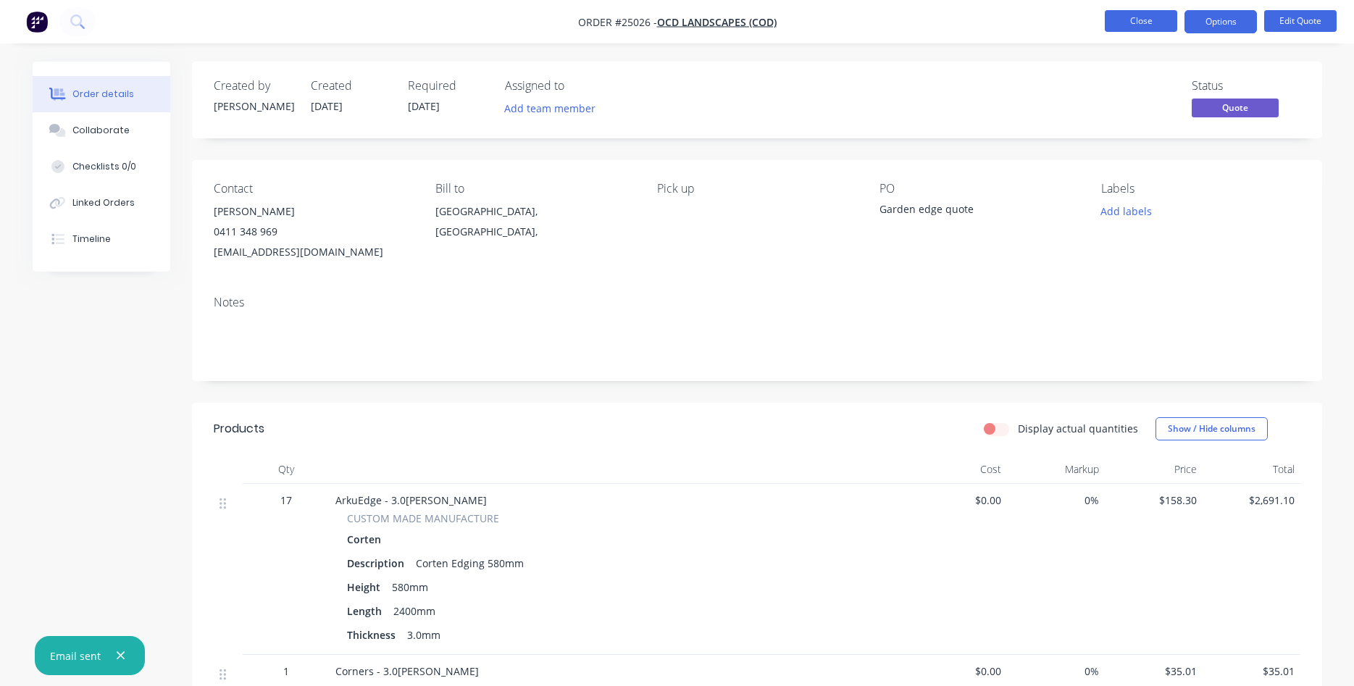
click at [1159, 19] on button "Close" at bounding box center [1141, 21] width 72 height 22
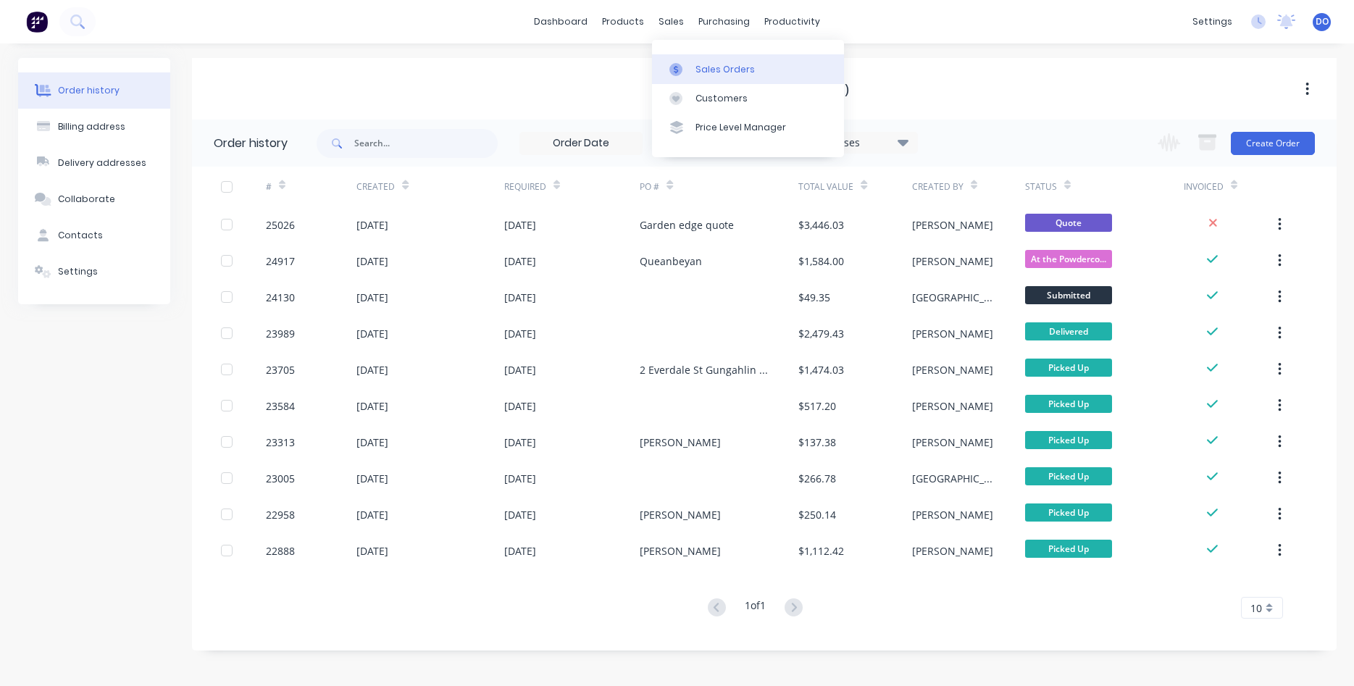
click at [704, 72] on div "Sales Orders" at bounding box center [725, 69] width 59 height 13
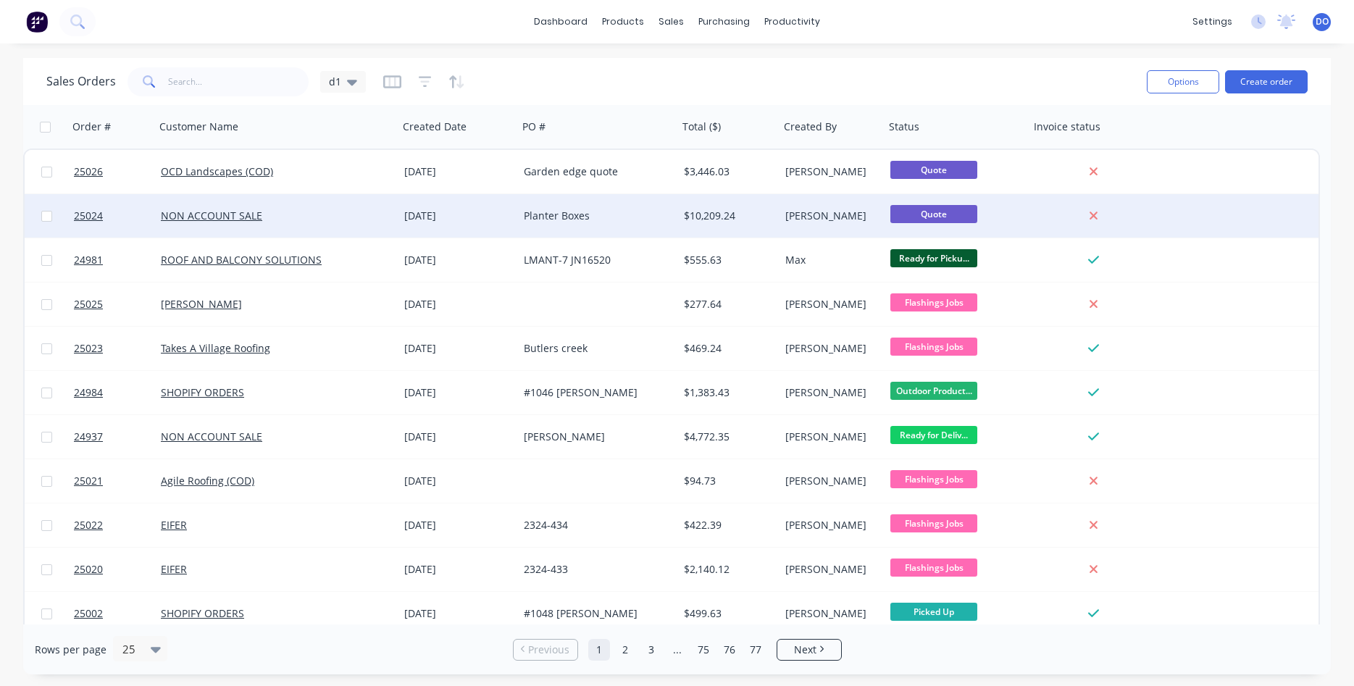
click at [618, 212] on div "Planter Boxes" at bounding box center [594, 216] width 141 height 14
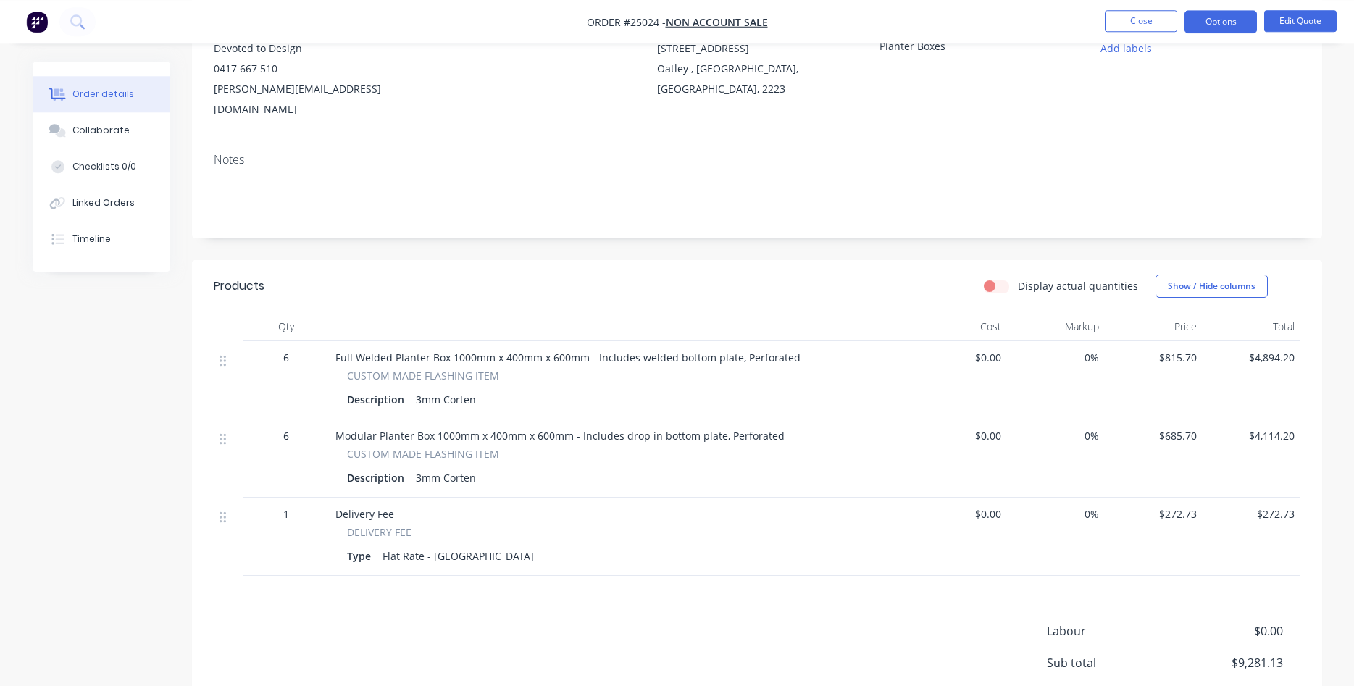
scroll to position [74, 0]
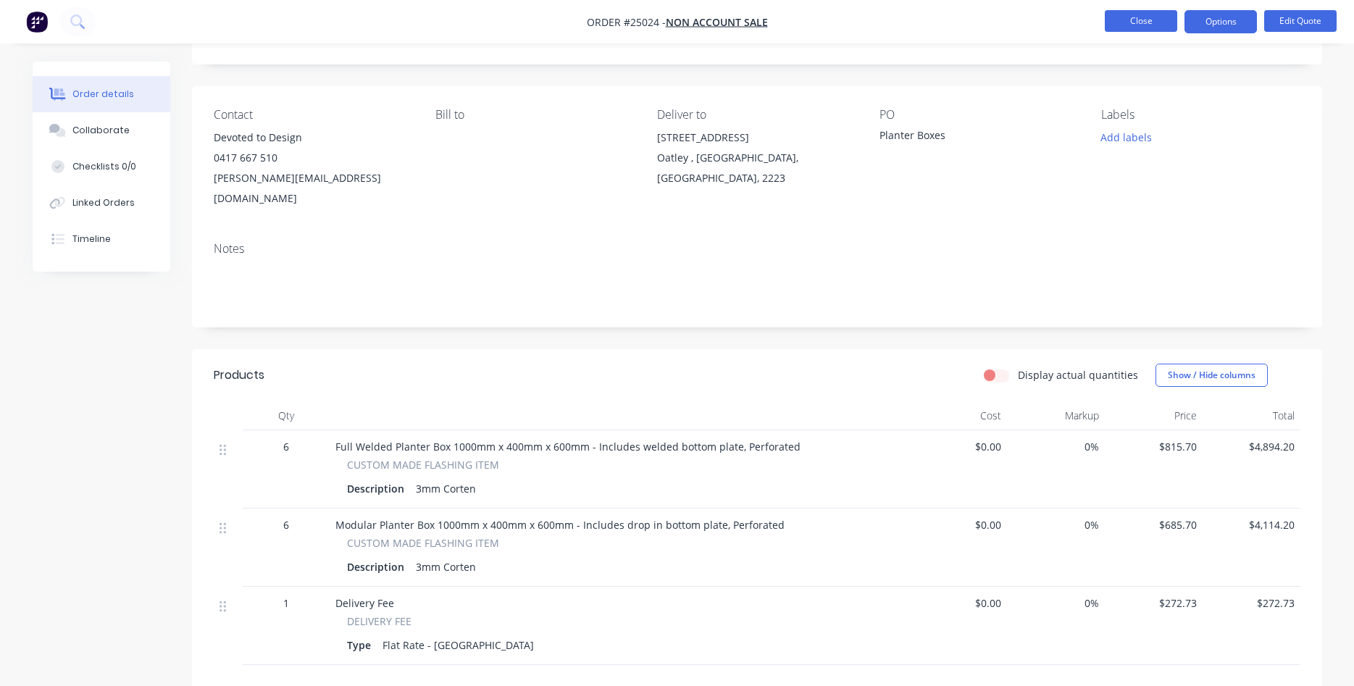
click at [1144, 25] on button "Close" at bounding box center [1141, 21] width 72 height 22
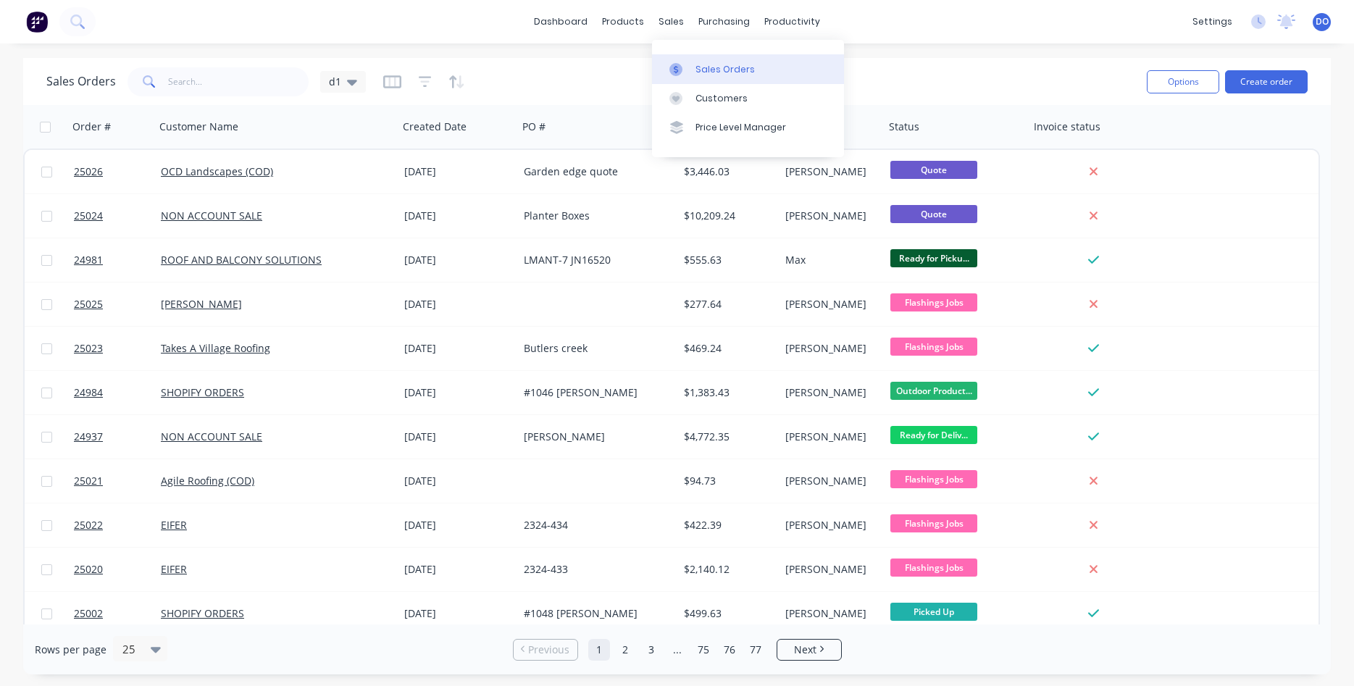
click at [718, 60] on link "Sales Orders" at bounding box center [748, 68] width 192 height 29
click at [551, 22] on link "dashboard" at bounding box center [561, 22] width 68 height 22
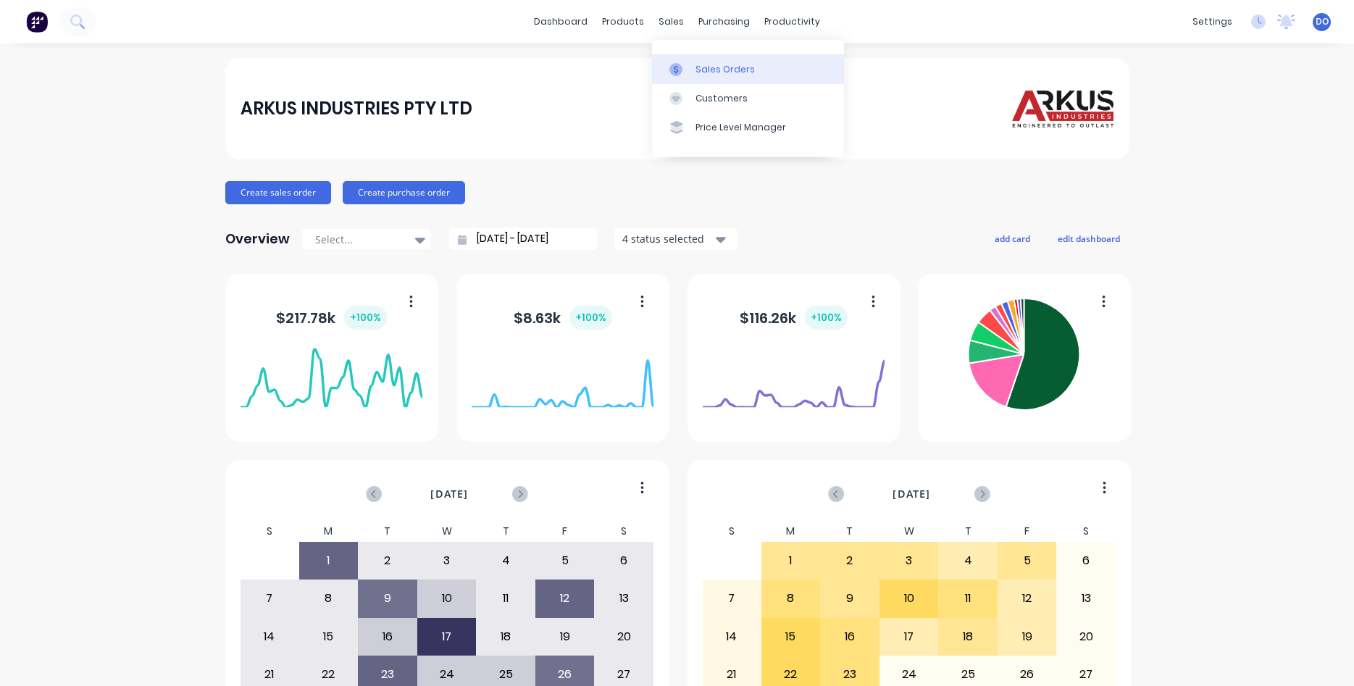
click at [718, 73] on div "Sales Orders" at bounding box center [725, 69] width 59 height 13
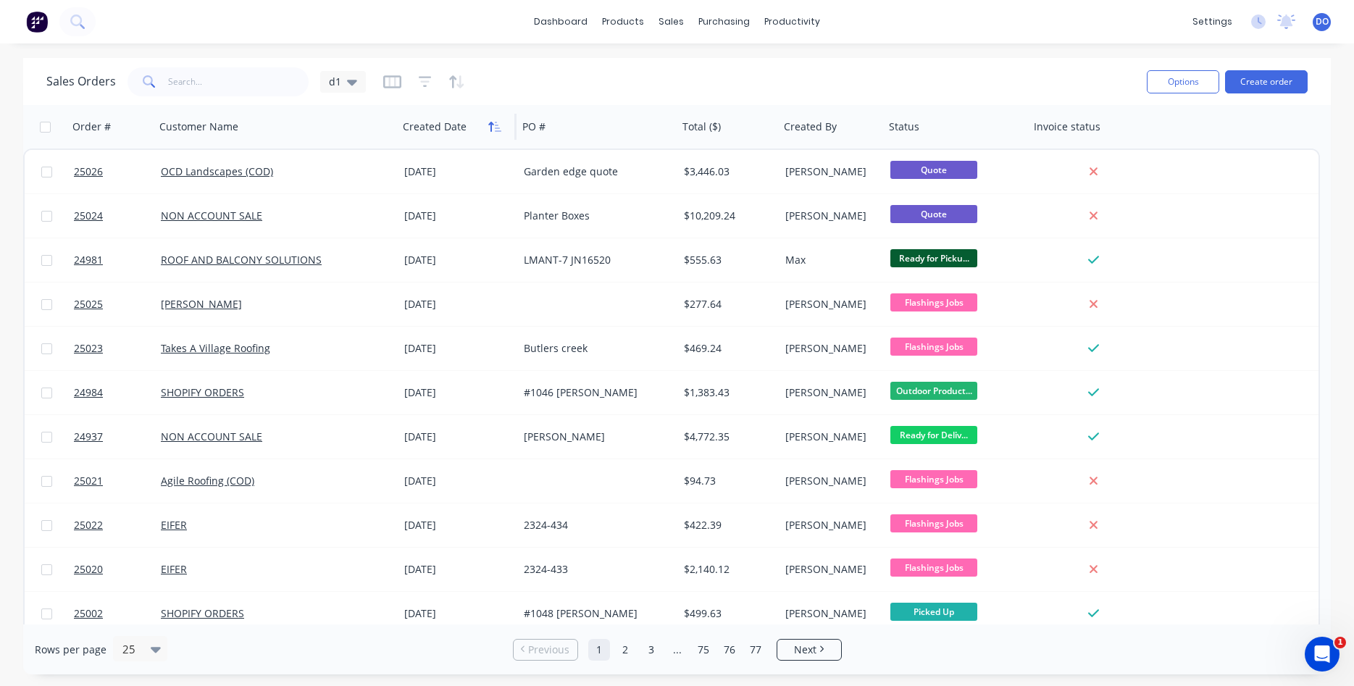
click at [491, 126] on icon "button" at bounding box center [490, 127] width 5 height 10
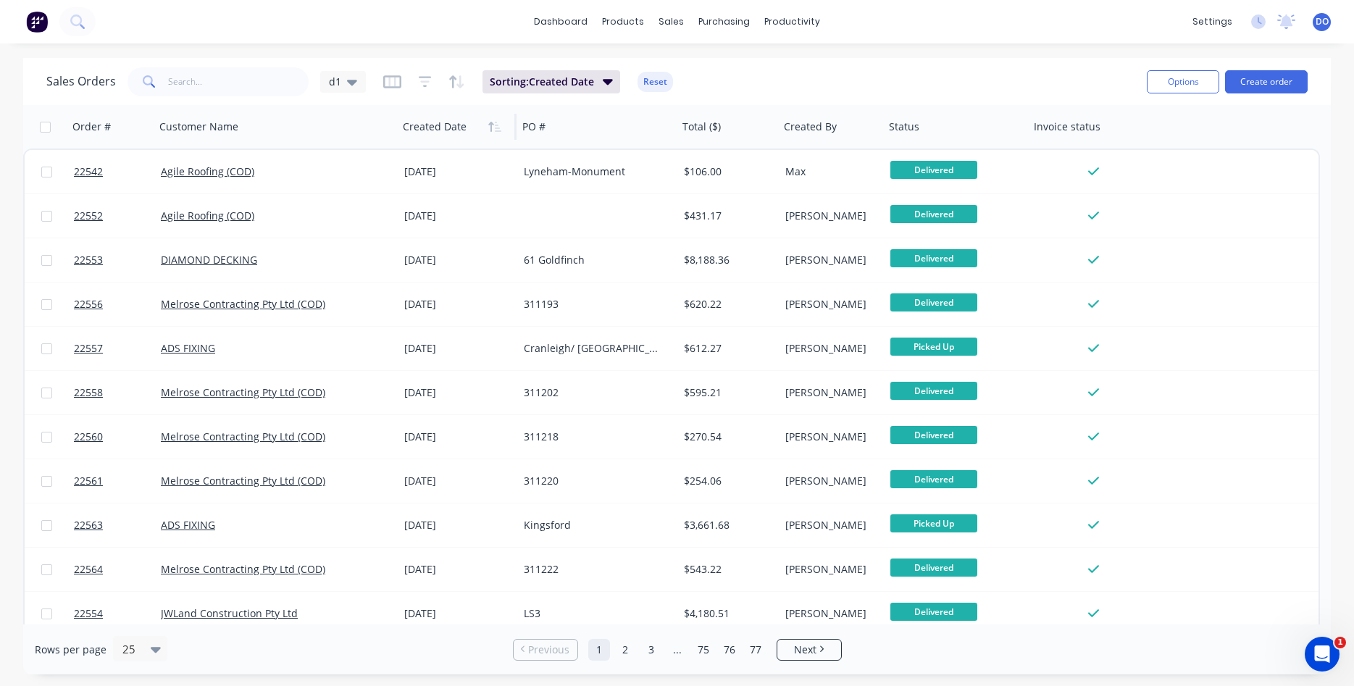
click at [491, 126] on icon "button" at bounding box center [490, 127] width 5 height 10
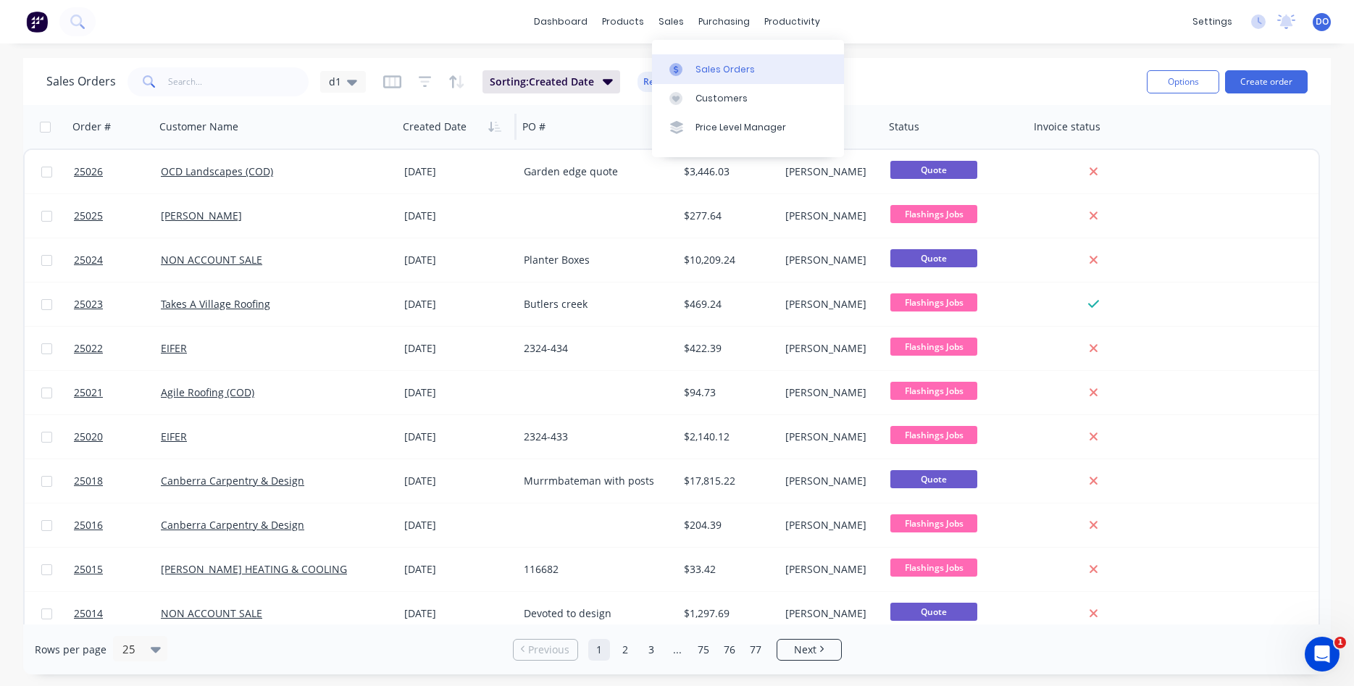
click at [701, 57] on link "Sales Orders" at bounding box center [748, 68] width 192 height 29
